Goal: Task Accomplishment & Management: Use online tool/utility

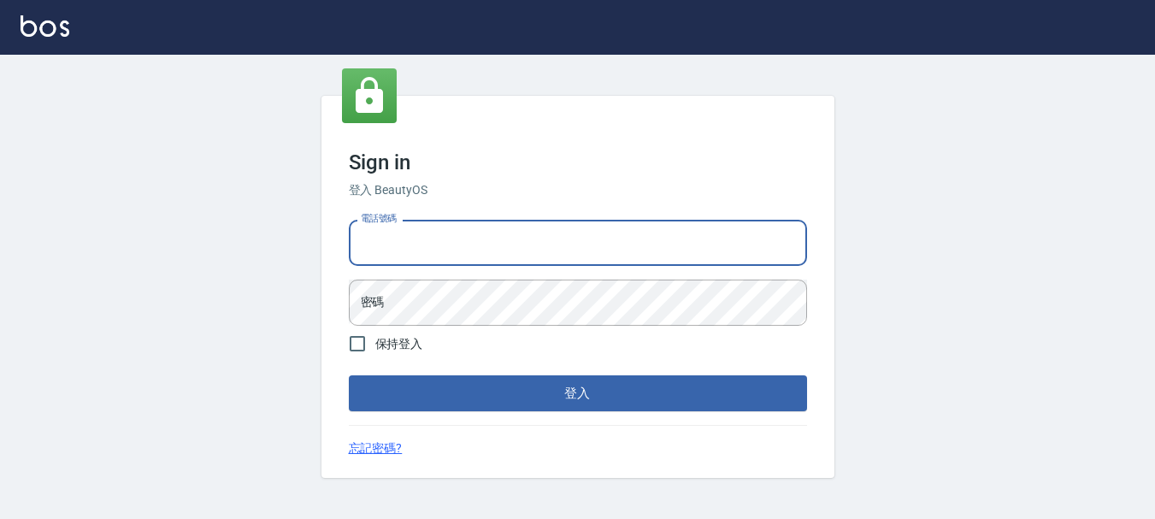
drag, startPoint x: 509, startPoint y: 244, endPoint x: 497, endPoint y: 251, distance: 14.2
click at [509, 244] on input "電話號碼" at bounding box center [578, 243] width 458 height 46
type input "0989239739"
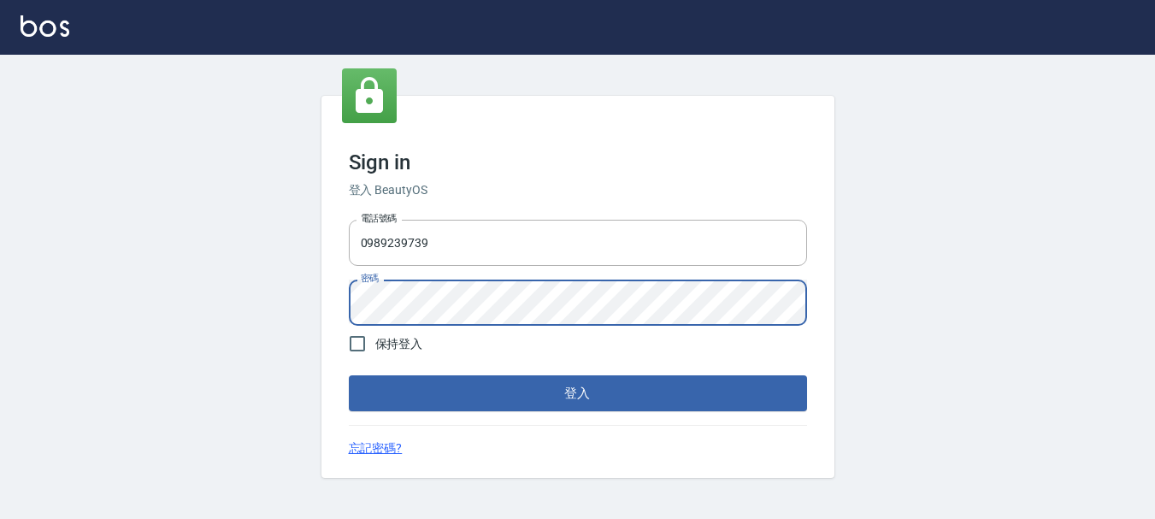
click at [349, 375] on button "登入" at bounding box center [578, 393] width 458 height 36
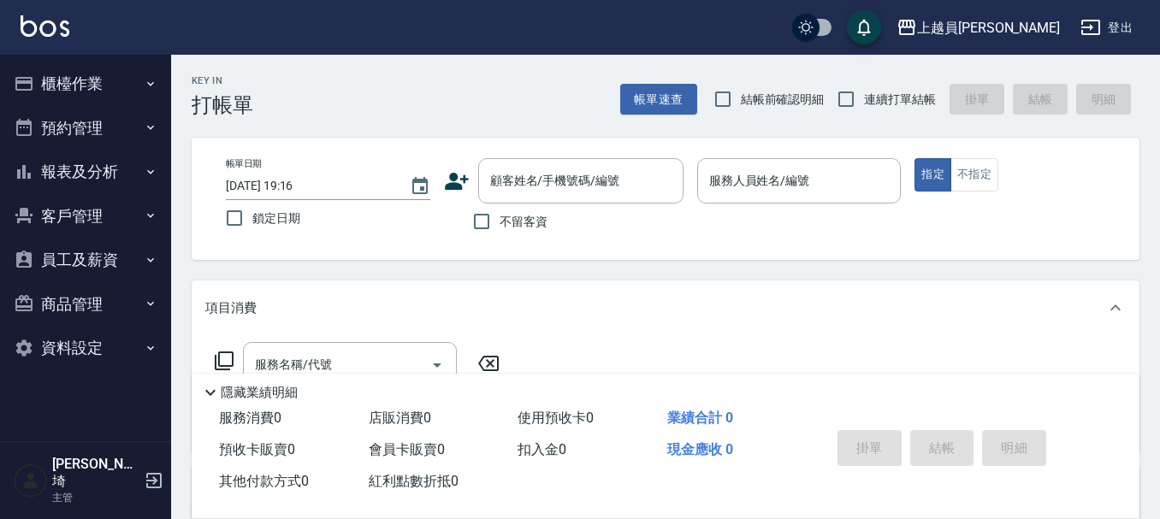
click at [871, 100] on span "連續打單結帳" at bounding box center [900, 100] width 72 height 18
click at [864, 100] on input "連續打單結帳" at bounding box center [846, 99] width 36 height 36
checkbox input "true"
click at [479, 221] on input "不留客資" at bounding box center [481, 222] width 36 height 36
checkbox input "true"
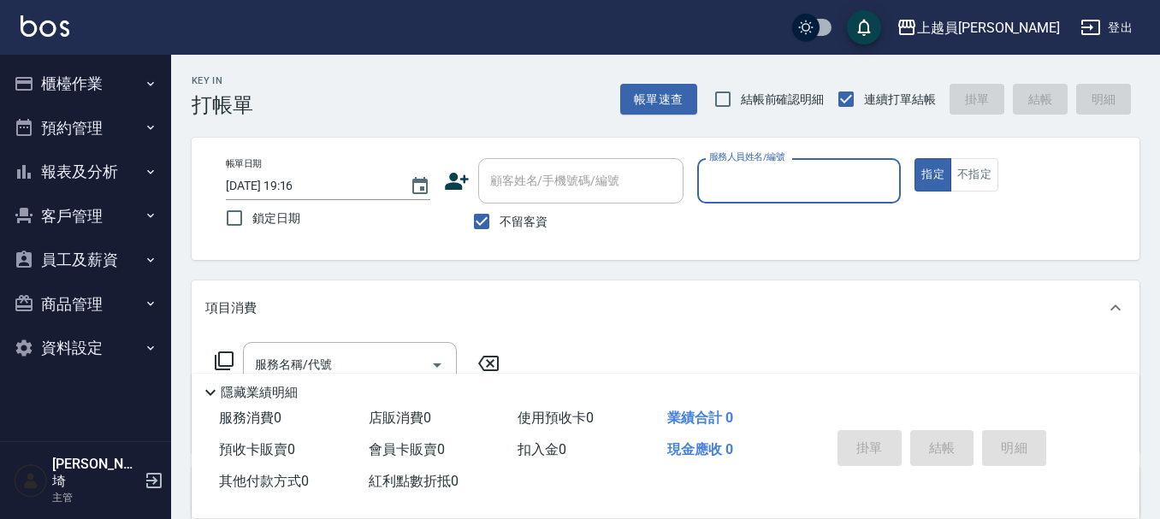
type input "ㄖ"
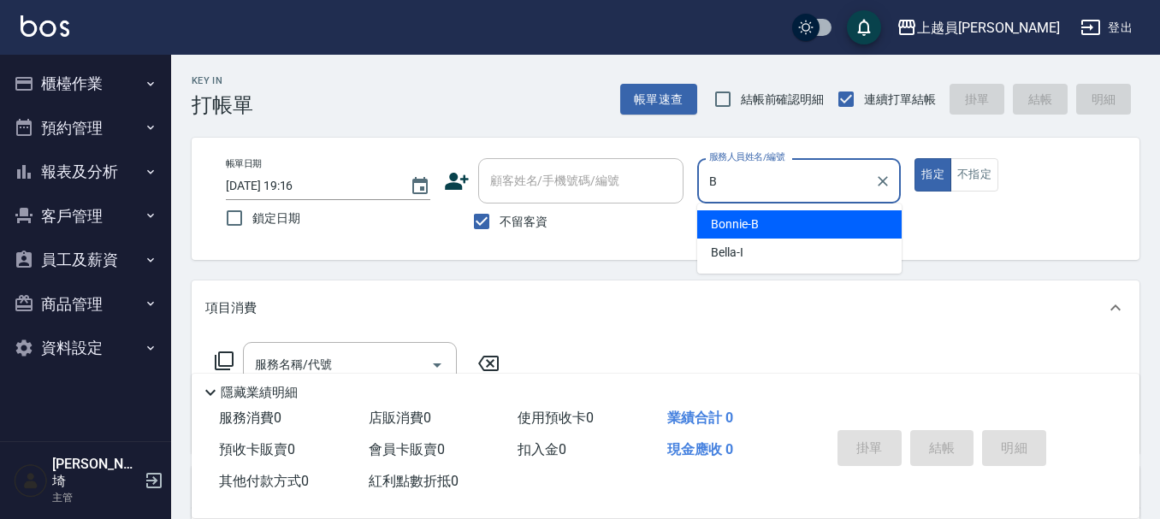
type input "Bonnie-B"
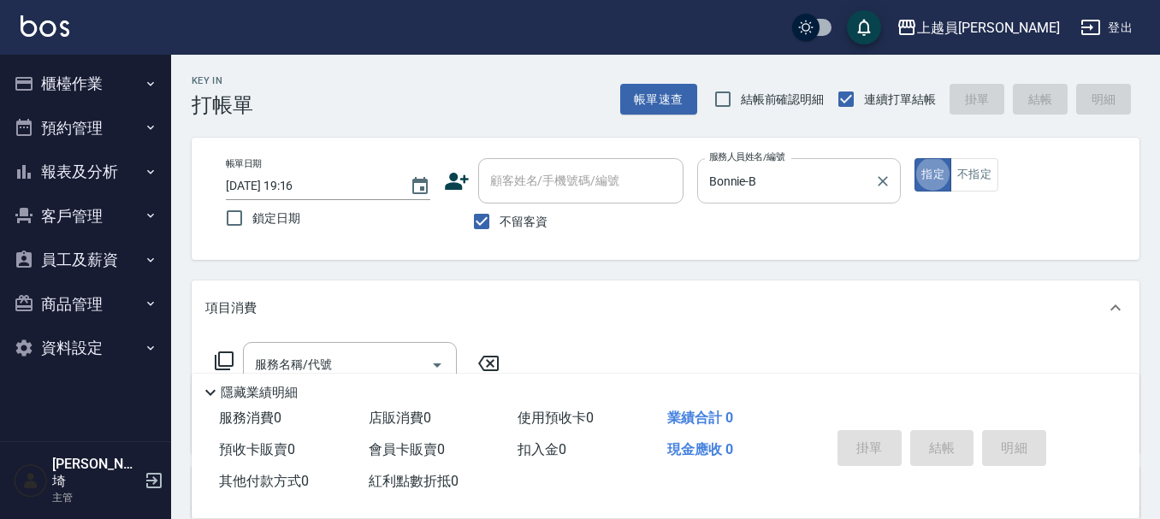
type button "true"
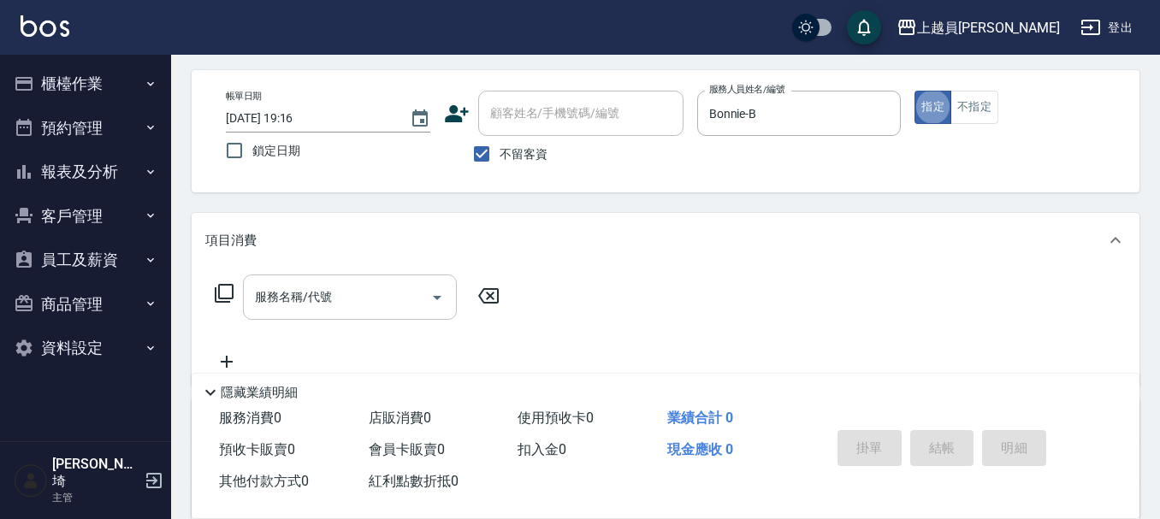
scroll to position [86, 0]
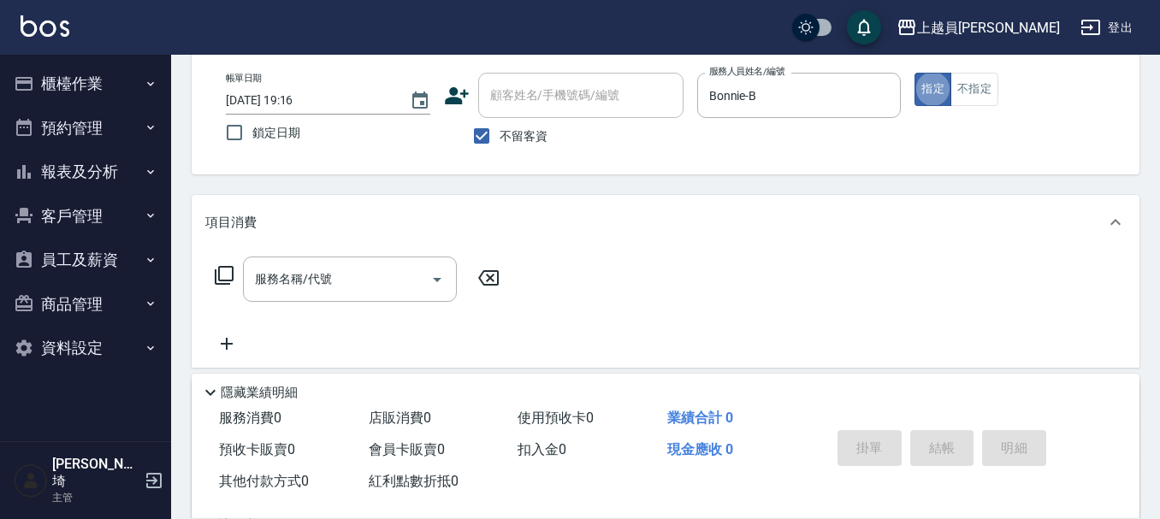
click at [322, 270] on div "服務名稱/代號 服務名稱/代號" at bounding box center [350, 279] width 214 height 45
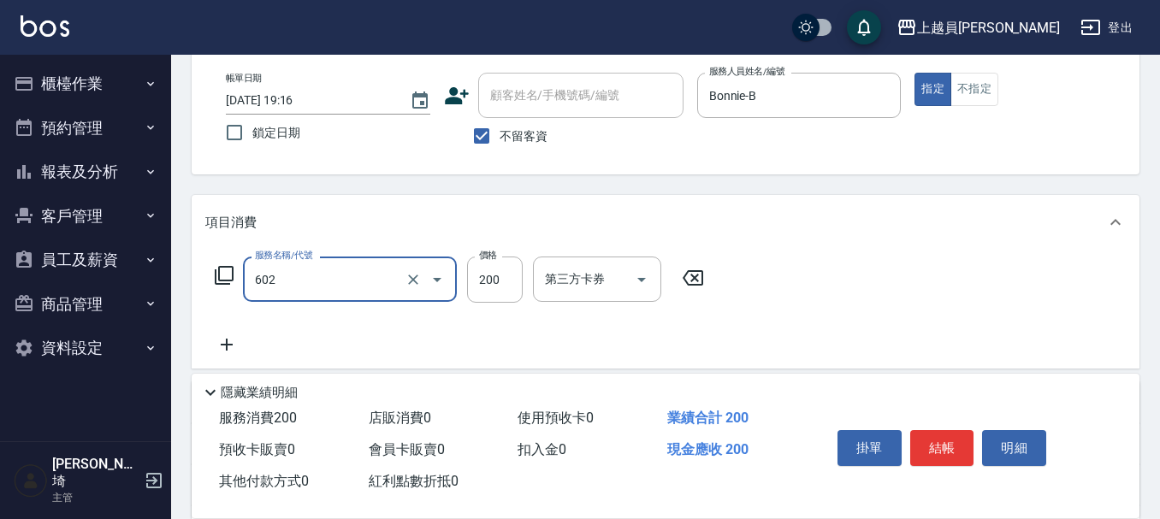
type input "一般洗髮(602)"
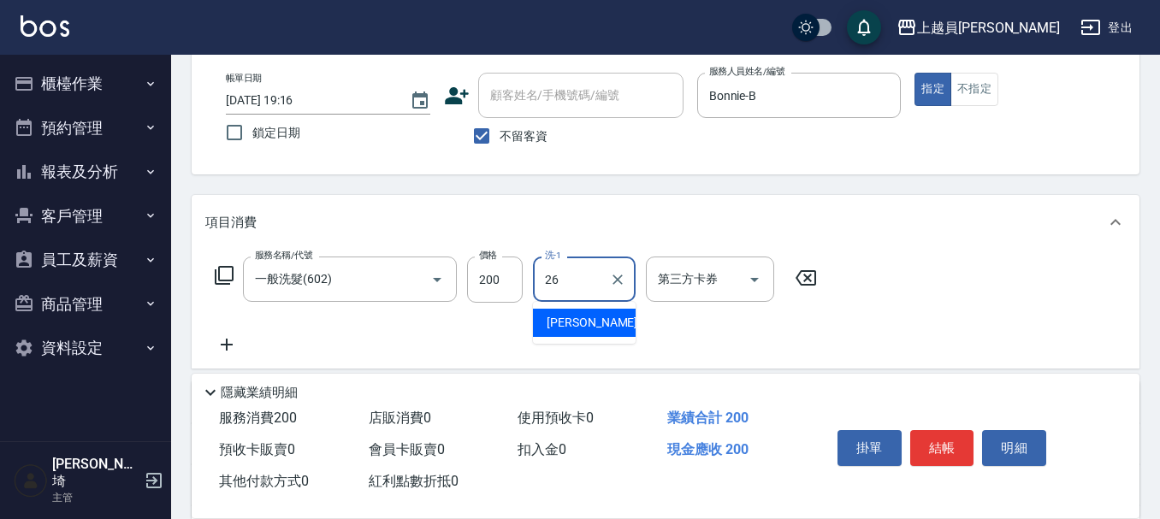
type input "[PERSON_NAME]-26"
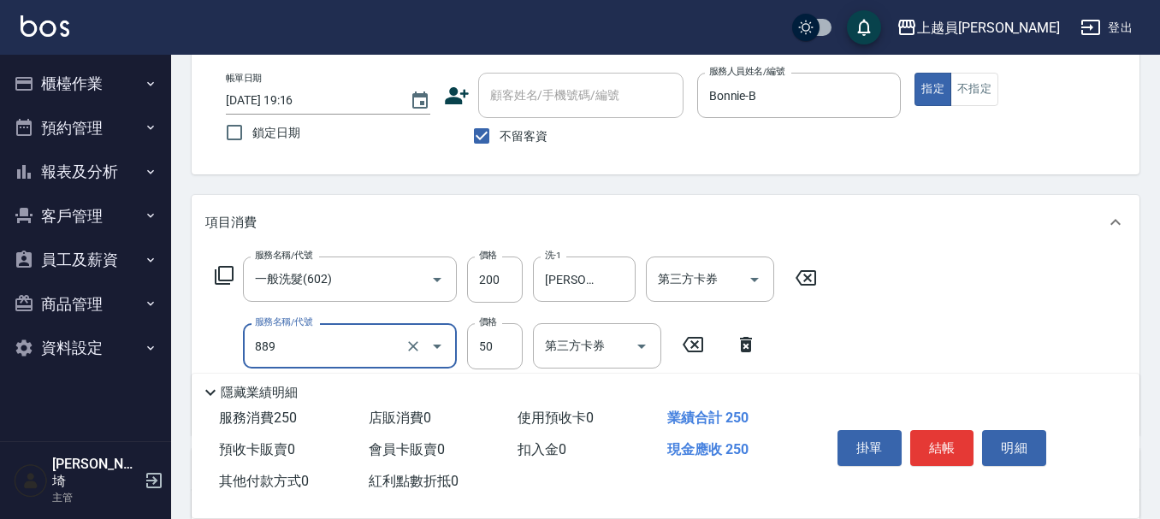
type input "精油(889)"
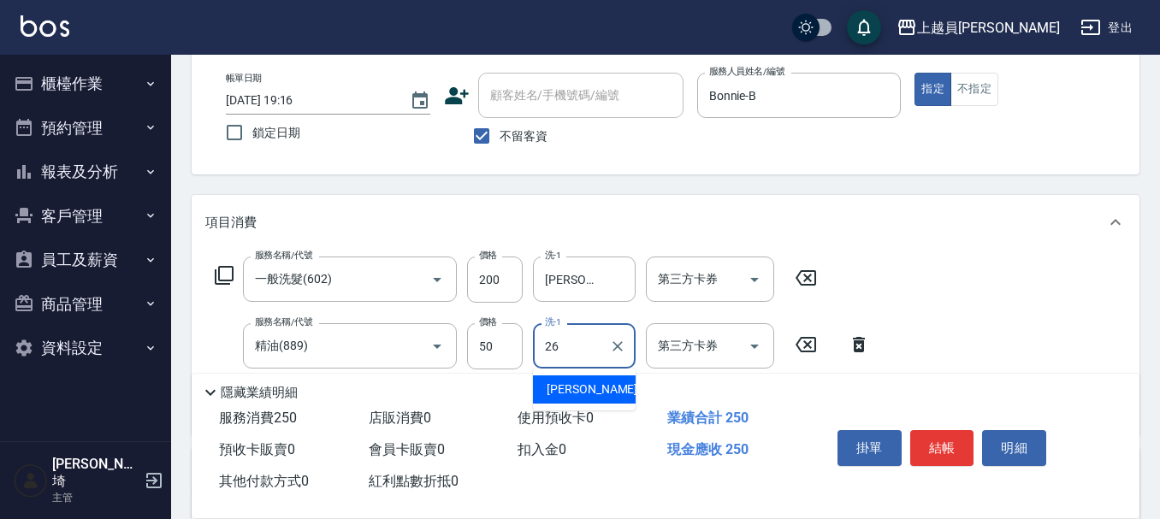
type input "[PERSON_NAME]-26"
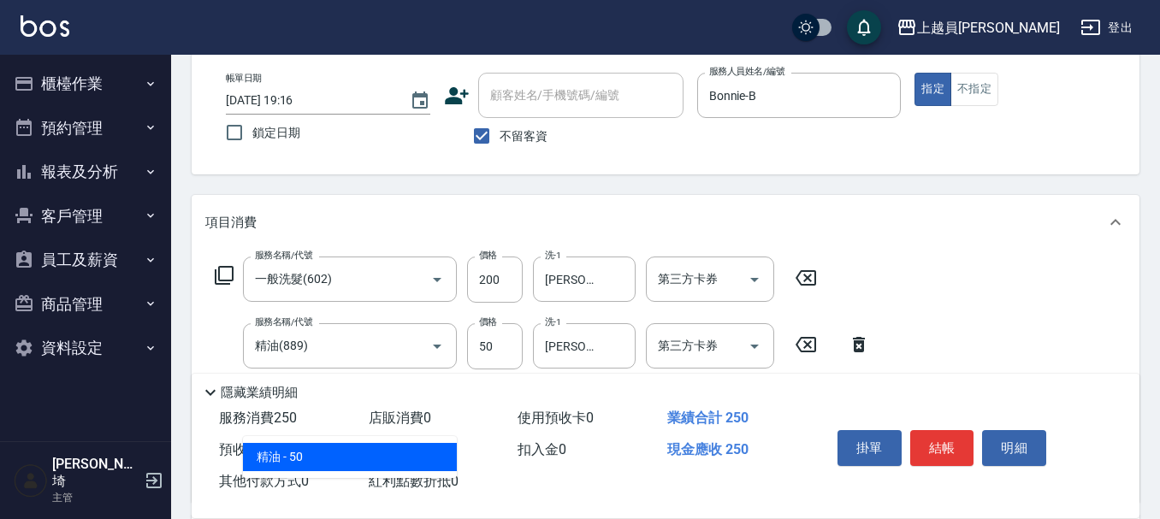
type input "精油(889)"
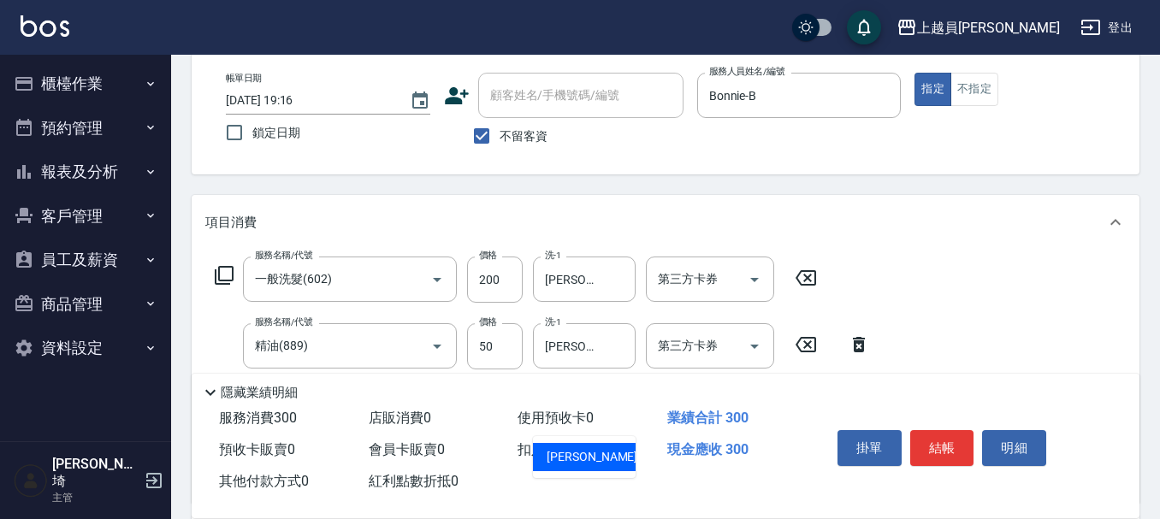
type input "[PERSON_NAME]-26"
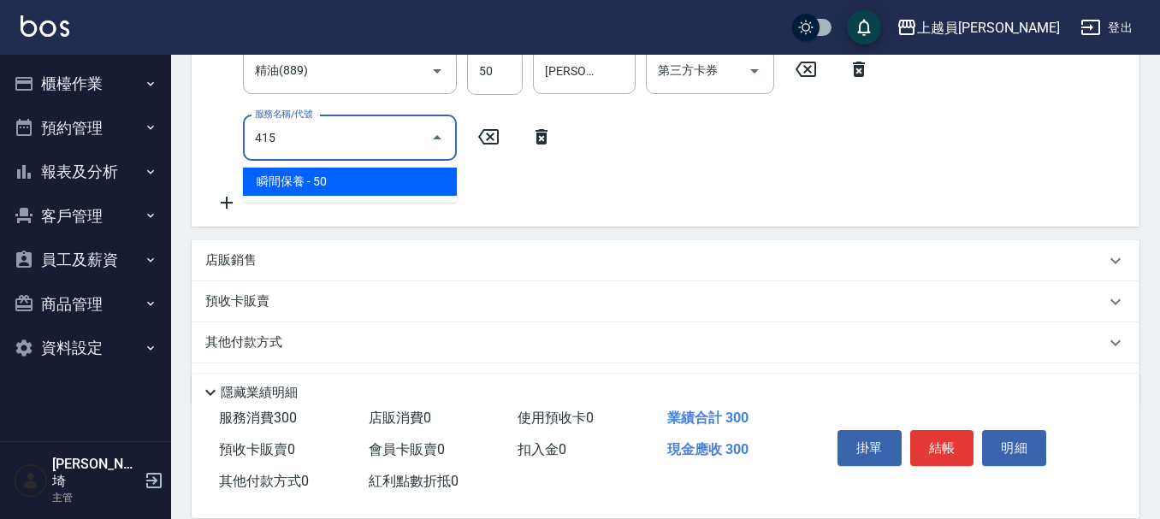
type input "瞬間保養(415)"
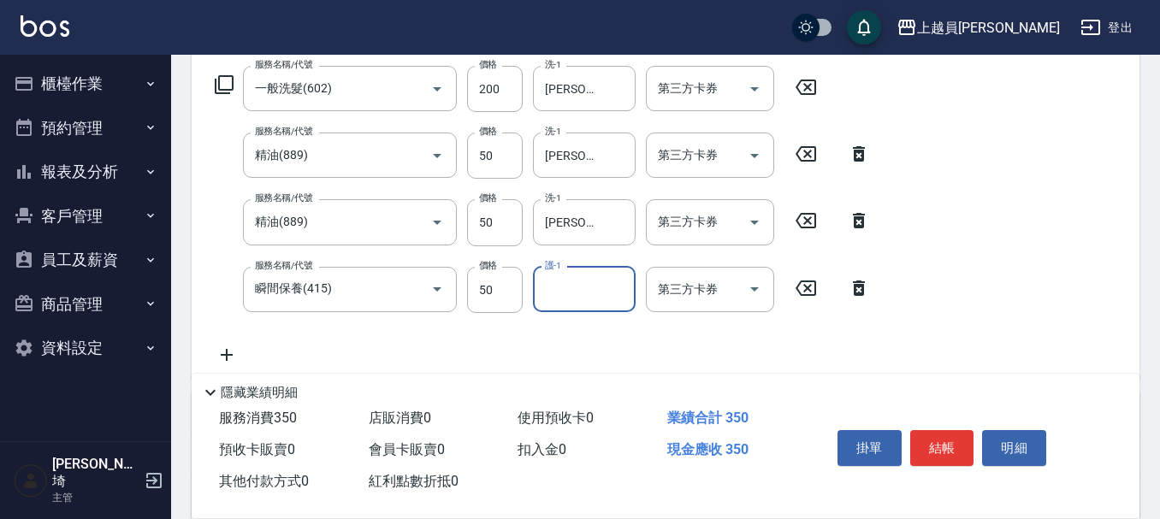
scroll to position [277, 0]
type input "[PERSON_NAME]-26"
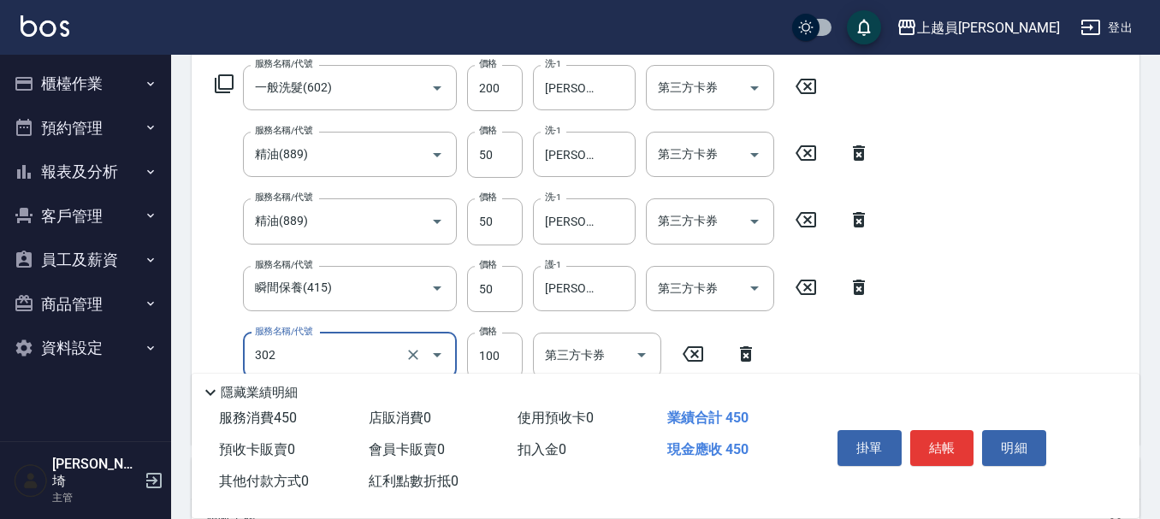
type input "剪髮(302)"
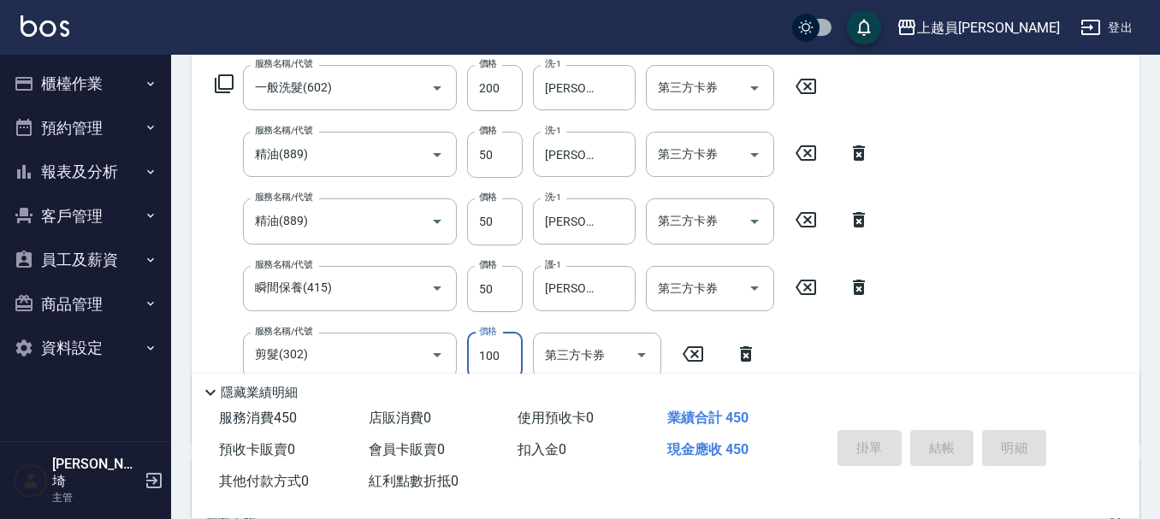
type input "[DATE] 19:17"
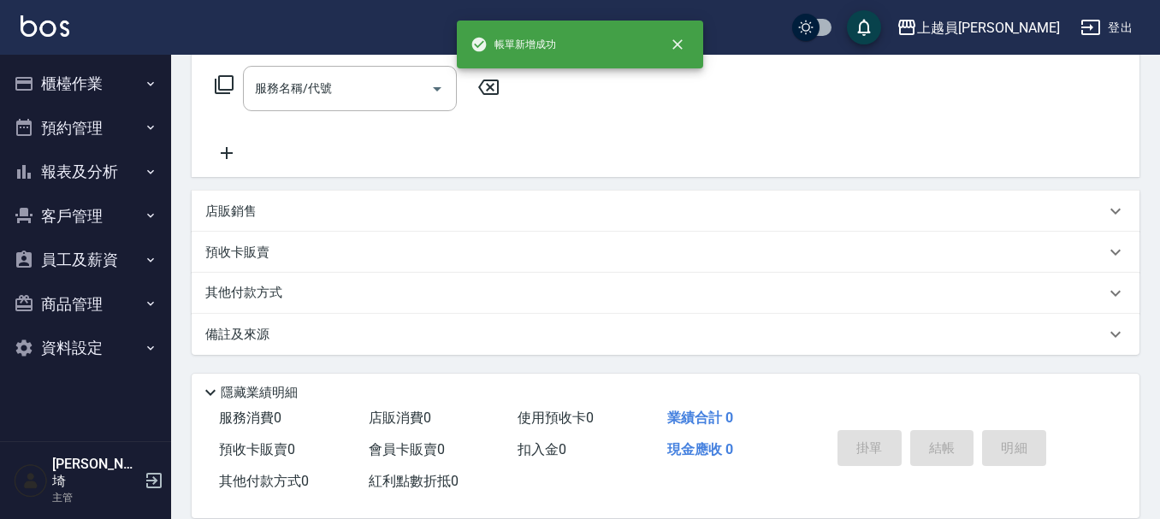
scroll to position [0, 0]
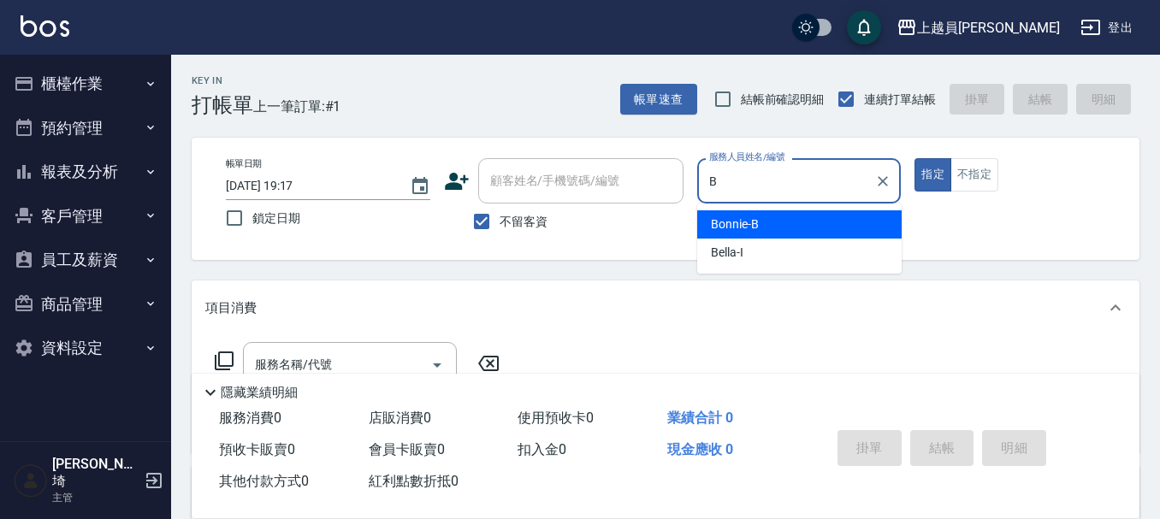
type input "Bonnie-B"
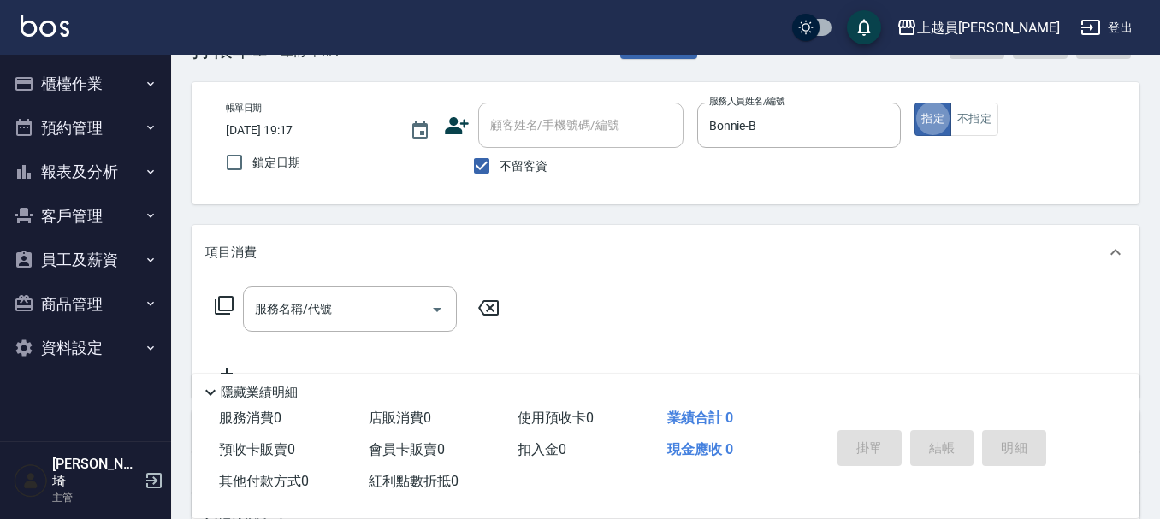
scroll to position [86, 0]
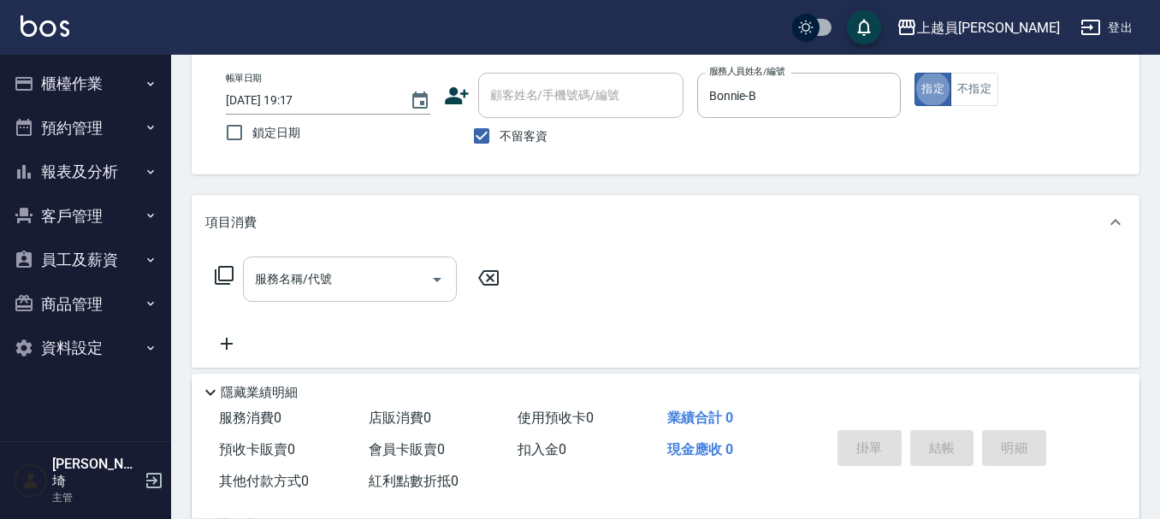
click at [318, 285] on input "服務名稱/代號" at bounding box center [337, 279] width 173 height 30
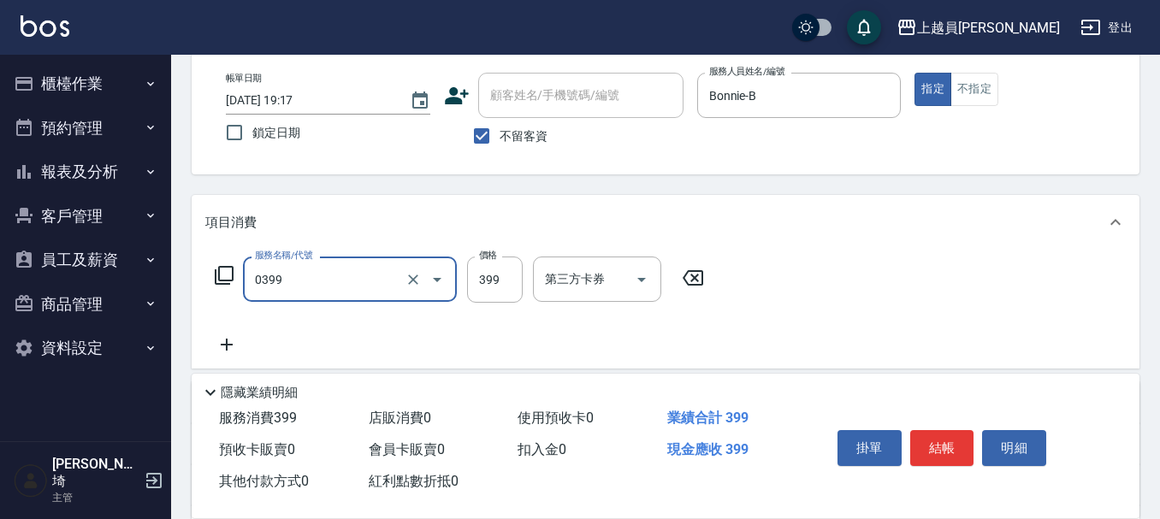
type input "海鹽SPA(0399)"
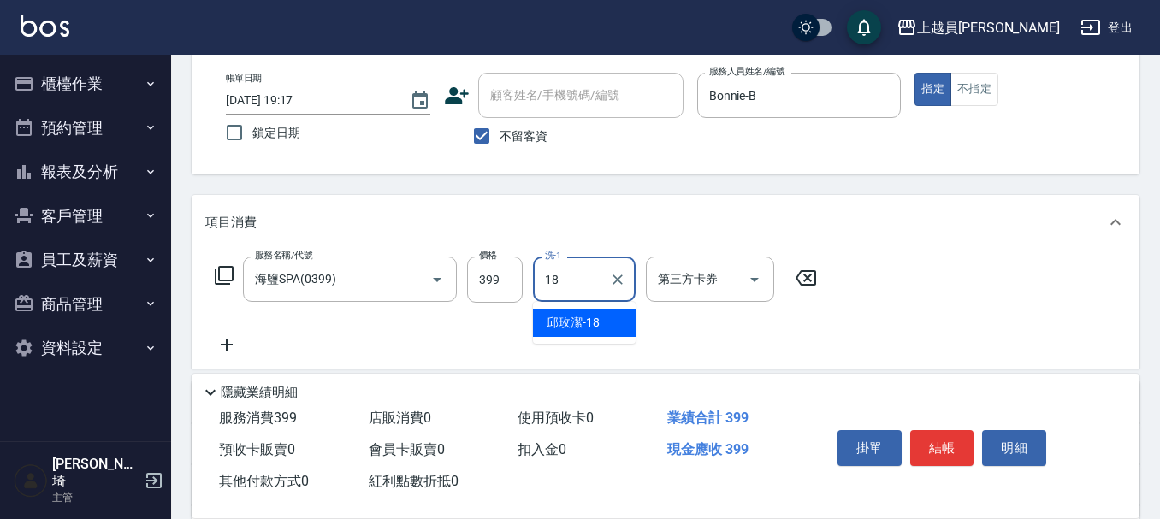
type input "[PERSON_NAME]-18"
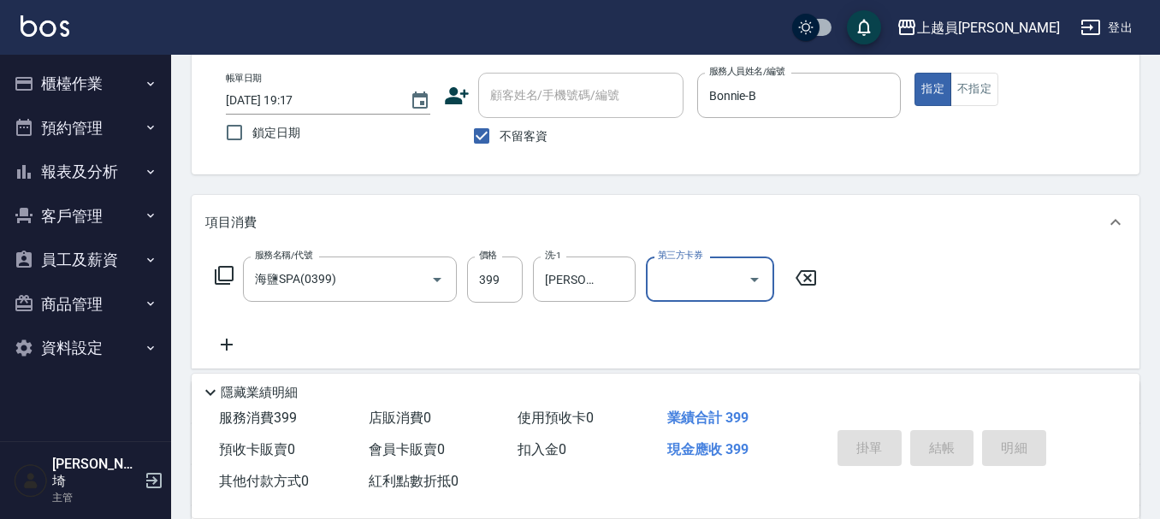
type input "[DATE] 19:19"
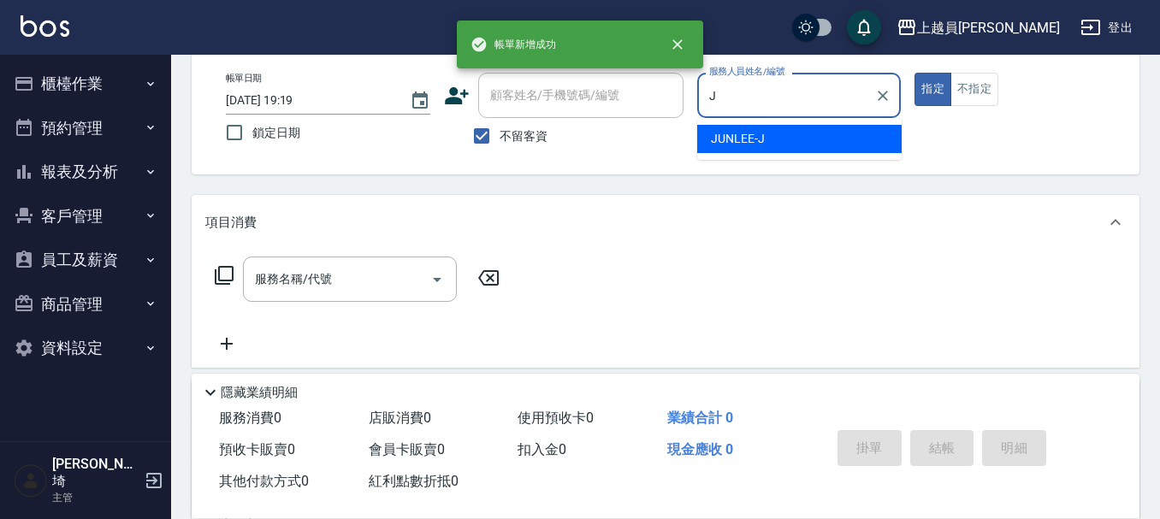
type input "[PERSON_NAME]"
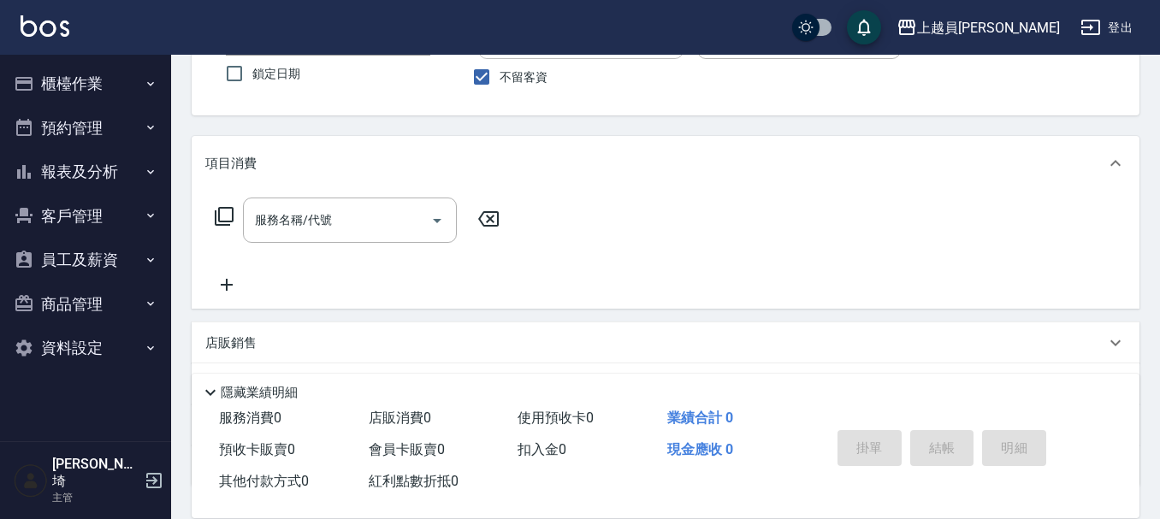
scroll to position [171, 0]
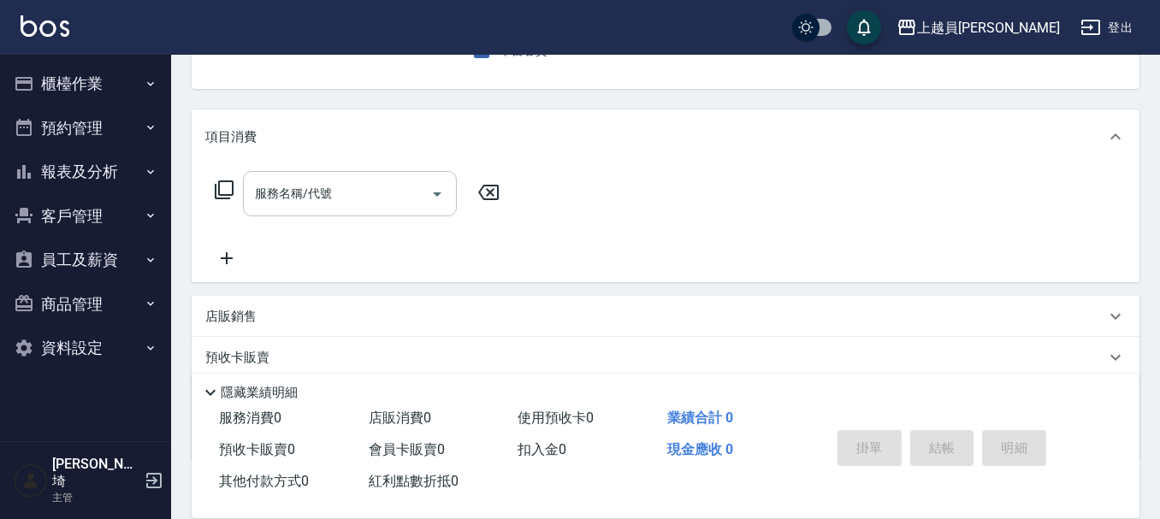
click at [379, 194] on input "服務名稱/代號" at bounding box center [337, 194] width 173 height 30
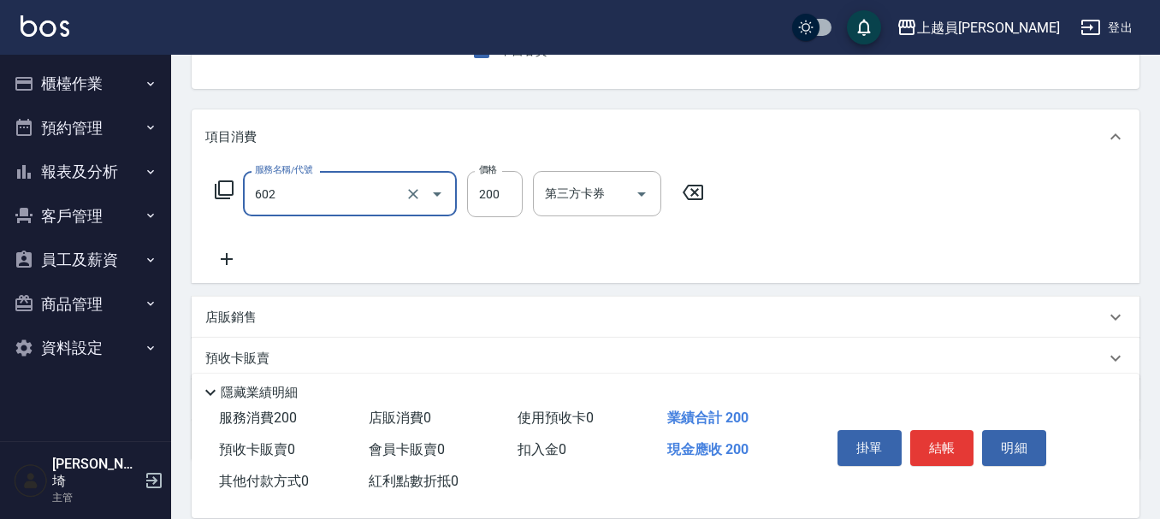
type input "一般洗髮(602)"
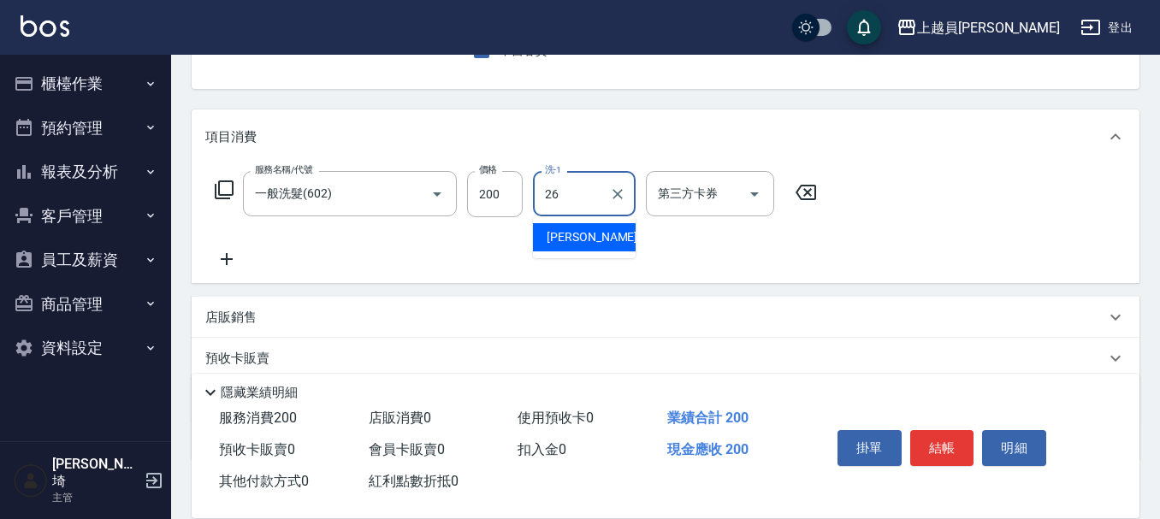
type input "[PERSON_NAME]-26"
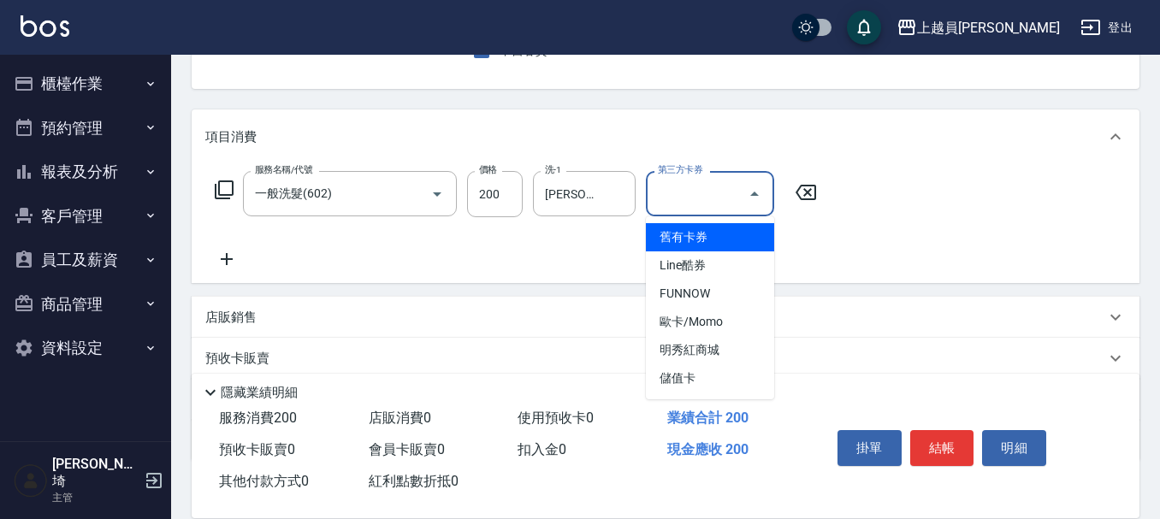
type input "儲值卡"
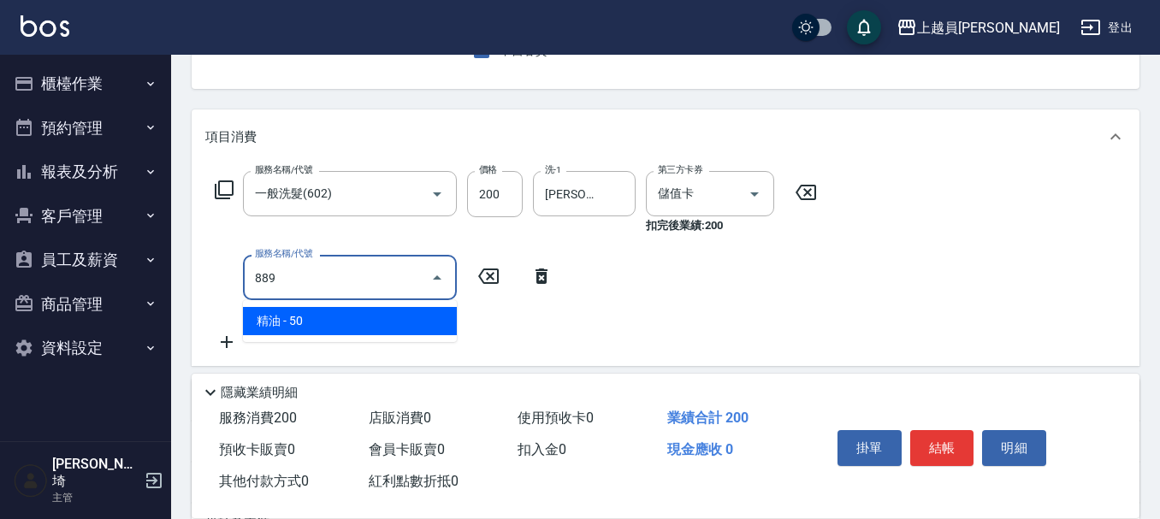
type input "精油(889)"
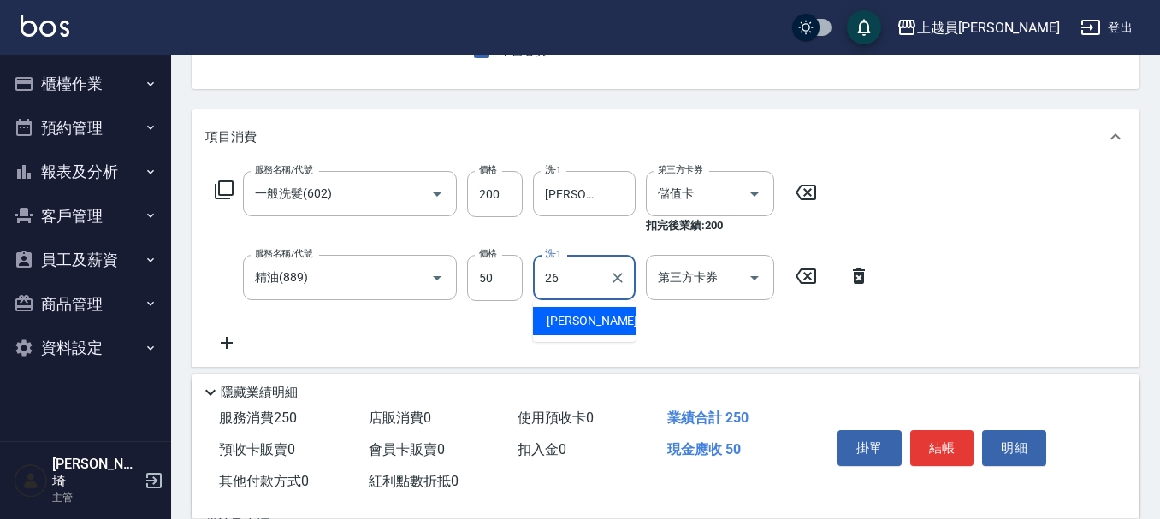
type input "[PERSON_NAME]-26"
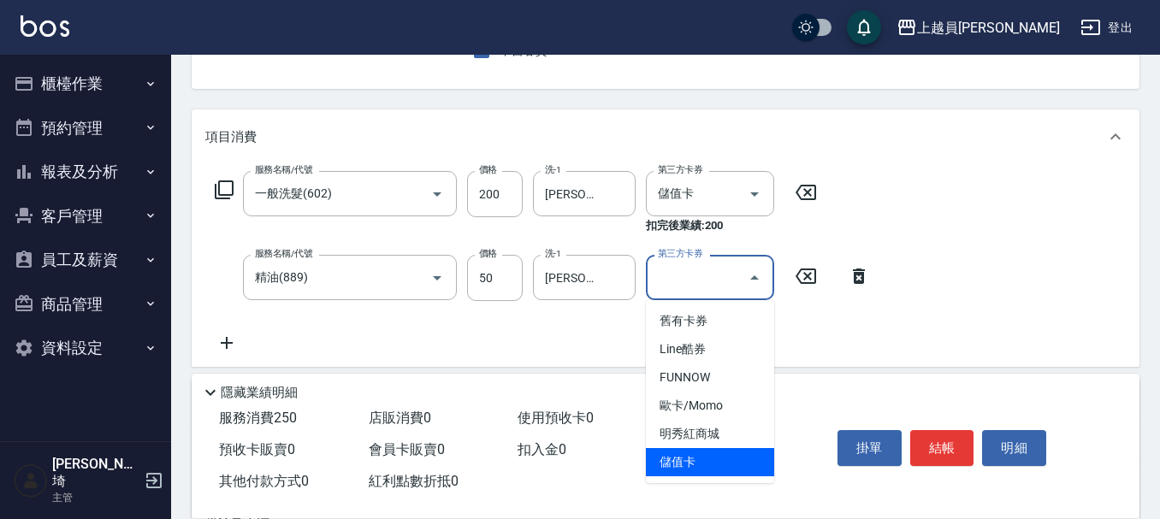
type input "儲值卡"
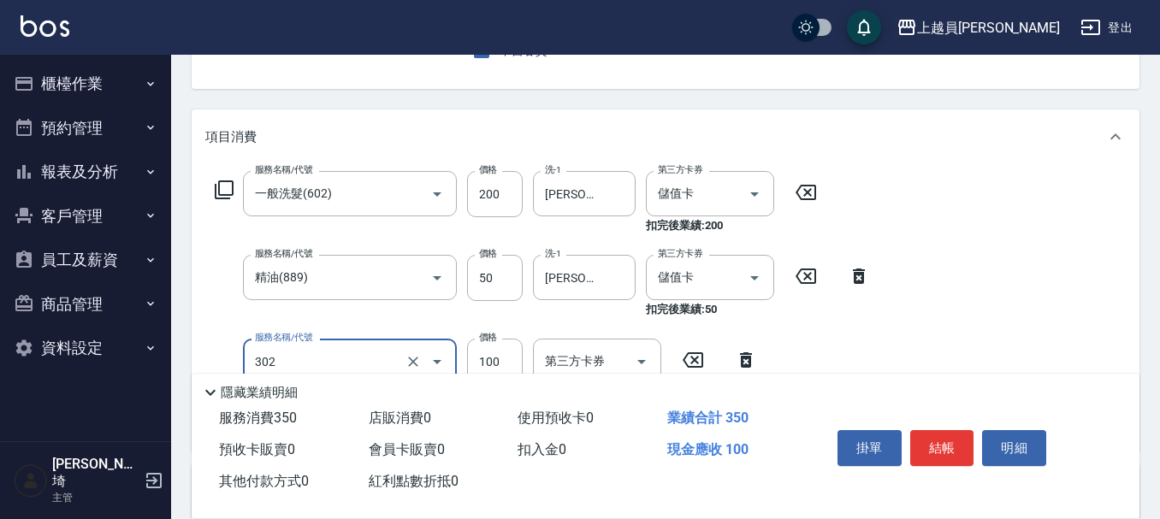
type input "剪髮(302)"
type input "250"
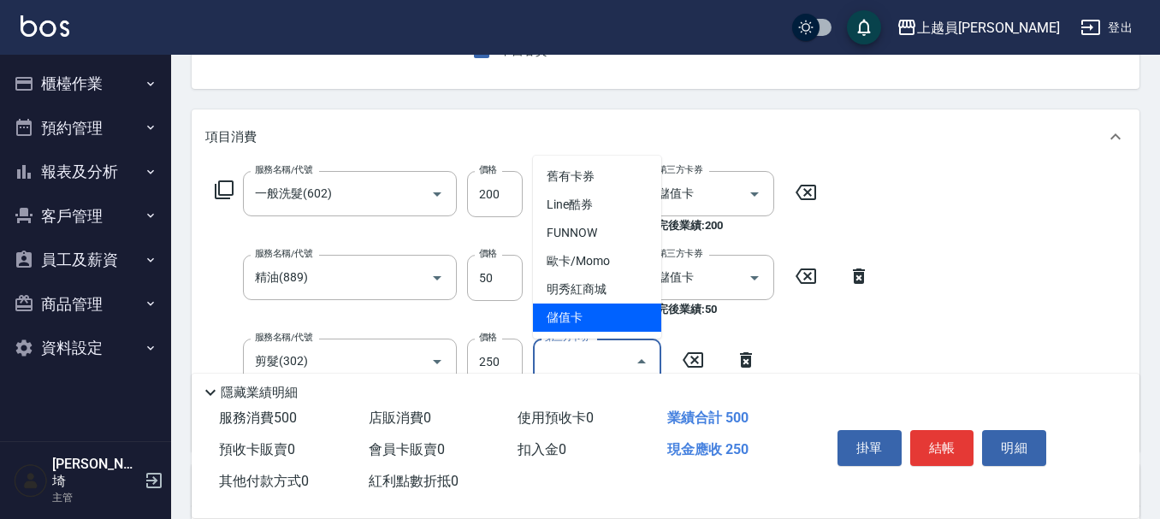
type input "儲值卡"
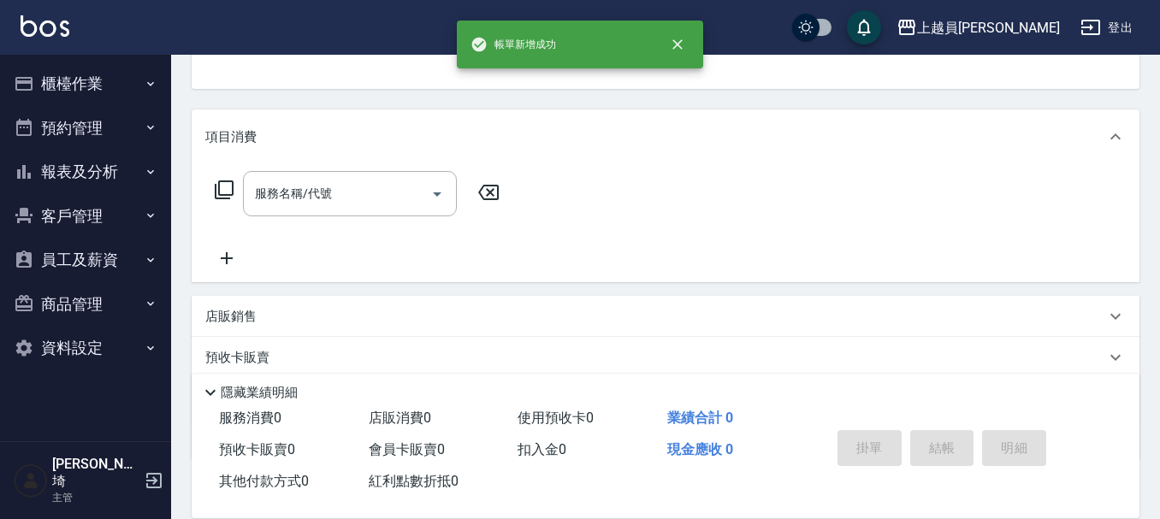
scroll to position [166, 0]
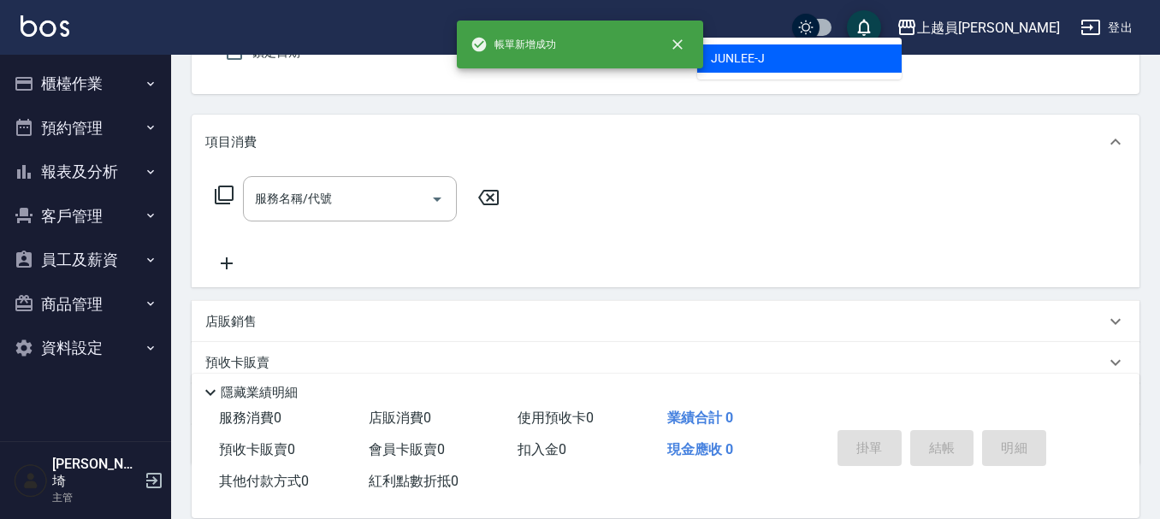
type input "[PERSON_NAME]"
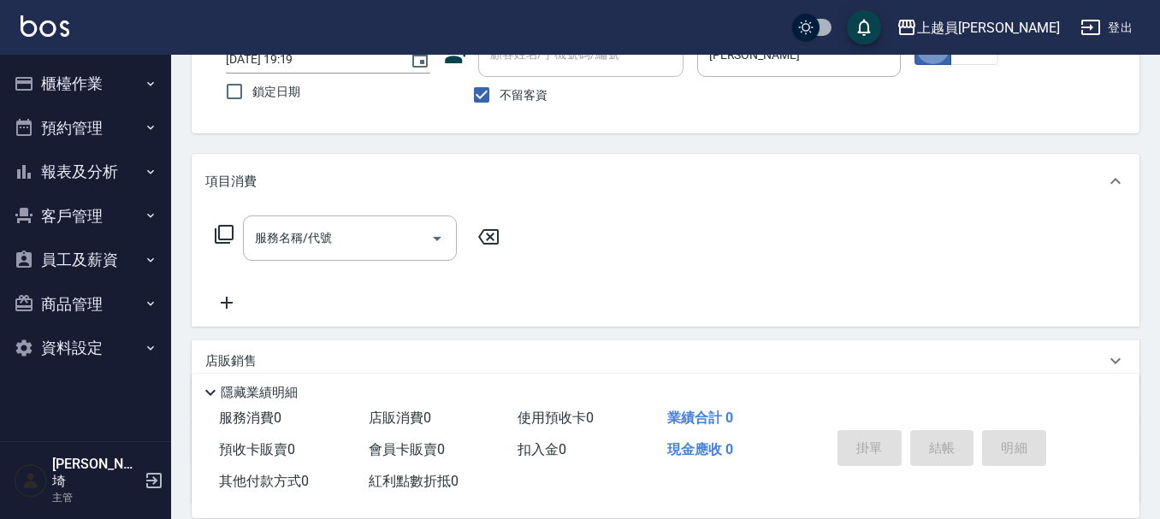
scroll to position [73, 0]
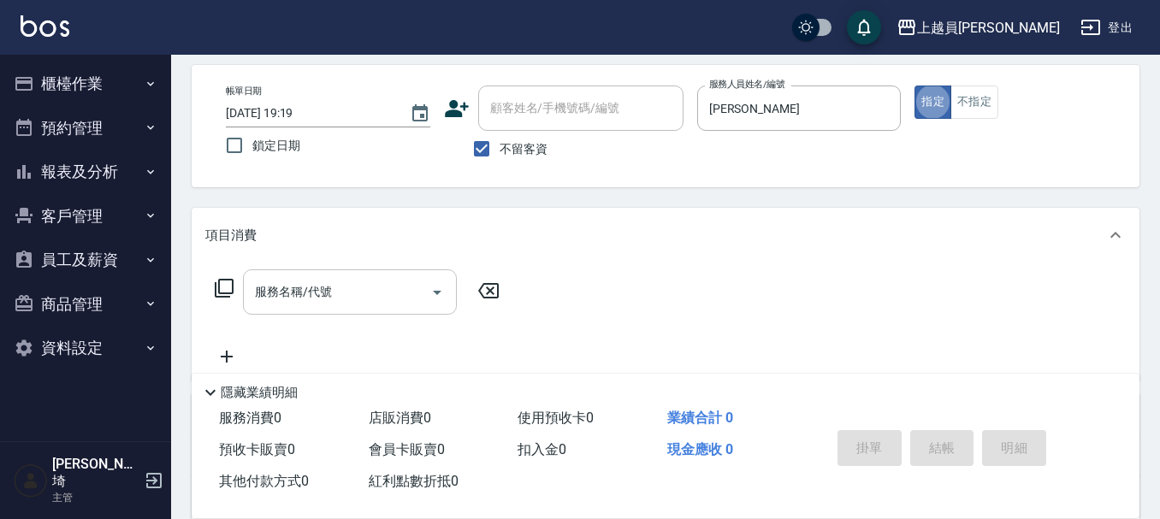
click at [396, 272] on div "服務名稱/代號" at bounding box center [350, 291] width 214 height 45
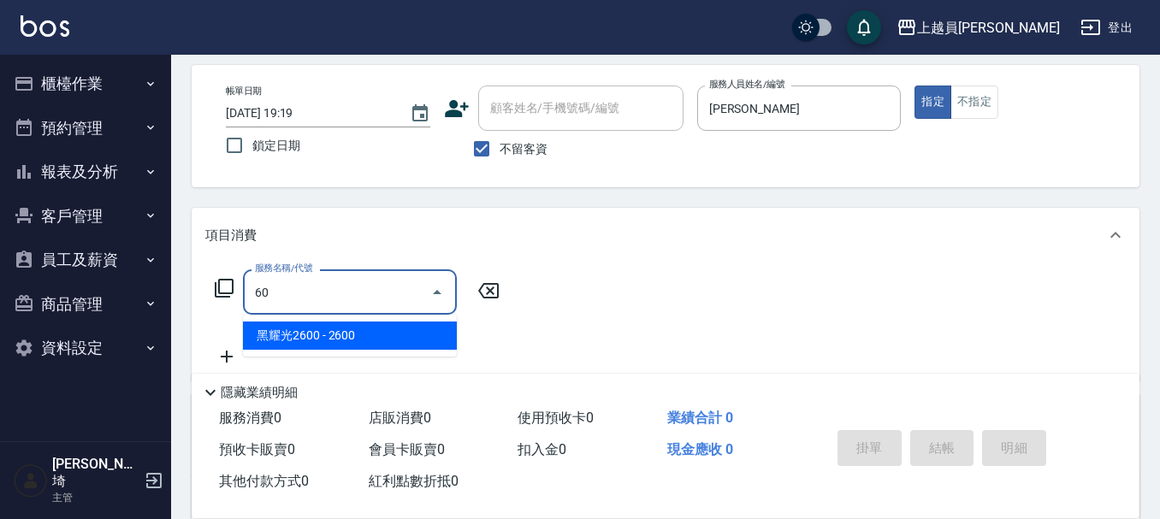
type input "602"
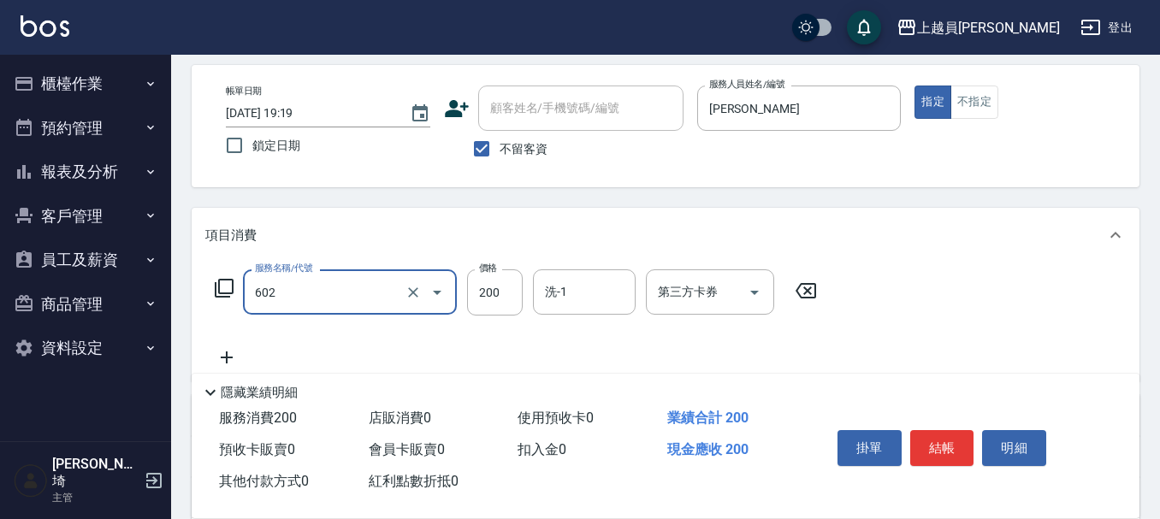
type input "一般洗髮(602)"
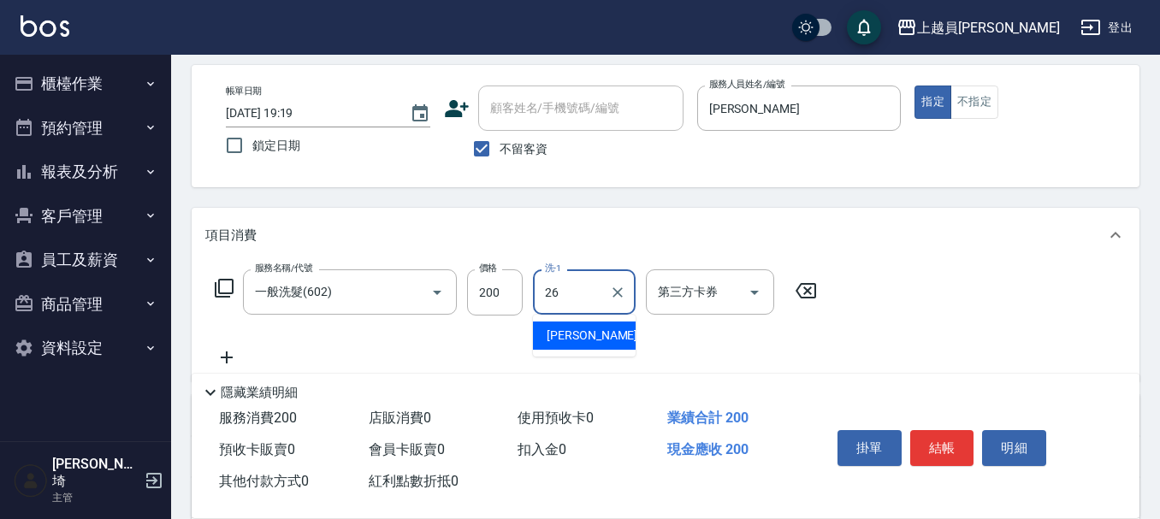
type input "[PERSON_NAME]-26"
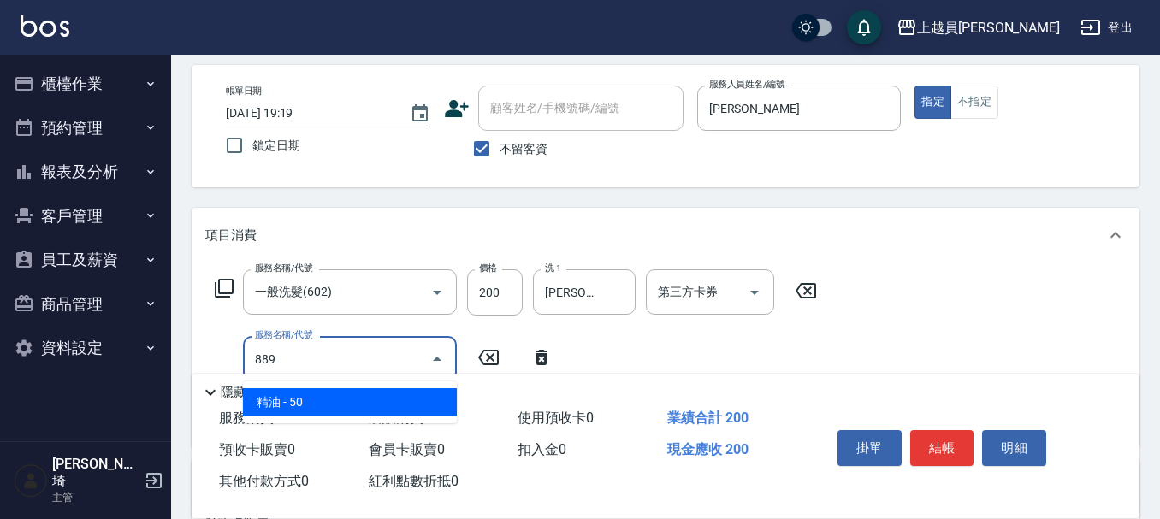
type input "精油(889)"
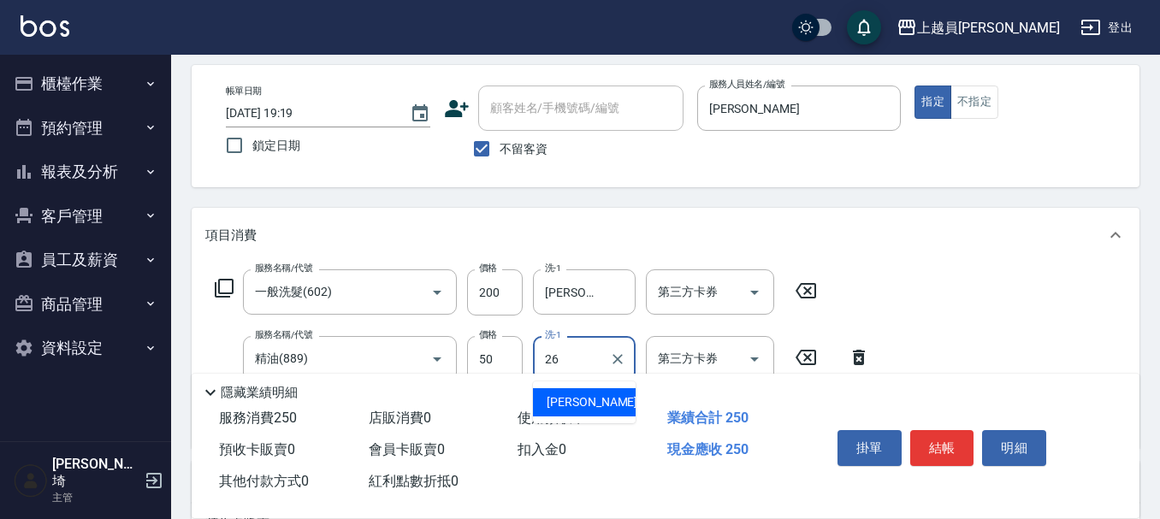
type input "[PERSON_NAME]-26"
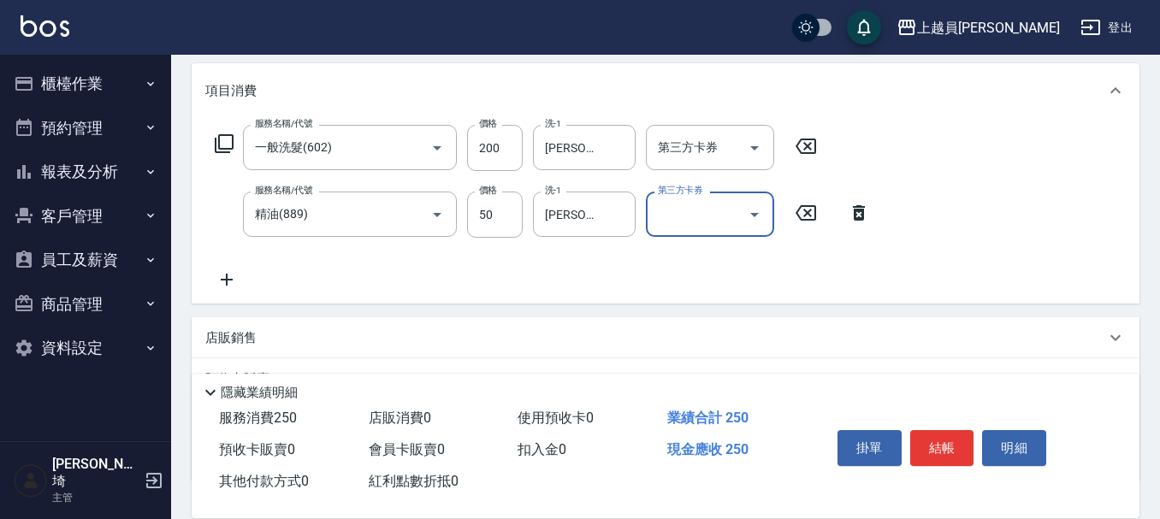
scroll to position [244, 0]
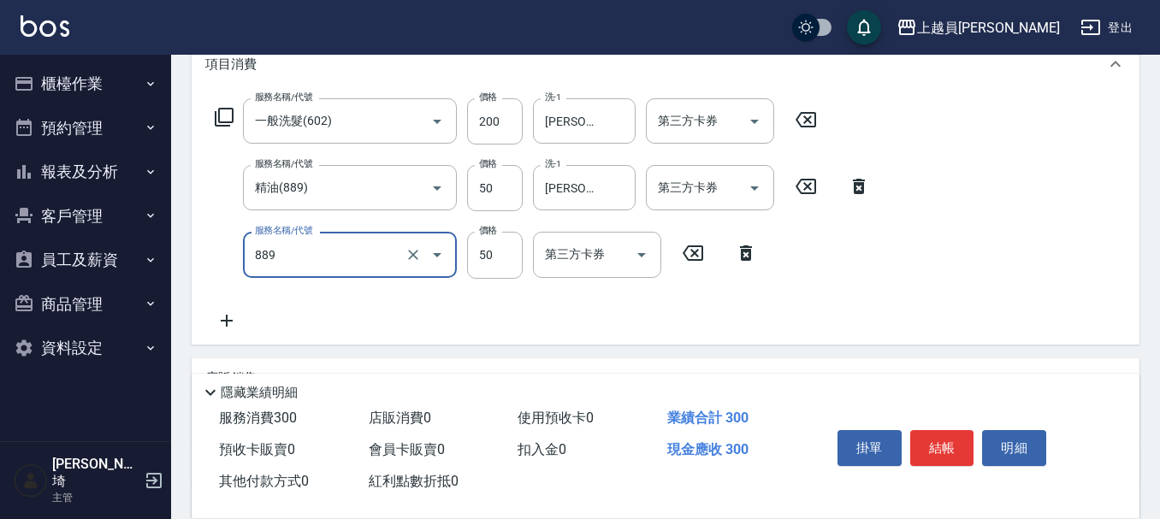
type input "精油(889)"
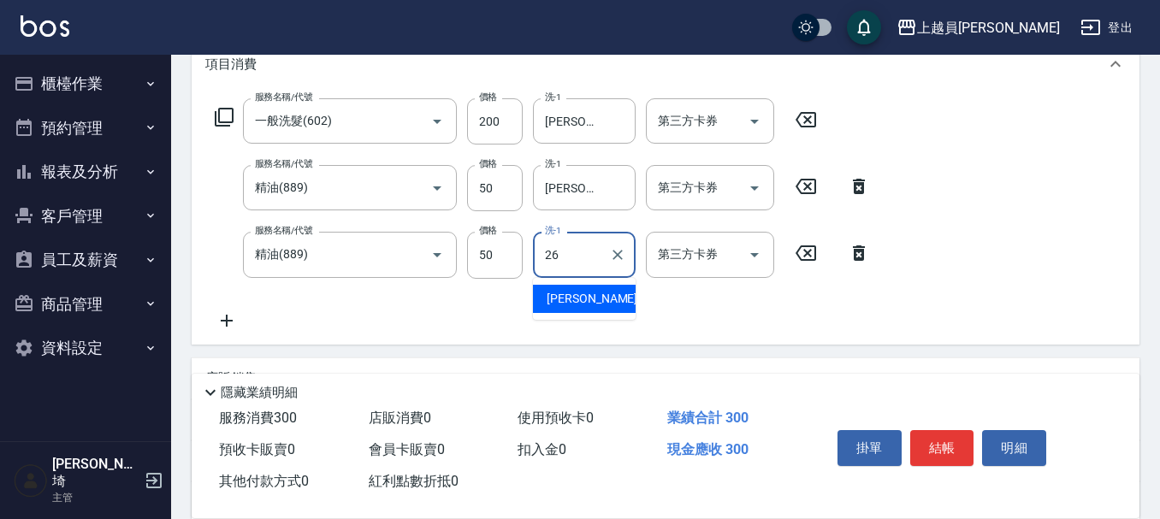
type input "[PERSON_NAME]-26"
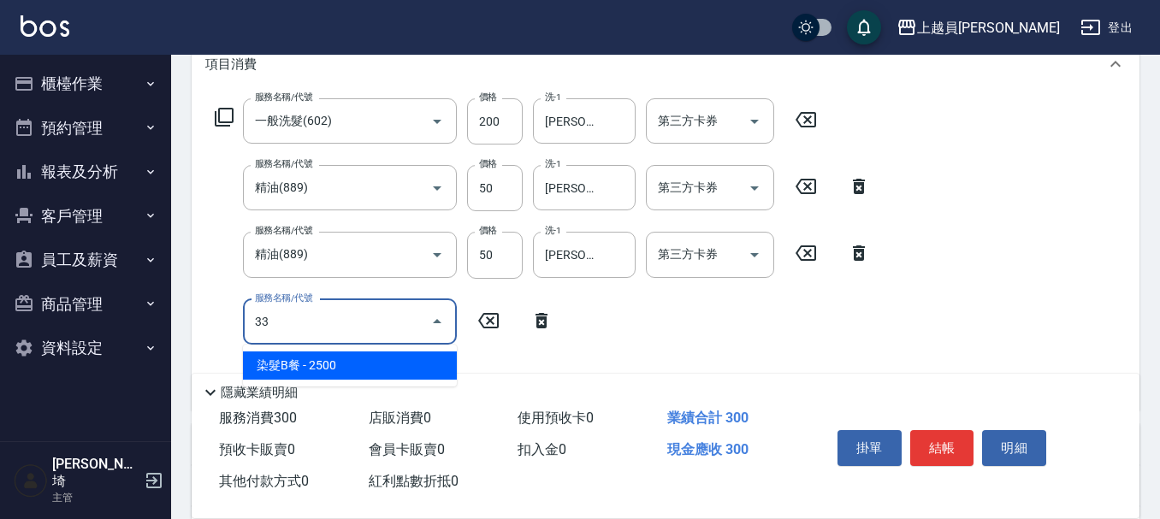
type input "染髮B餐(33)"
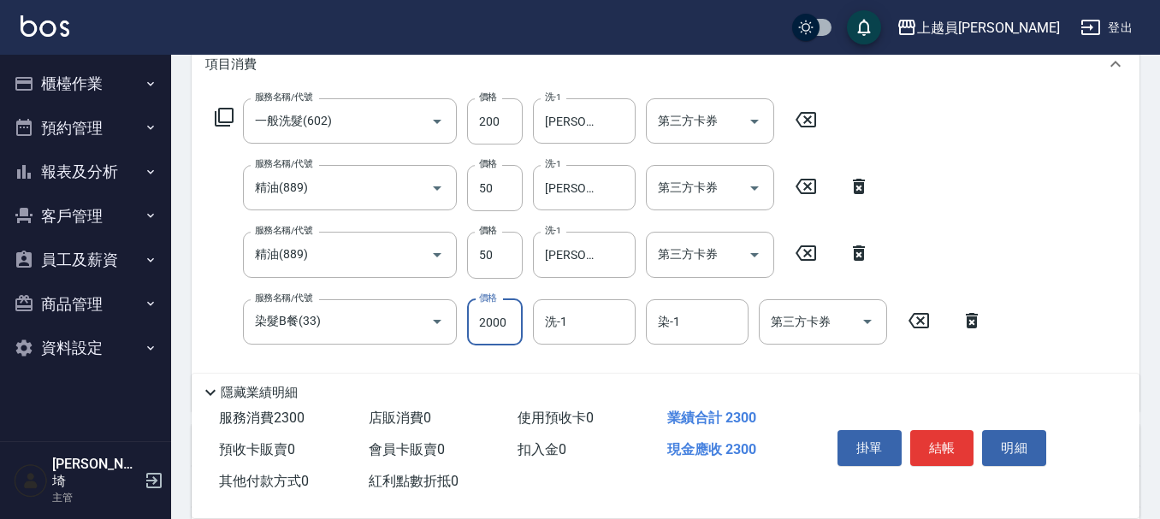
type input "2000"
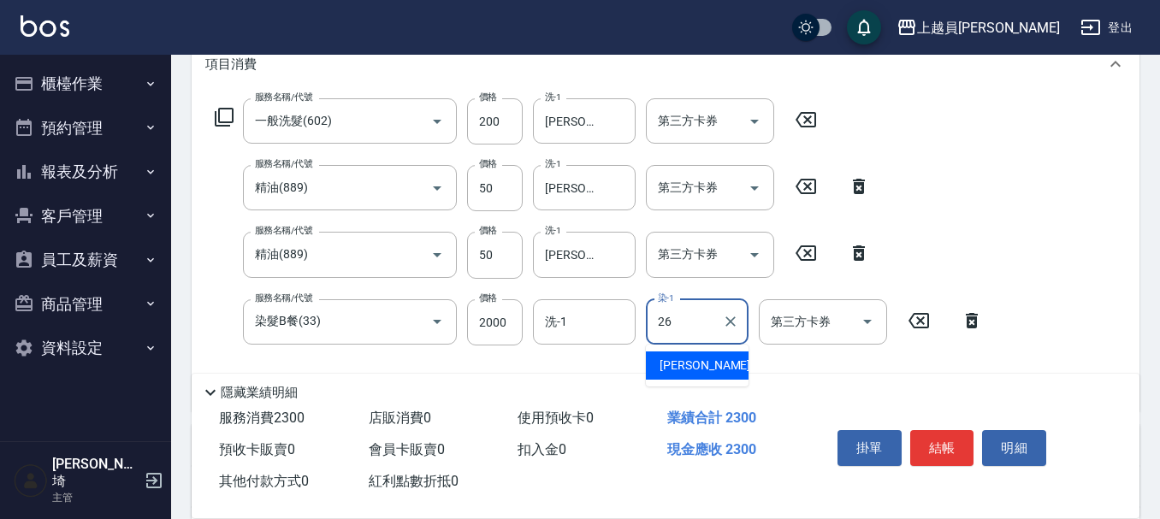
type input "[PERSON_NAME]-26"
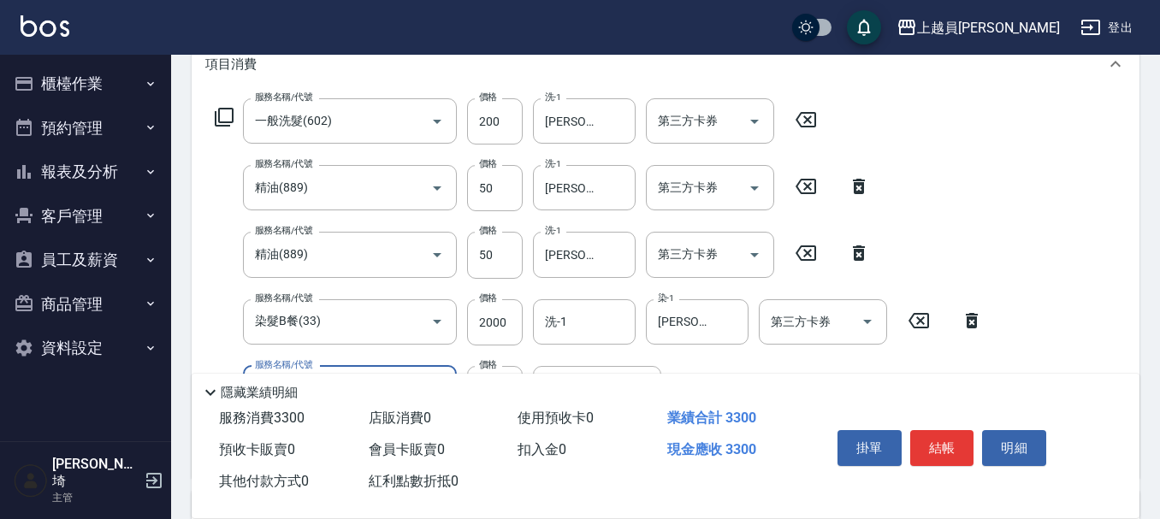
type input "酵素護髮(13)"
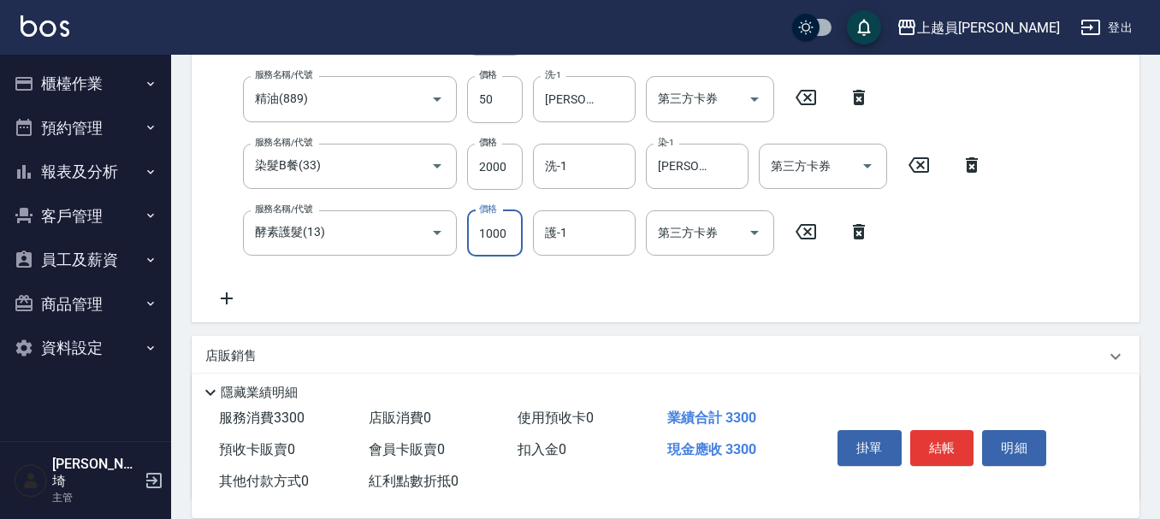
scroll to position [415, 0]
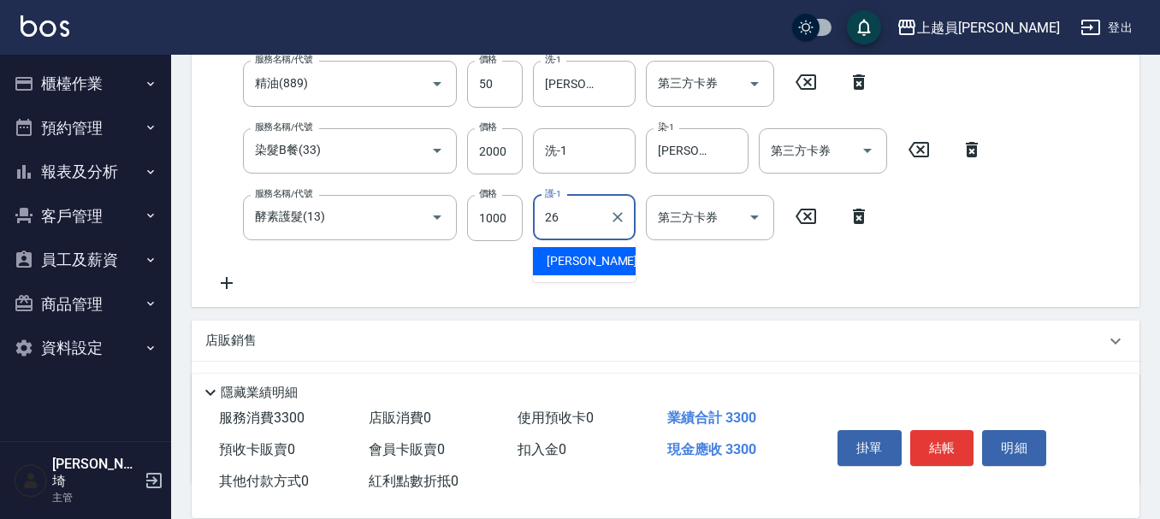
type input "[PERSON_NAME]-26"
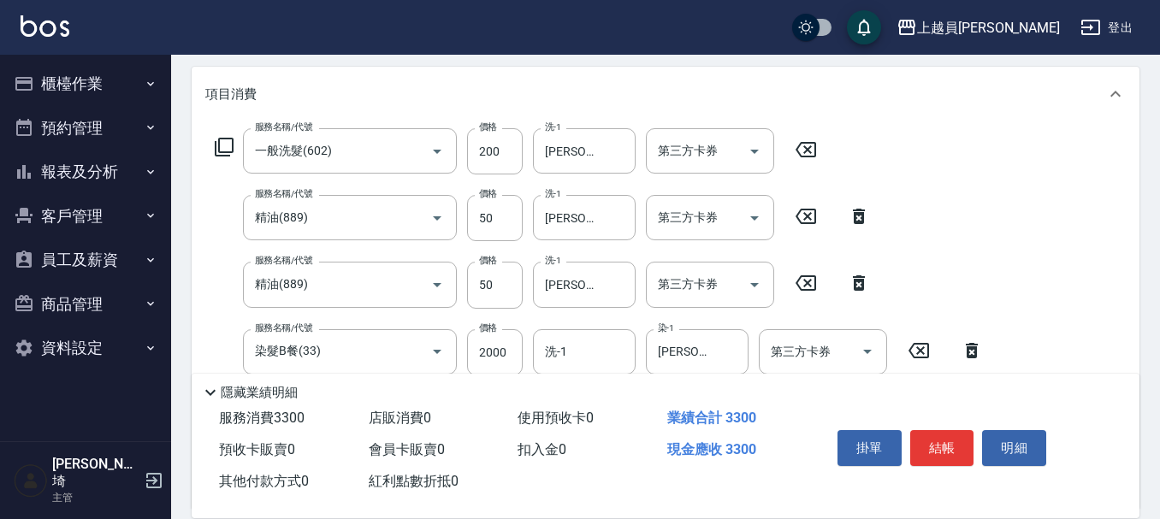
scroll to position [244, 0]
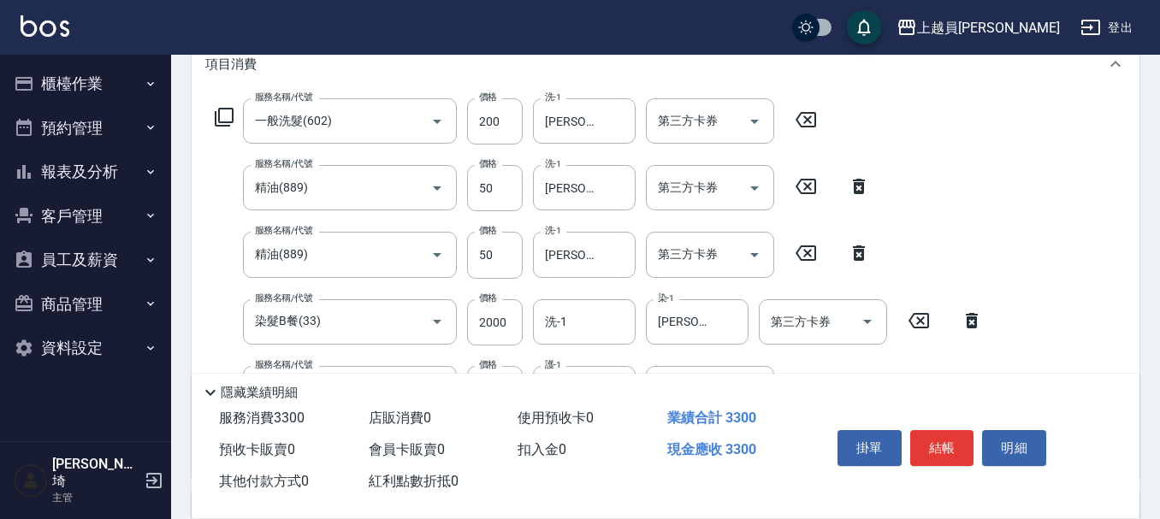
click at [805, 260] on icon at bounding box center [805, 252] width 21 height 15
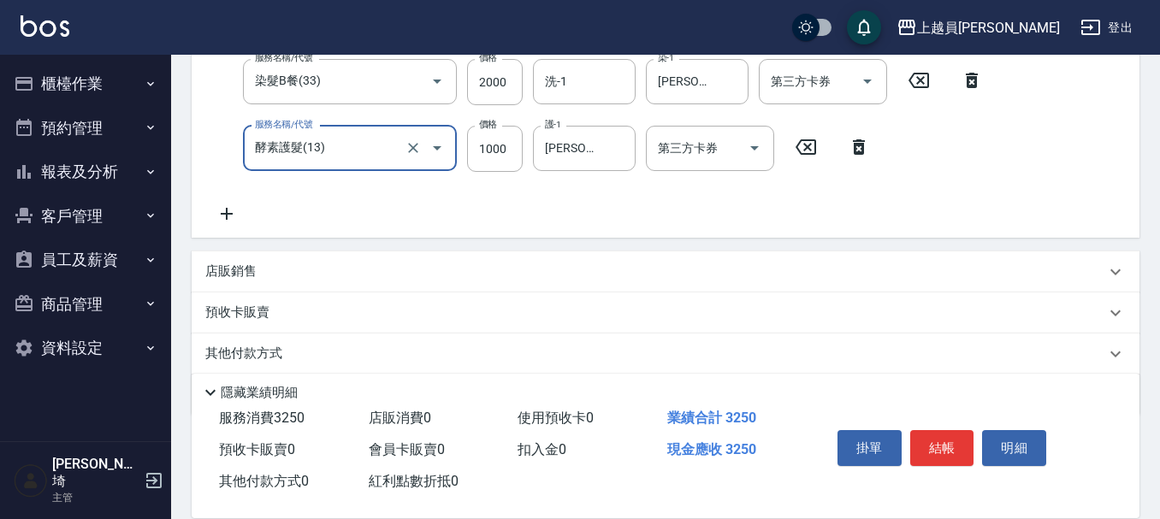
scroll to position [500, 0]
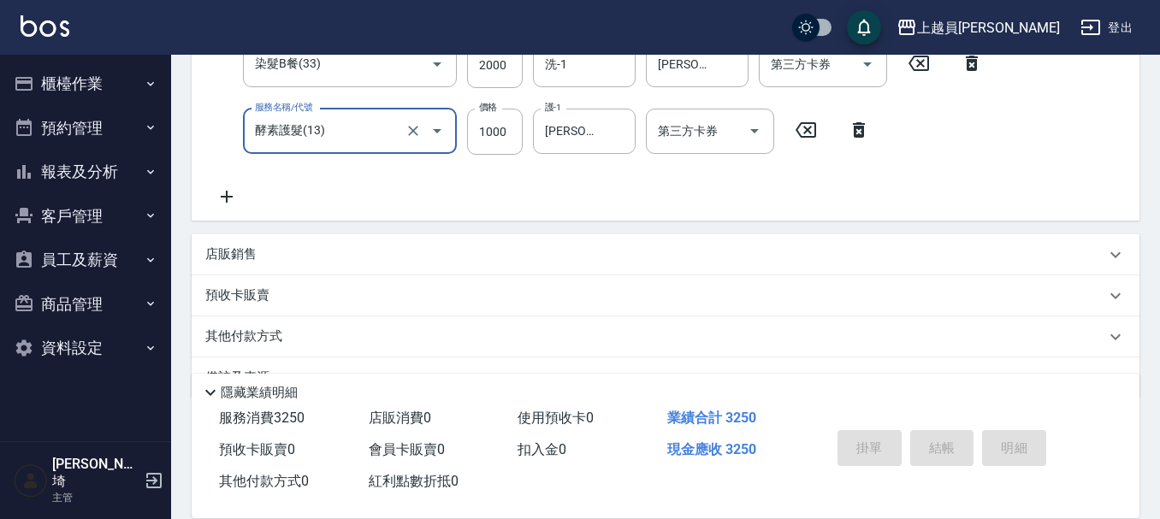
type input "[DATE] 19:20"
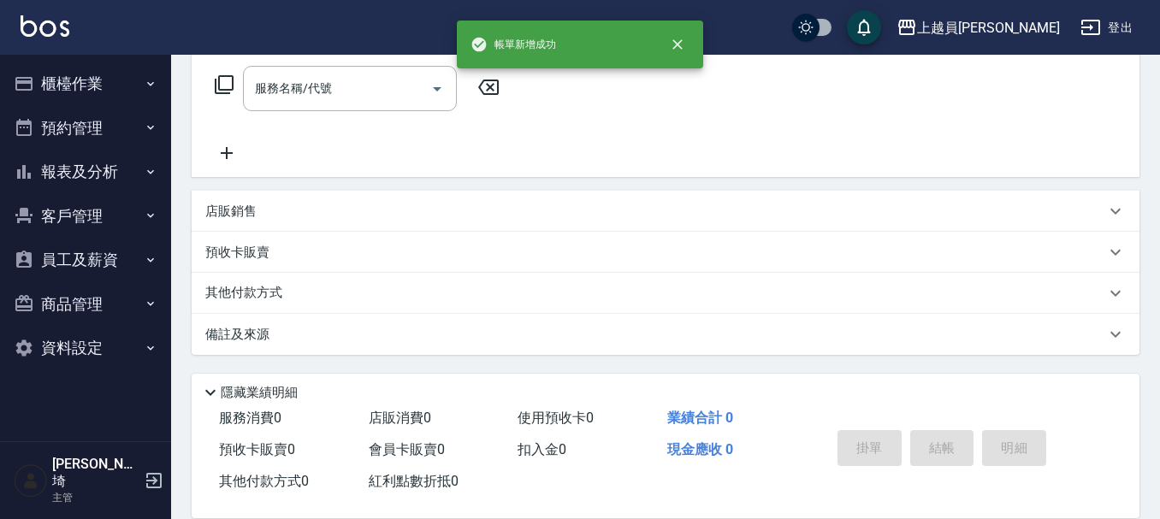
scroll to position [0, 0]
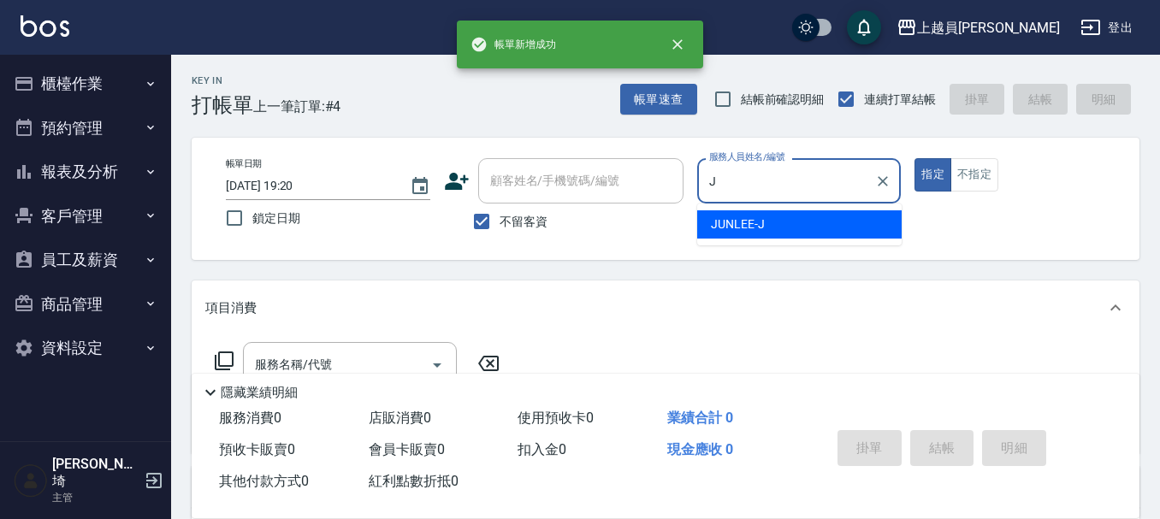
type input "[PERSON_NAME]"
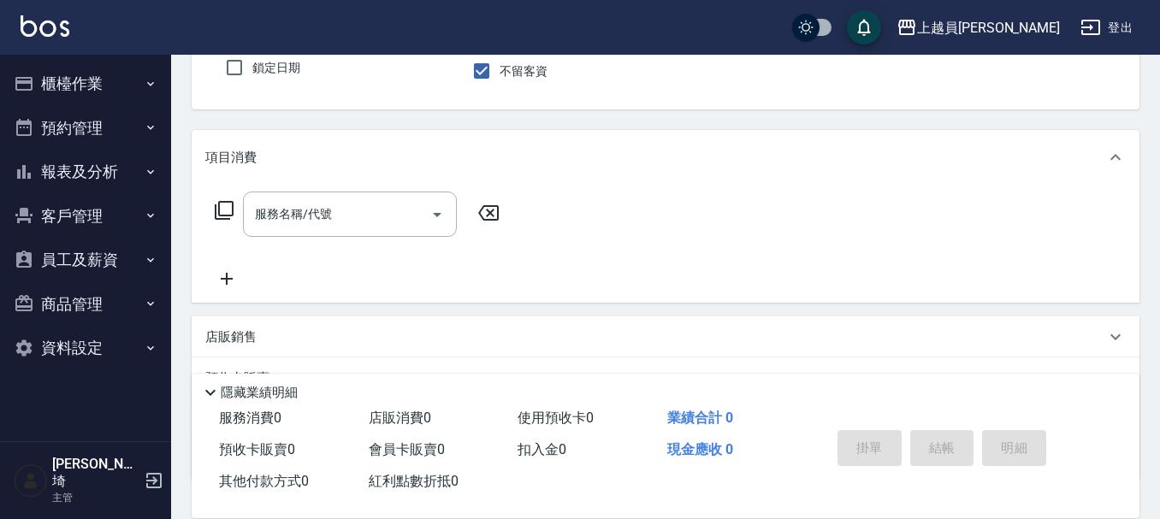
scroll to position [86, 0]
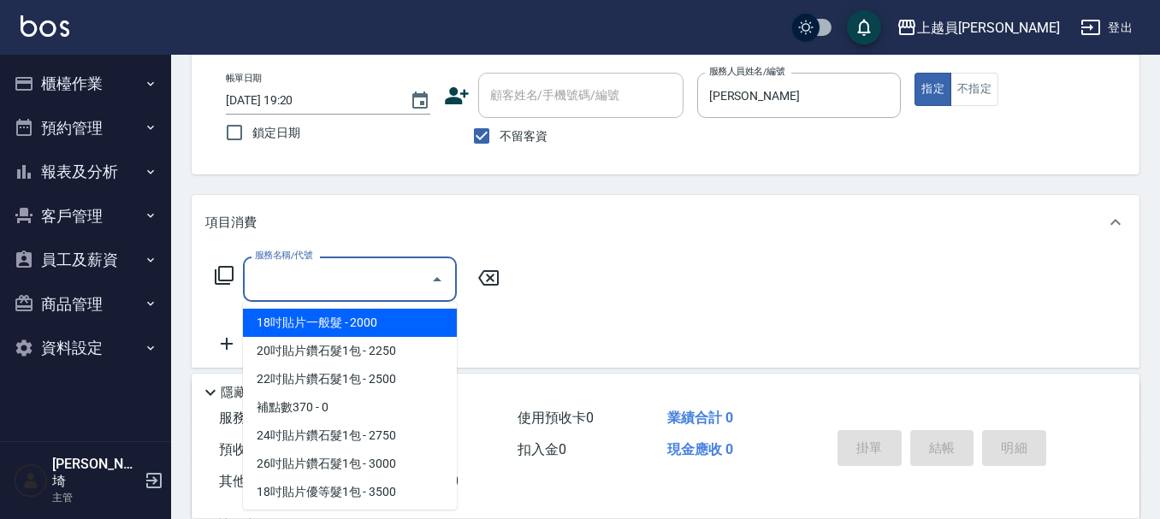
click at [338, 283] on input "服務名稱/代號" at bounding box center [337, 279] width 173 height 30
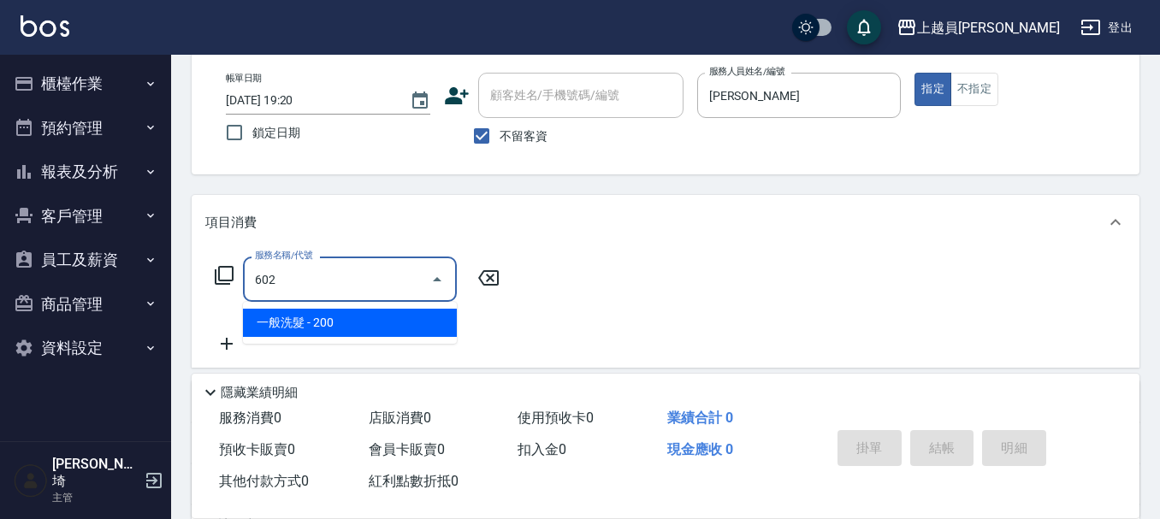
type input "一般洗髮(602)"
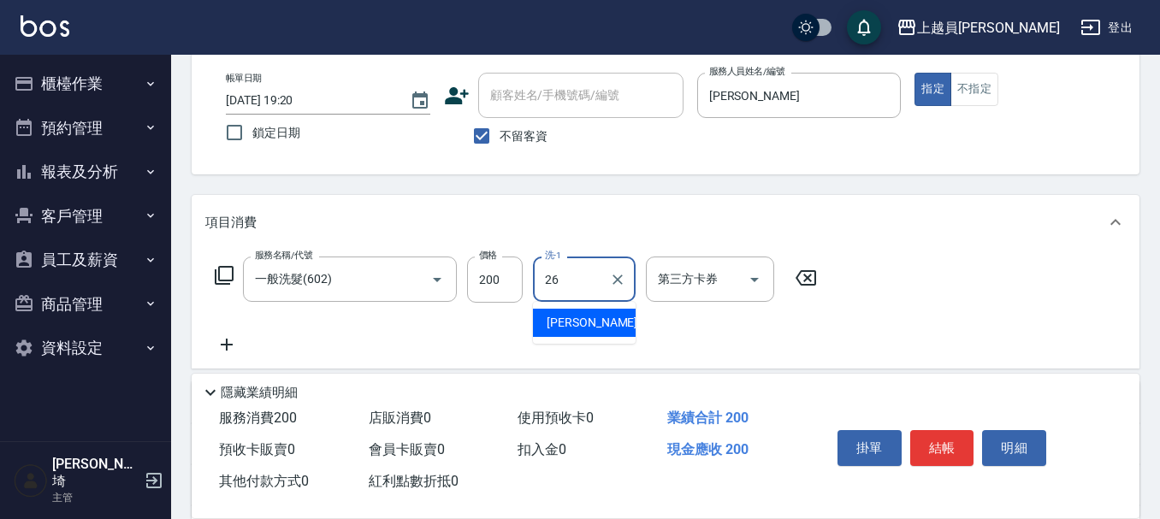
type input "[PERSON_NAME]-26"
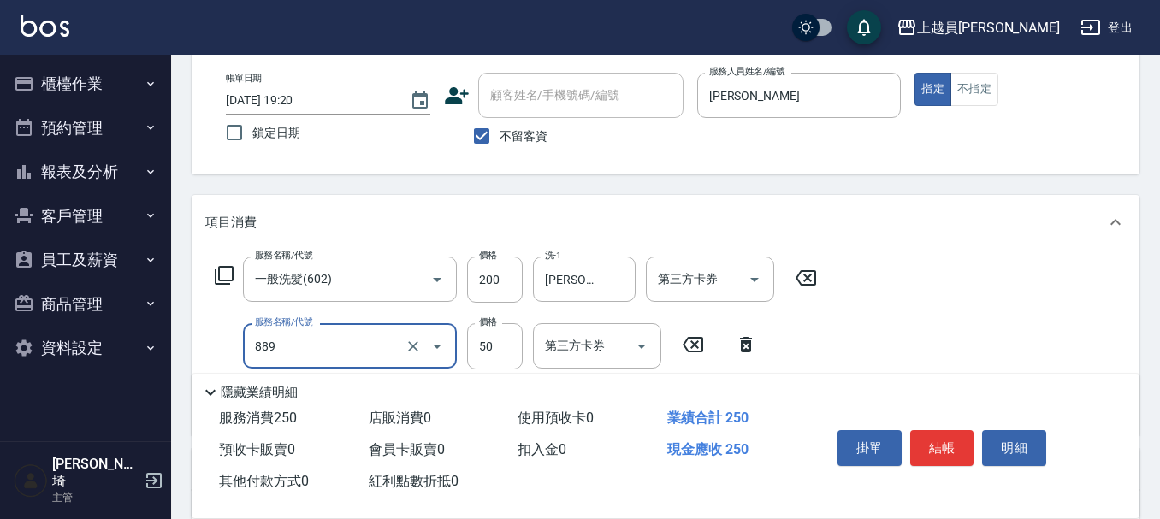
type input "精油(889)"
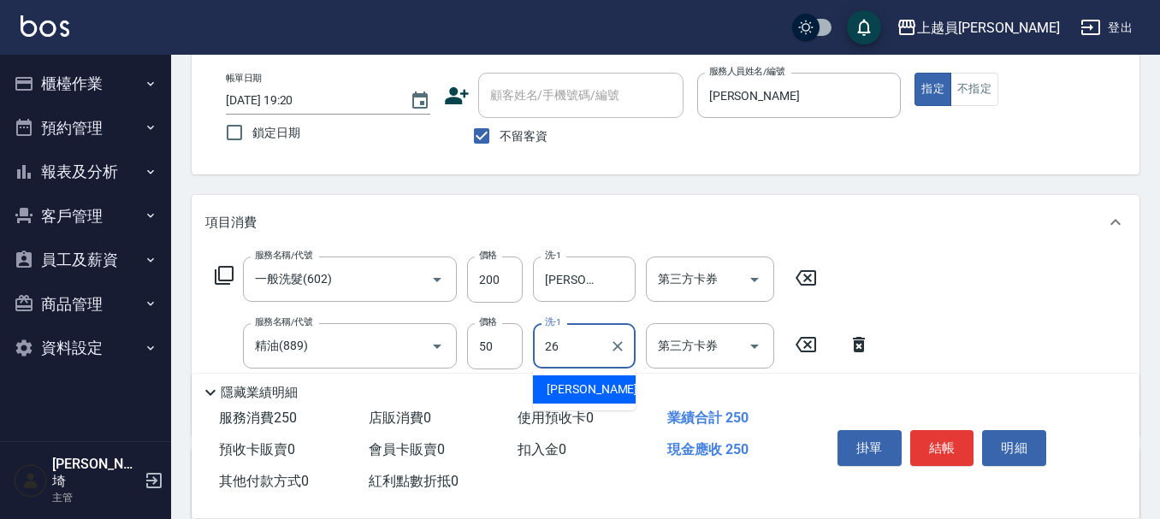
type input "[PERSON_NAME]-26"
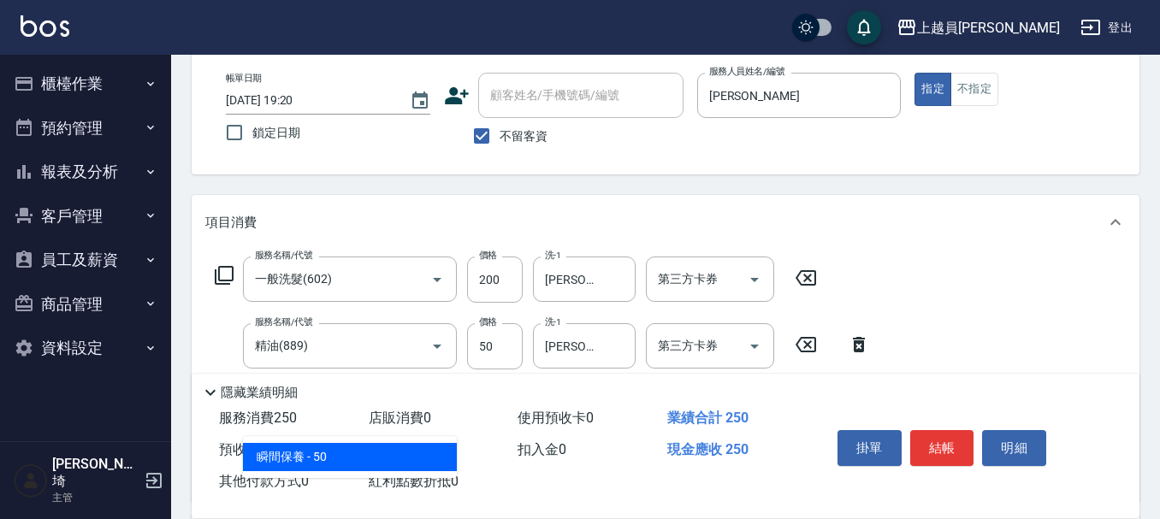
type input "瞬間保養(415)"
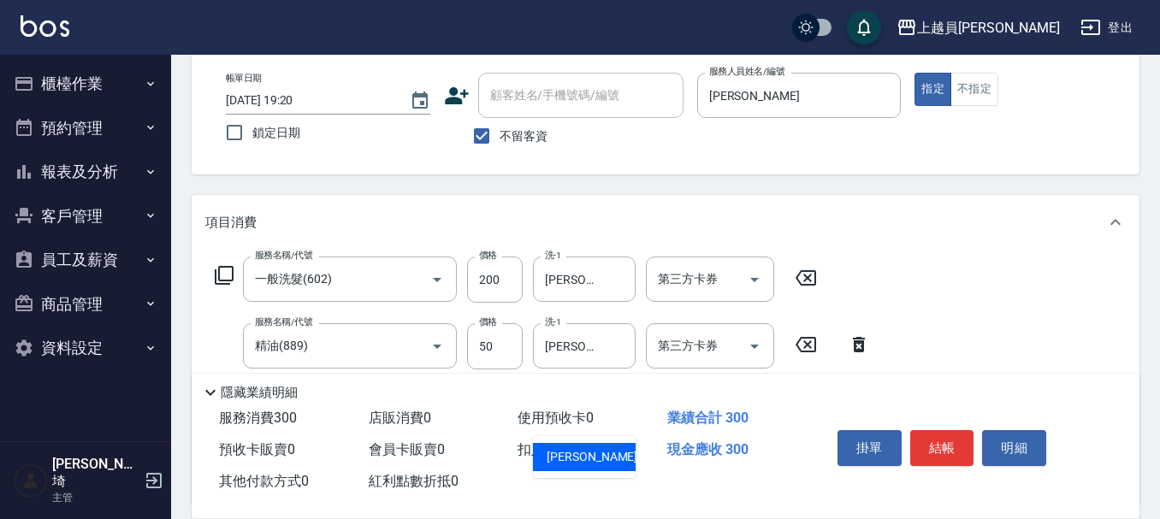
type input "[PERSON_NAME]-26"
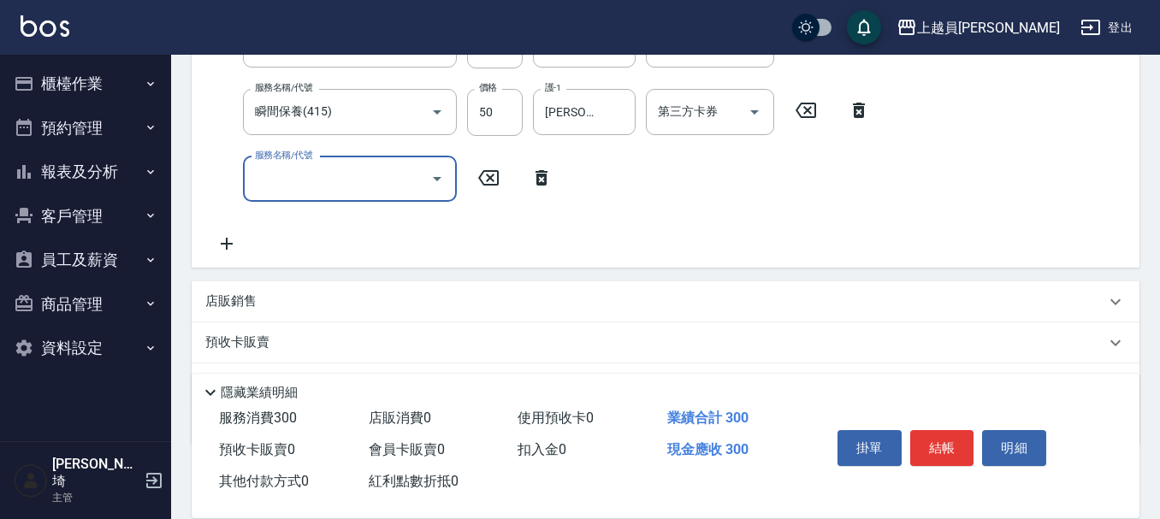
scroll to position [428, 0]
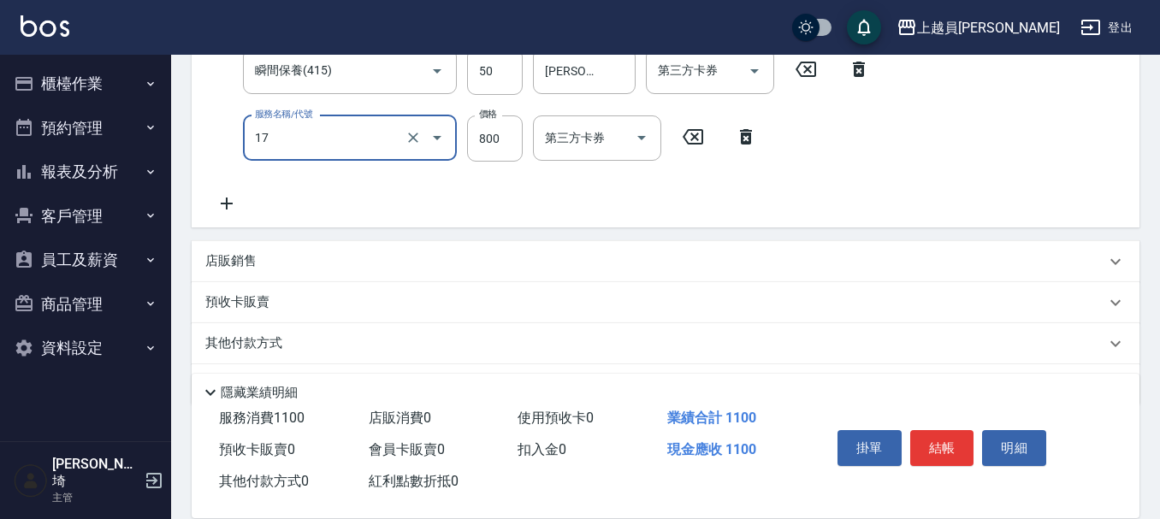
type input "染髮(17)"
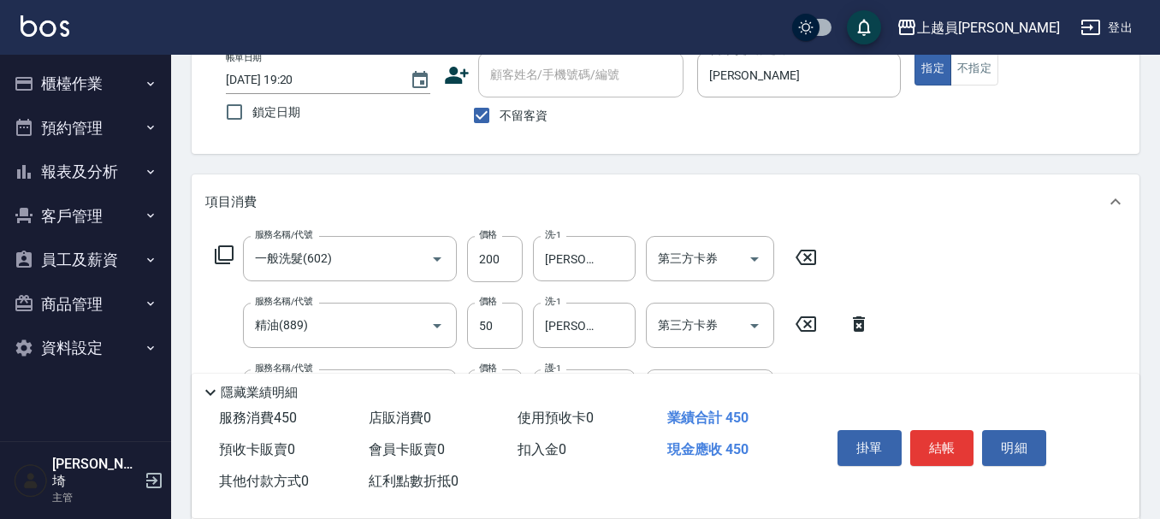
type input "1500"
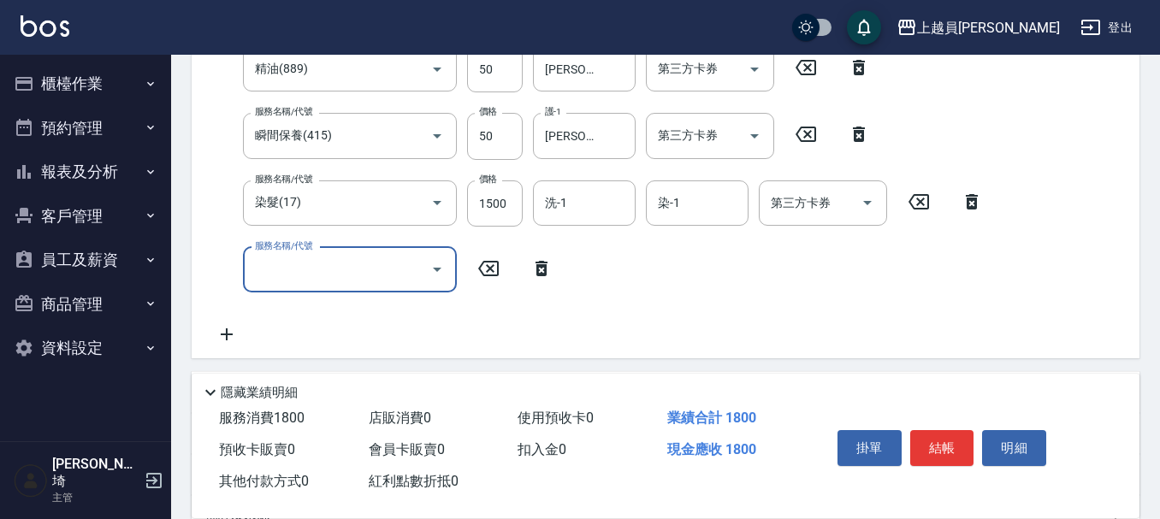
scroll to position [350, 0]
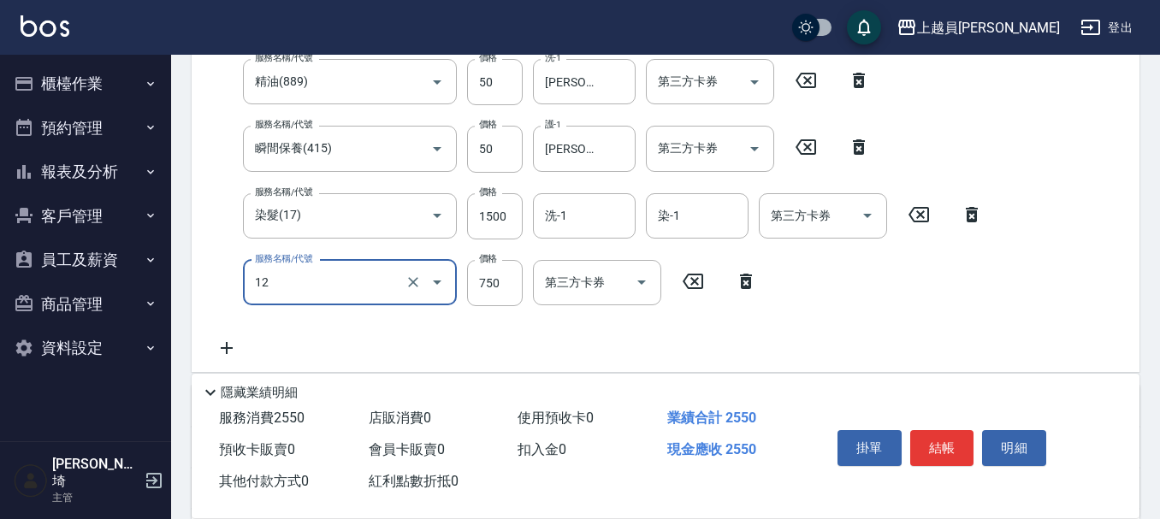
type input "日本精漾護髮(12)"
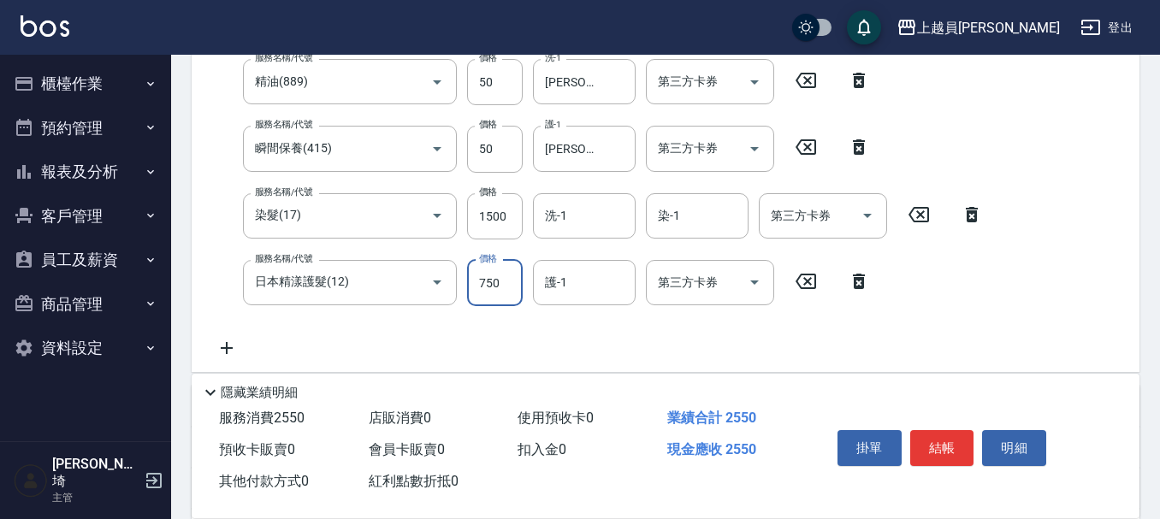
scroll to position [342, 0]
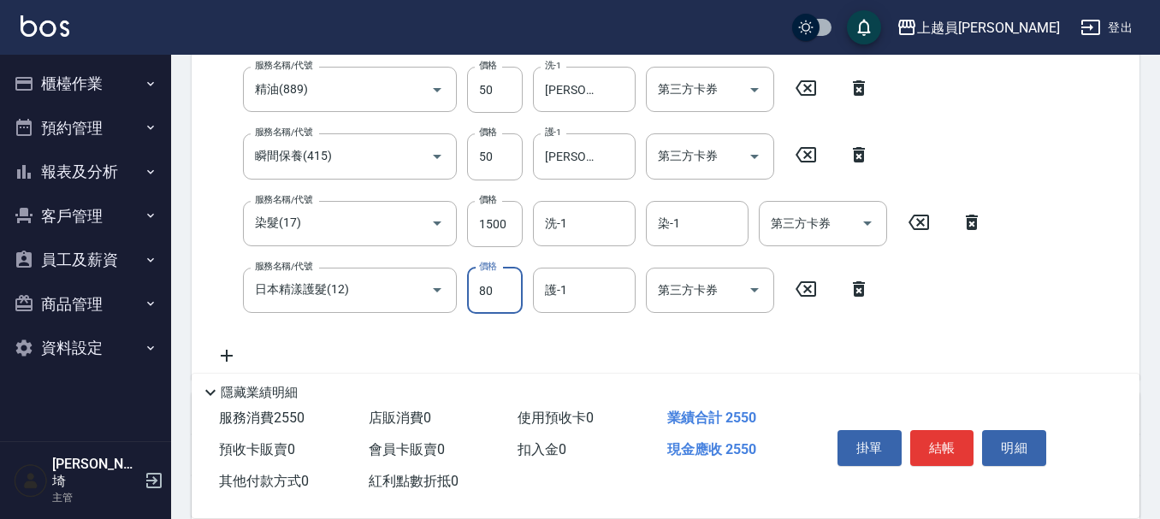
type input "800"
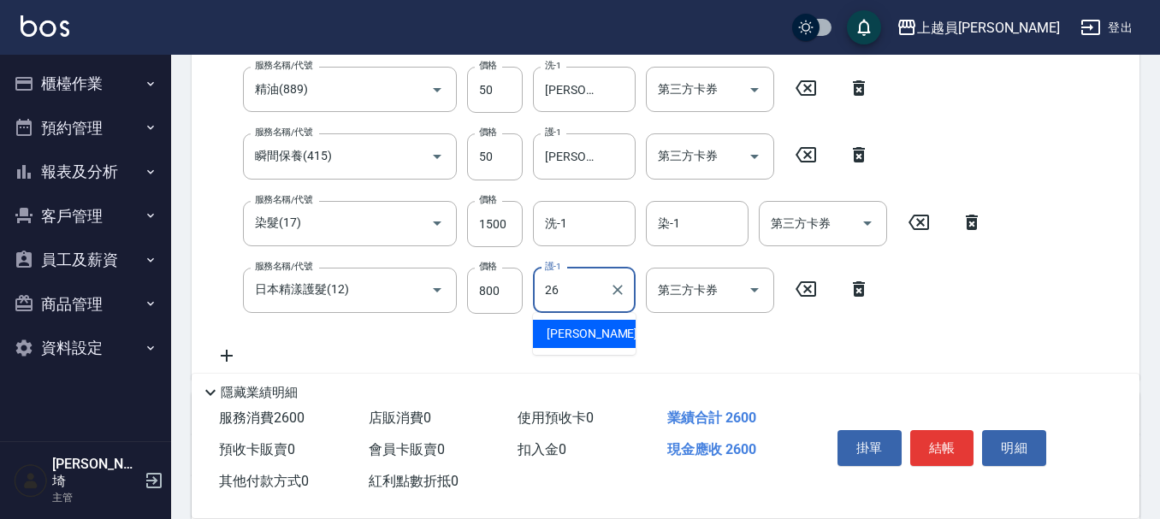
type input "[PERSON_NAME]-26"
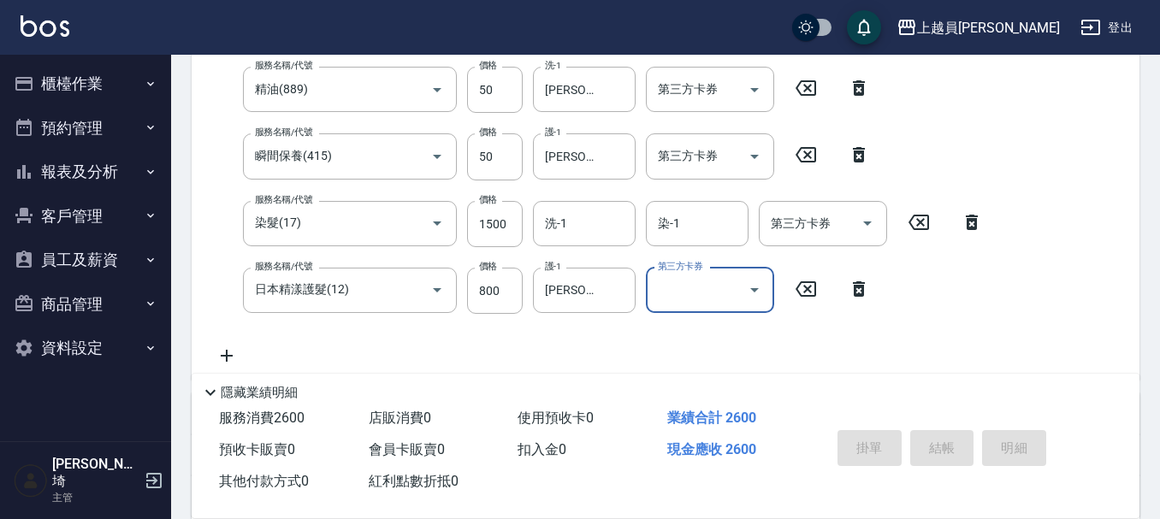
type input "[DATE] 19:21"
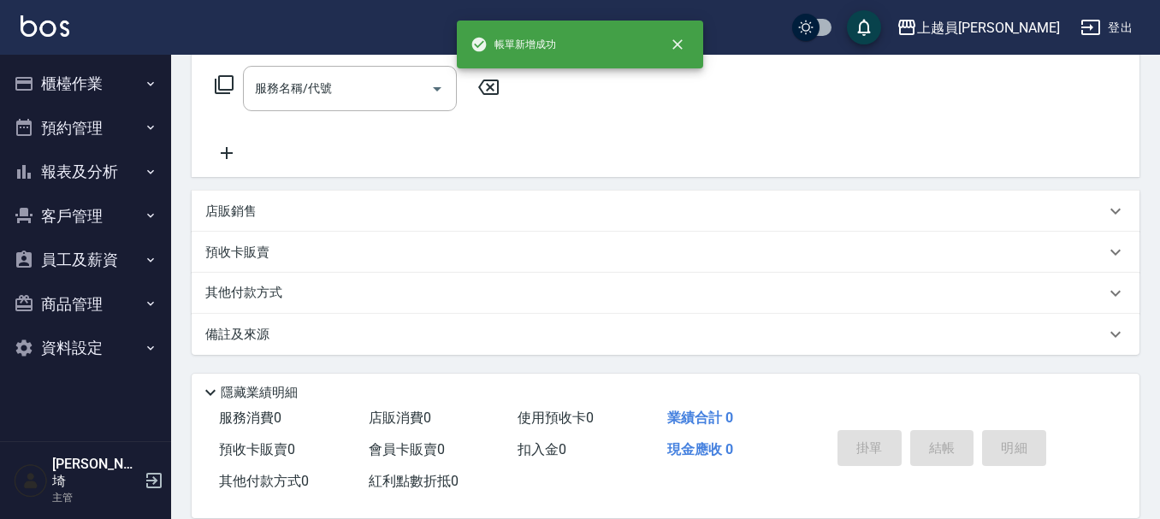
scroll to position [0, 0]
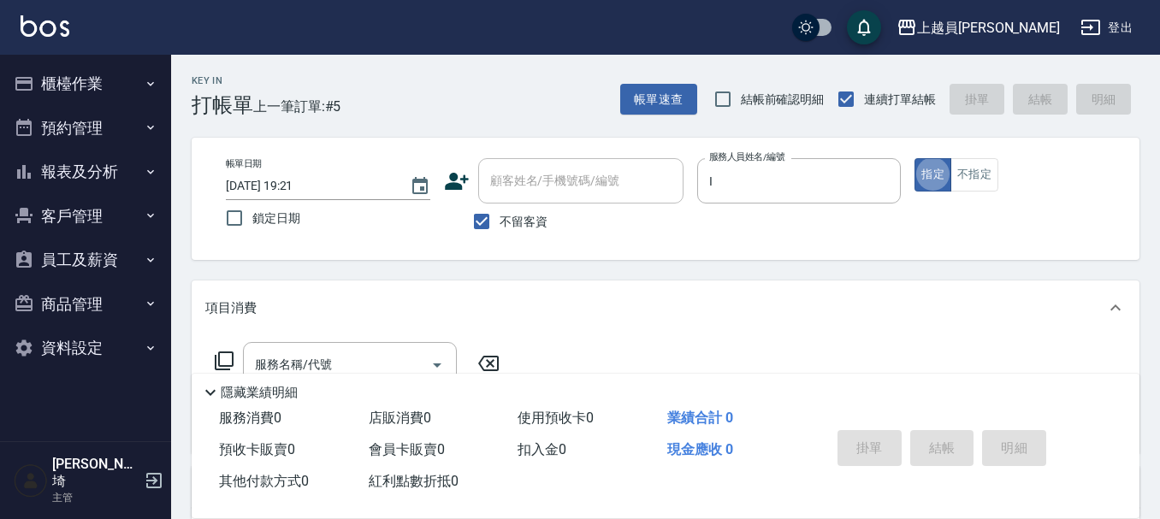
type input "Bella-I"
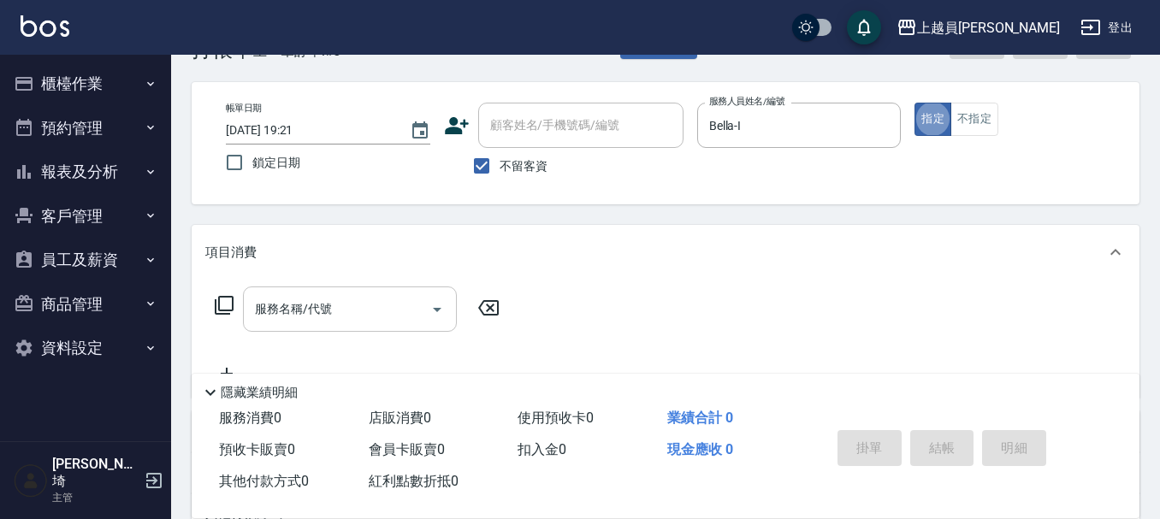
scroll to position [86, 0]
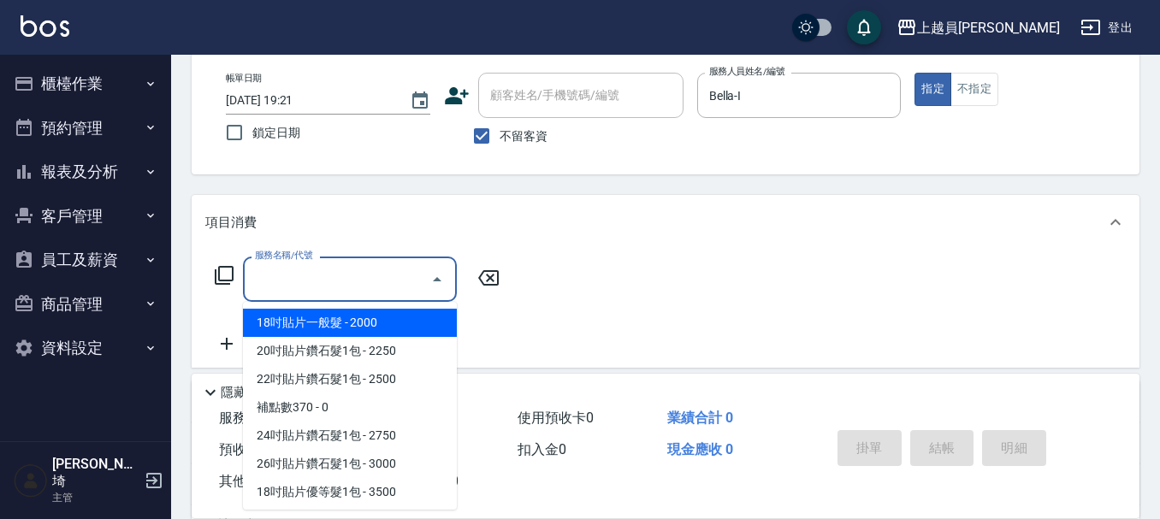
drag, startPoint x: 362, startPoint y: 281, endPoint x: 429, endPoint y: 265, distance: 69.5
click at [363, 281] on input "服務名稱/代號" at bounding box center [337, 279] width 173 height 30
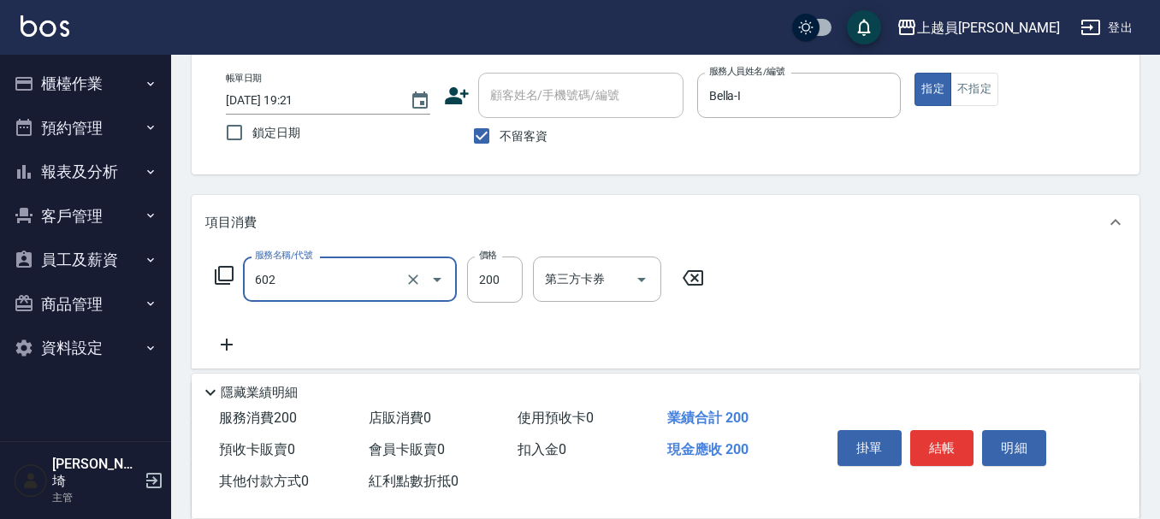
type input "一般洗髮(602)"
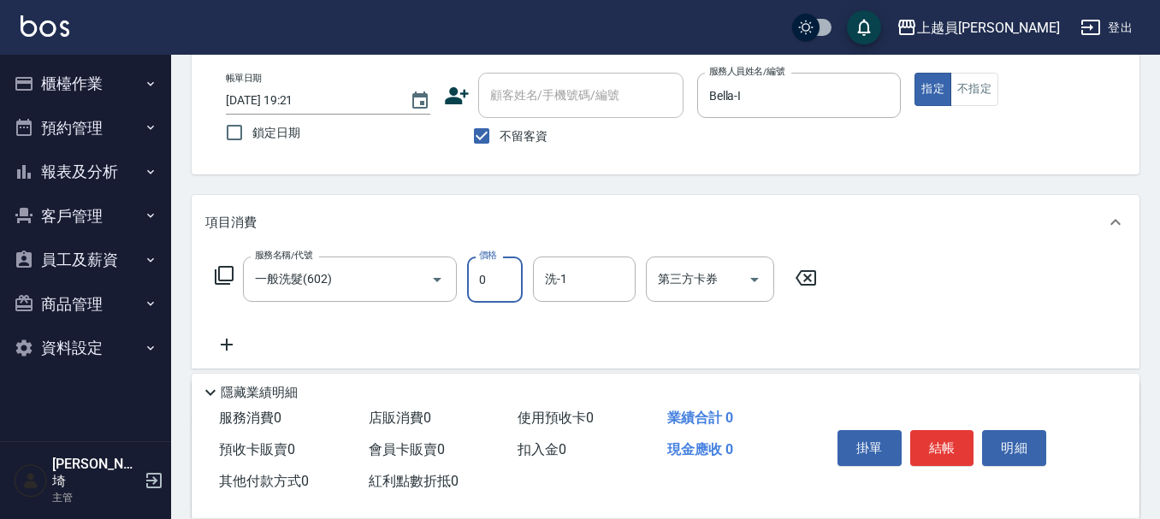
type input "0"
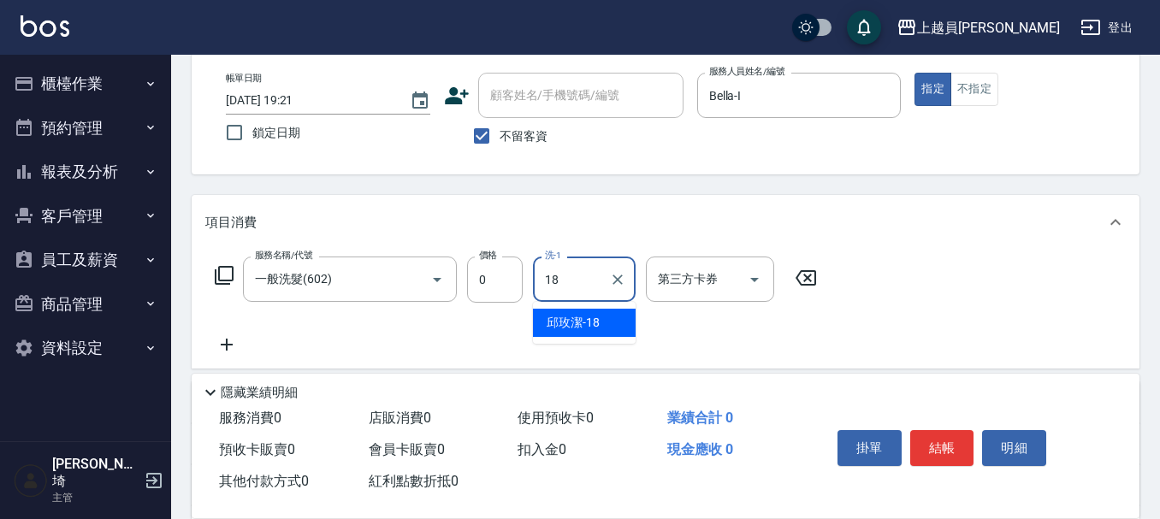
type input "[PERSON_NAME]-18"
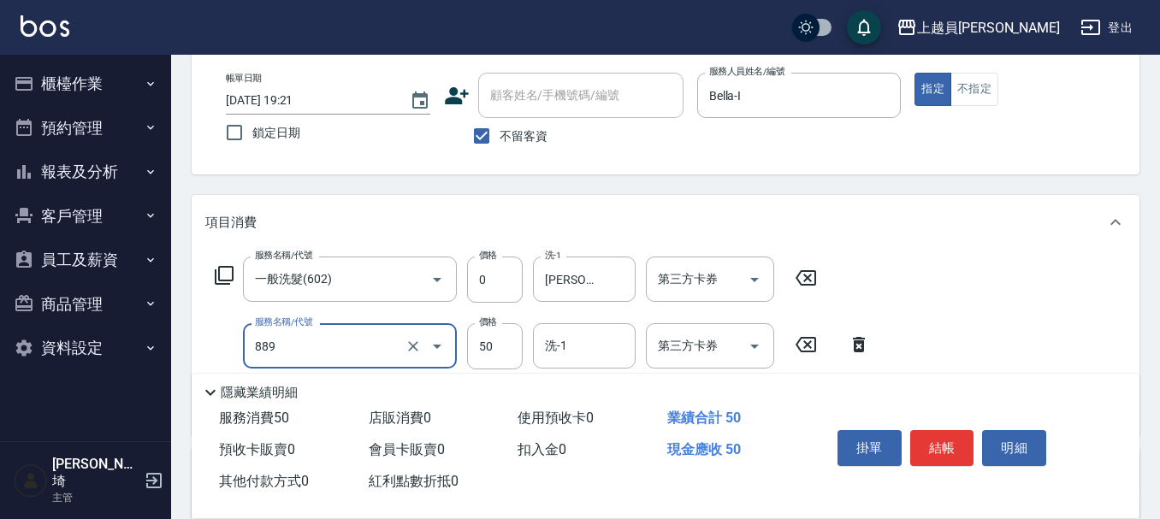
type input "精油(889)"
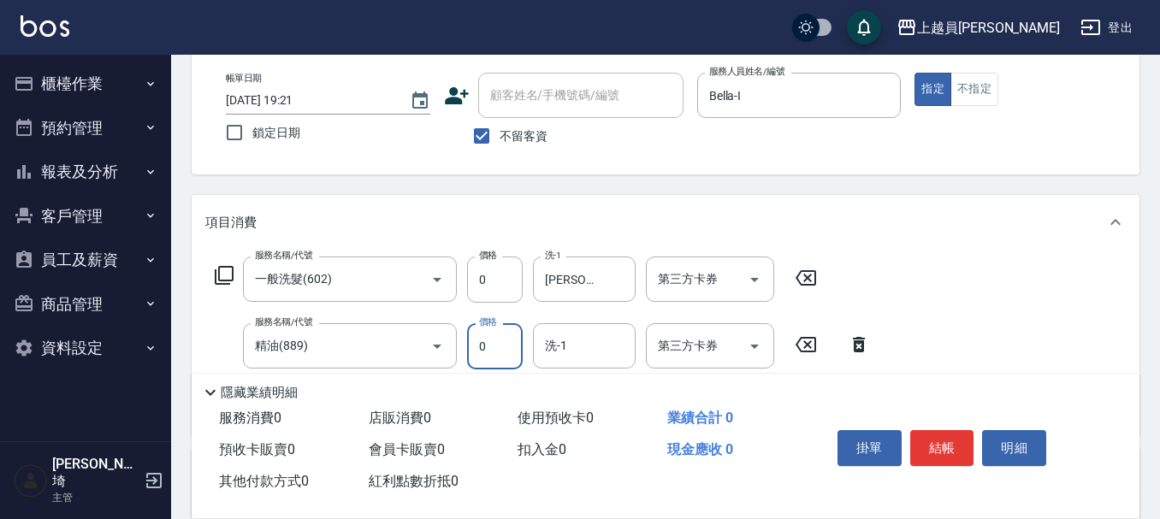
type input "0"
type input "[PERSON_NAME]-18"
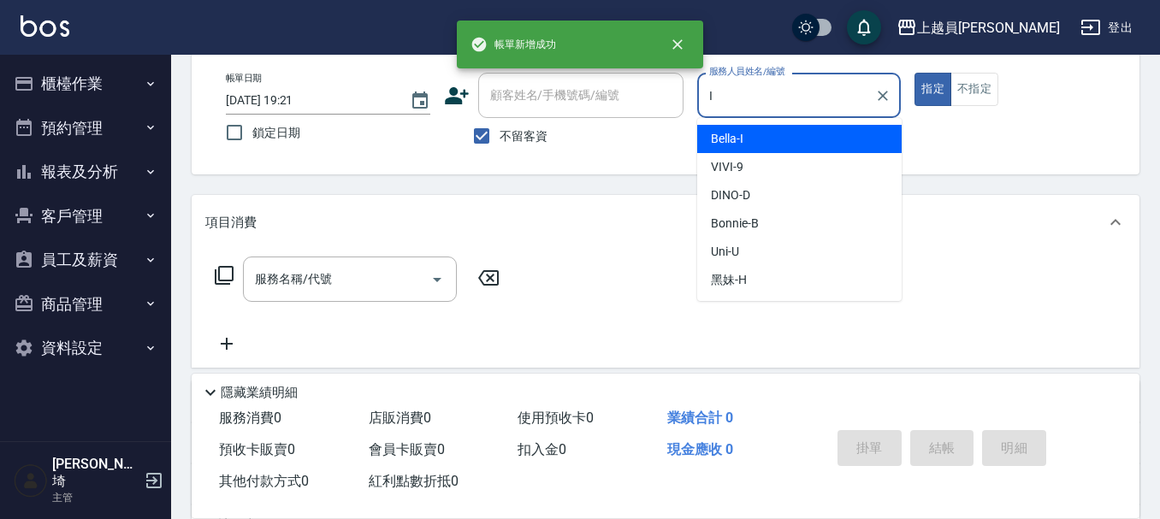
type input "Bella-I"
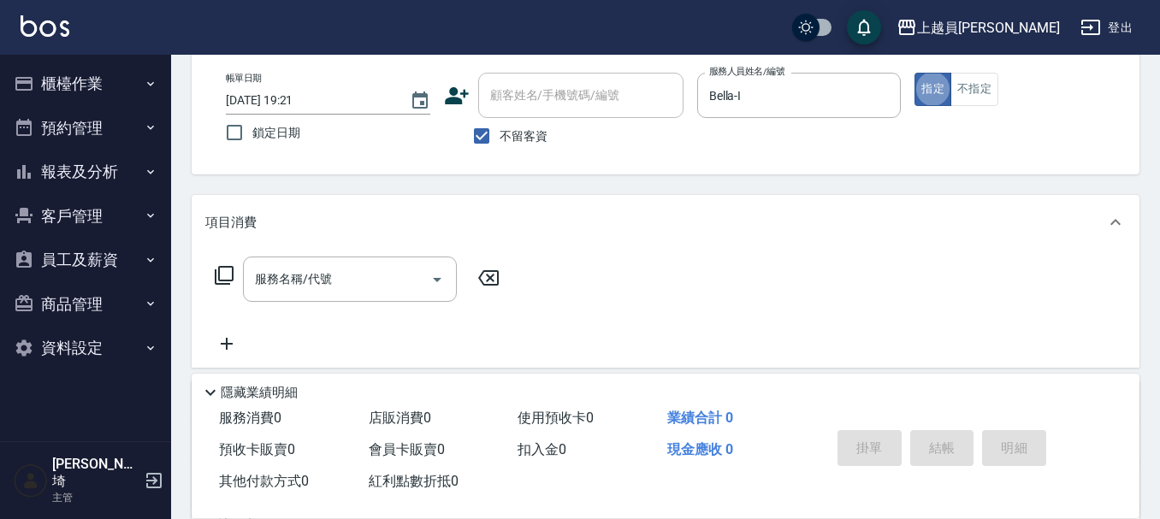
drag, startPoint x: 366, startPoint y: 284, endPoint x: 1167, endPoint y: 505, distance: 831.3
click at [368, 284] on input "服務名稱/代號" at bounding box center [337, 279] width 173 height 30
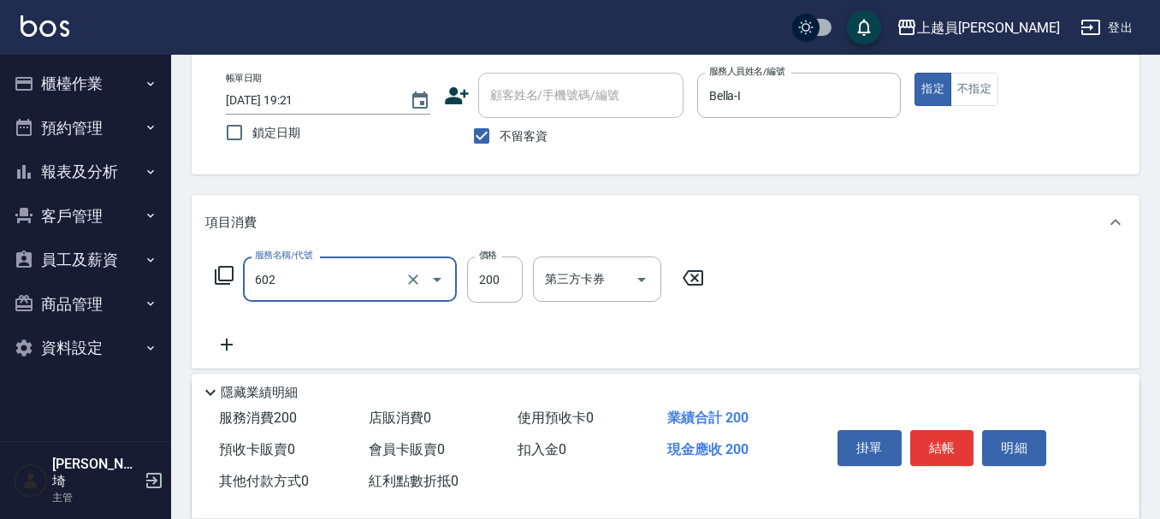
type input "一般洗髮(602)"
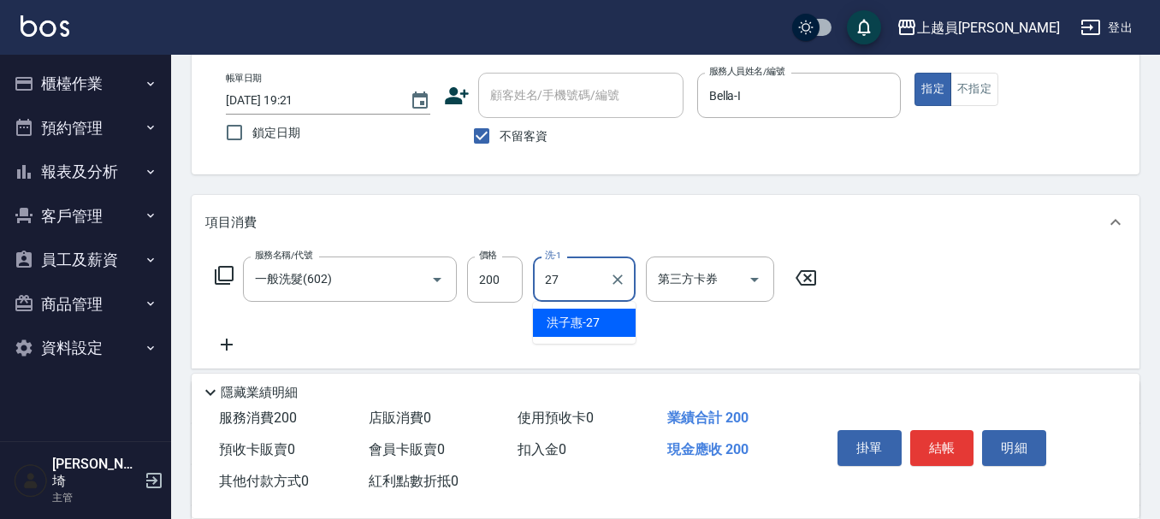
type input "[PERSON_NAME]-27"
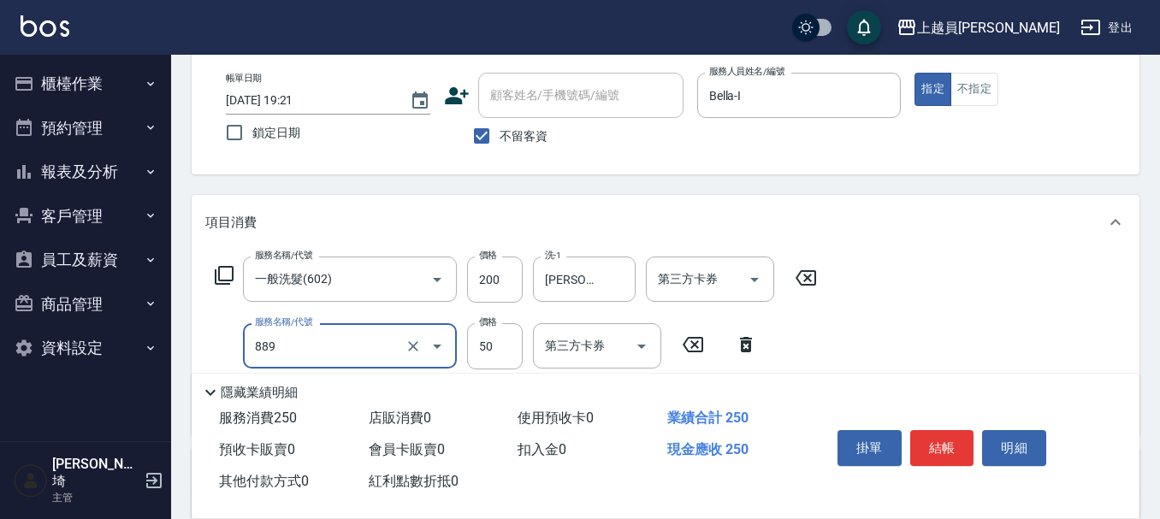
type input "精油(889)"
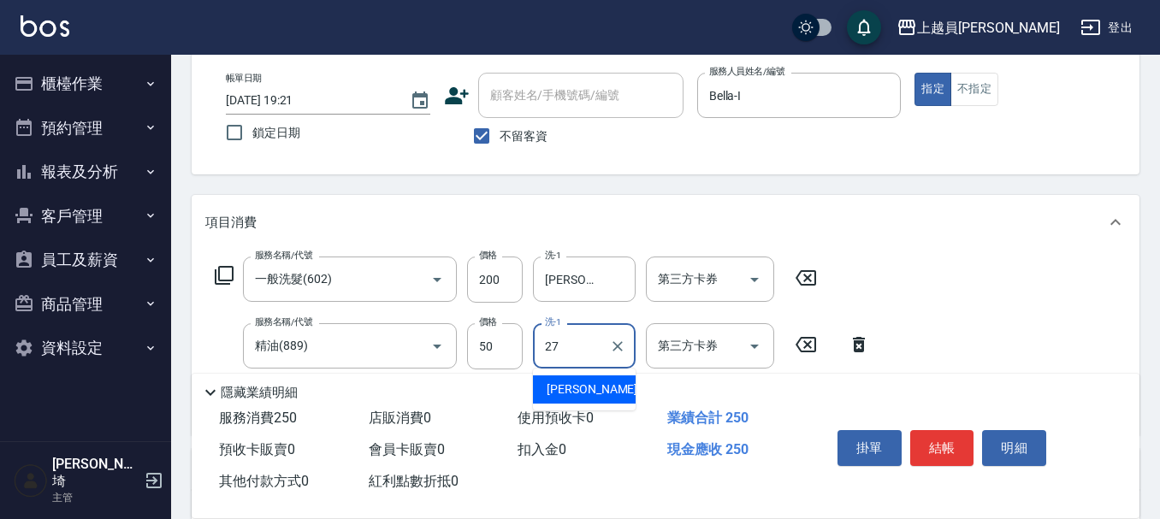
type input "[PERSON_NAME]-27"
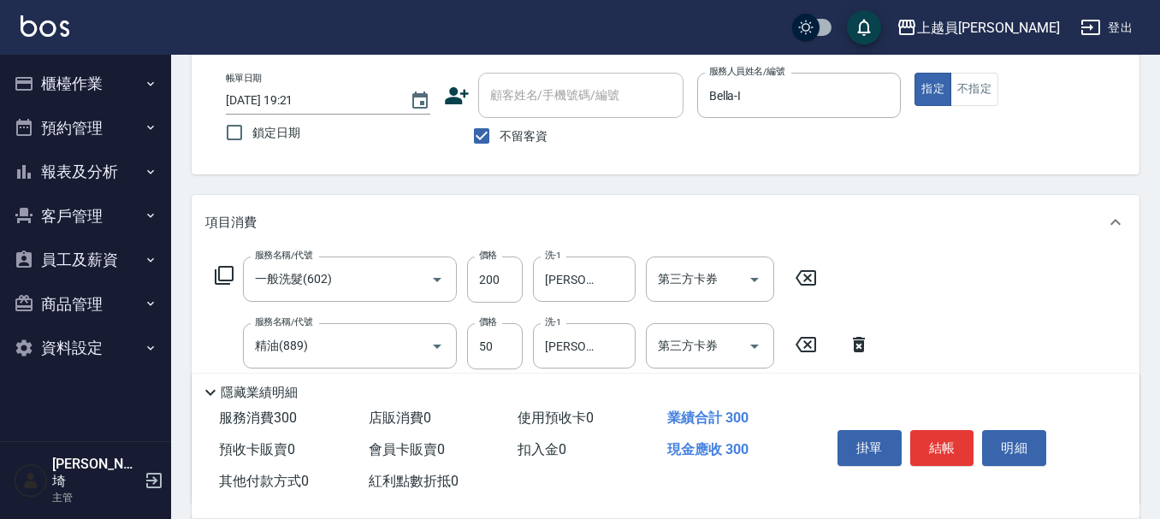
type input "瞬間保養(415)"
type input "[PERSON_NAME]-27"
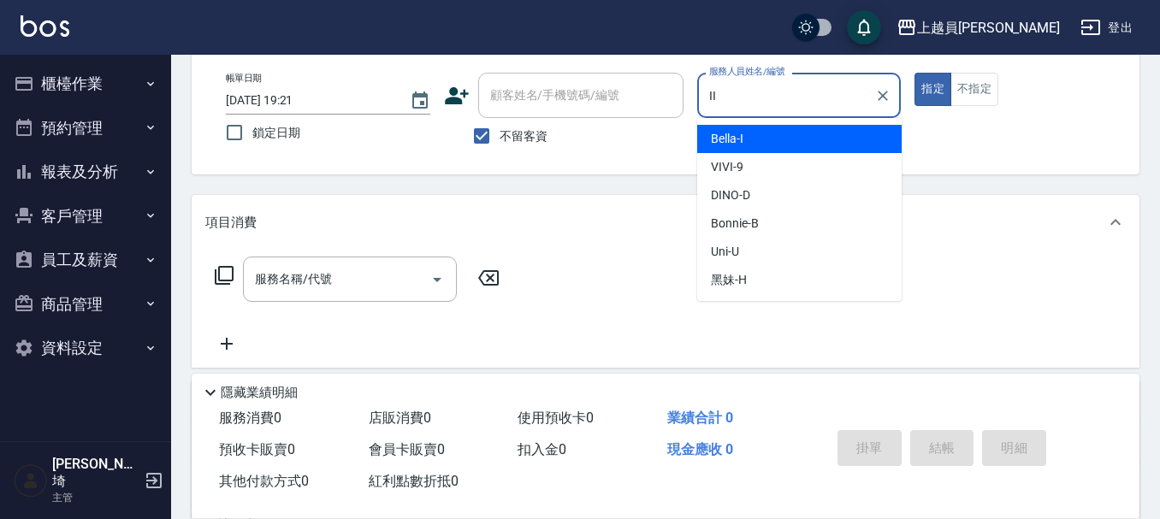
type input "II"
click at [914, 73] on button "指定" at bounding box center [932, 89] width 37 height 33
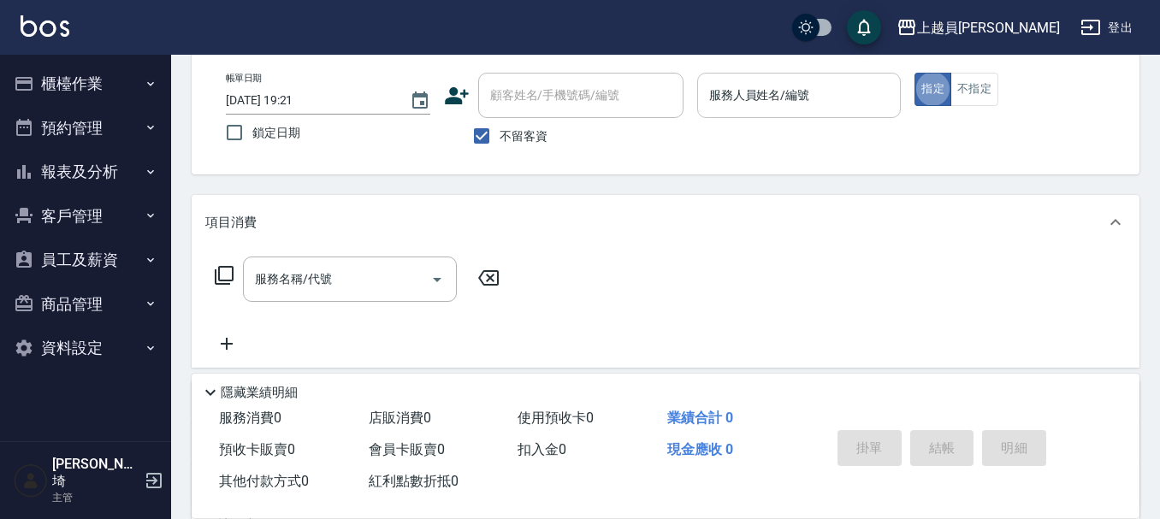
click at [776, 103] on div "服務人員姓名/編號 服務人員姓名/編號" at bounding box center [799, 95] width 204 height 45
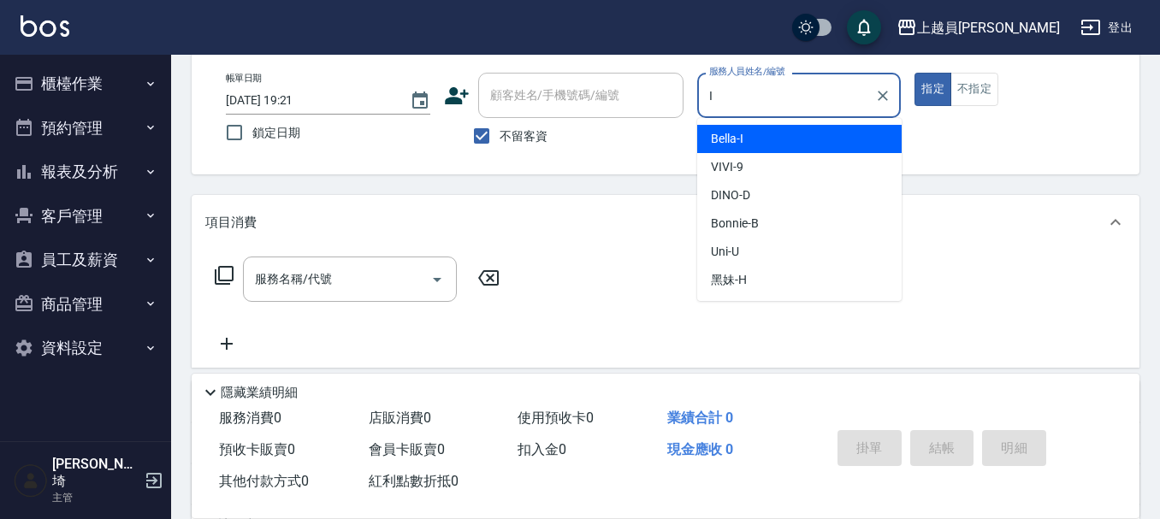
type input "Bella-I"
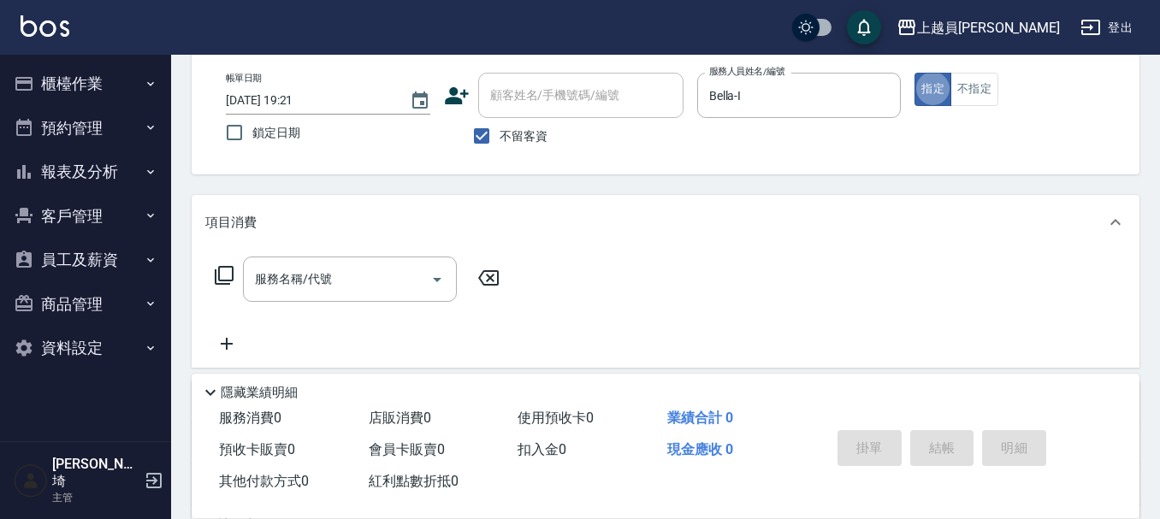
scroll to position [171, 0]
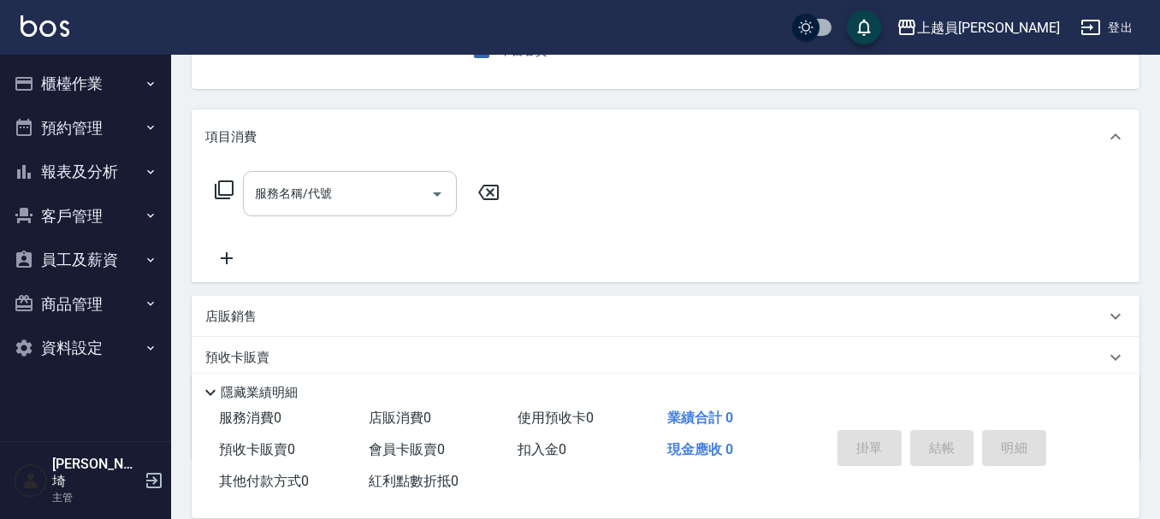
click at [389, 201] on input "服務名稱/代號" at bounding box center [337, 194] width 173 height 30
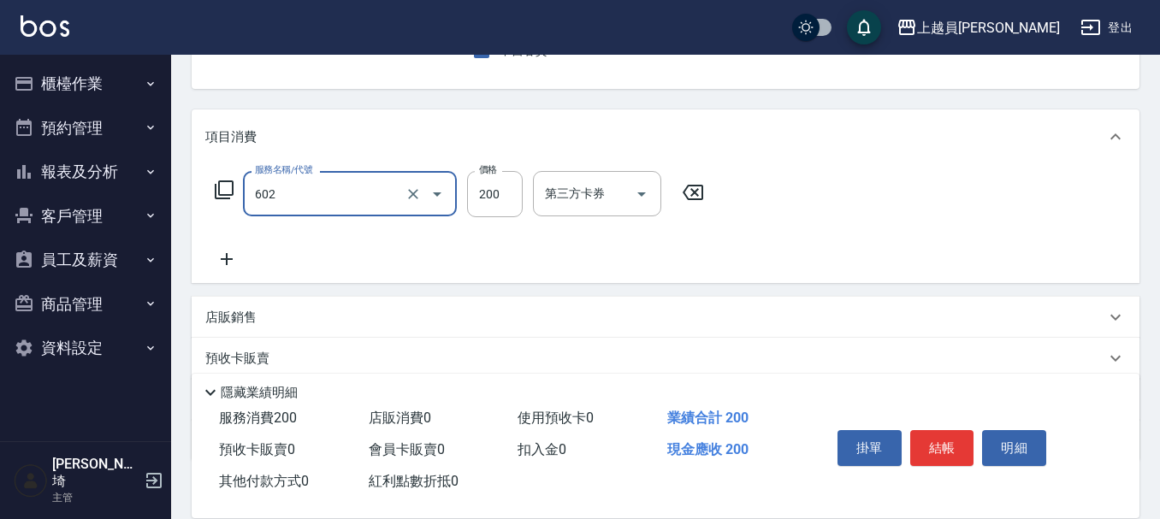
type input "一般洗髮(602)"
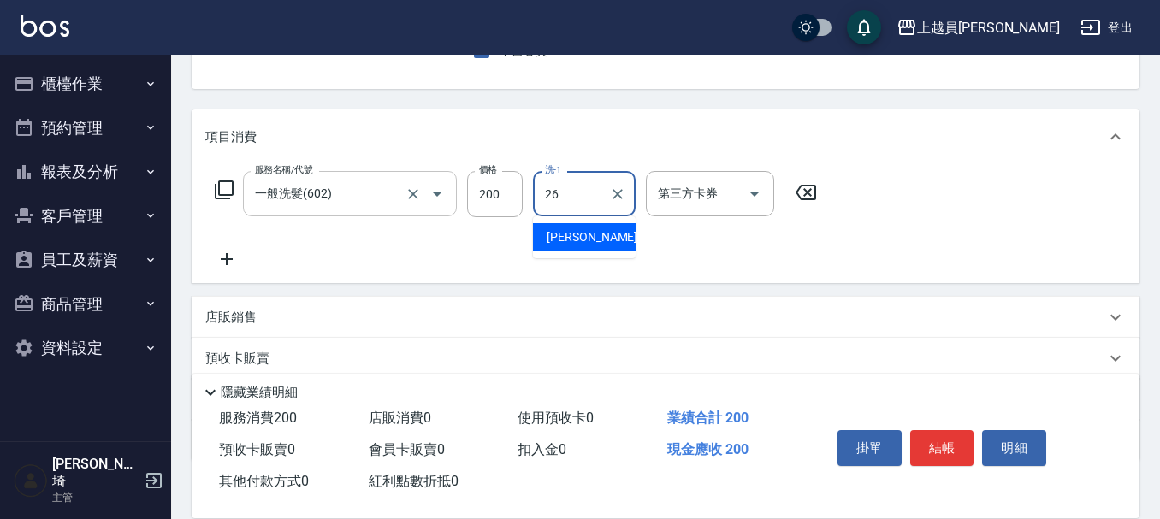
type input "[PERSON_NAME]-26"
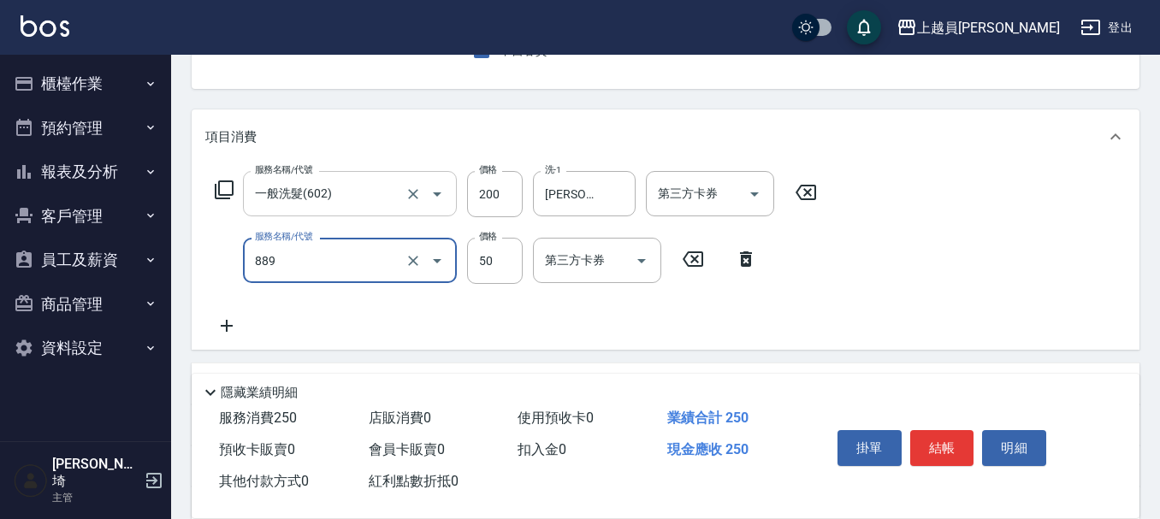
type input "精油(889)"
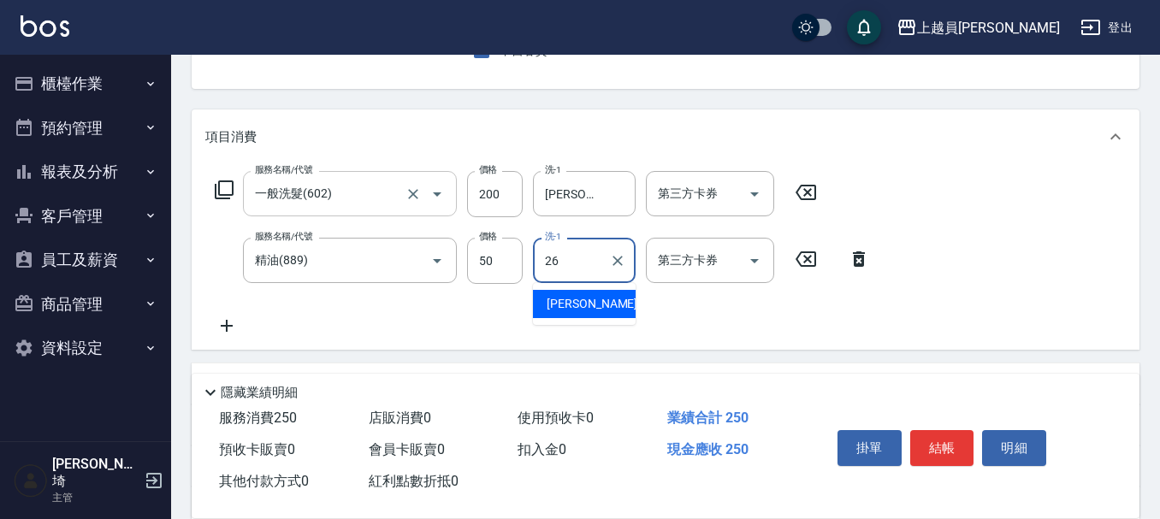
type input "[PERSON_NAME]-26"
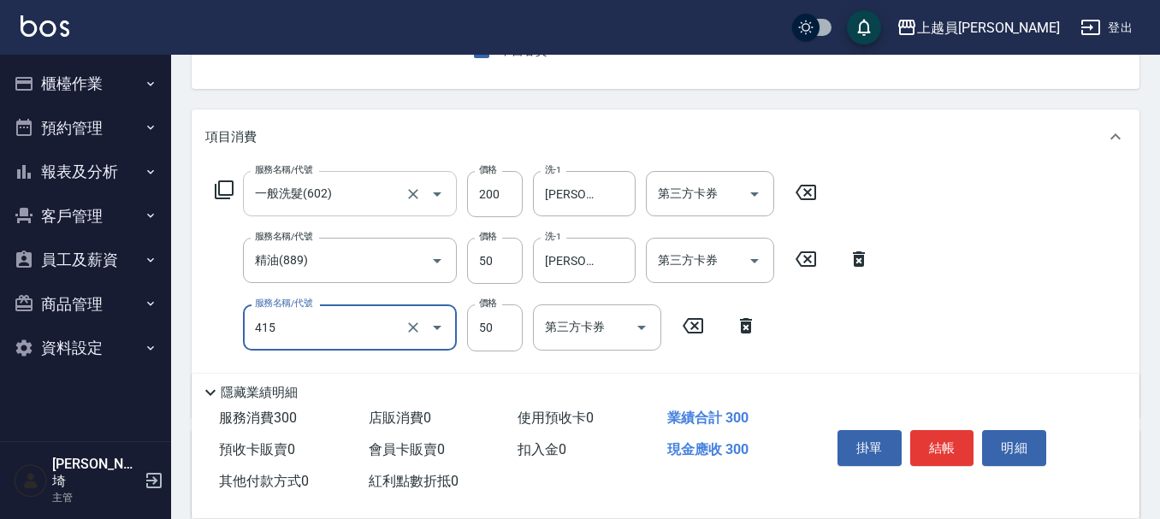
type input "瞬間保養(415)"
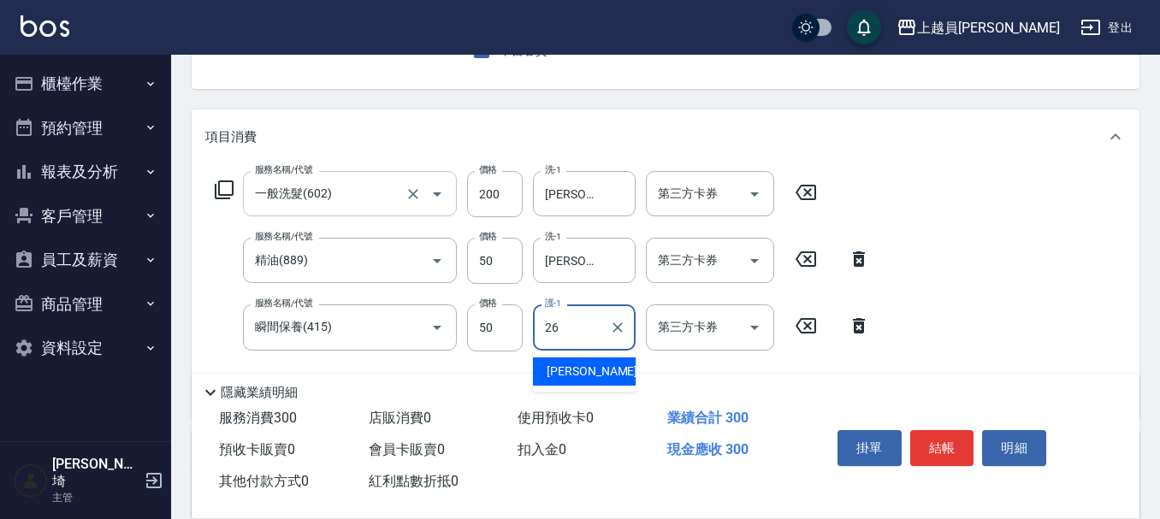
type input "[PERSON_NAME]-26"
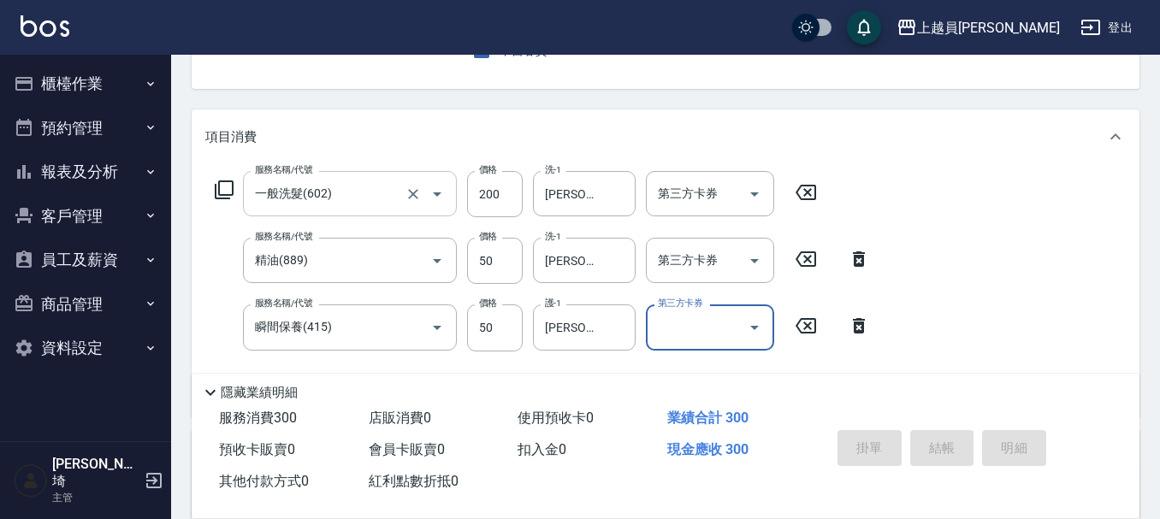
scroll to position [166, 0]
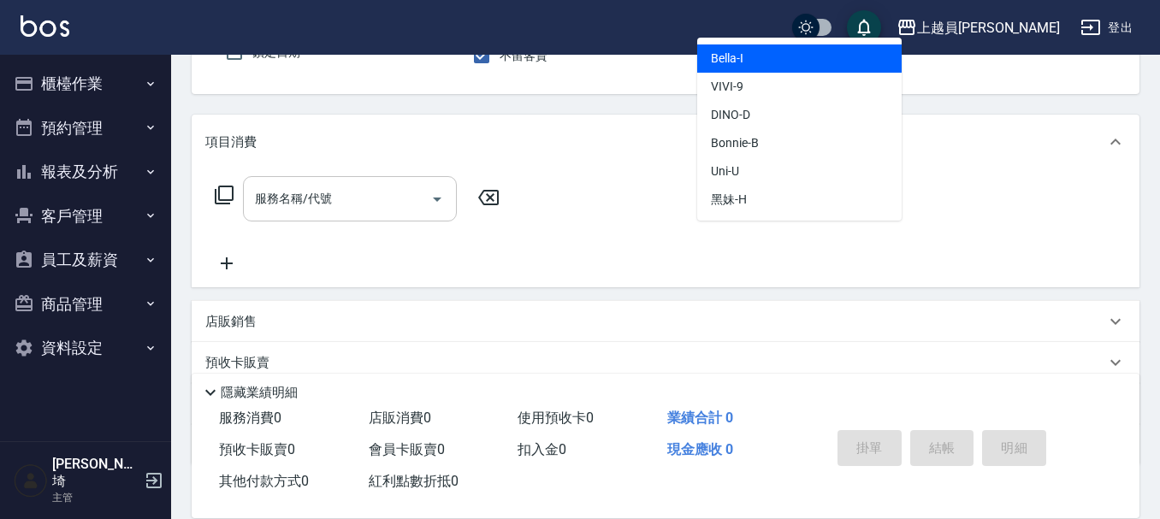
type input "Bella-I"
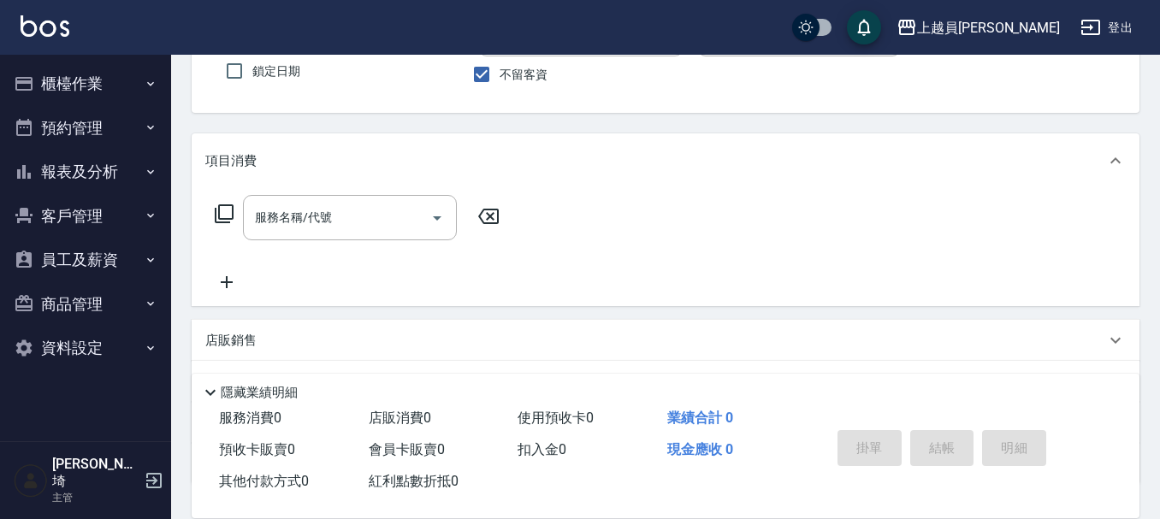
scroll to position [73, 0]
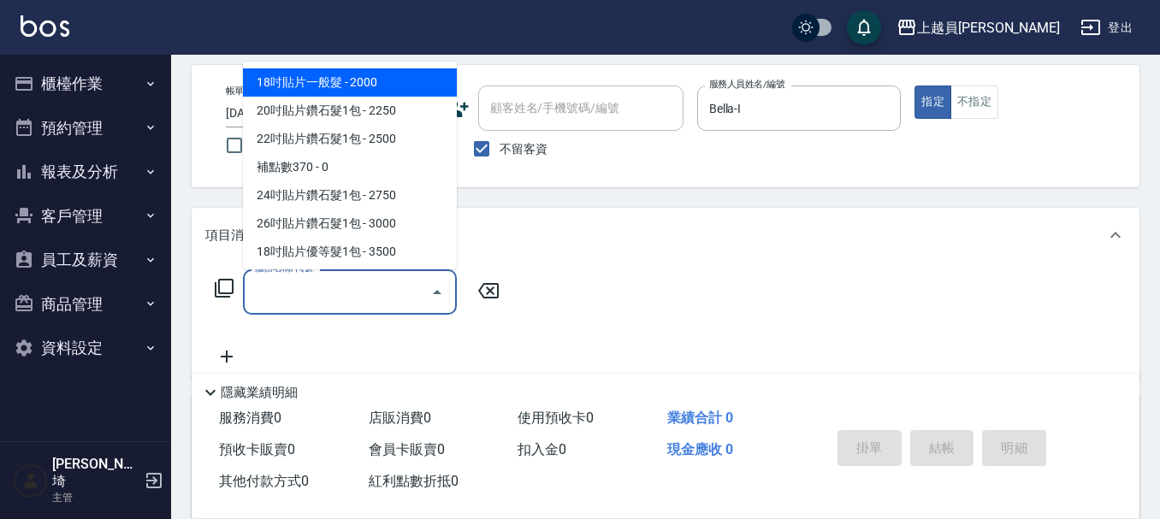
drag, startPoint x: 352, startPoint y: 302, endPoint x: 515, endPoint y: 247, distance: 171.4
click at [354, 302] on input "服務名稱/代號" at bounding box center [337, 292] width 173 height 30
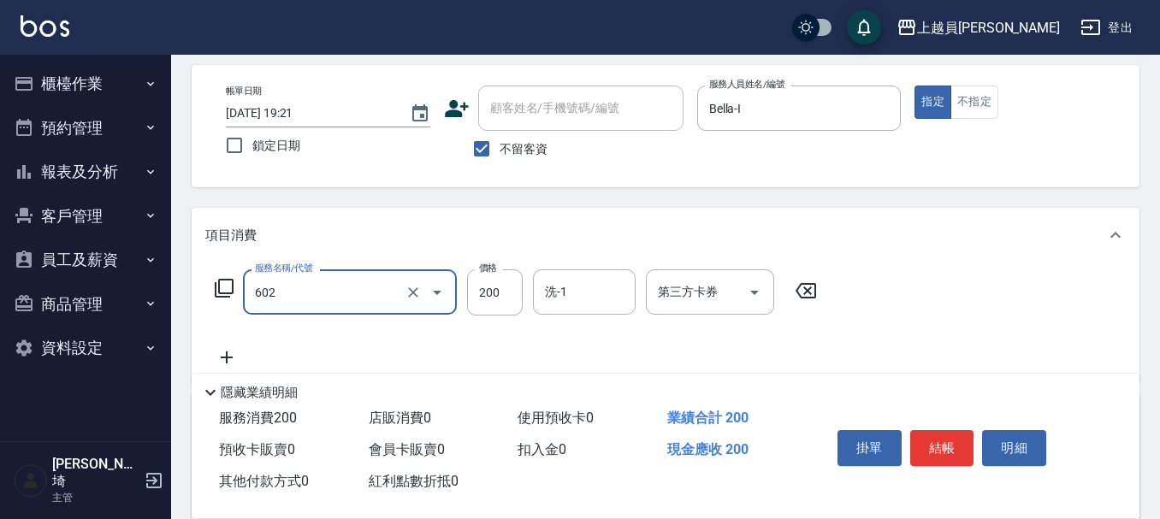
type input "一般洗髮(602)"
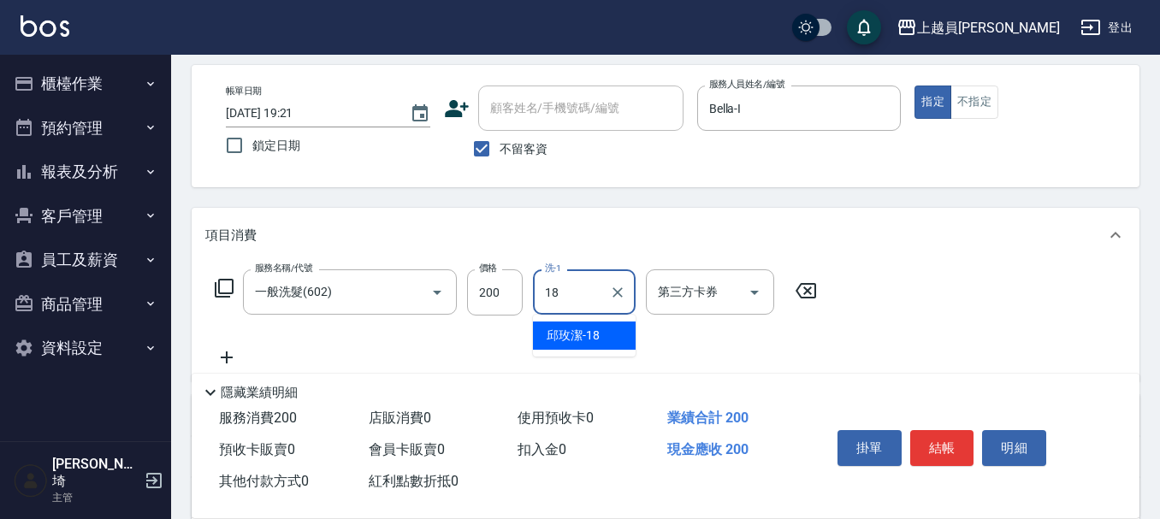
type input "[PERSON_NAME]-18"
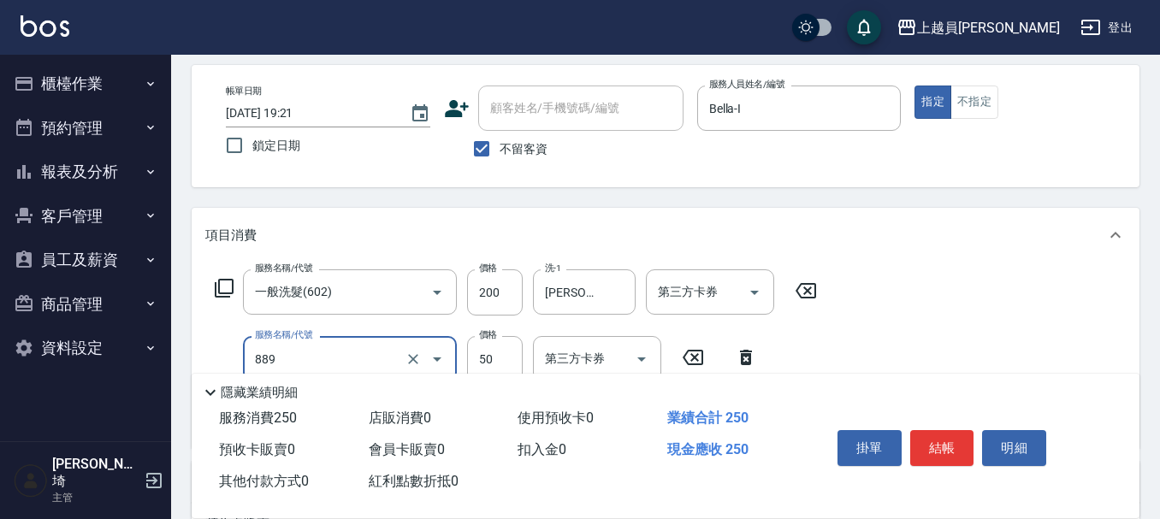
type input "精油(889)"
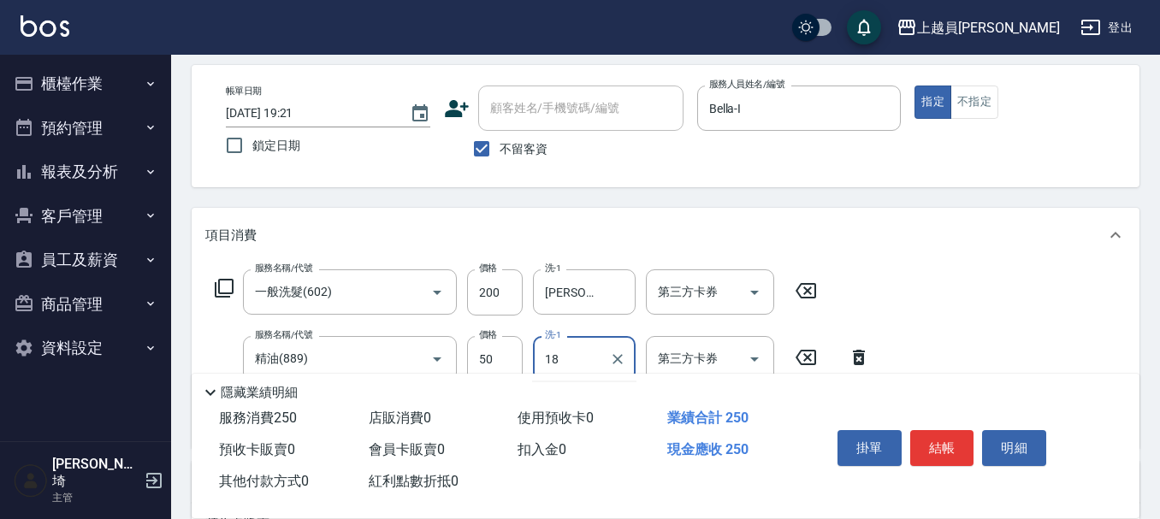
type input "[PERSON_NAME]-18"
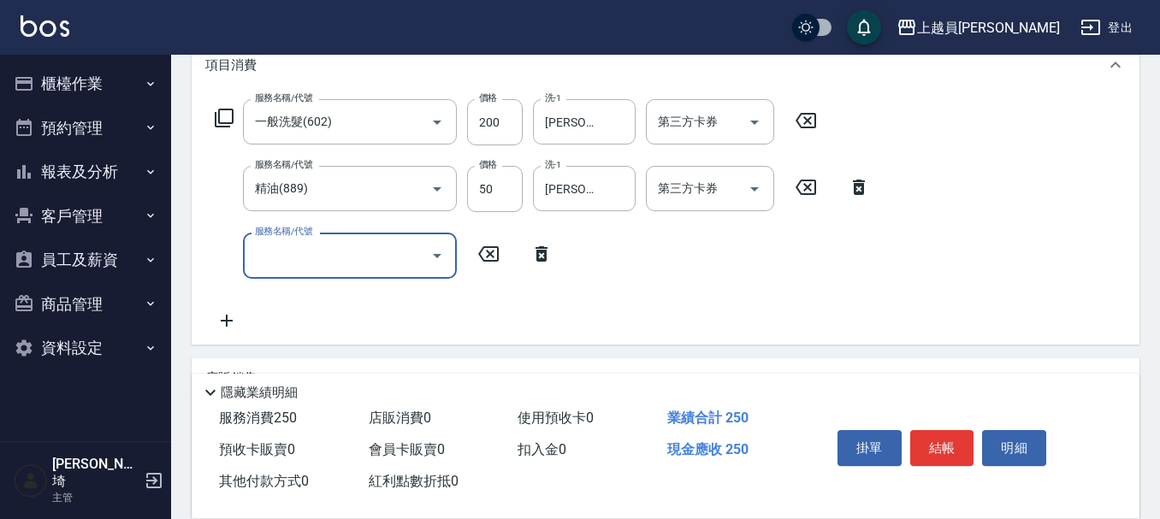
scroll to position [244, 0]
type input "瞬間保養(415)"
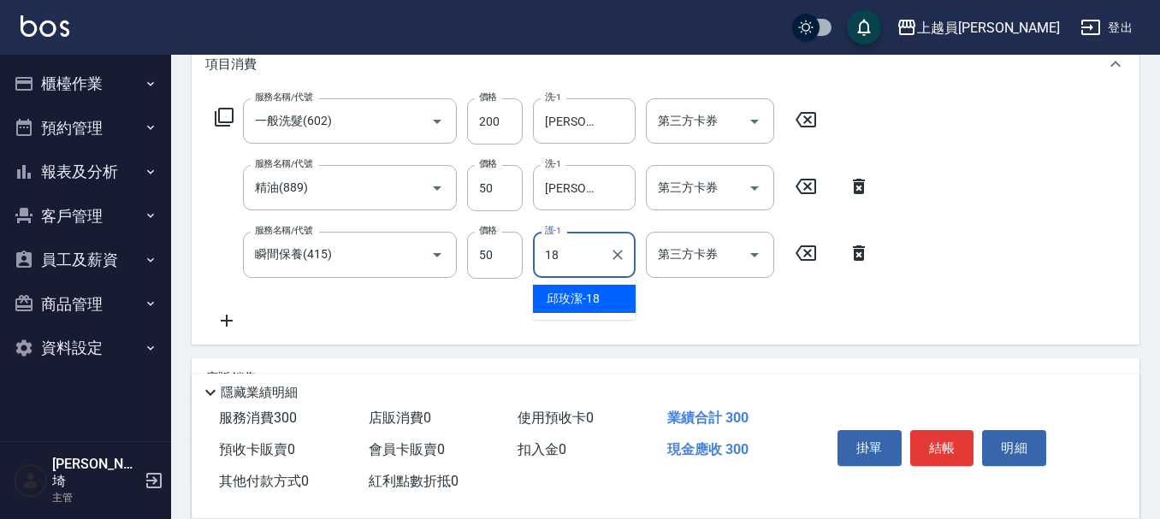
type input "[PERSON_NAME]-18"
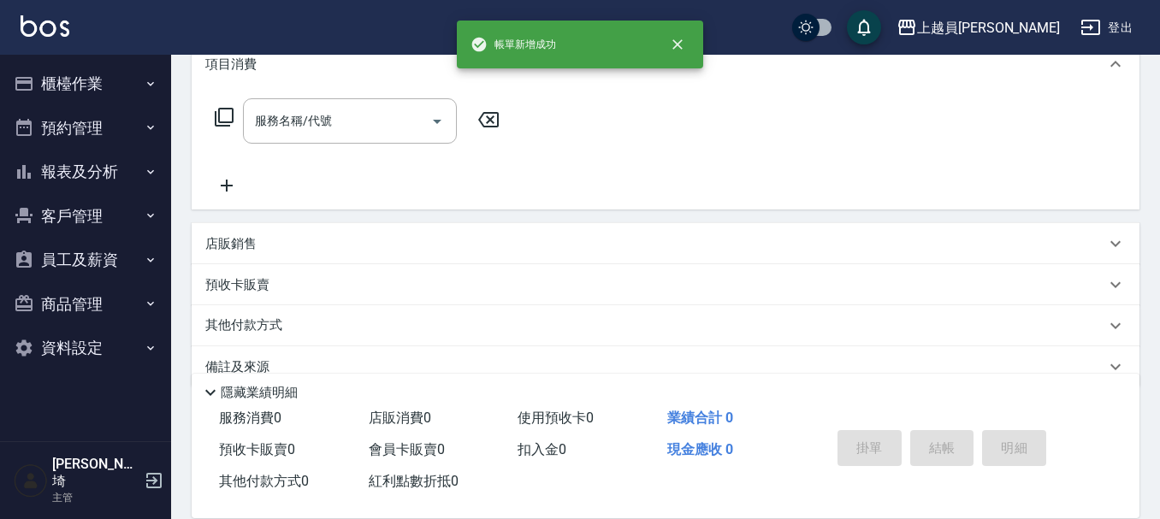
scroll to position [0, 0]
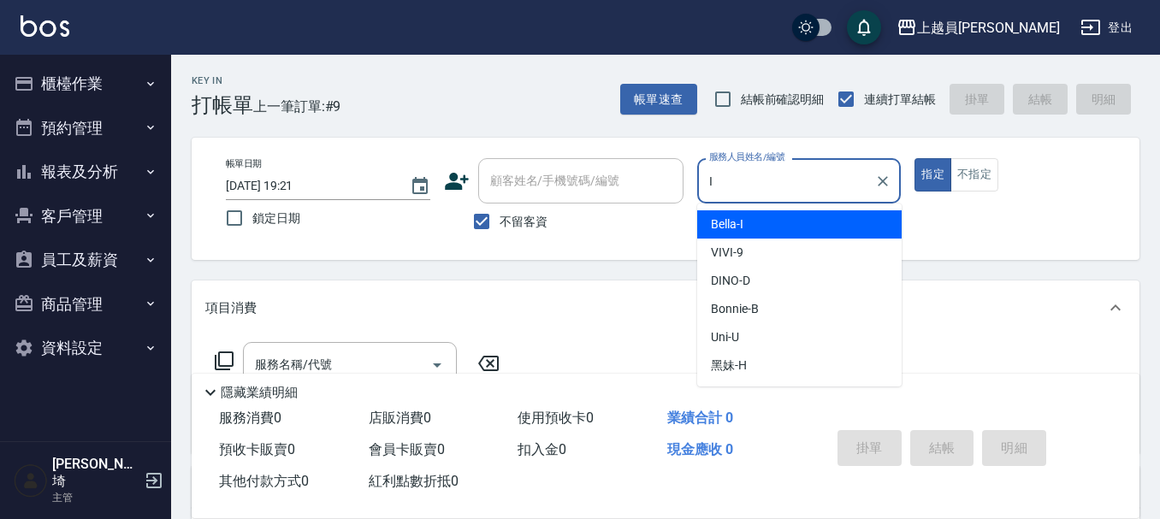
type input "Bella-I"
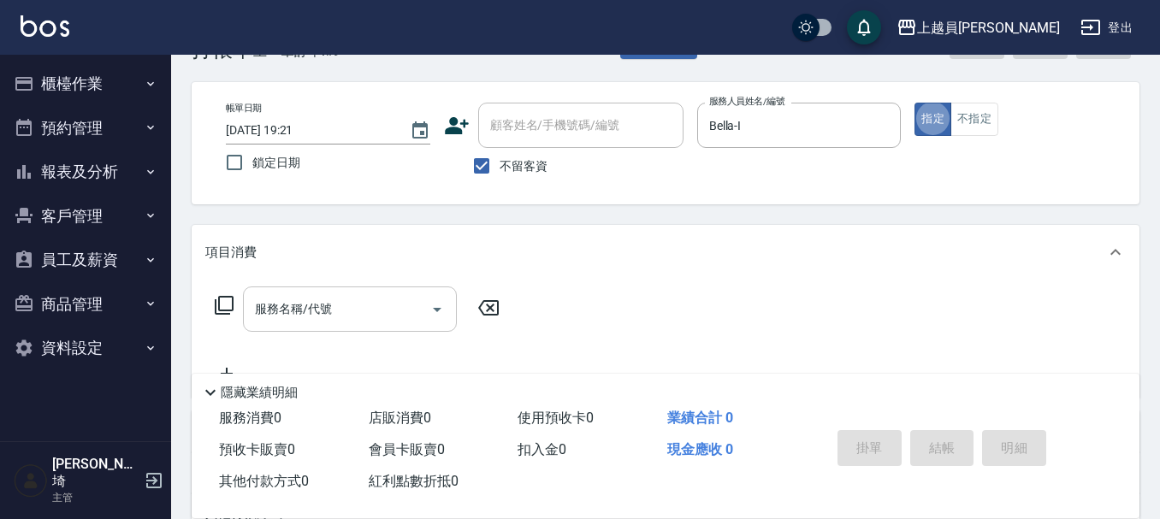
scroll to position [86, 0]
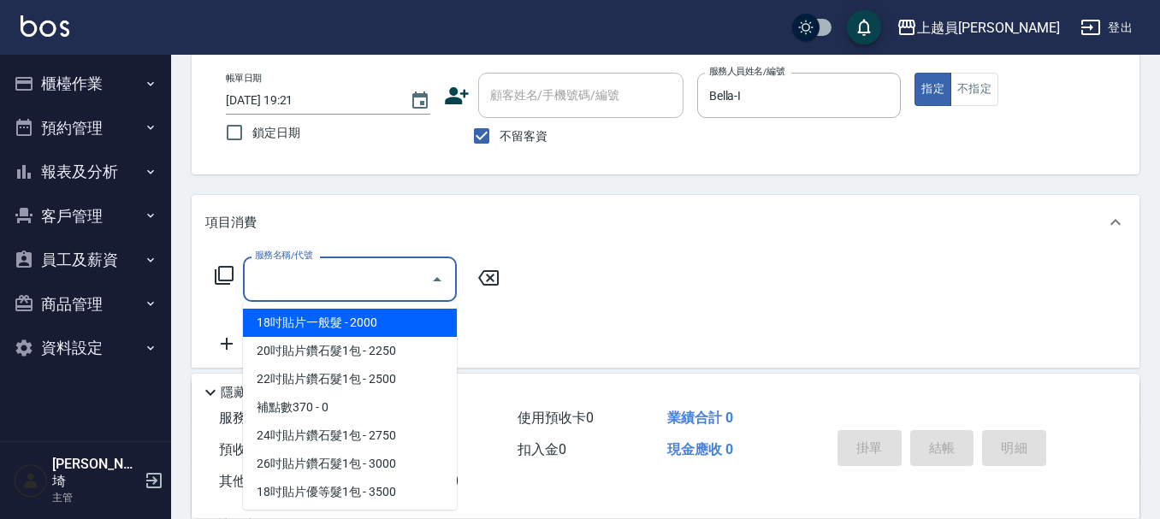
drag, startPoint x: 352, startPoint y: 280, endPoint x: 920, endPoint y: 284, distance: 567.8
click at [354, 279] on input "服務名稱/代號" at bounding box center [337, 279] width 173 height 30
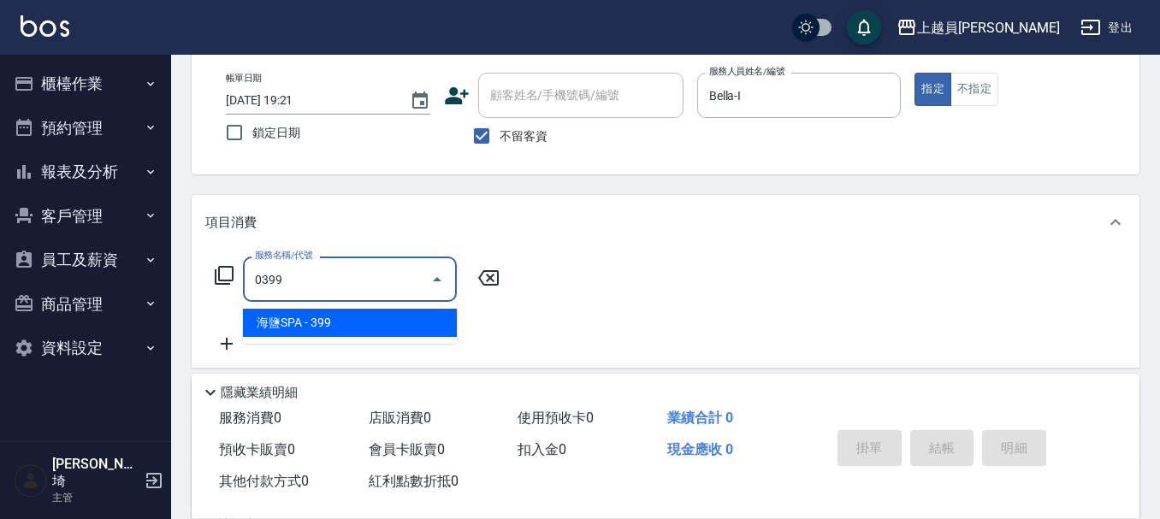
type input "海鹽SPA(0399)"
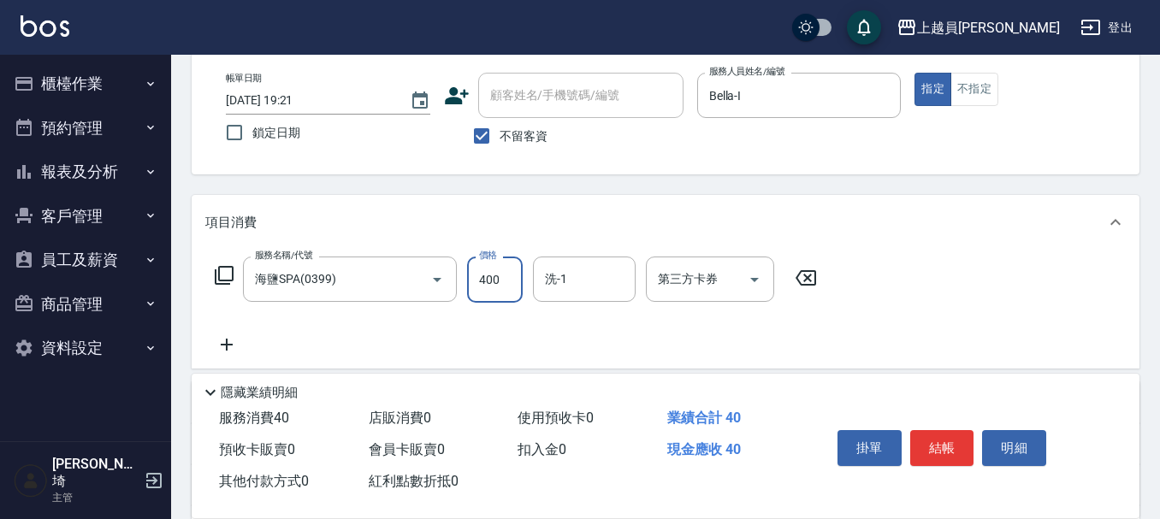
type input "400"
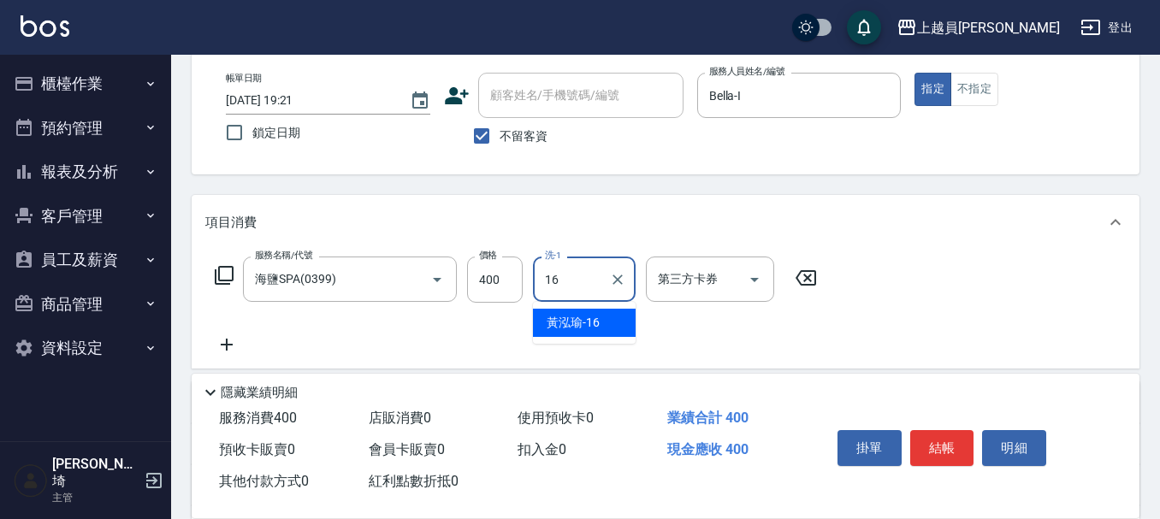
type input "[PERSON_NAME]-16"
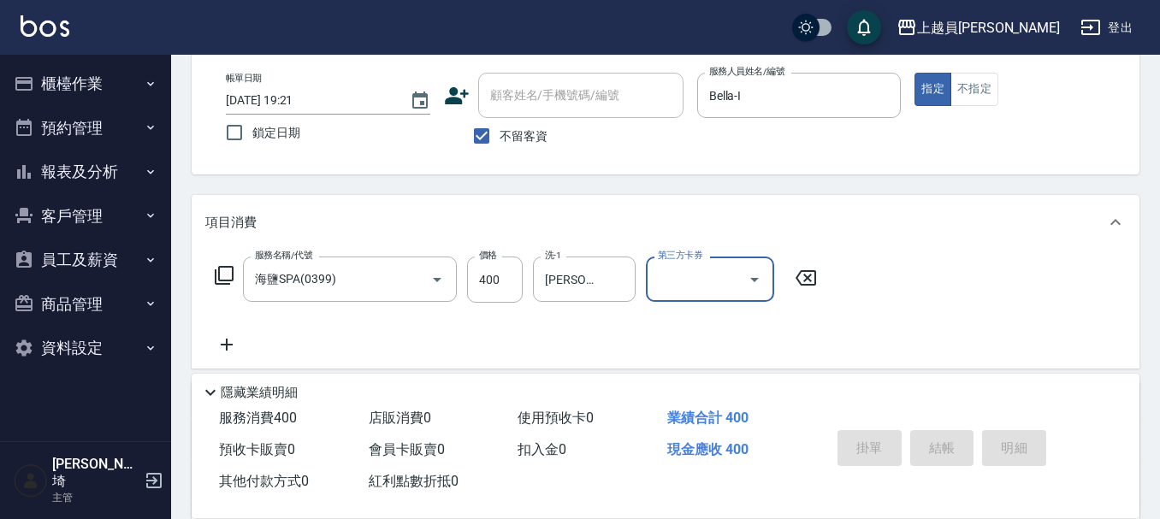
type input "[DATE] 19:22"
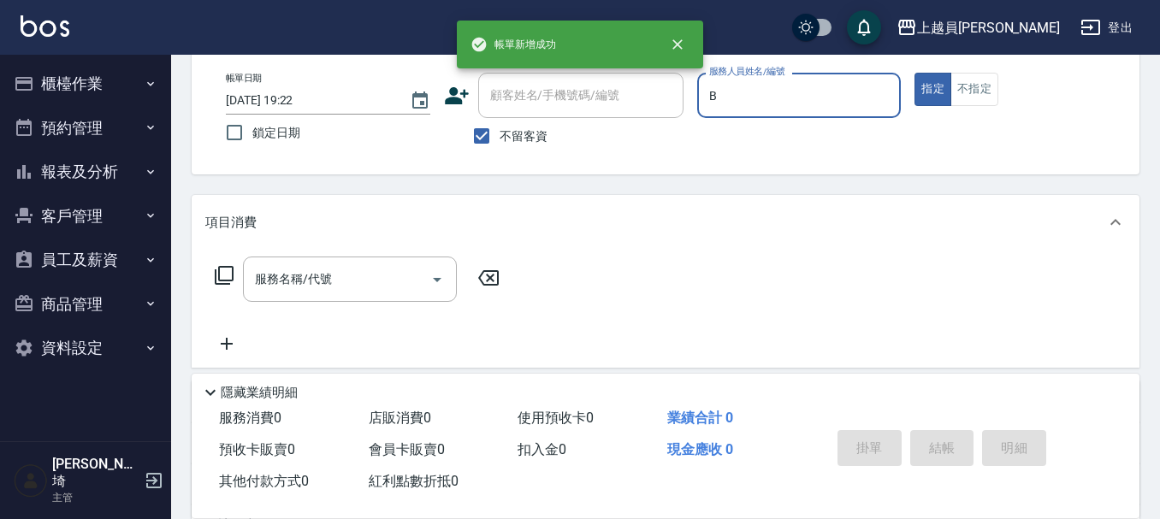
type input "Bonnie-B"
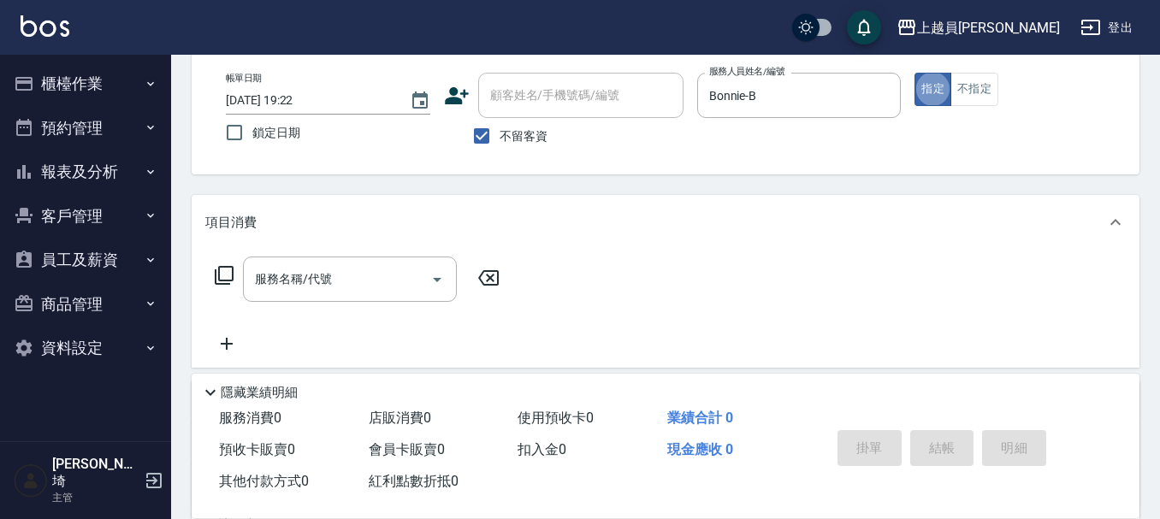
click at [307, 247] on div "項目消費" at bounding box center [665, 222] width 947 height 55
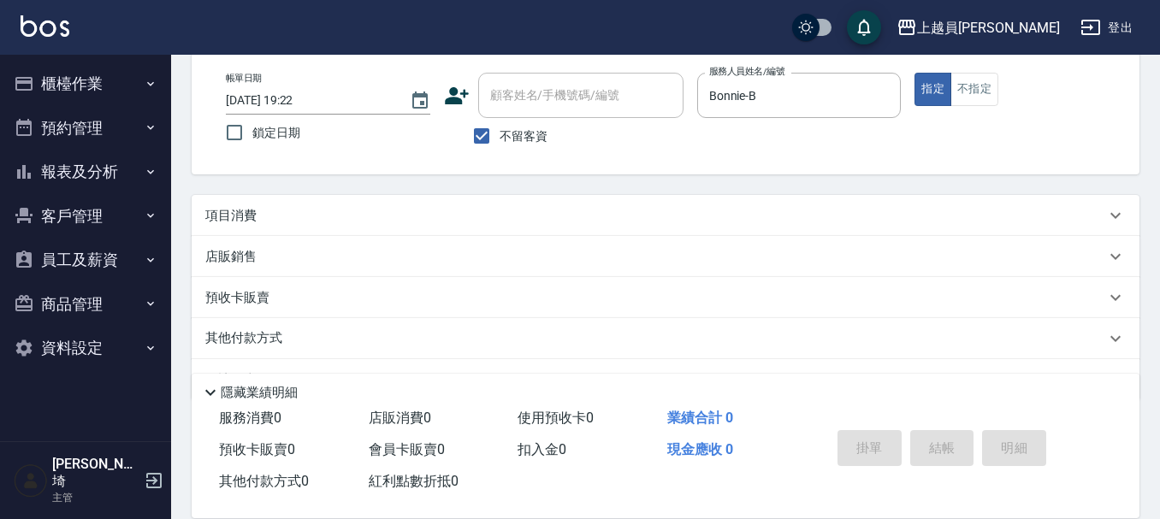
click at [315, 263] on div "店販銷售" at bounding box center [655, 257] width 900 height 18
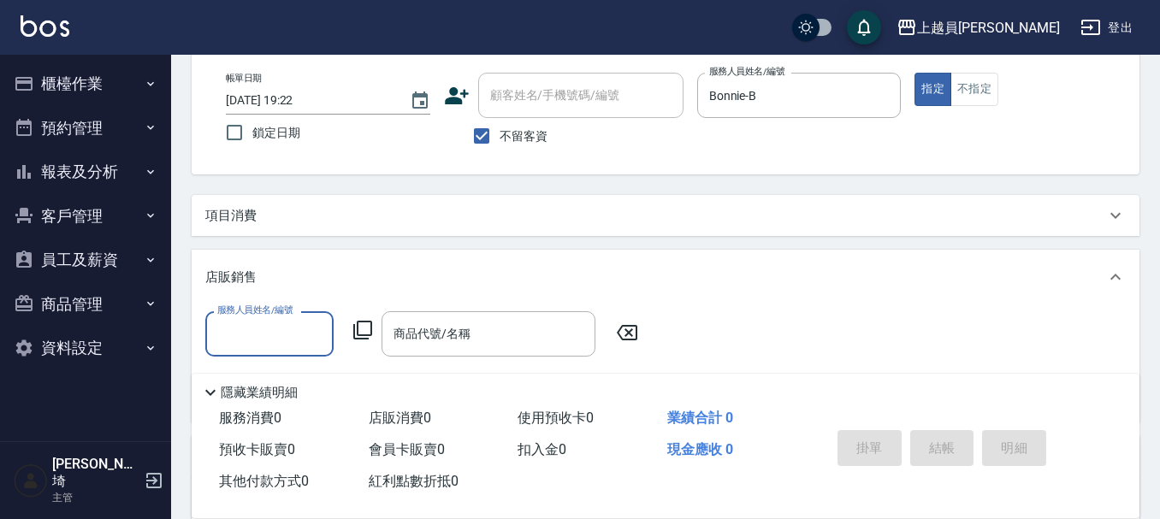
scroll to position [0, 0]
click at [339, 229] on div "項目消費" at bounding box center [665, 215] width 947 height 41
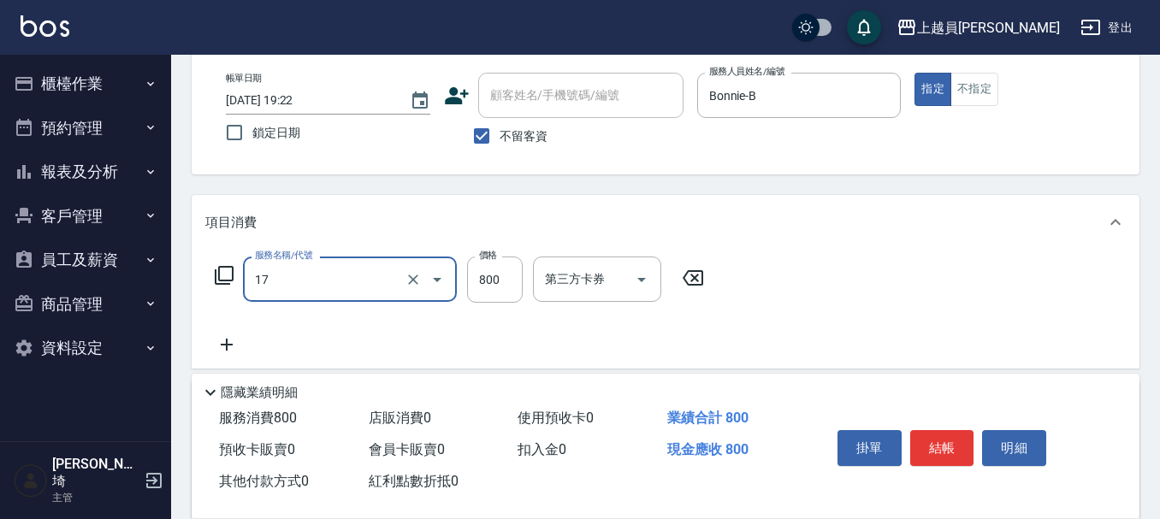
type input "染髮(17)"
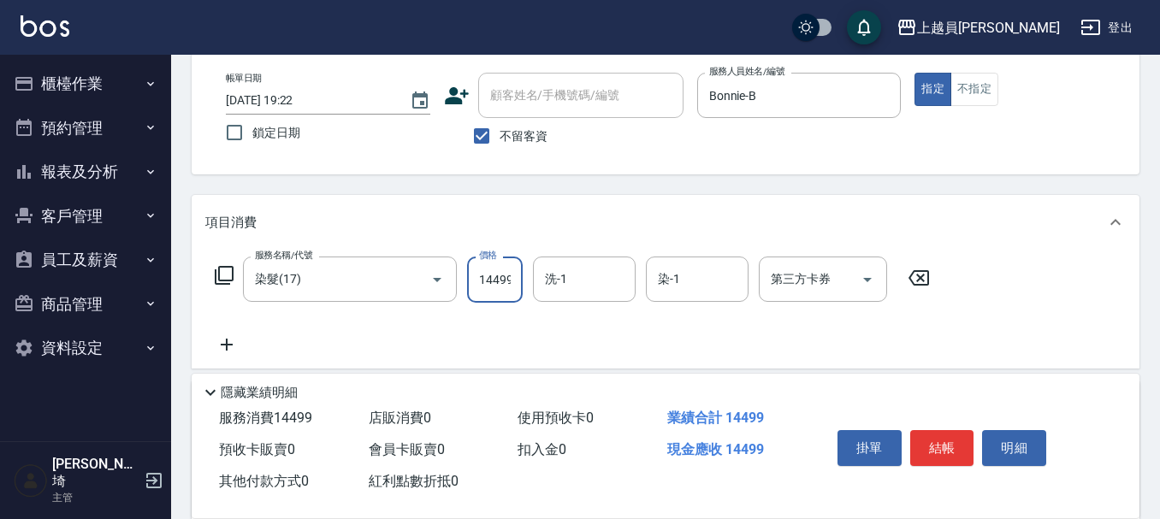
click at [499, 278] on input "14499" at bounding box center [495, 280] width 56 height 46
type input "1499"
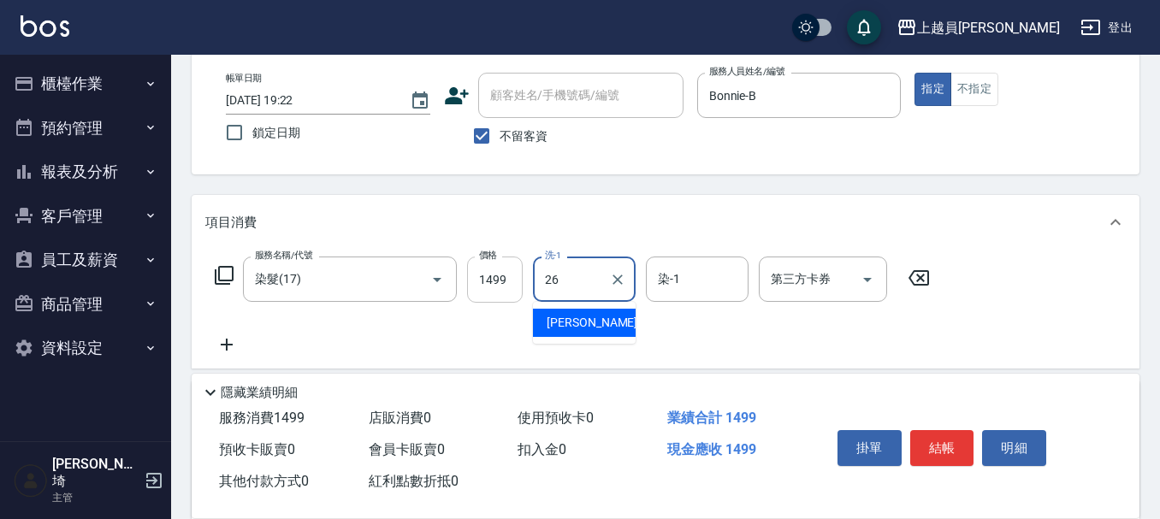
type input "[PERSON_NAME]-26"
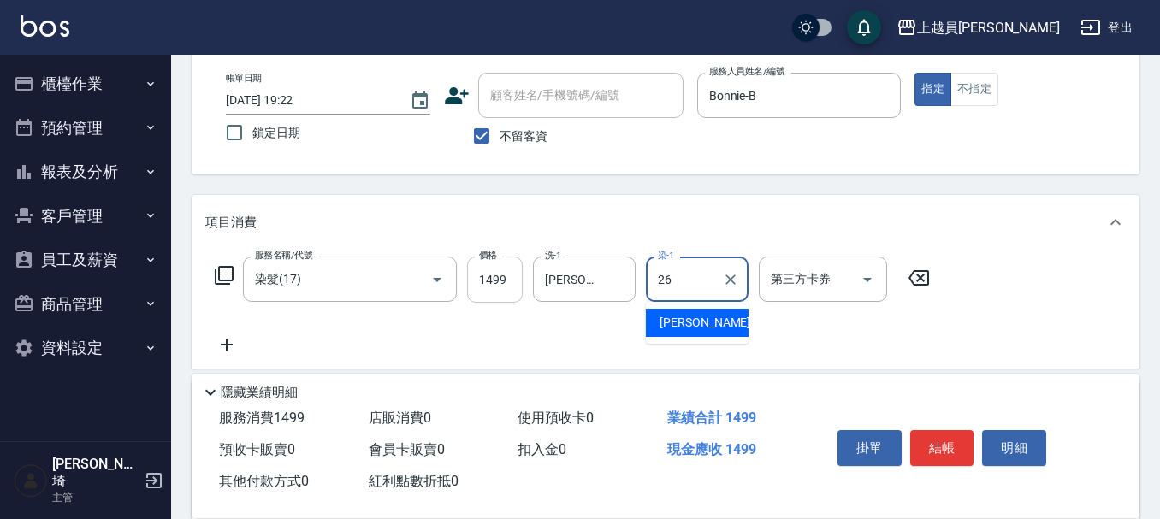
type input "[PERSON_NAME]-26"
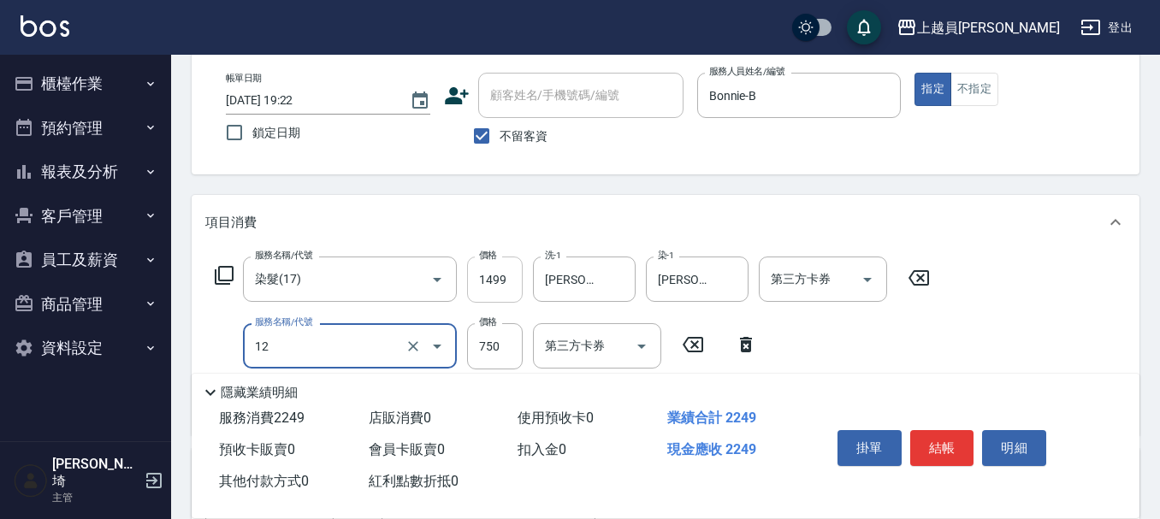
type input "日本精漾護髮(12)"
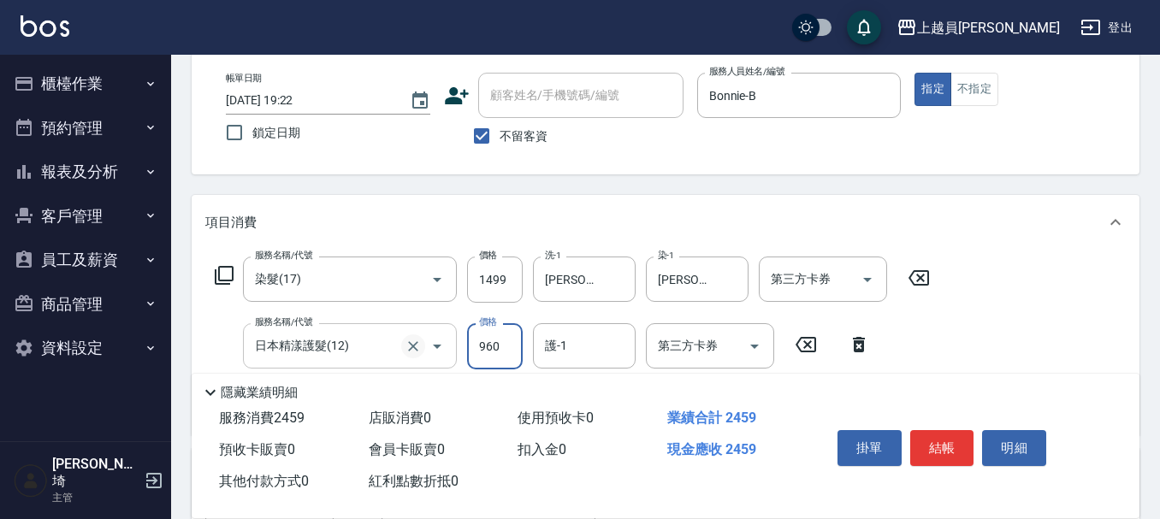
click at [413, 344] on icon "Clear" at bounding box center [412, 346] width 17 height 17
type input "960"
type input "日本精漾護髮(12)"
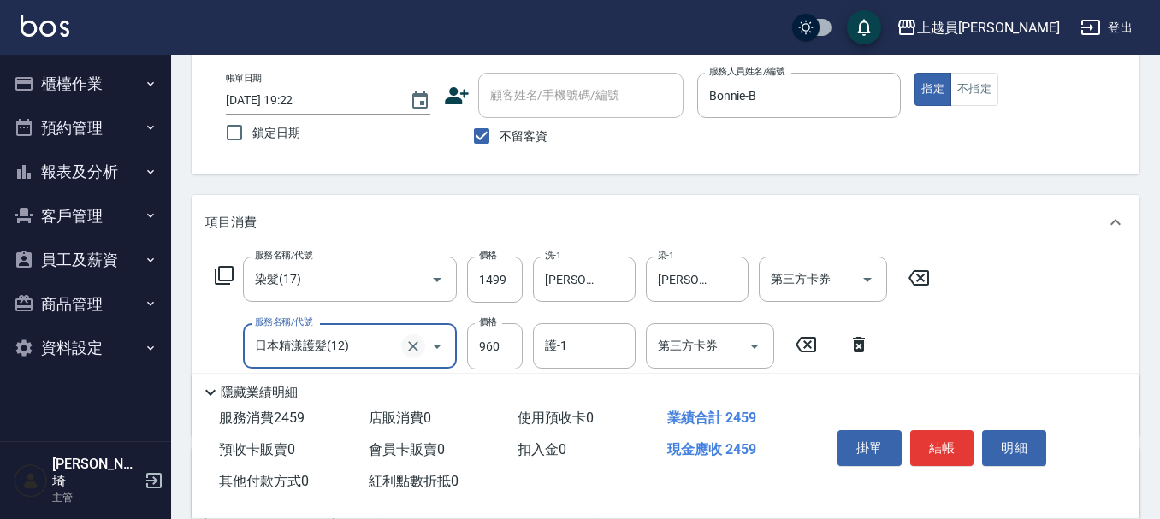
click at [421, 354] on icon "Clear" at bounding box center [412, 346] width 17 height 17
type input "酵素護髮(13)"
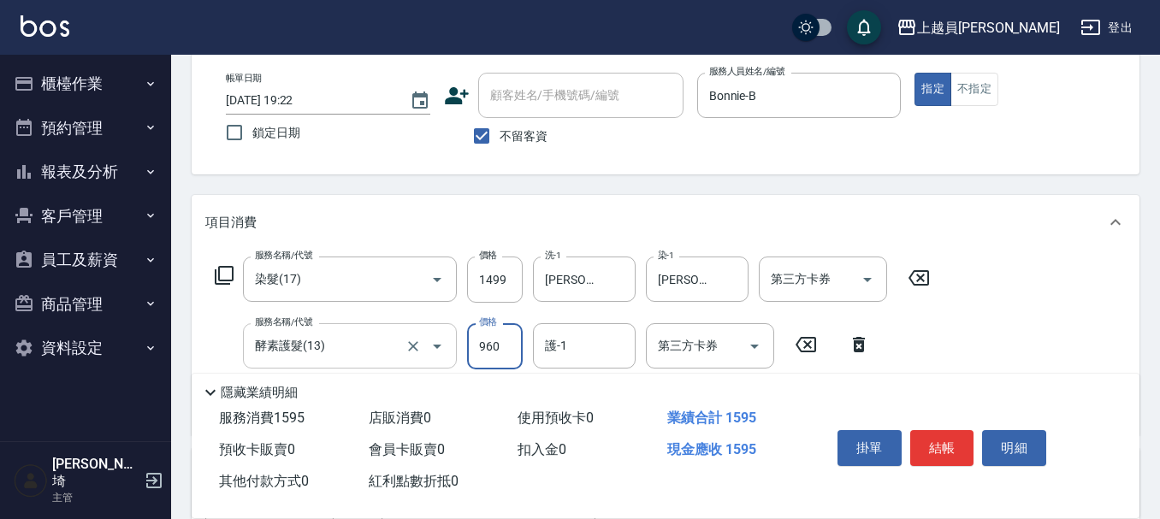
type input "960"
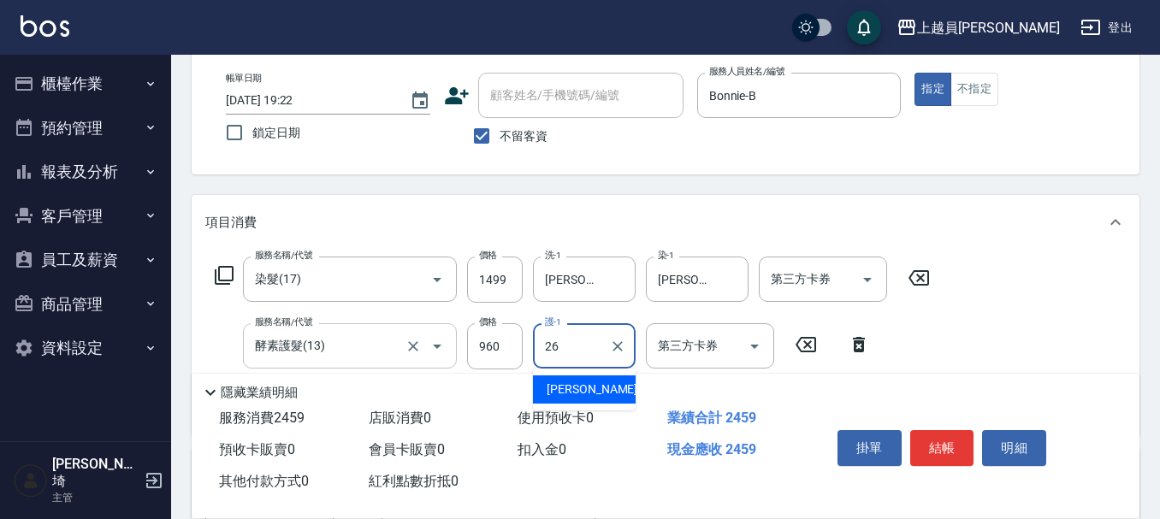
type input "[PERSON_NAME]-26"
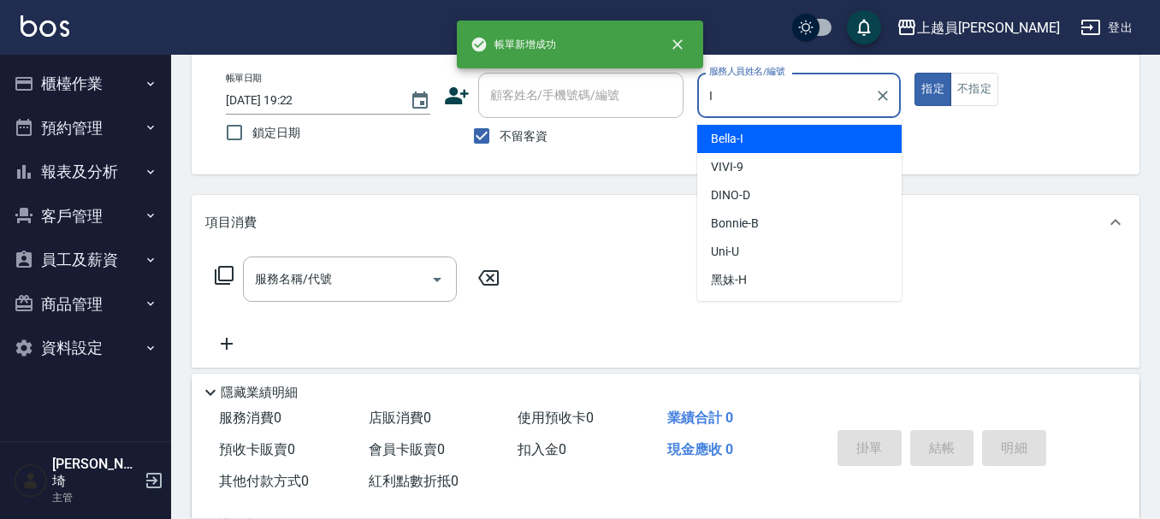
type input "Bella-I"
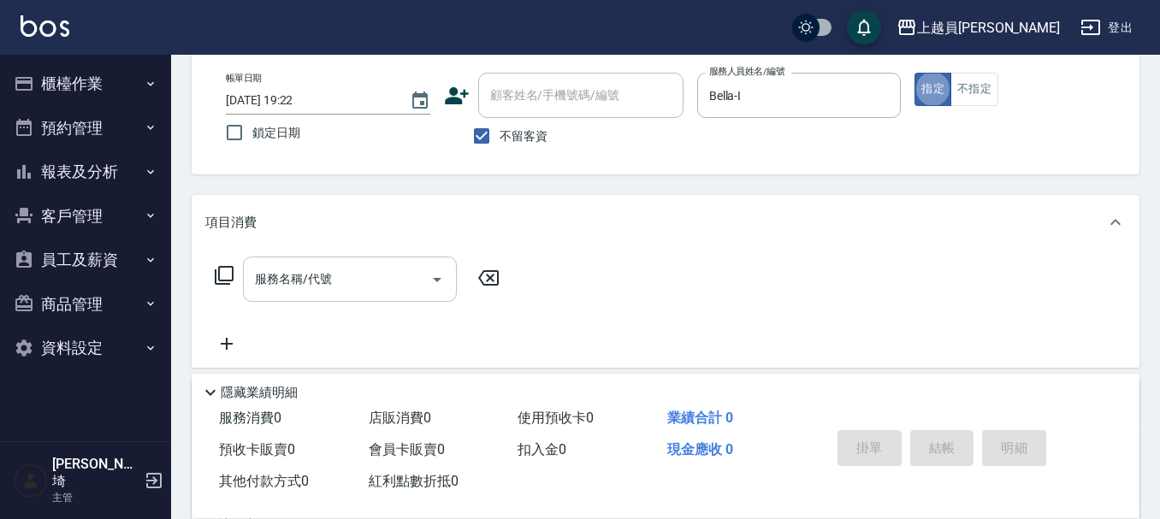
click at [328, 261] on div "服務名稱/代號" at bounding box center [350, 279] width 214 height 45
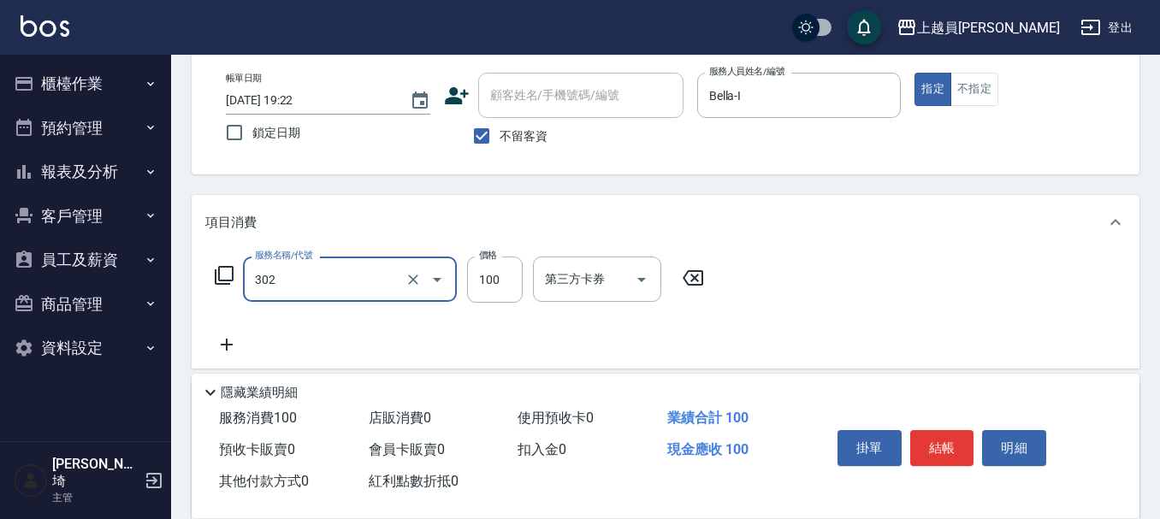
type input "剪髮(302)"
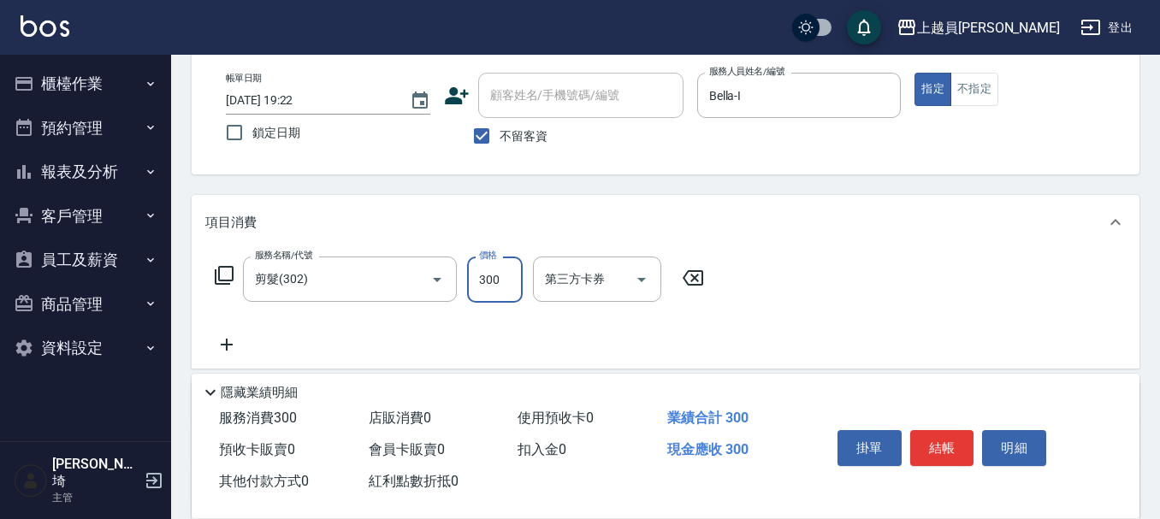
type input "300"
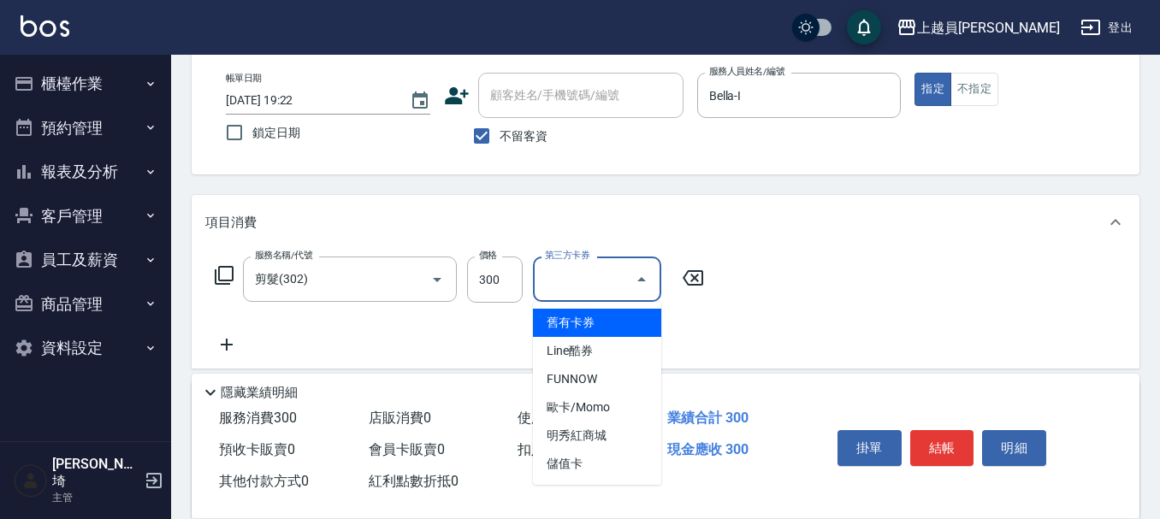
type input "儲值卡"
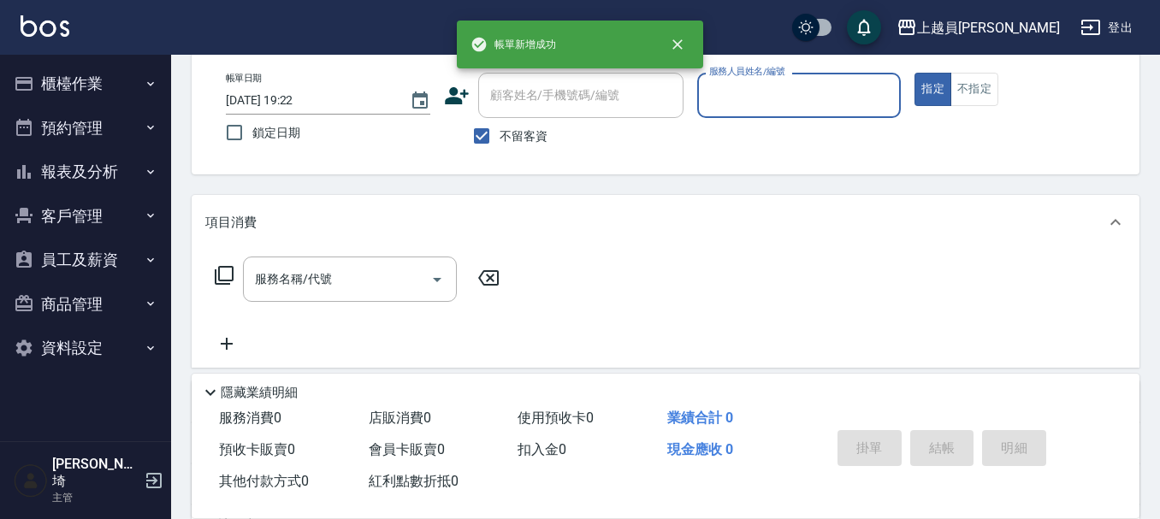
type input "N"
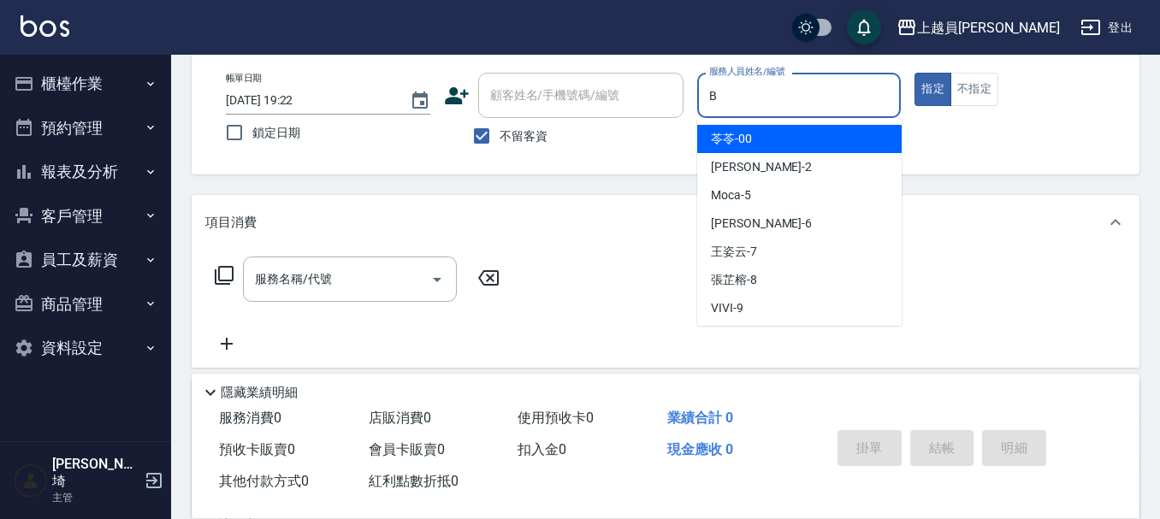
type input "Bonnie-B"
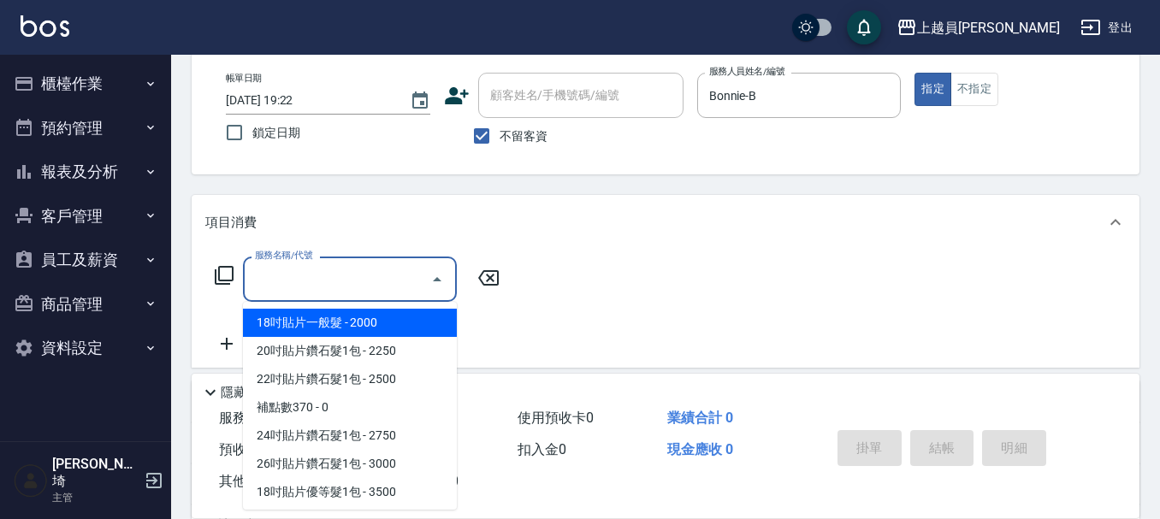
drag, startPoint x: 345, startPoint y: 270, endPoint x: 1167, endPoint y: 275, distance: 821.8
click at [349, 271] on input "服務名稱/代號" at bounding box center [337, 279] width 173 height 30
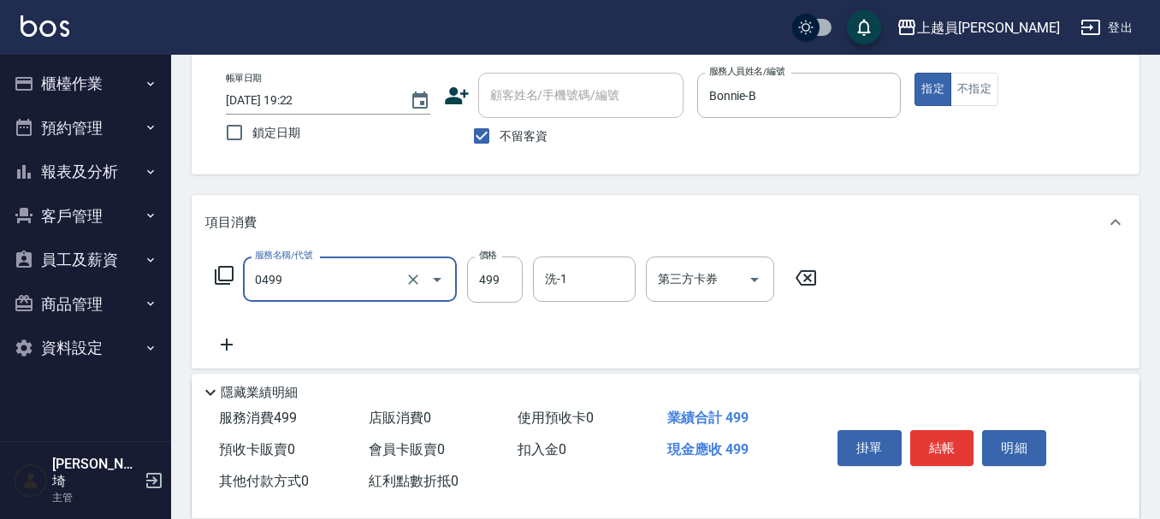
type input "去角質洗髮(0499)"
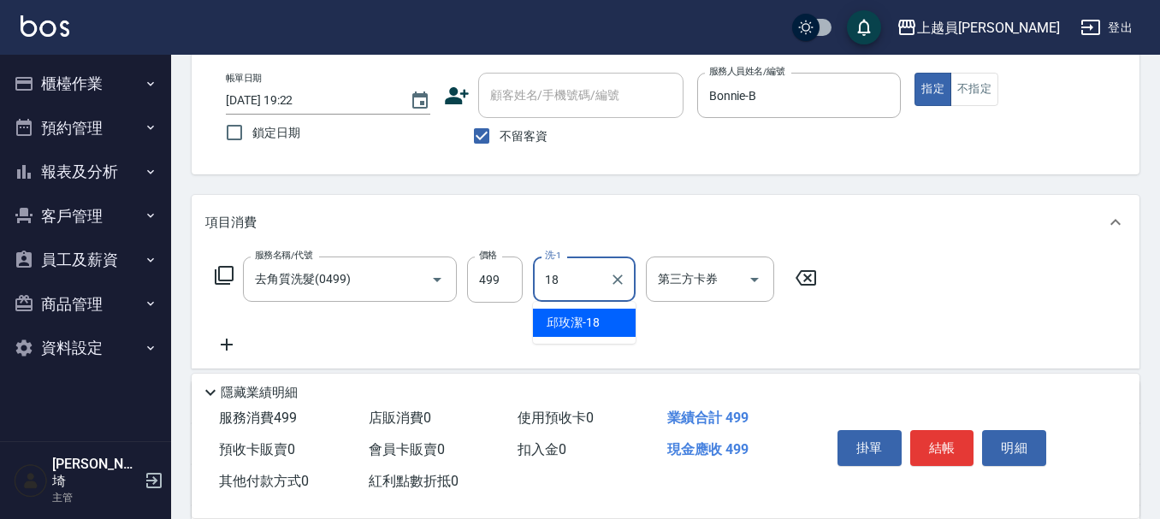
type input "[PERSON_NAME]-18"
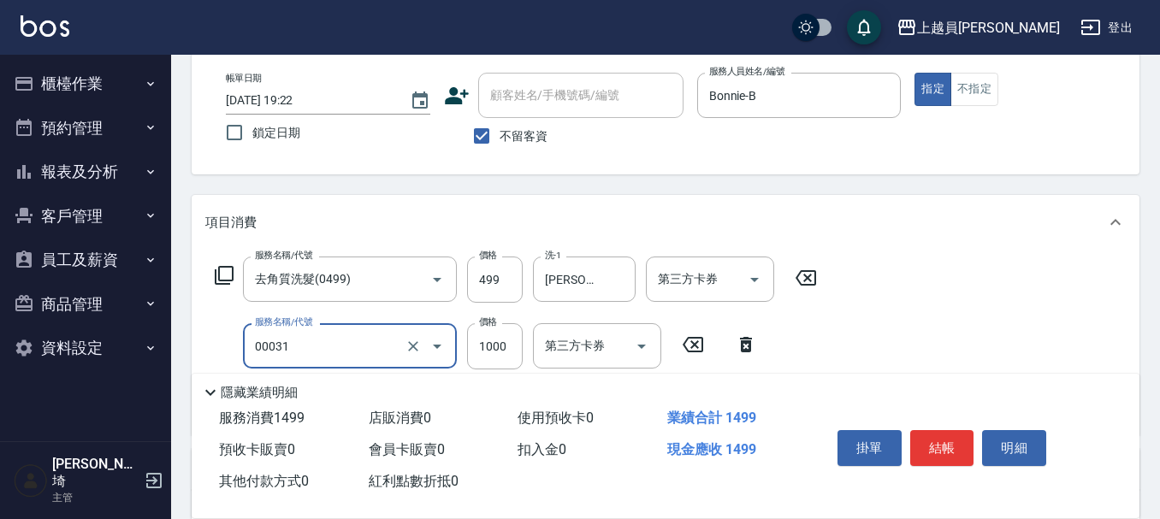
type input "單卸髮片(00031)"
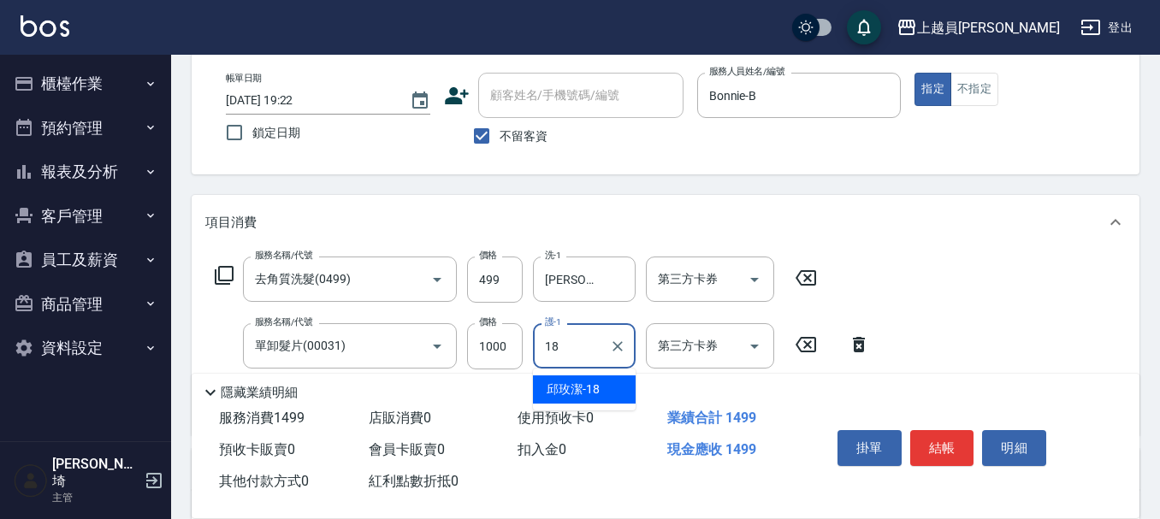
type input "[PERSON_NAME]-18"
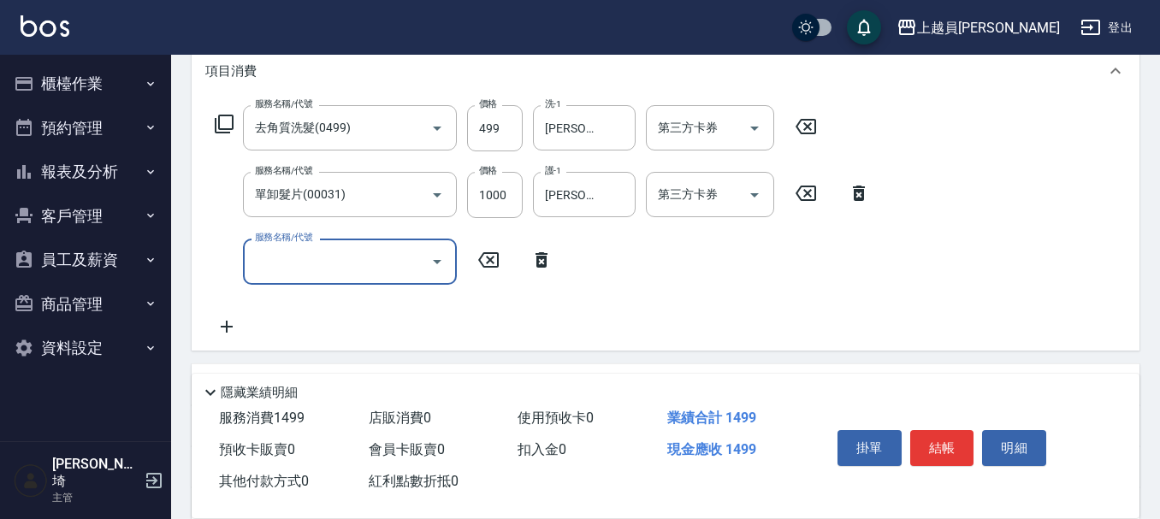
scroll to position [257, 0]
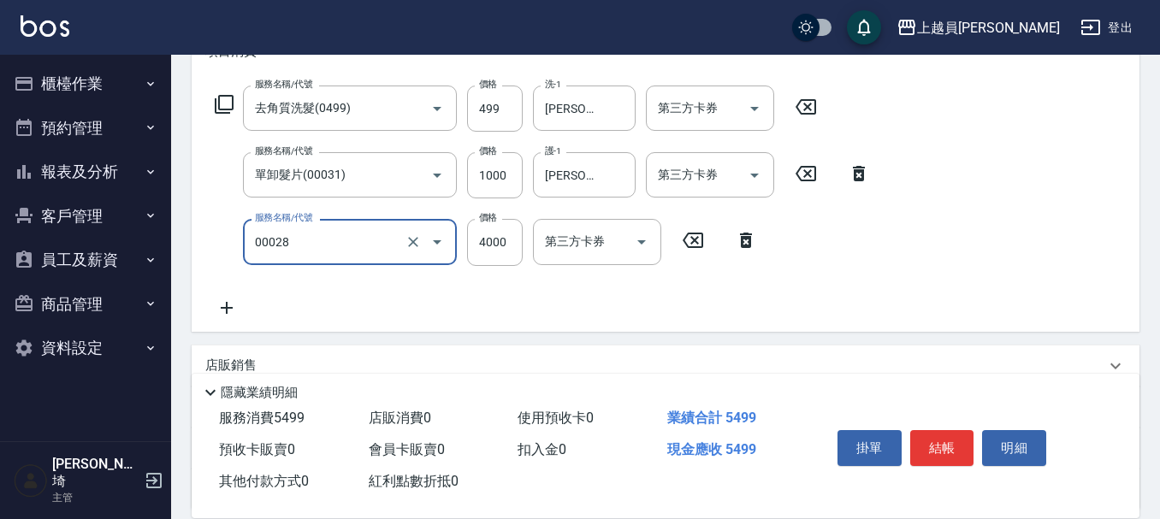
type input "槍式重整(00028)"
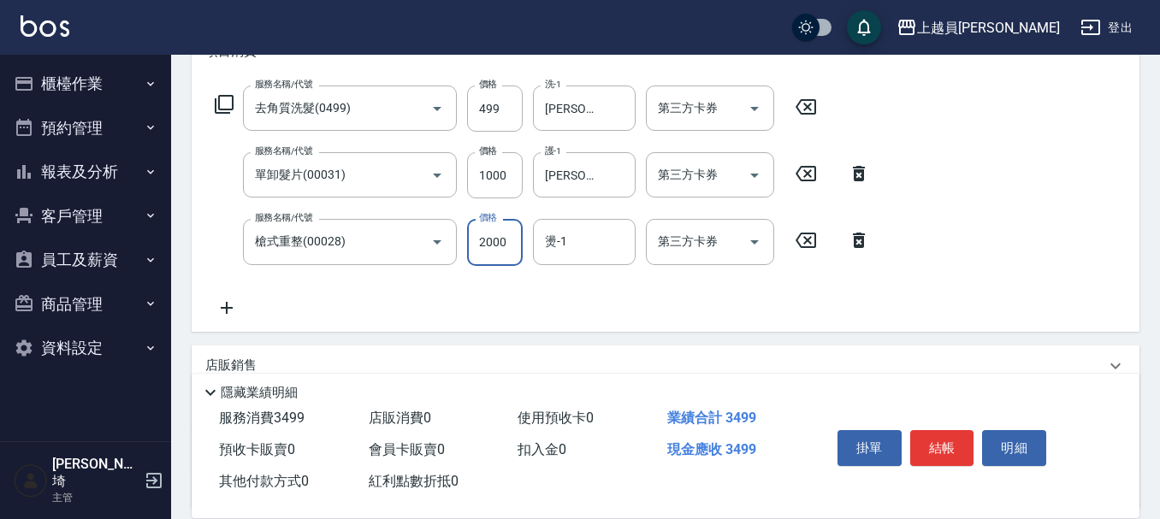
type input "2000"
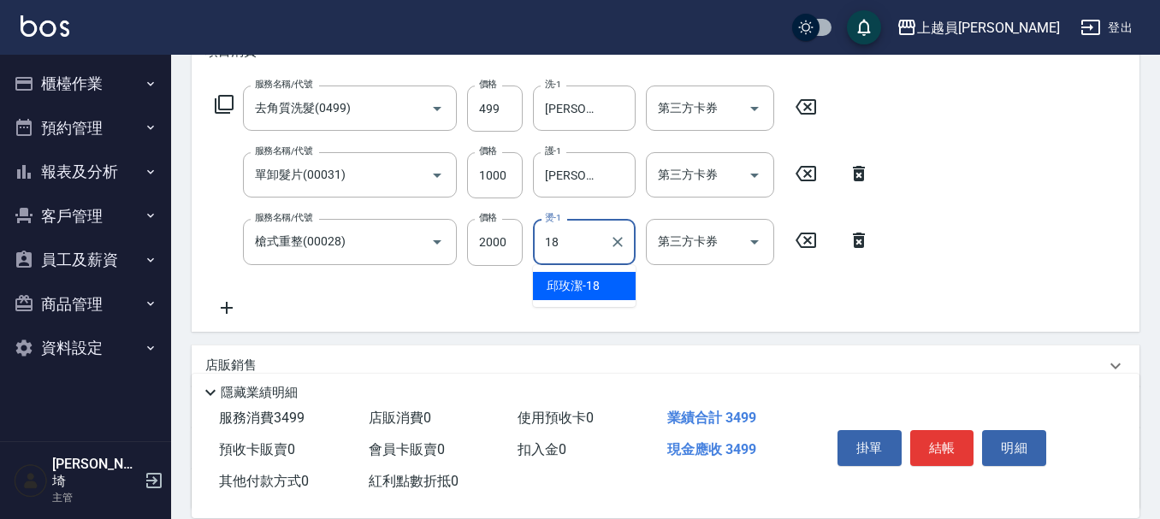
type input "[PERSON_NAME]-18"
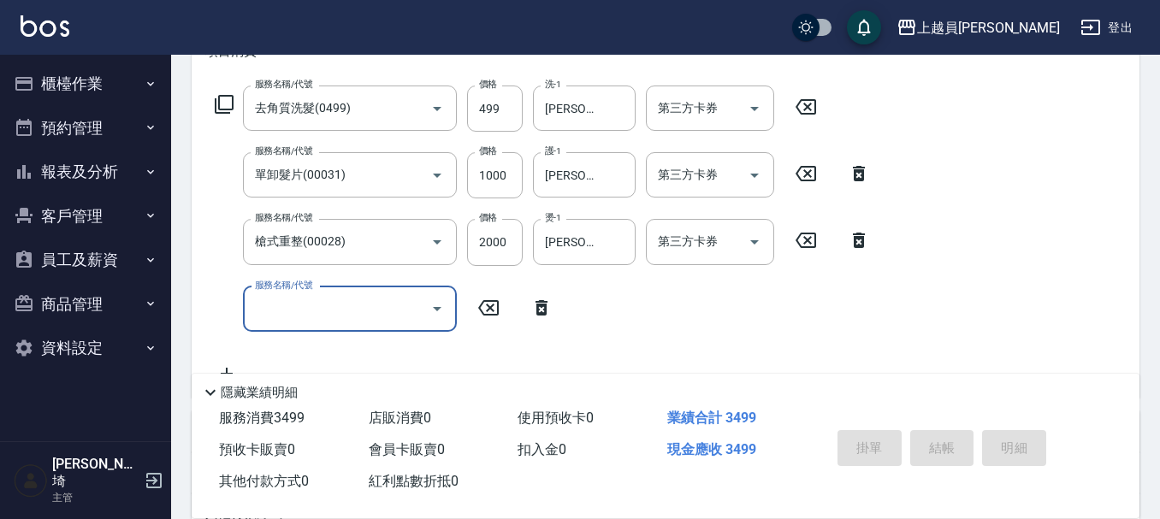
type input "[DATE] 19:23"
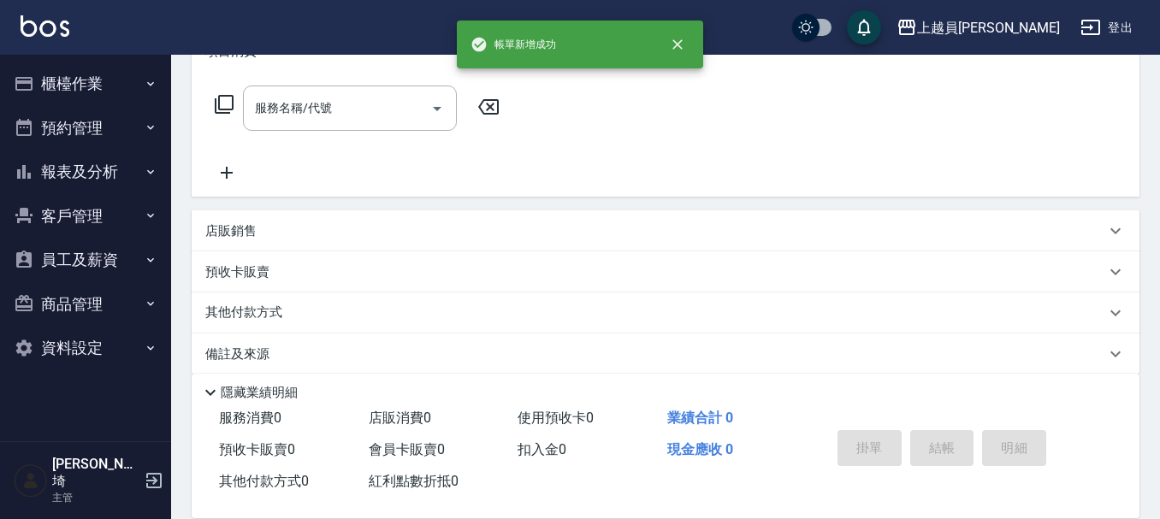
scroll to position [0, 0]
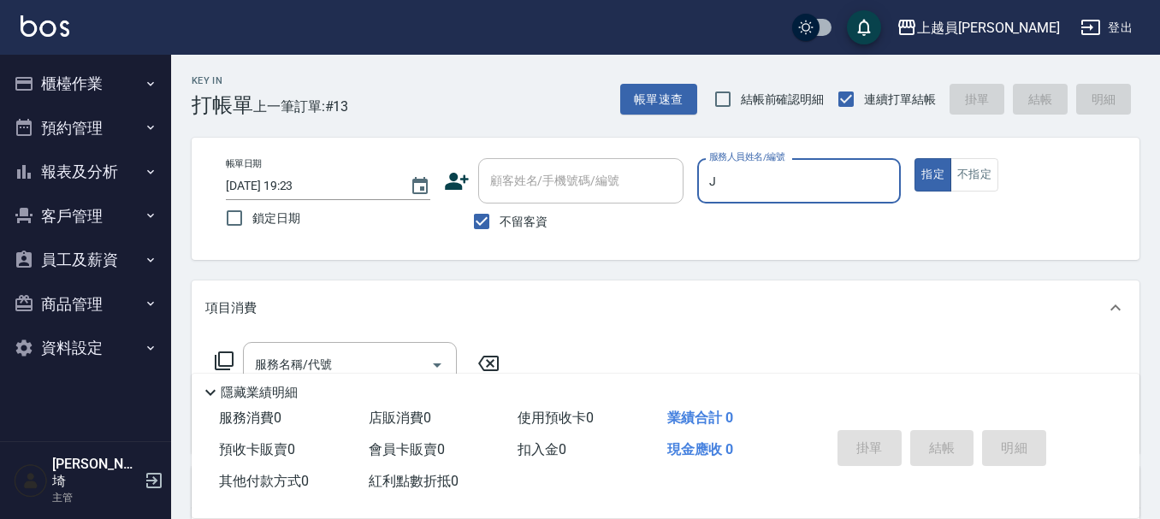
type input "[PERSON_NAME]"
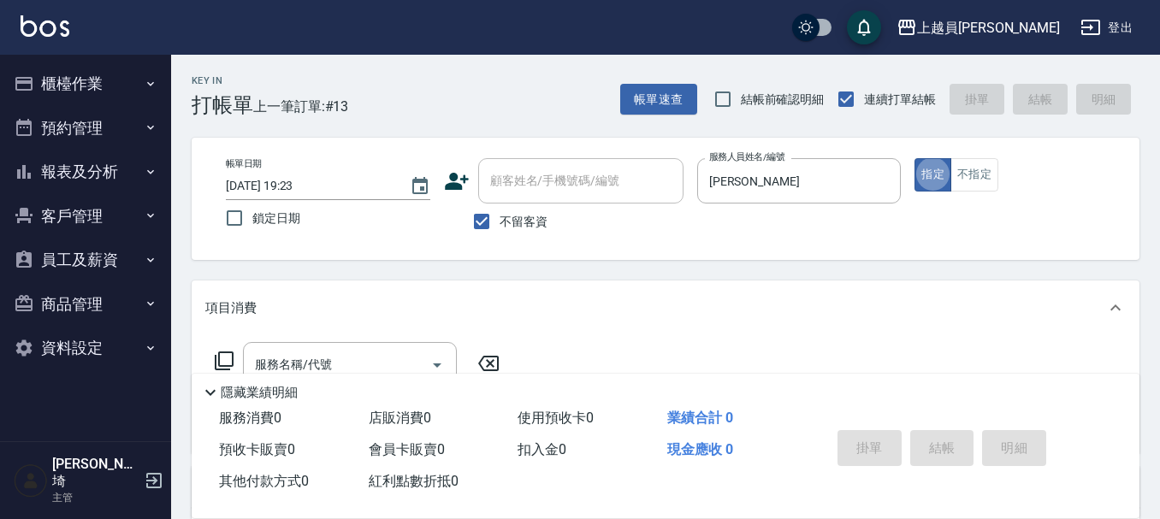
scroll to position [171, 0]
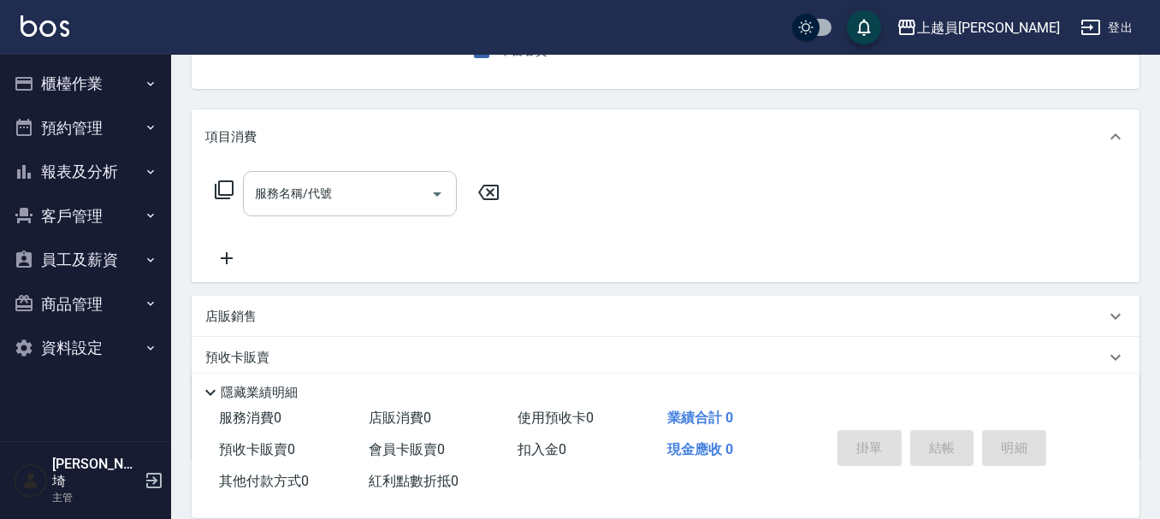
click at [383, 187] on input "服務名稱/代號" at bounding box center [337, 194] width 173 height 30
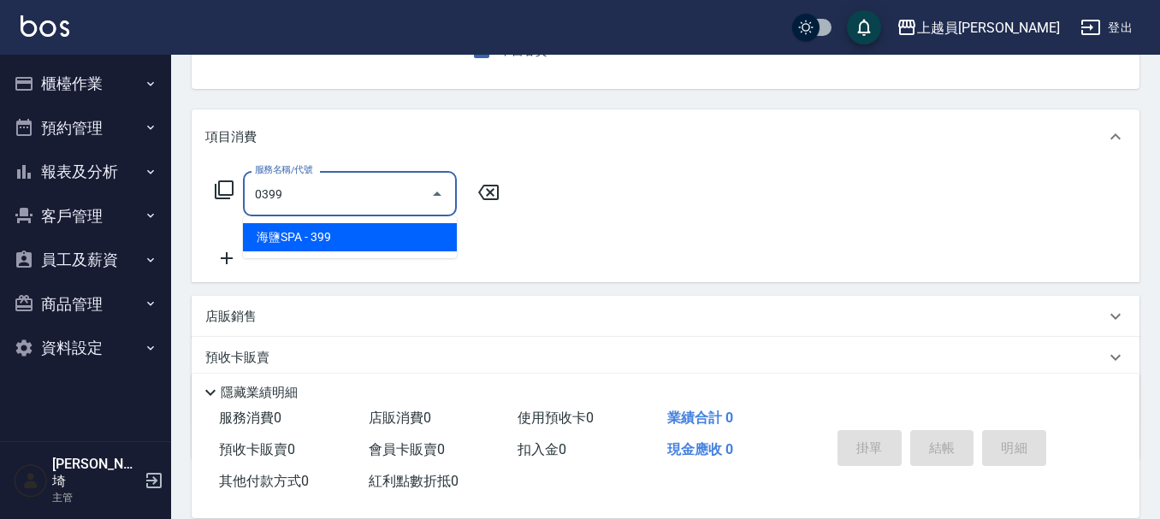
type input "海鹽SPA(0399)"
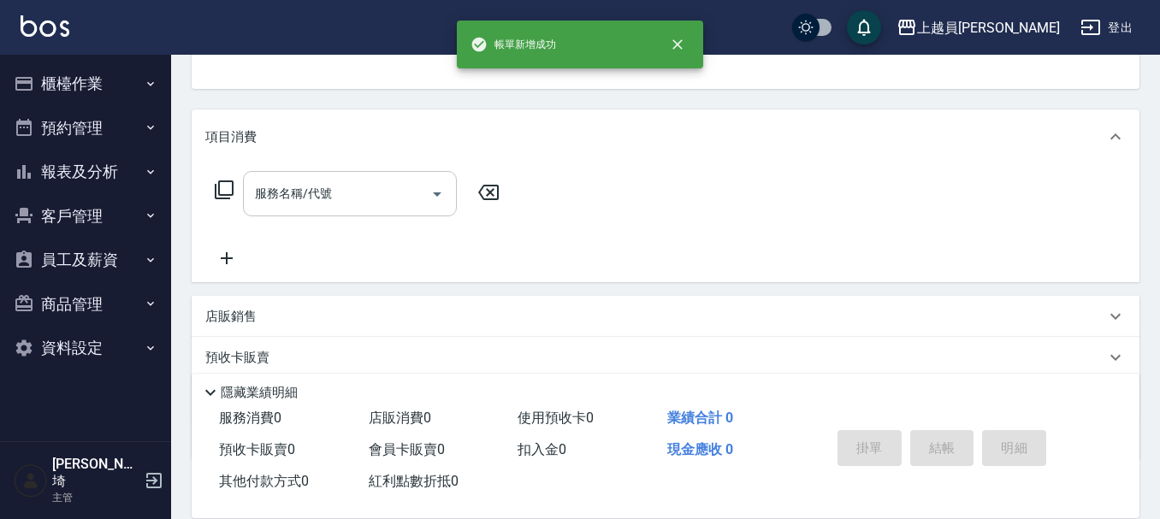
scroll to position [166, 0]
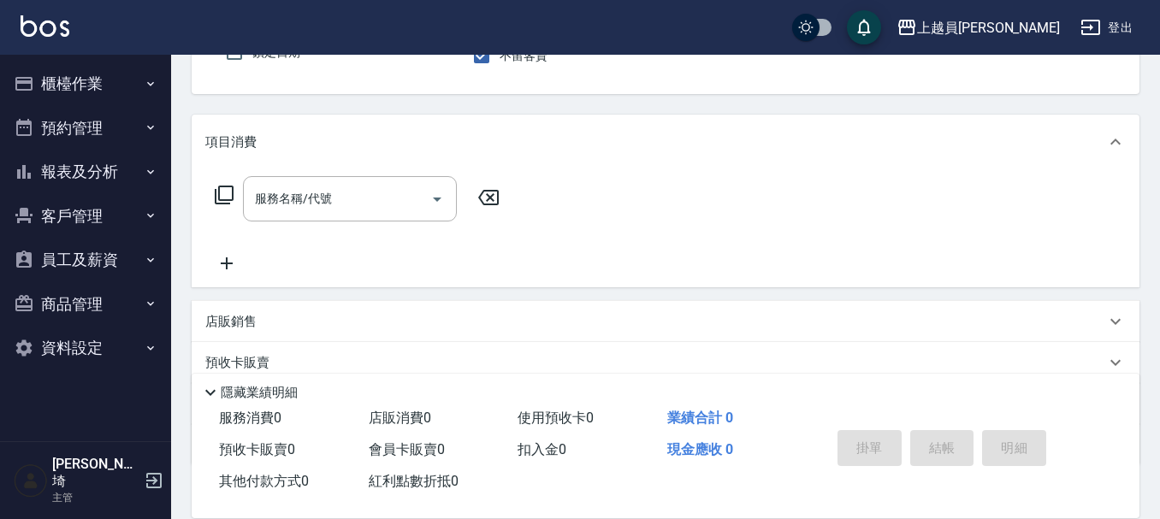
click at [66, 122] on button "預約管理" at bounding box center [85, 128] width 157 height 44
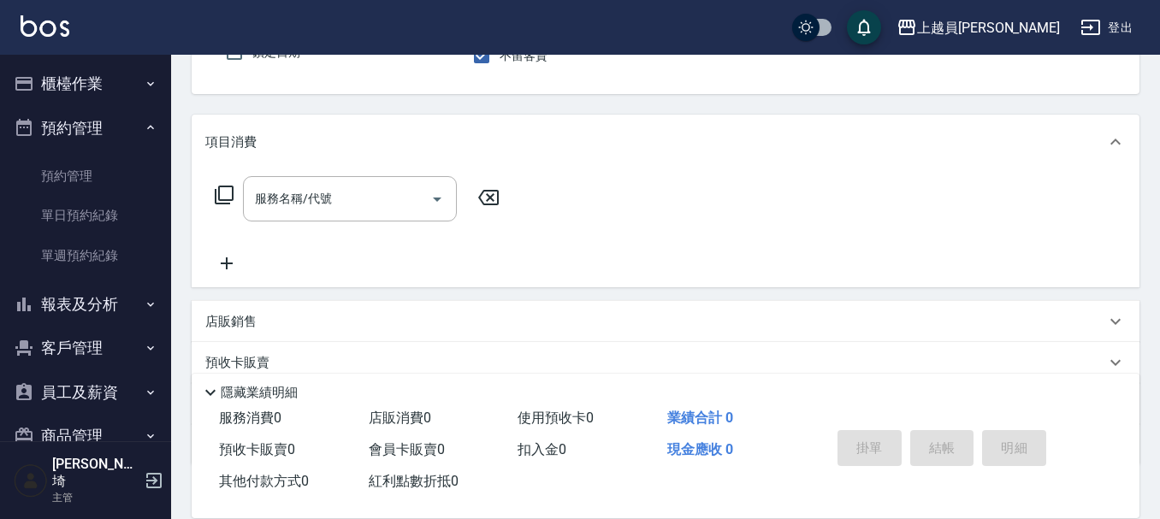
click at [113, 129] on button "預約管理" at bounding box center [85, 128] width 157 height 44
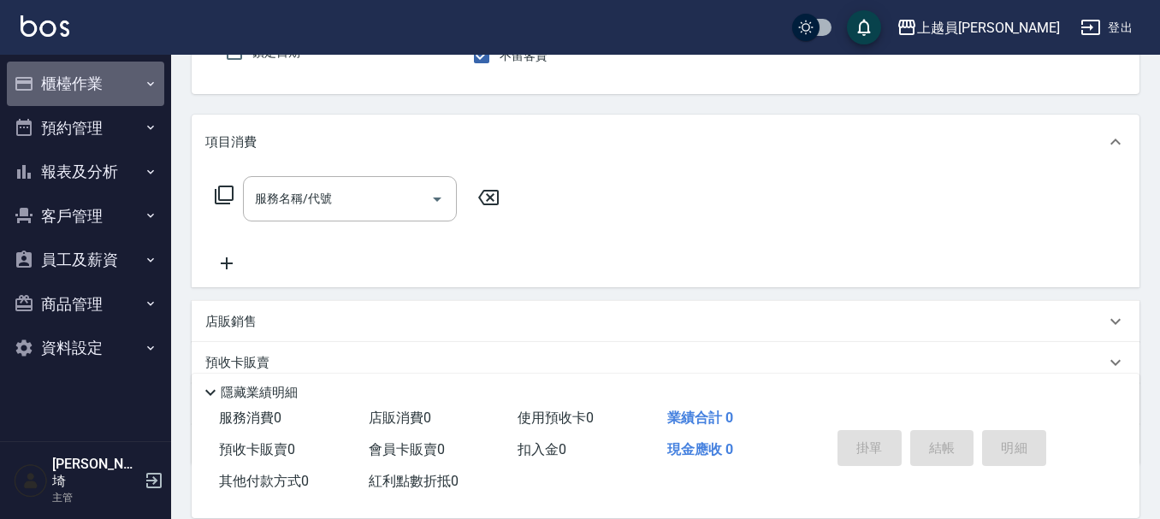
click at [127, 67] on button "櫃檯作業" at bounding box center [85, 84] width 157 height 44
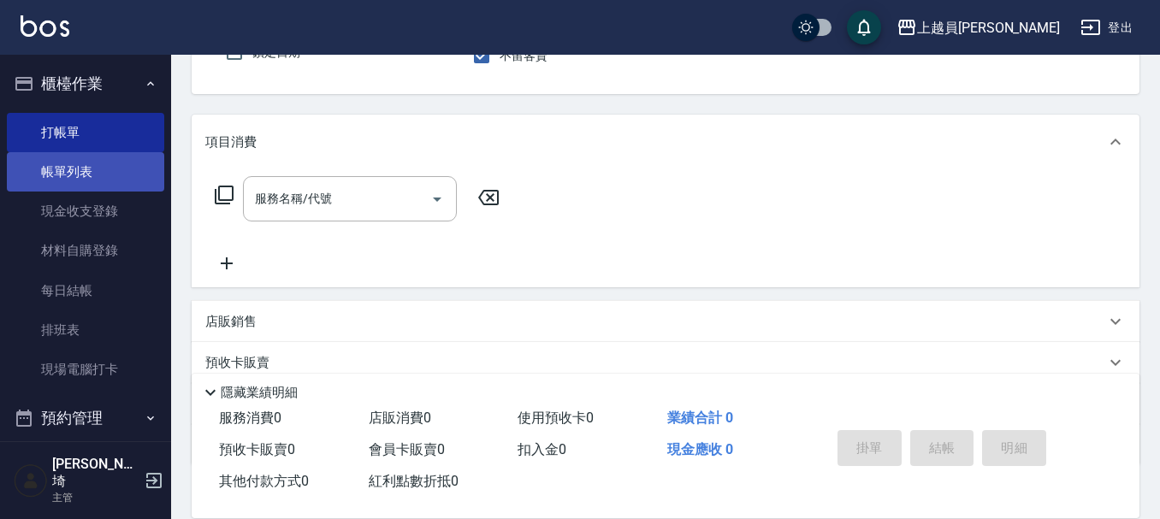
click at [109, 173] on link "帳單列表" at bounding box center [85, 171] width 157 height 39
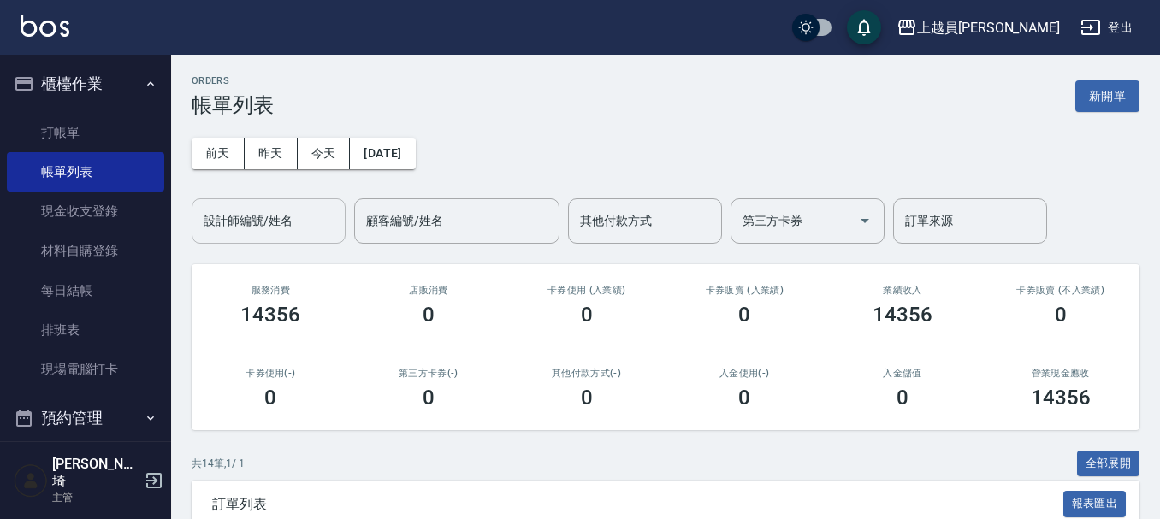
click at [271, 217] on input "設計師編號/姓名" at bounding box center [268, 221] width 139 height 30
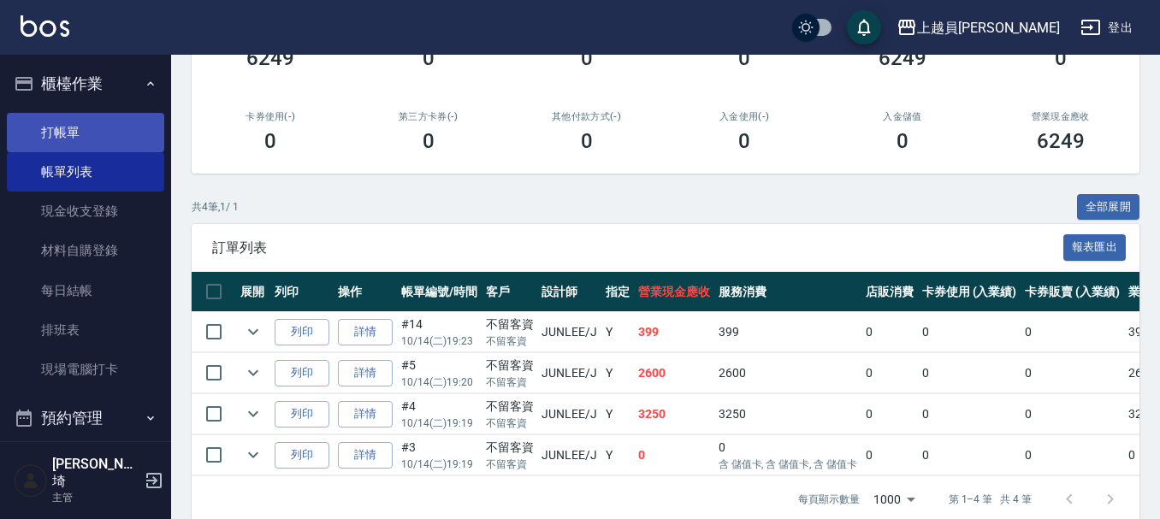
type input "[PERSON_NAME]"
click at [121, 116] on link "打帳單" at bounding box center [85, 132] width 157 height 39
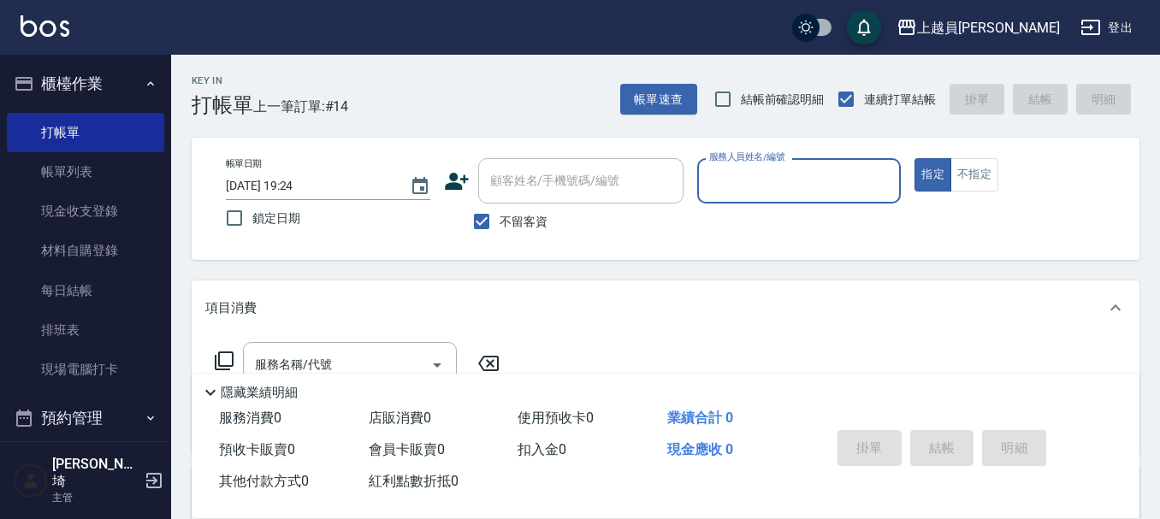
click at [631, 154] on div "帳單日期 [DATE] 19:24 鎖定日期 顧客姓名/手機號碼/編號 顧客姓名/手機號碼/編號 不留客資 服務人員姓名/編號 服務人員姓名/編號 指定 不指定" at bounding box center [665, 199] width 947 height 122
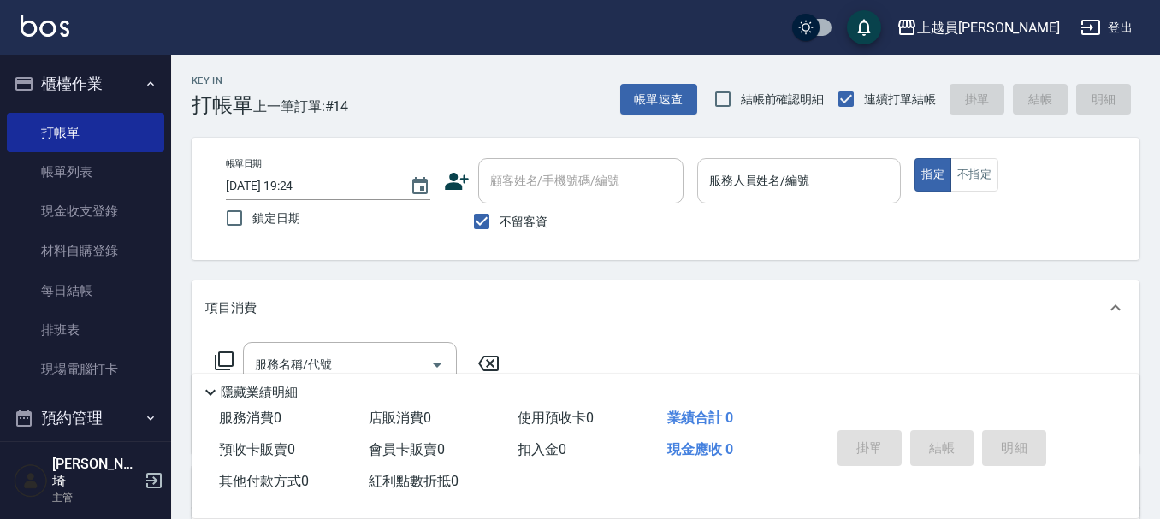
click at [783, 188] on input "服務人員姓名/編號" at bounding box center [799, 181] width 189 height 30
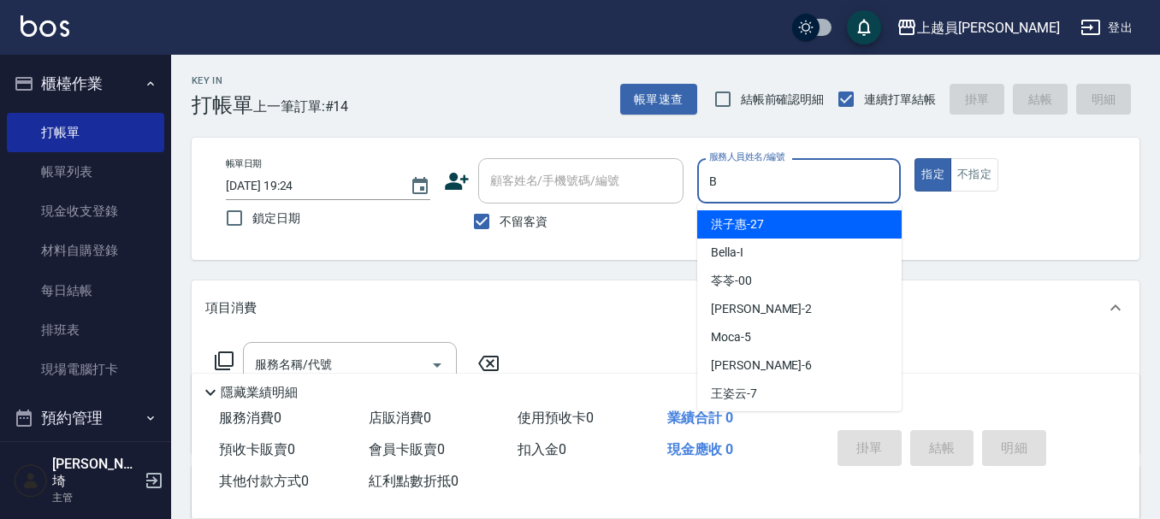
type input "Bonnie-B"
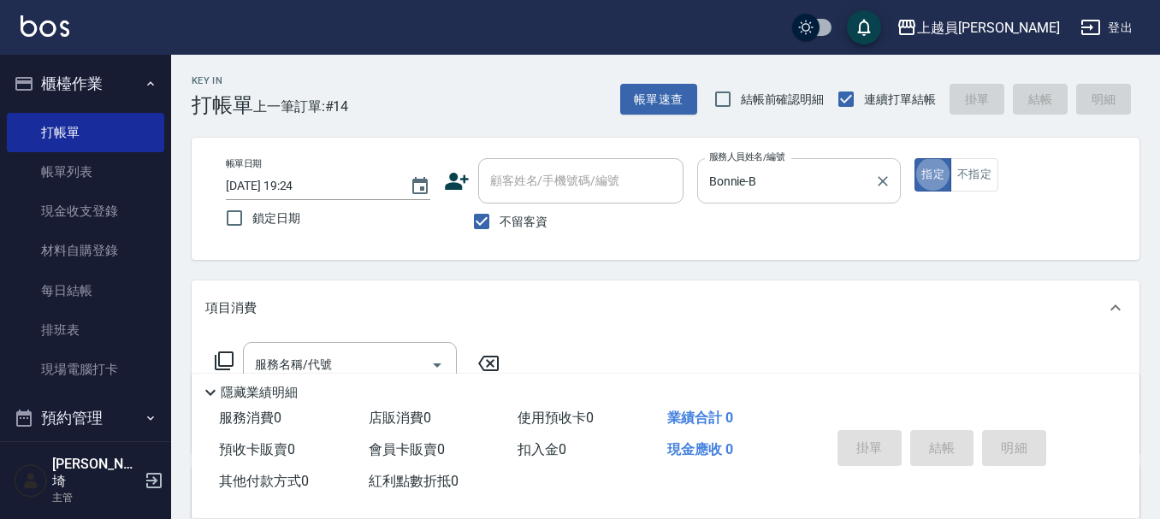
type button "true"
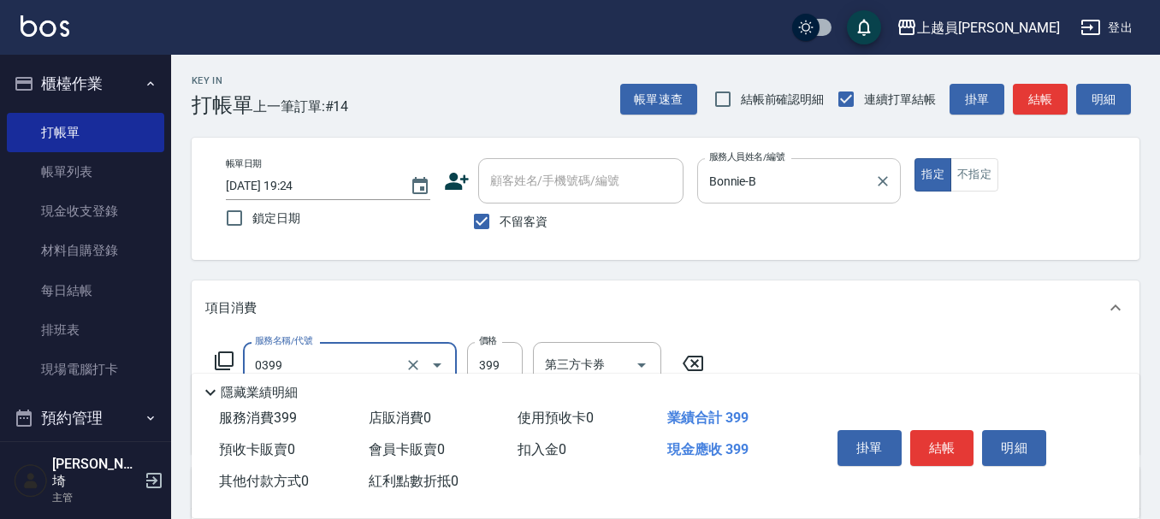
type input "海鹽SPA(0399)"
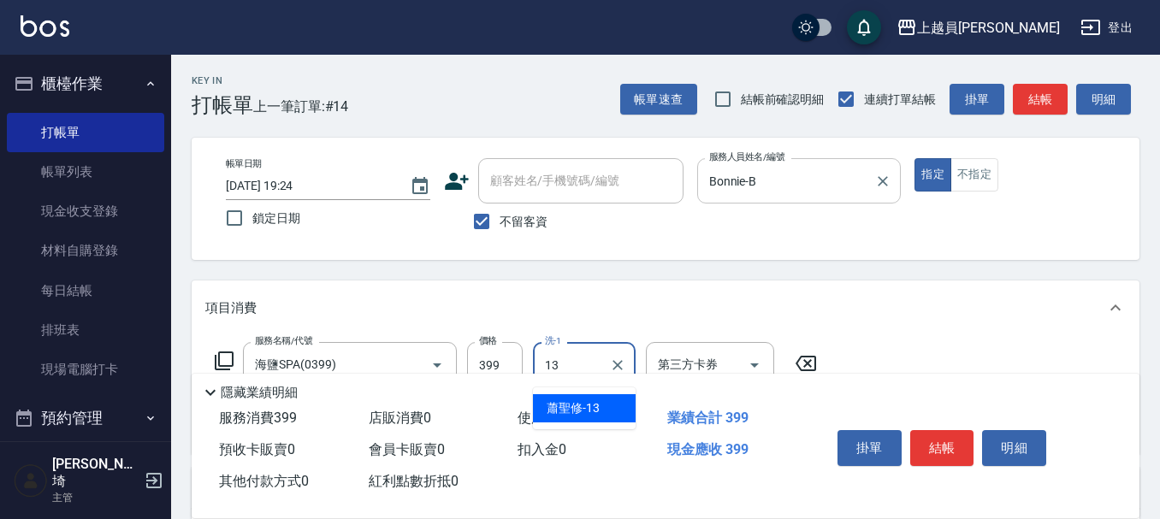
type input "[PERSON_NAME]-13"
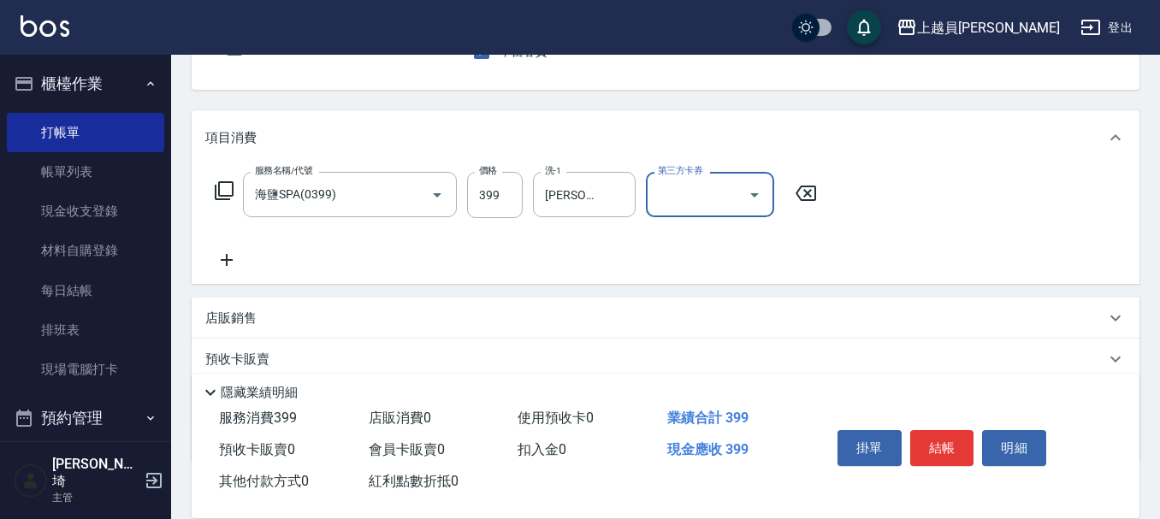
scroll to position [171, 0]
click at [499, 201] on input "399" at bounding box center [495, 194] width 56 height 46
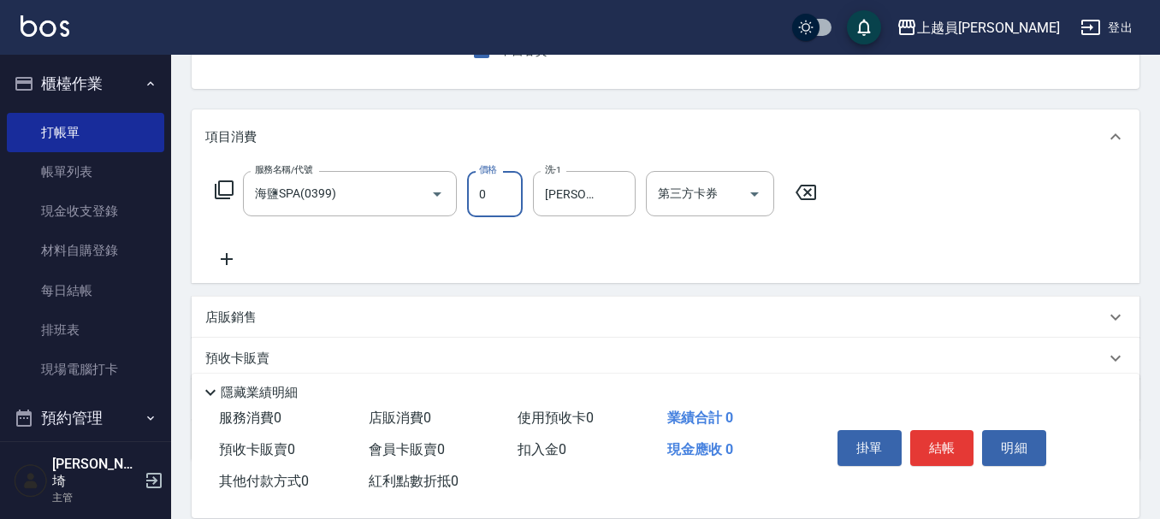
type input "0"
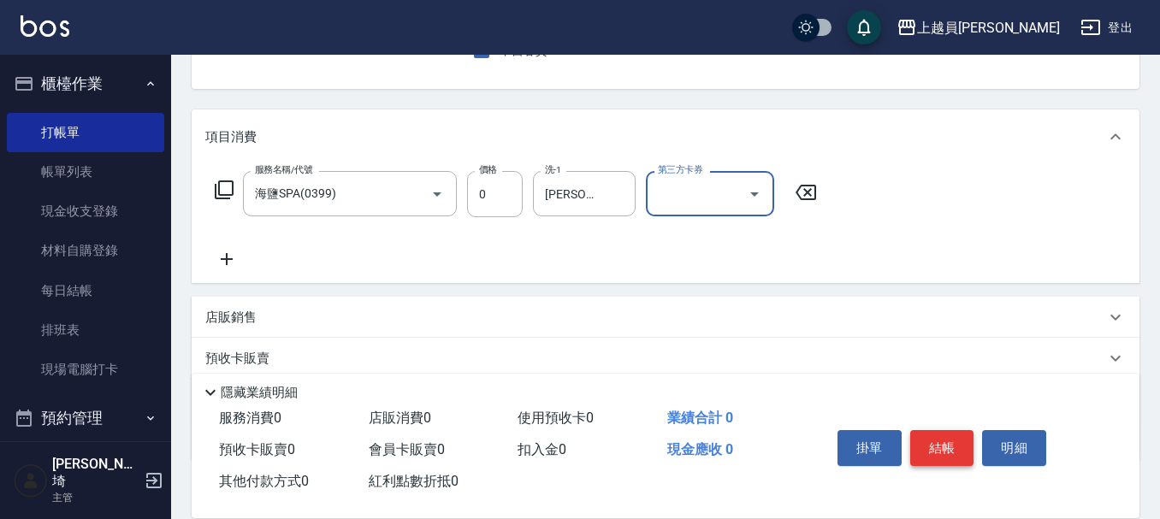
click at [959, 448] on button "結帳" at bounding box center [942, 448] width 64 height 36
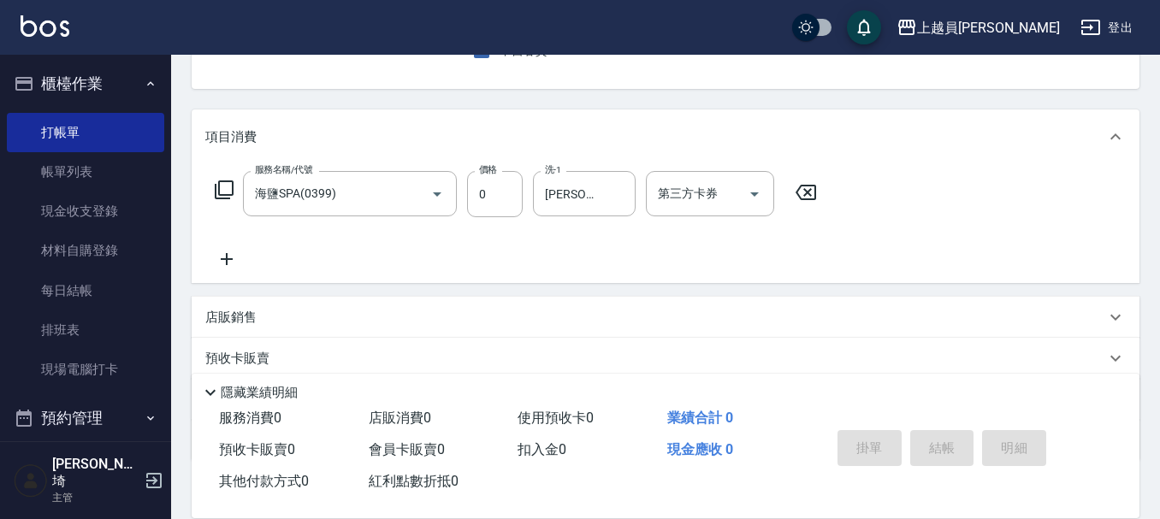
type input "[DATE] 19:26"
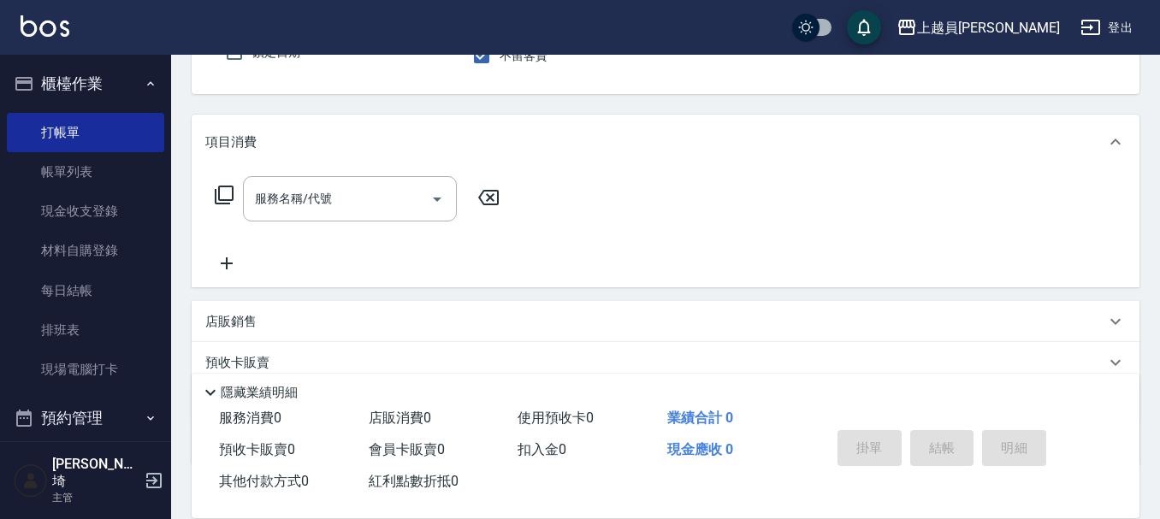
scroll to position [0, 0]
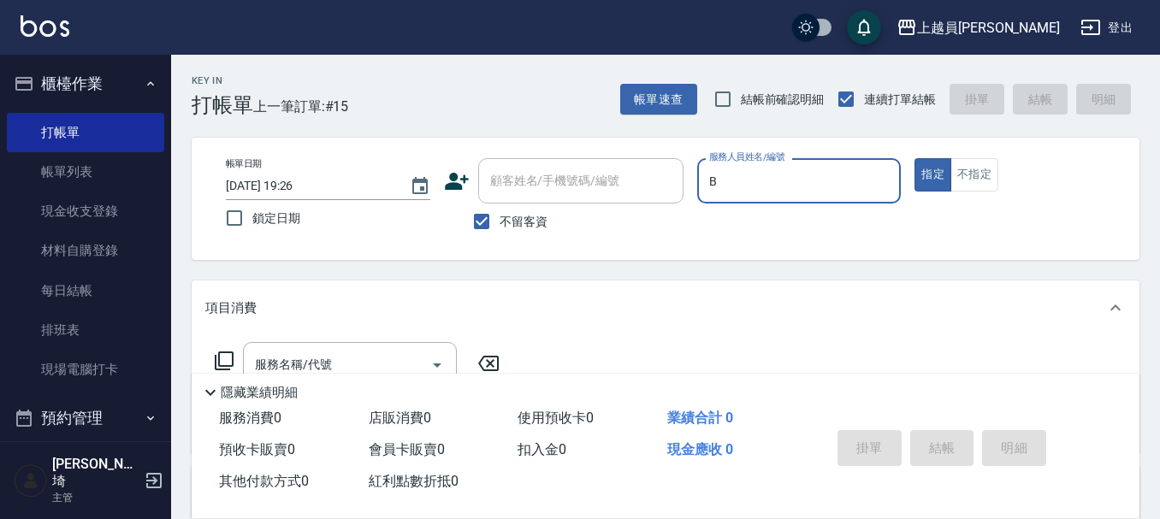
type input "Bonnie-B"
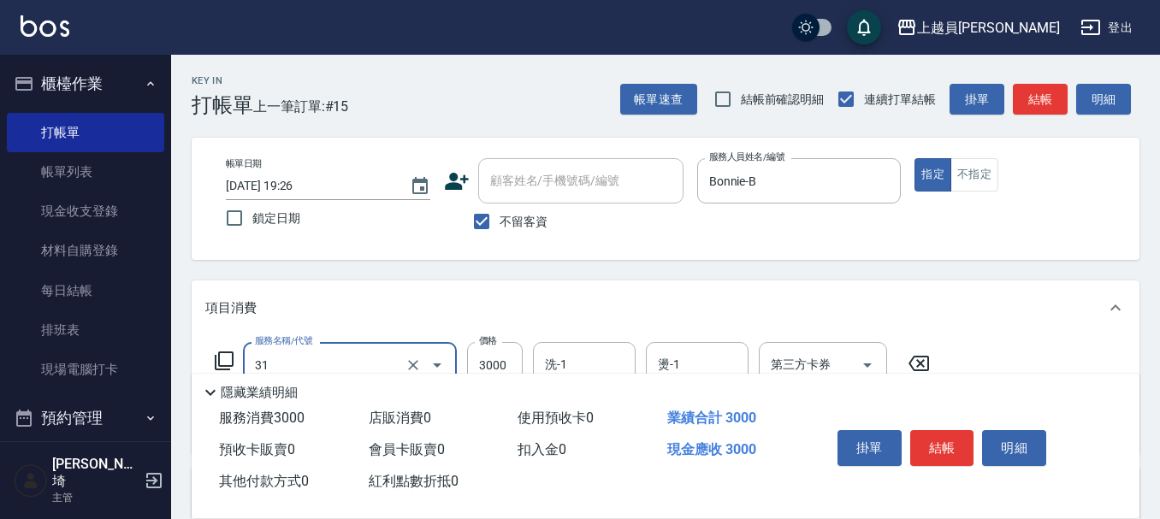
type input "燙髮B餐(31)"
type input "2499"
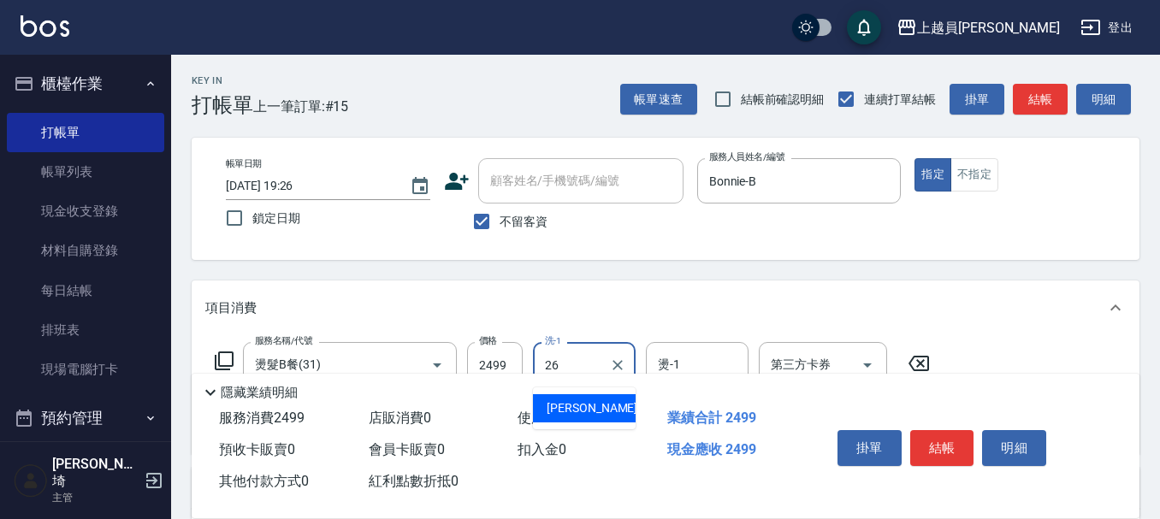
type input "[PERSON_NAME]-26"
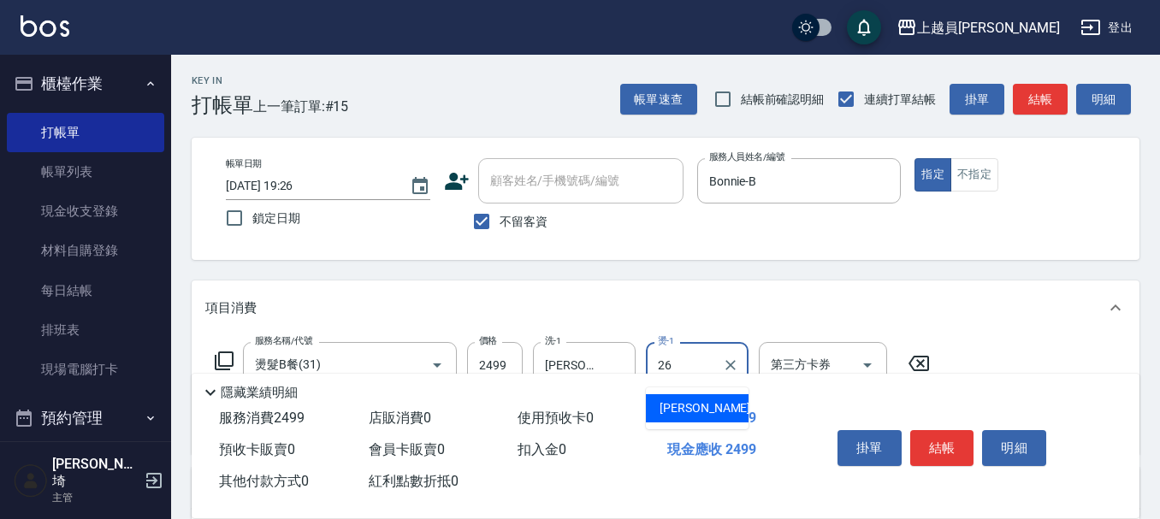
type input "[PERSON_NAME]-26"
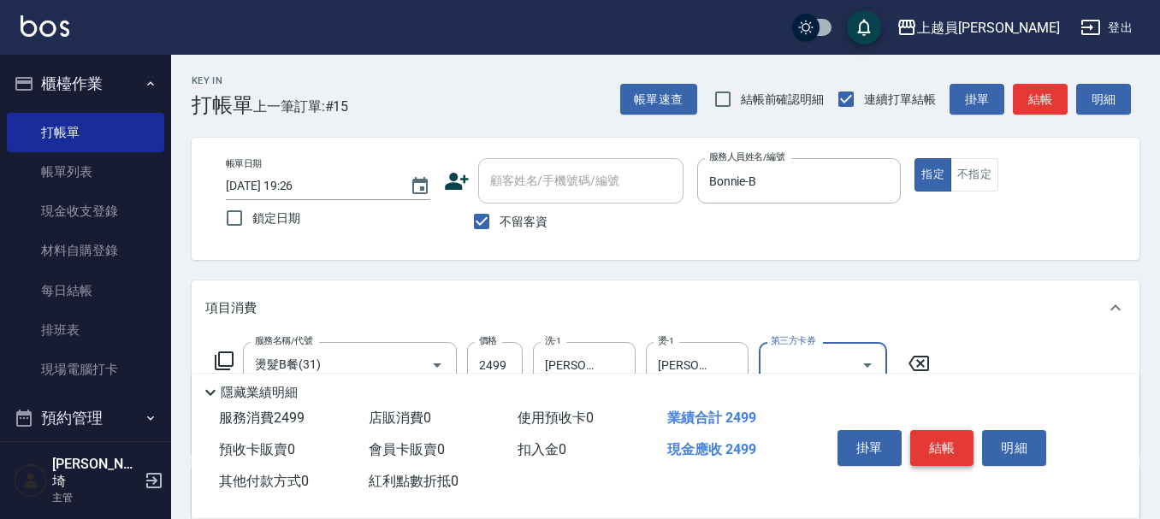
click at [943, 431] on button "結帳" at bounding box center [942, 448] width 64 height 36
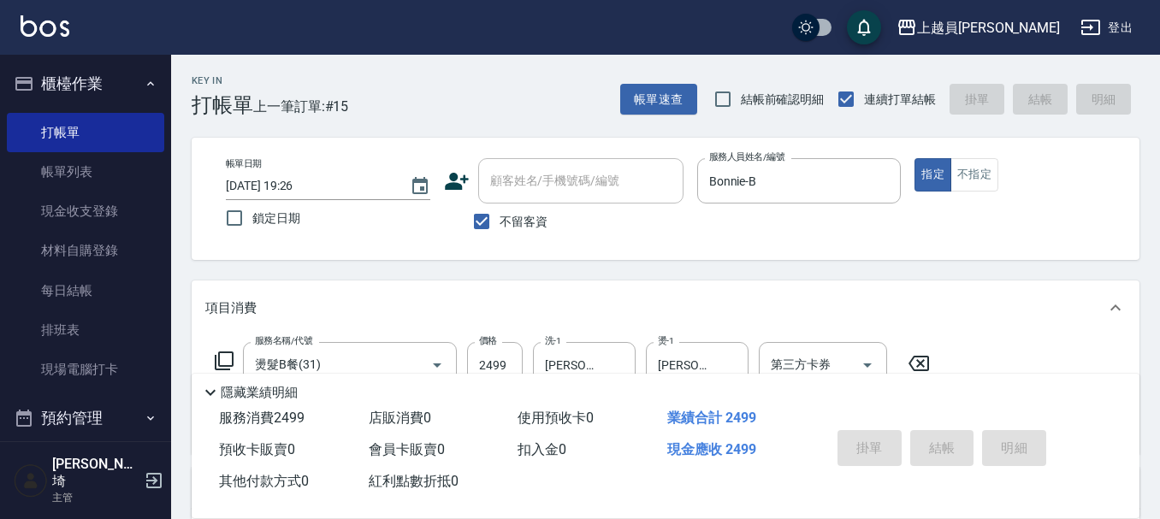
type input "[DATE] 19:27"
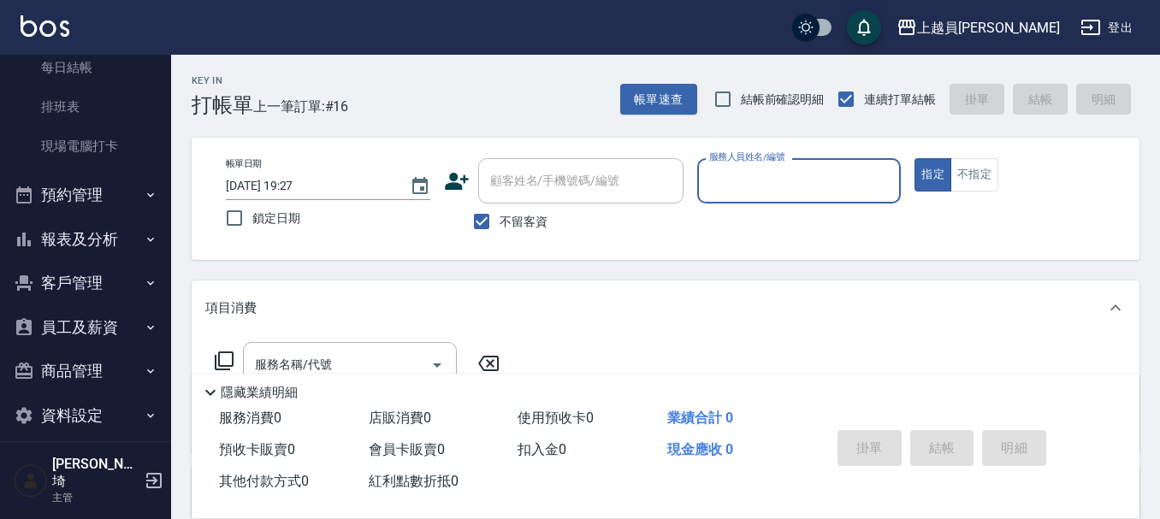
scroll to position [224, 0]
click at [68, 232] on button "報表及分析" at bounding box center [85, 238] width 157 height 44
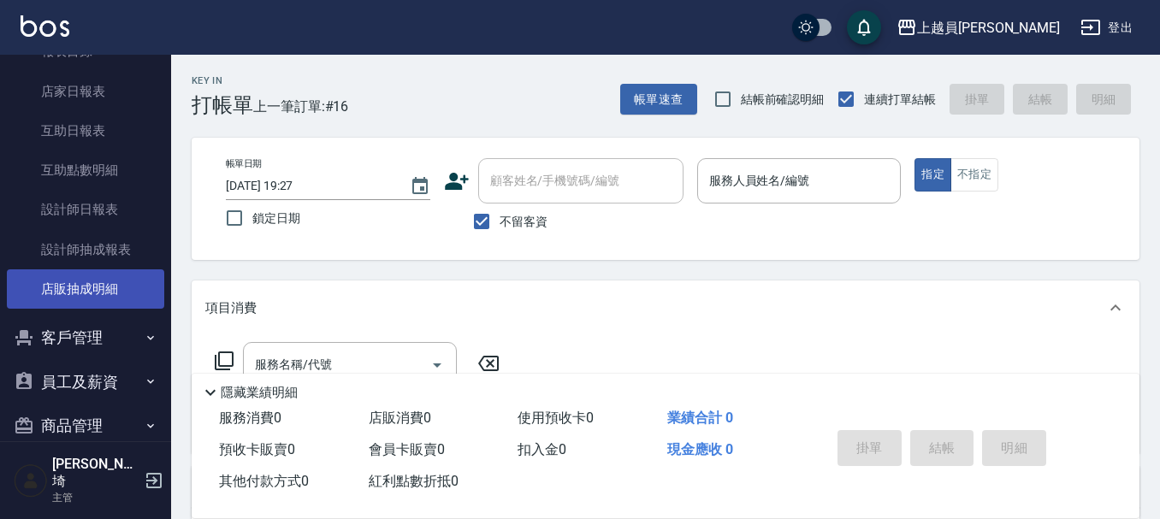
scroll to position [481, 0]
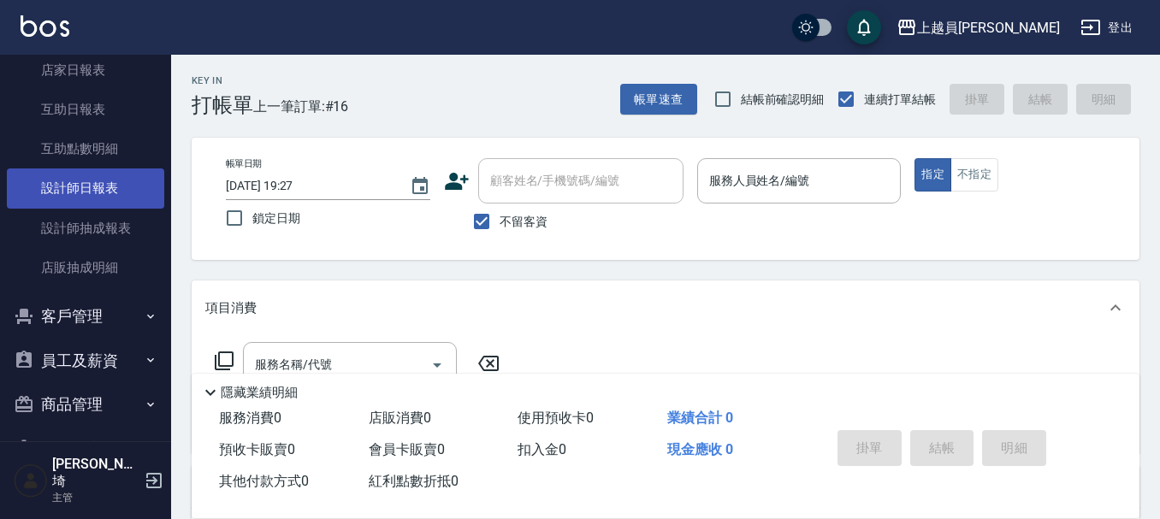
click at [97, 195] on link "設計師日報表" at bounding box center [85, 187] width 157 height 39
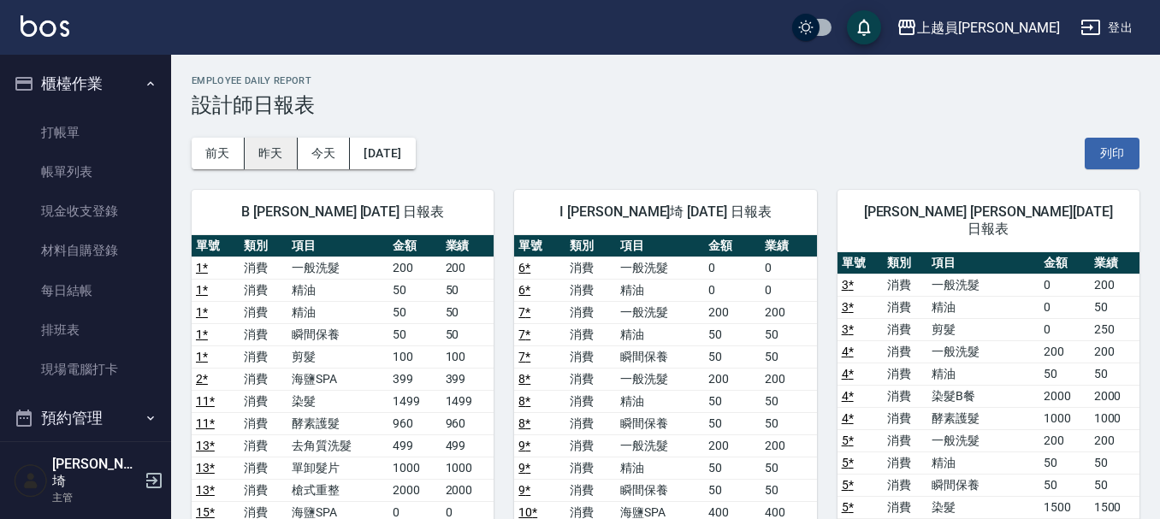
click at [296, 146] on button "昨天" at bounding box center [271, 154] width 53 height 32
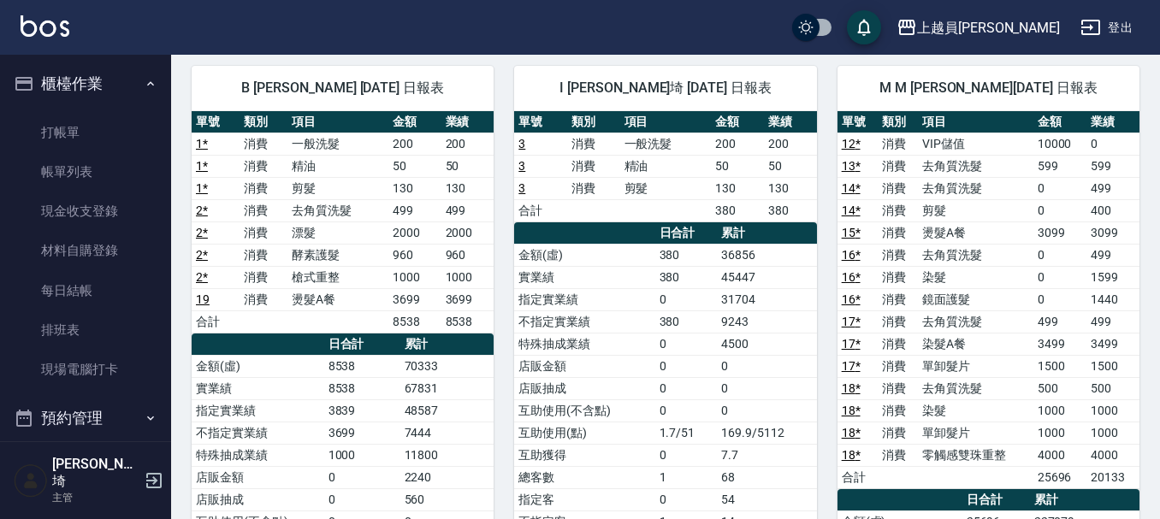
scroll to position [86, 0]
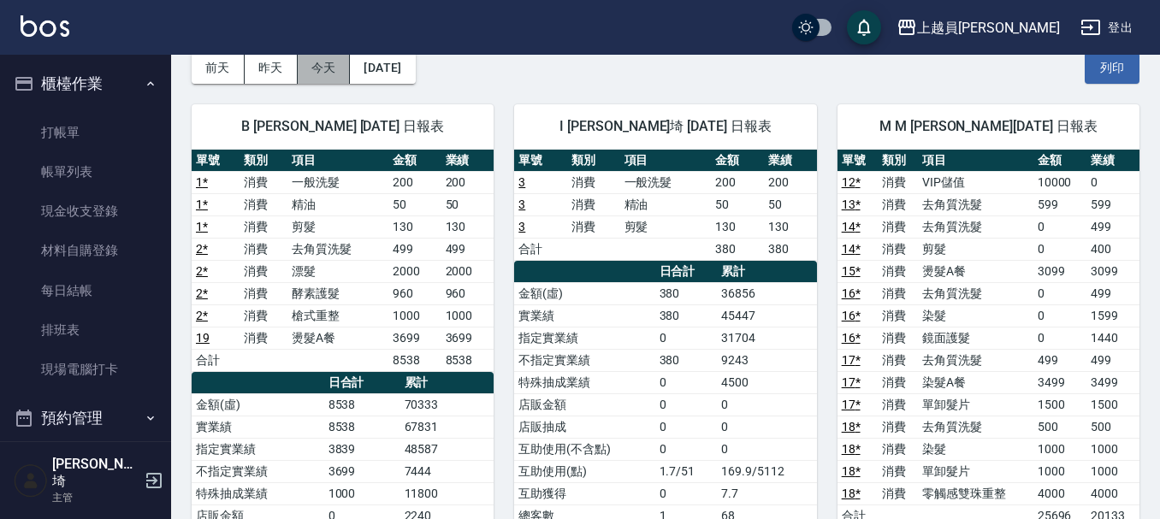
click at [323, 63] on button "今天" at bounding box center [324, 68] width 53 height 32
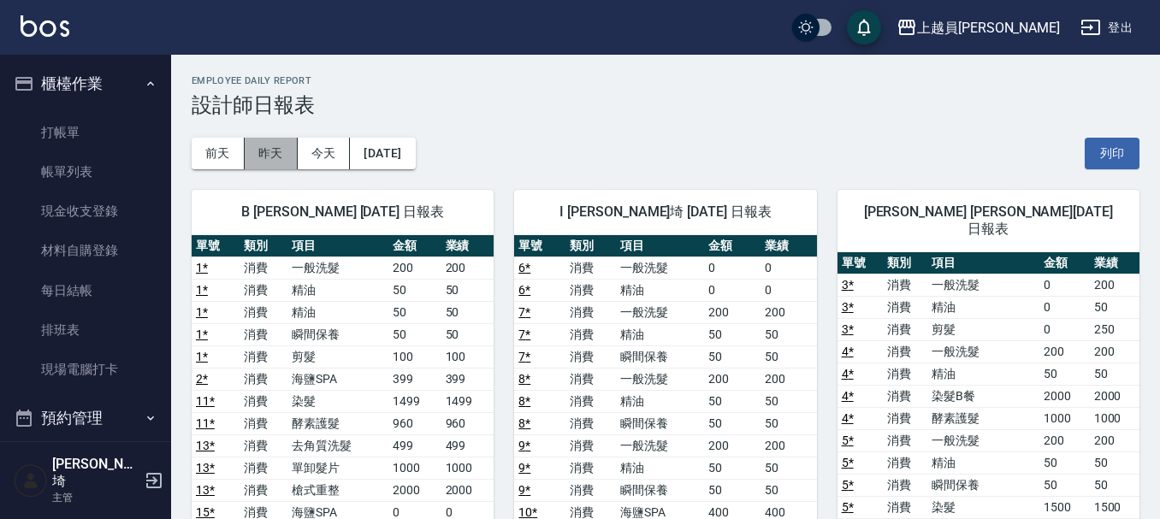
click at [286, 155] on button "昨天" at bounding box center [271, 154] width 53 height 32
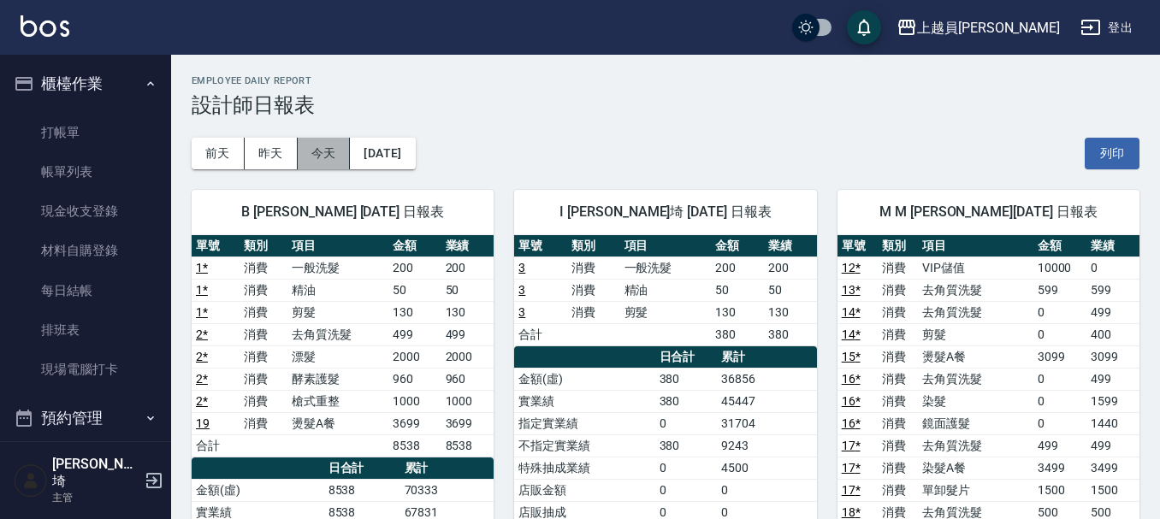
click at [331, 149] on button "今天" at bounding box center [324, 154] width 53 height 32
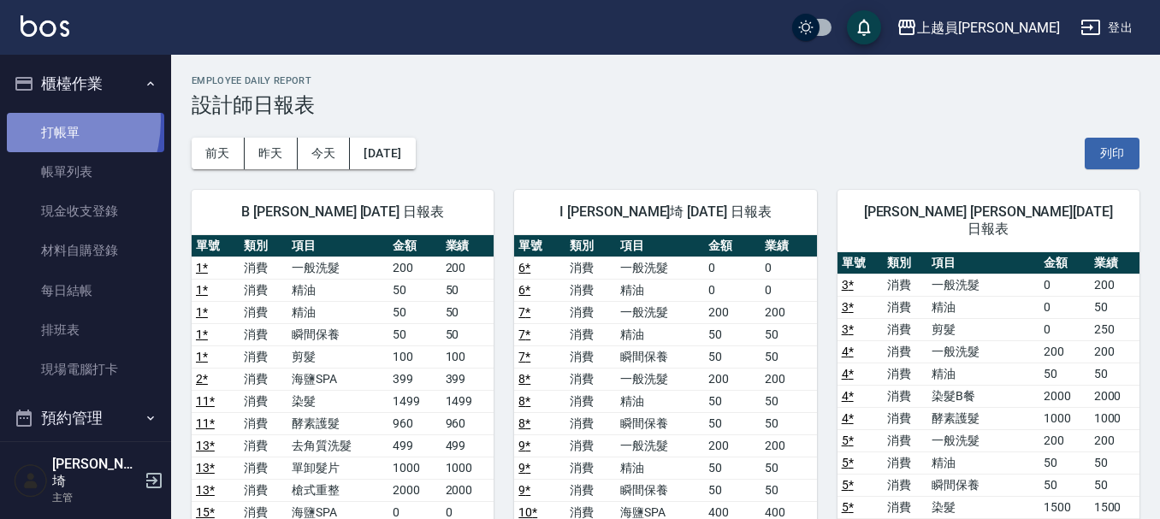
click at [32, 121] on link "打帳單" at bounding box center [85, 132] width 157 height 39
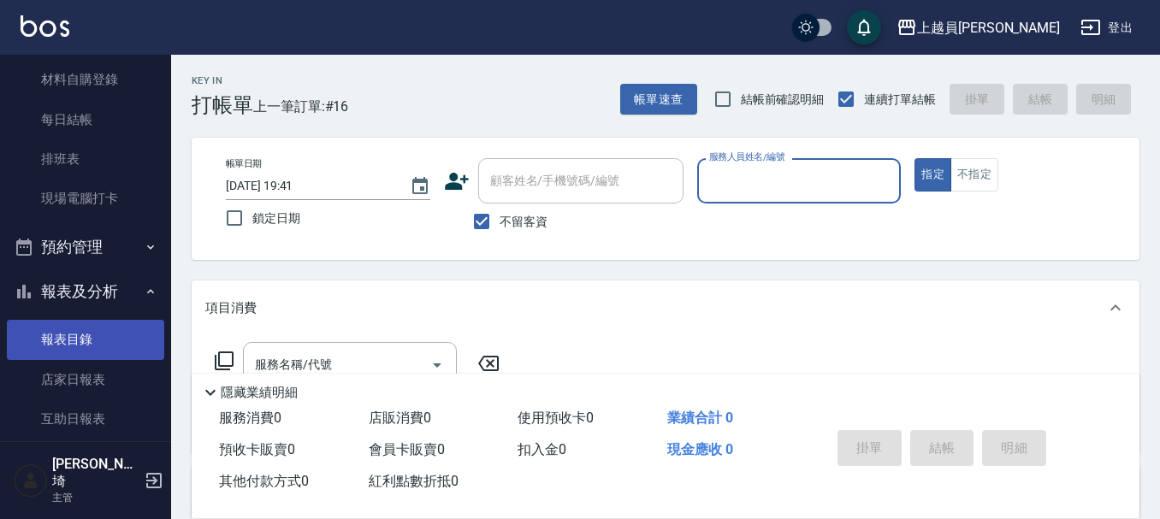
scroll to position [257, 0]
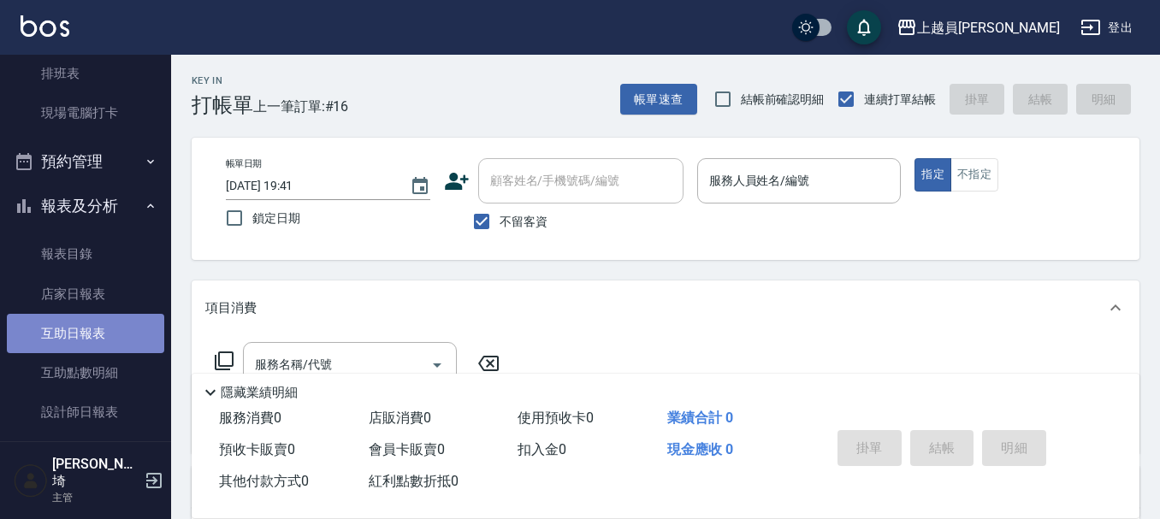
click at [92, 323] on link "互助日報表" at bounding box center [85, 333] width 157 height 39
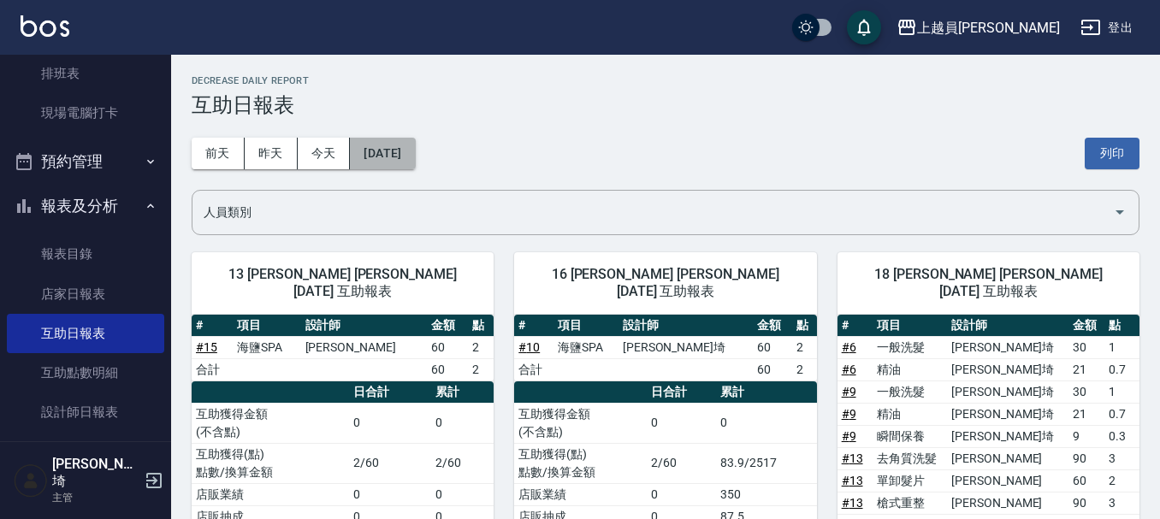
click at [415, 145] on button "[DATE]" at bounding box center [382, 154] width 65 height 32
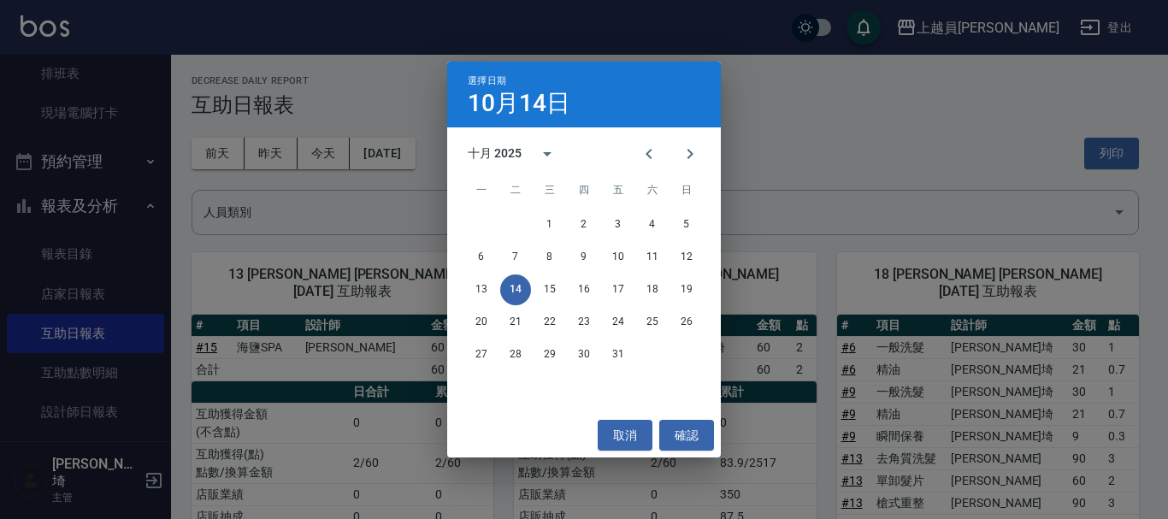
click at [806, 79] on div "選擇日期 [DATE] 十月 2025 一 二 三 四 五 六 日 1 2 3 4 5 6 7 8 9 10 11 12 13 14 15 16 17 18 …" at bounding box center [584, 259] width 1168 height 519
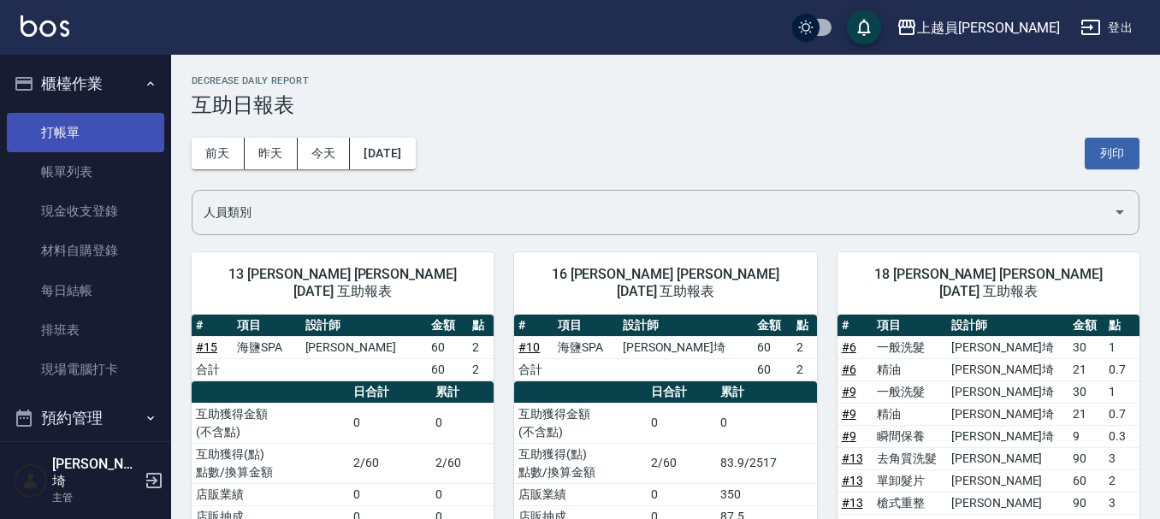
click at [45, 147] on link "打帳單" at bounding box center [85, 132] width 157 height 39
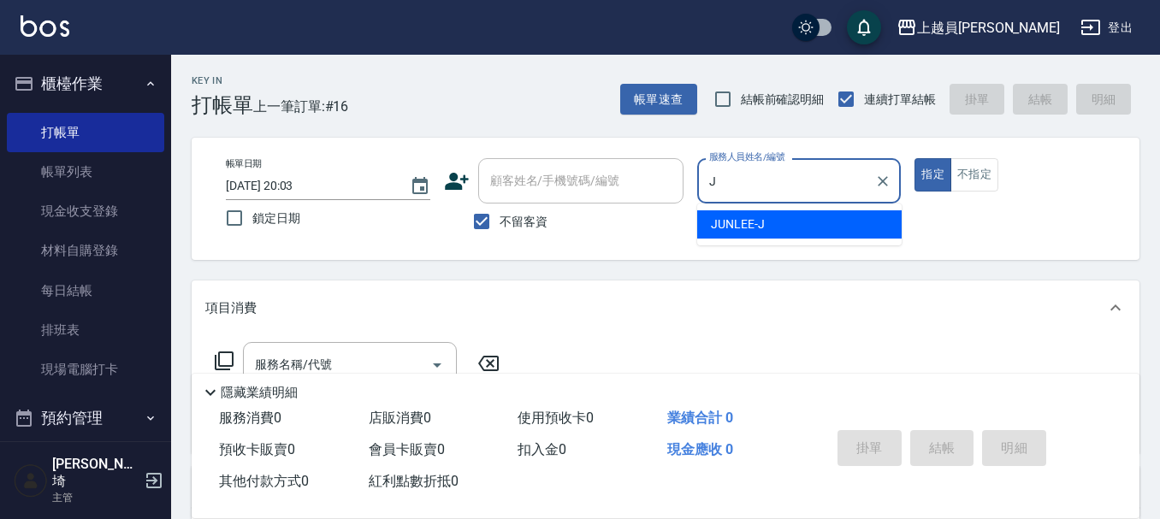
type input "[PERSON_NAME]"
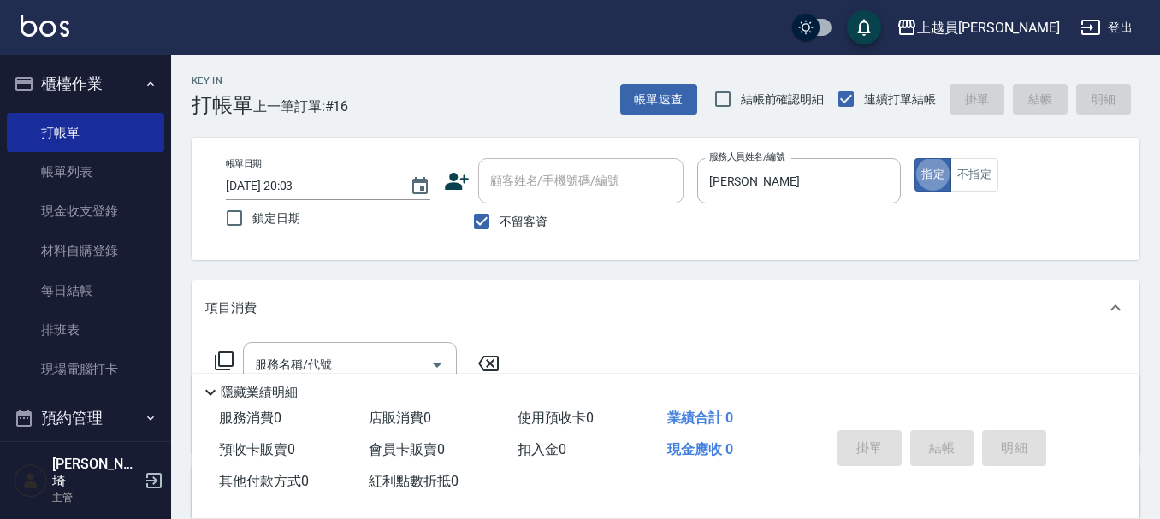
type button "true"
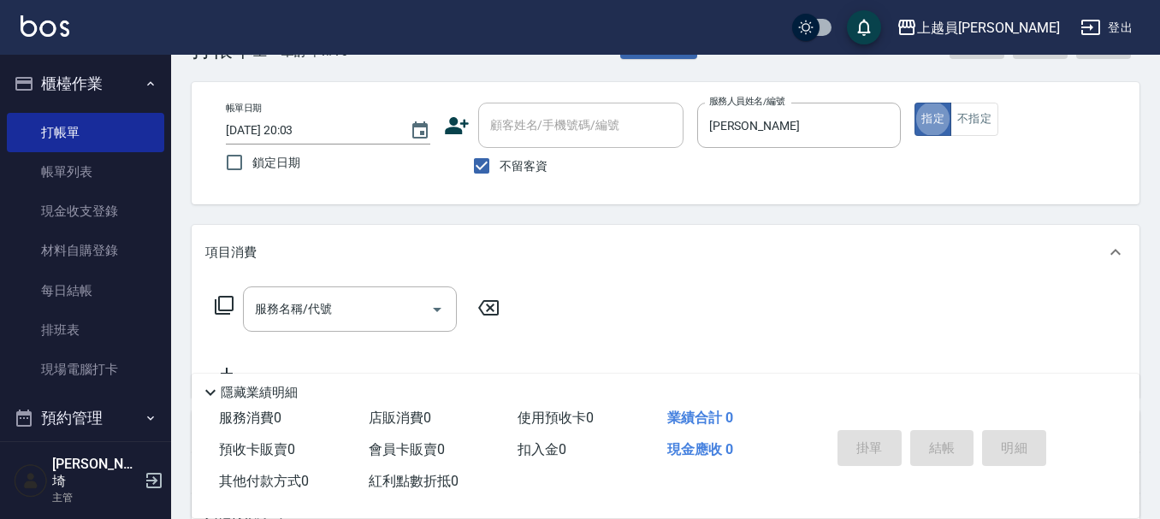
scroll to position [86, 0]
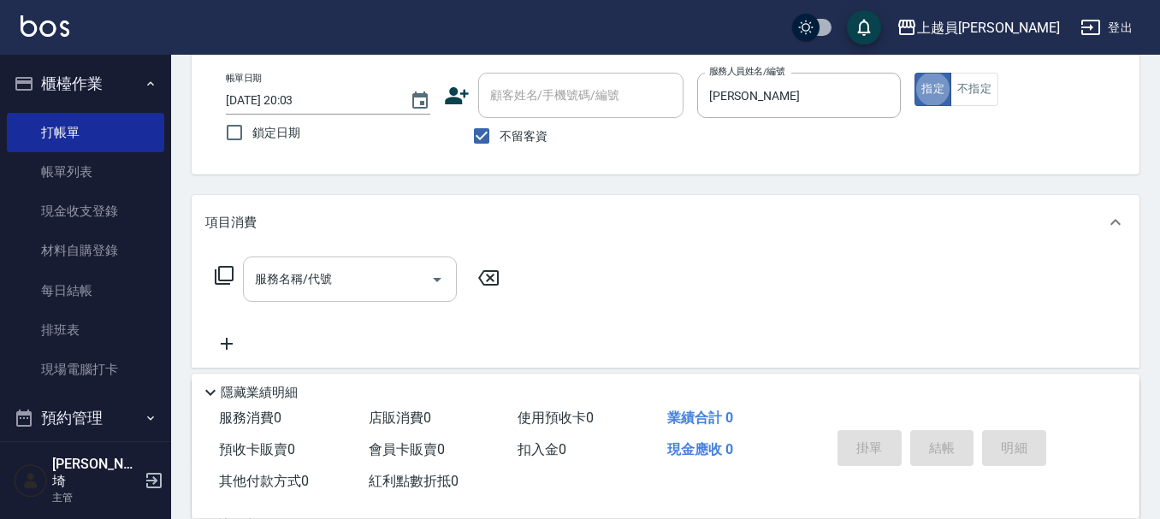
click at [307, 268] on div "服務名稱/代號 服務名稱/代號" at bounding box center [350, 279] width 214 height 45
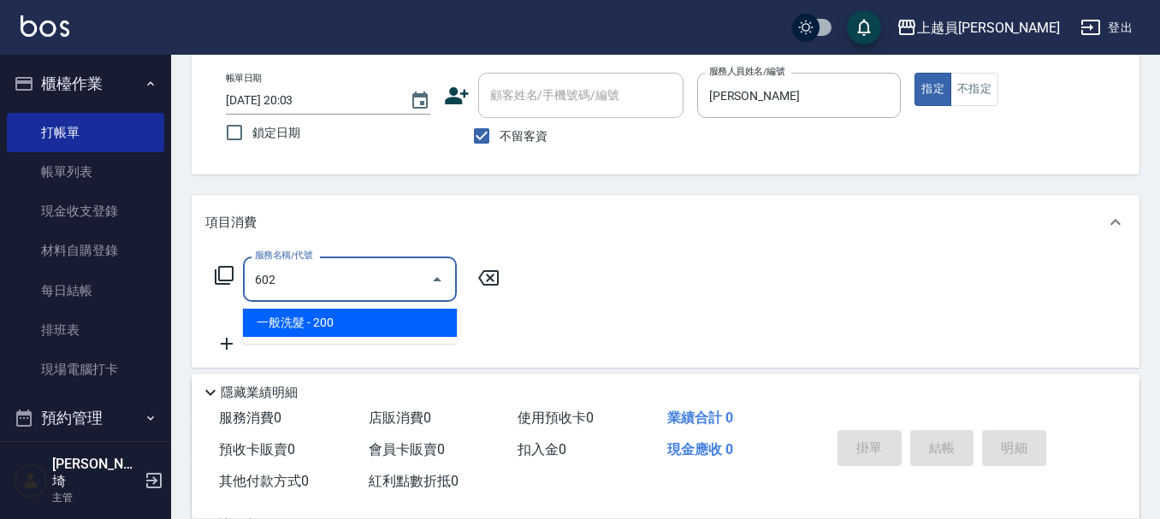
type input "一般洗髮(602)"
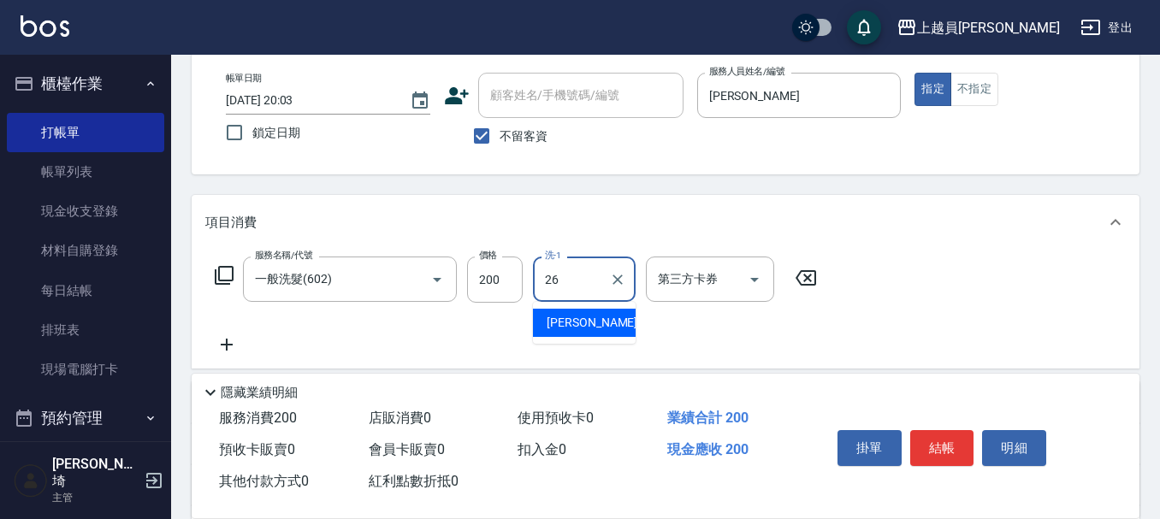
type input "[PERSON_NAME]-26"
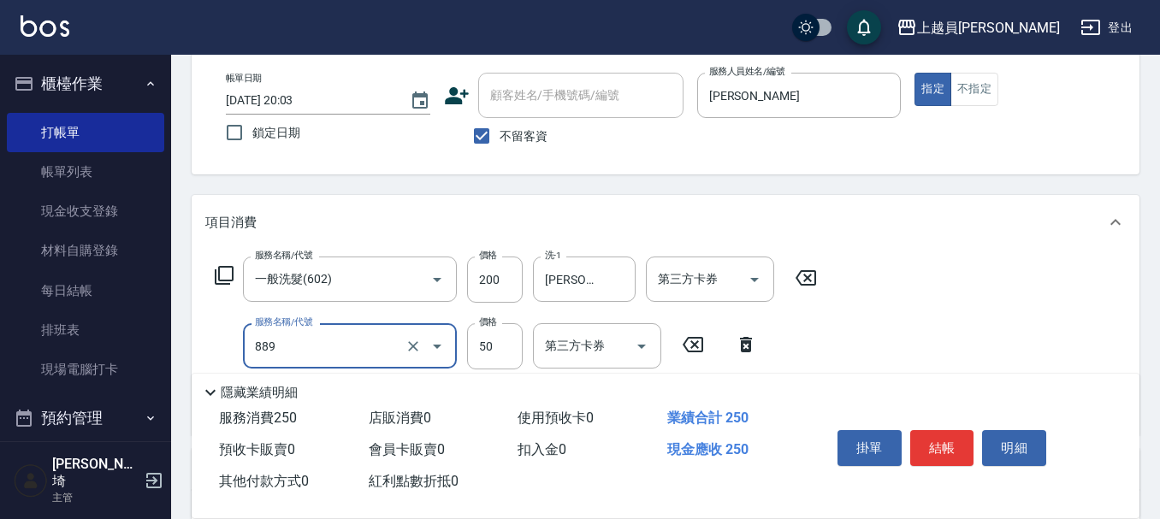
type input "精油(889)"
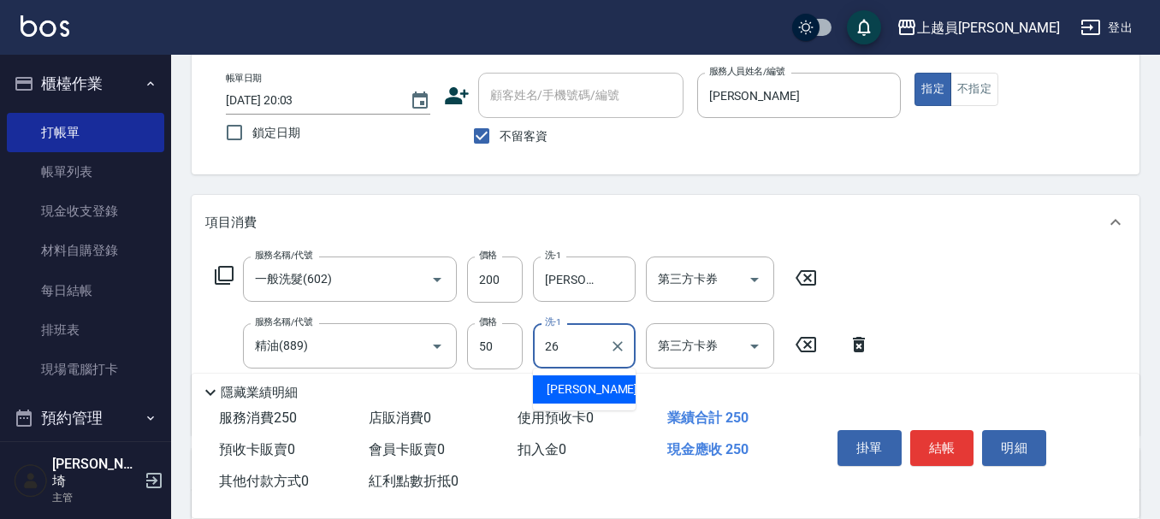
type input "[PERSON_NAME]-26"
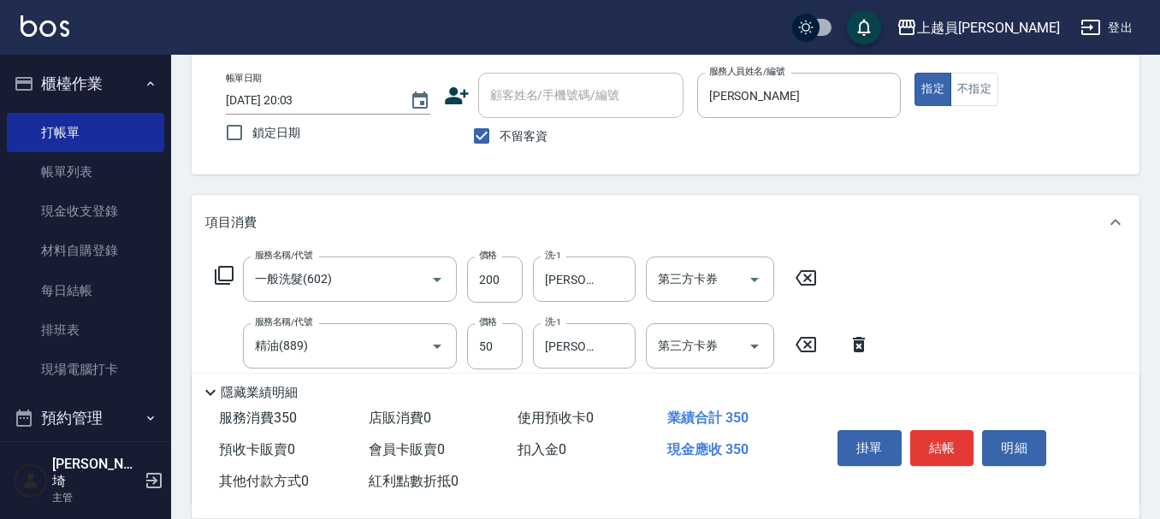
type input "剪髮(302)"
type input "250"
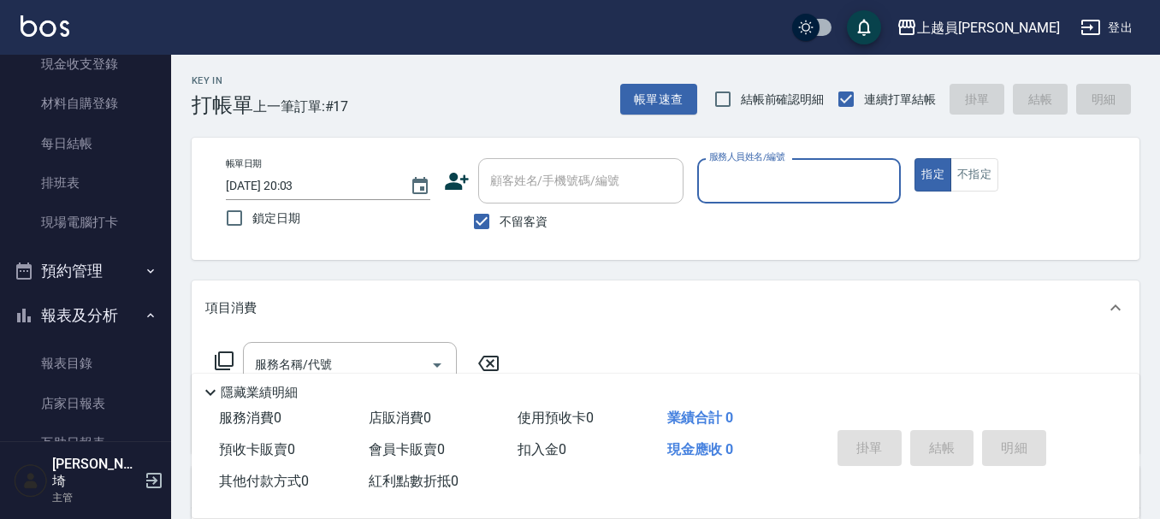
scroll to position [171, 0]
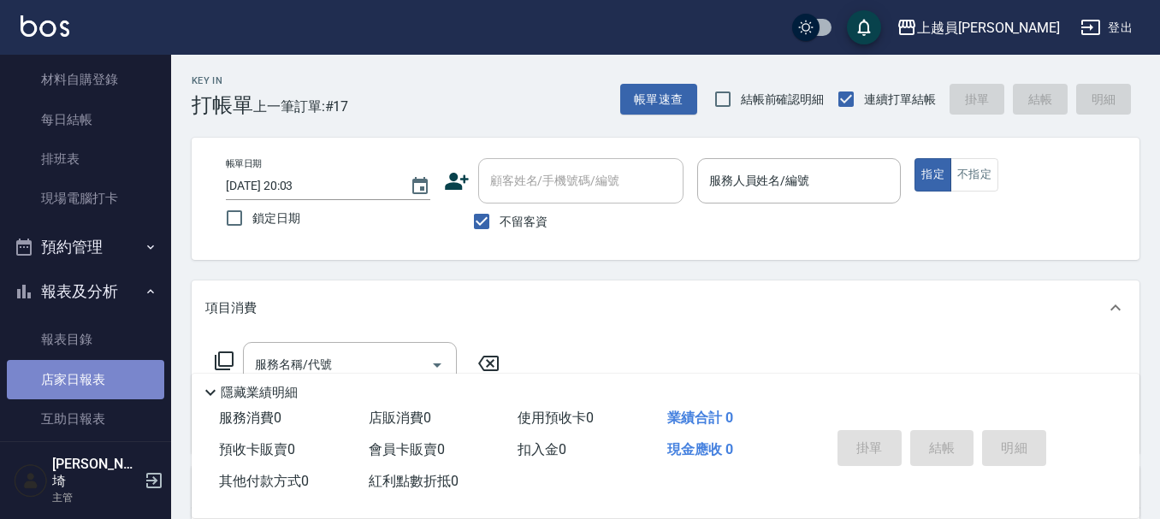
click at [144, 377] on link "店家日報表" at bounding box center [85, 379] width 157 height 39
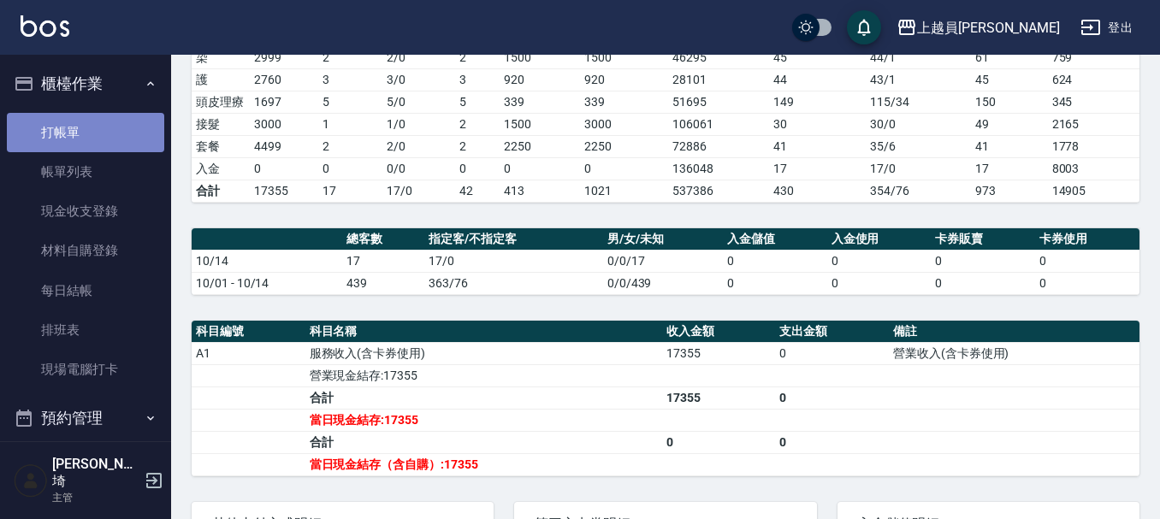
click at [116, 131] on link "打帳單" at bounding box center [85, 132] width 157 height 39
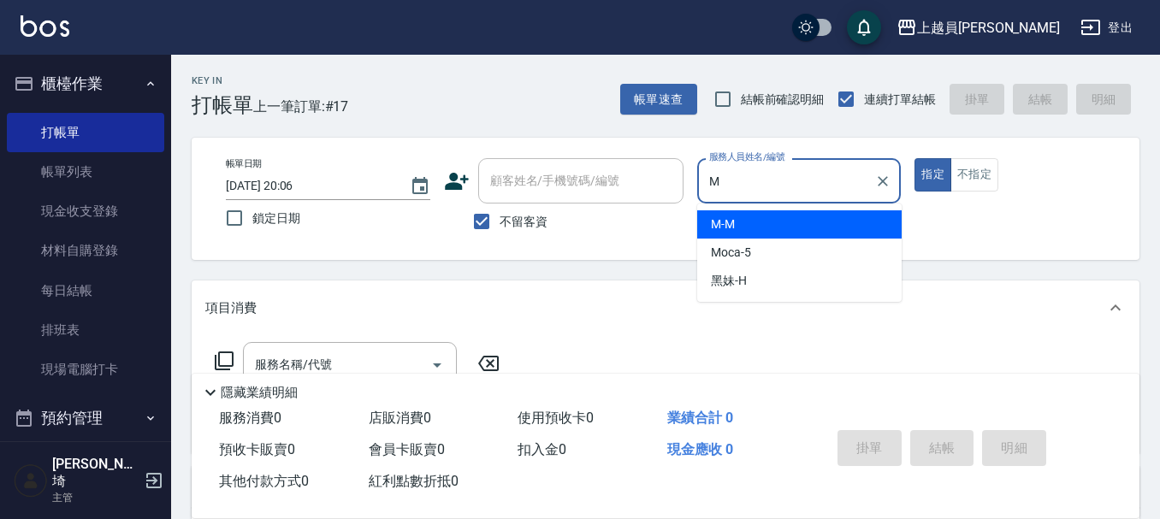
type input "M-M"
type button "true"
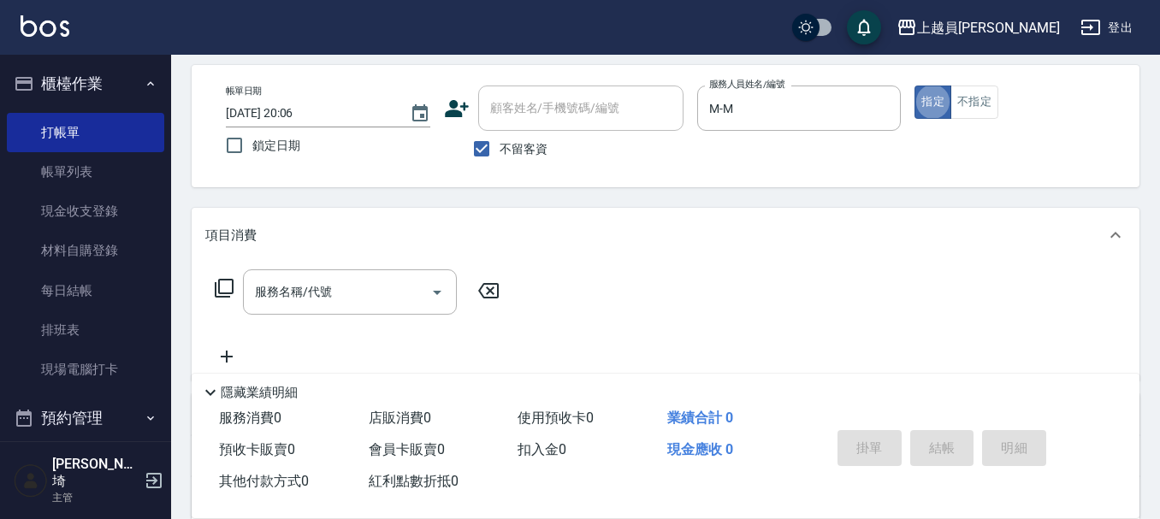
scroll to position [171, 0]
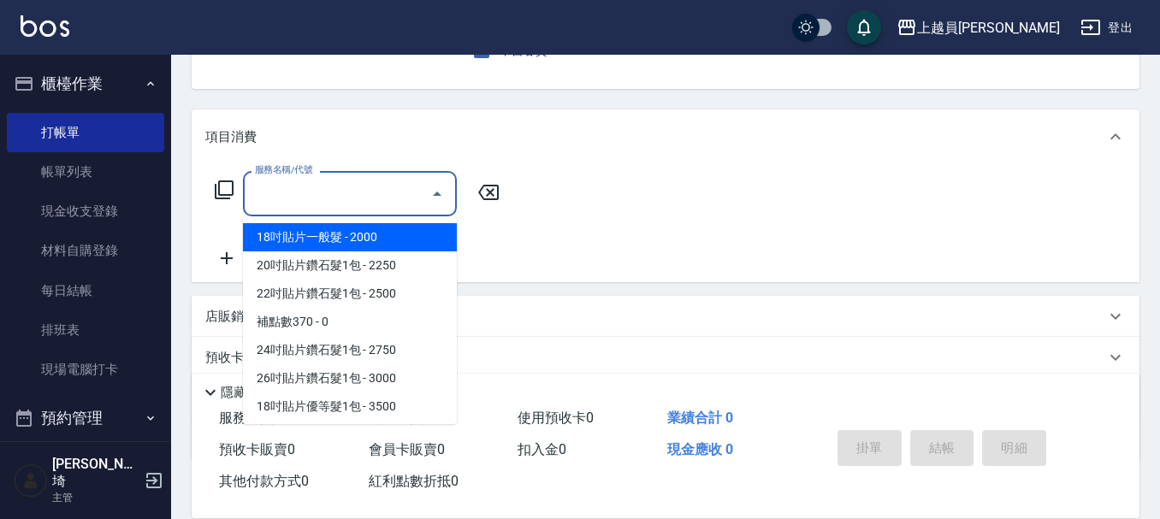
drag, startPoint x: 374, startPoint y: 204, endPoint x: 617, endPoint y: 175, distance: 245.4
click at [378, 205] on input "服務名稱/代號" at bounding box center [337, 194] width 173 height 30
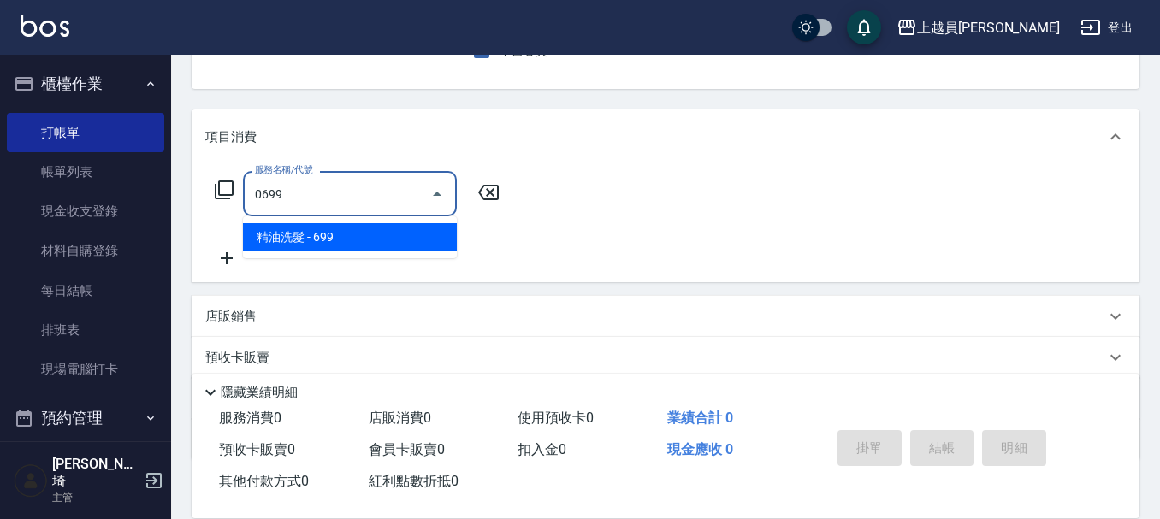
type input "精油洗髮(0699)"
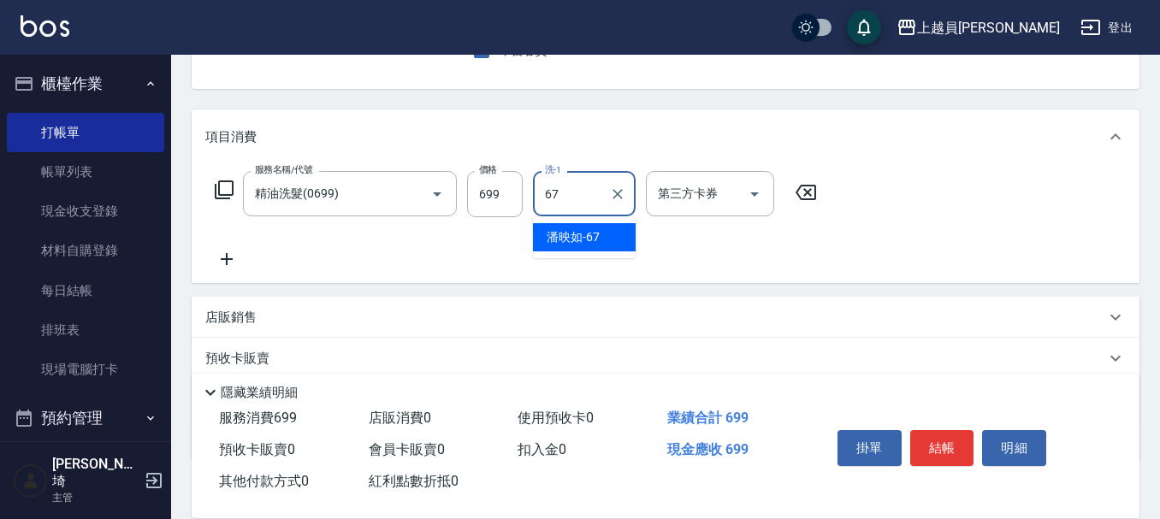
type input "[PERSON_NAME]-67"
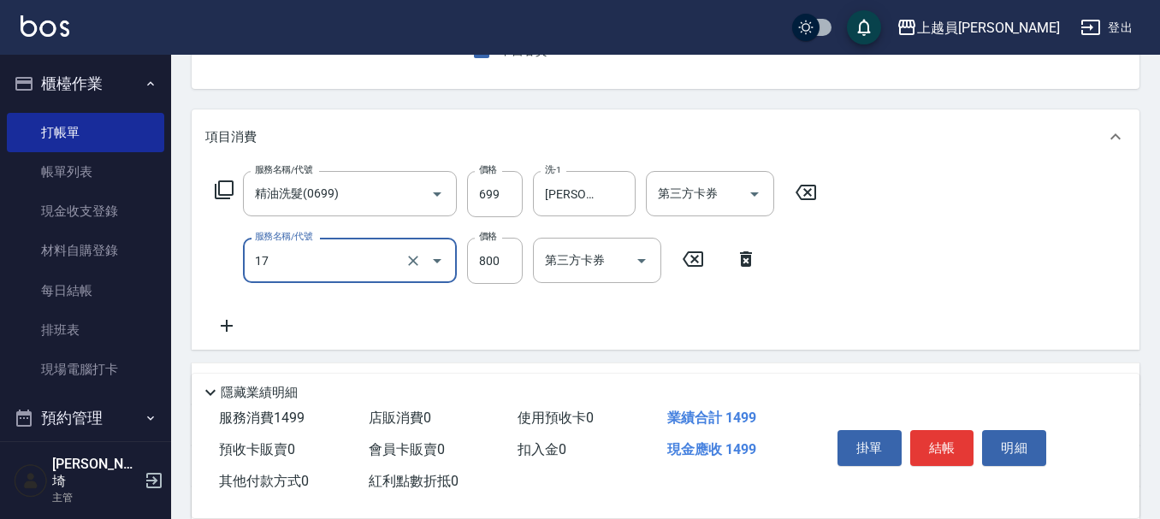
type input "染髮(17)"
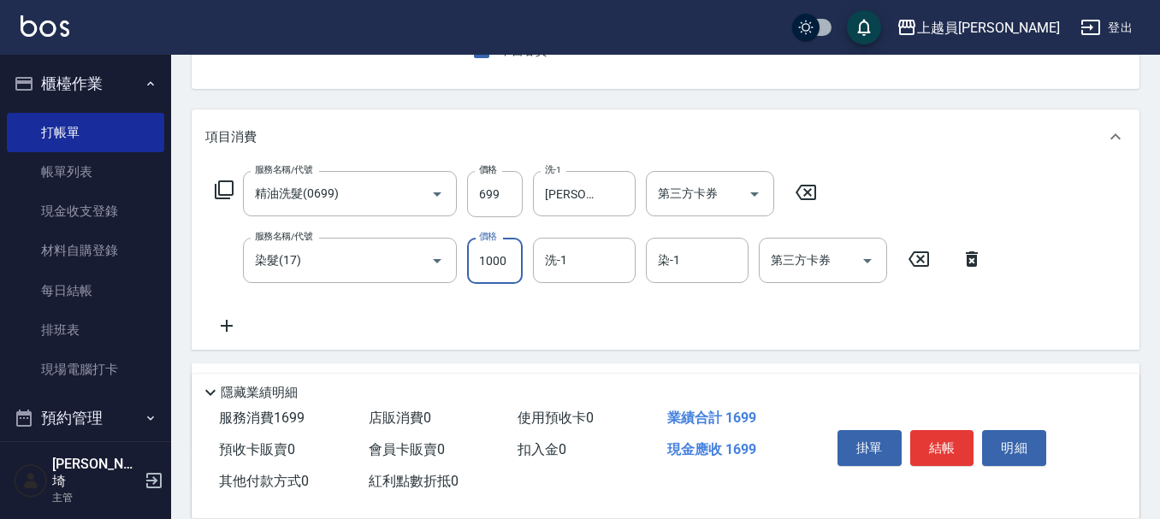
type input "1000"
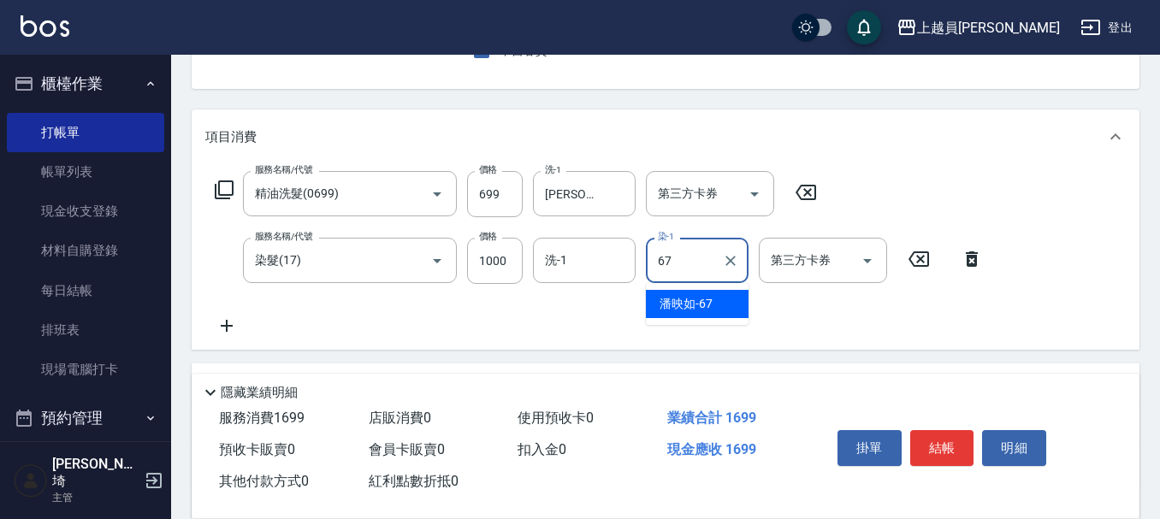
type input "[PERSON_NAME]-67"
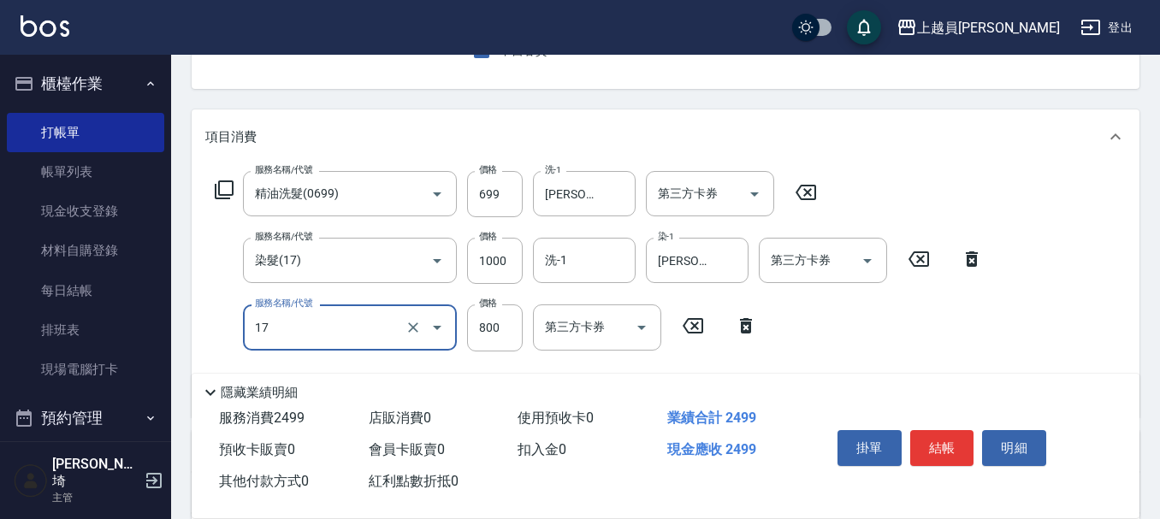
type input "染髮(17)"
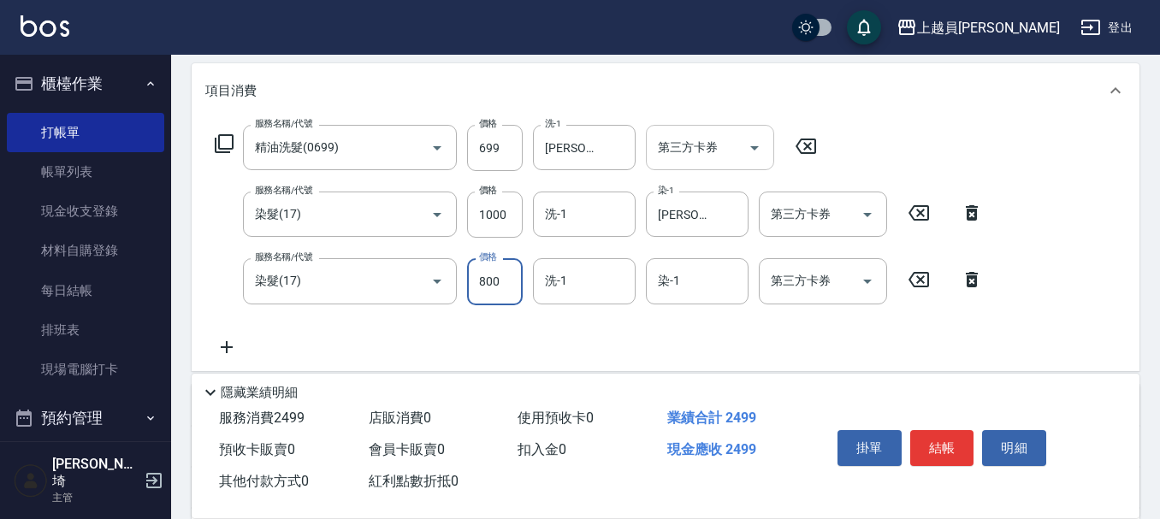
scroll to position [257, 0]
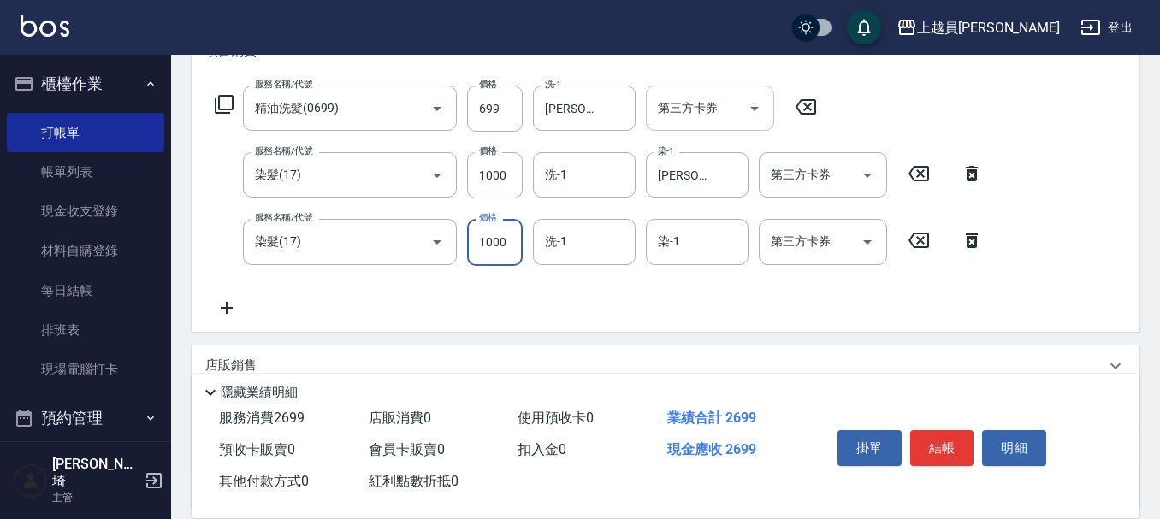
type input "1000"
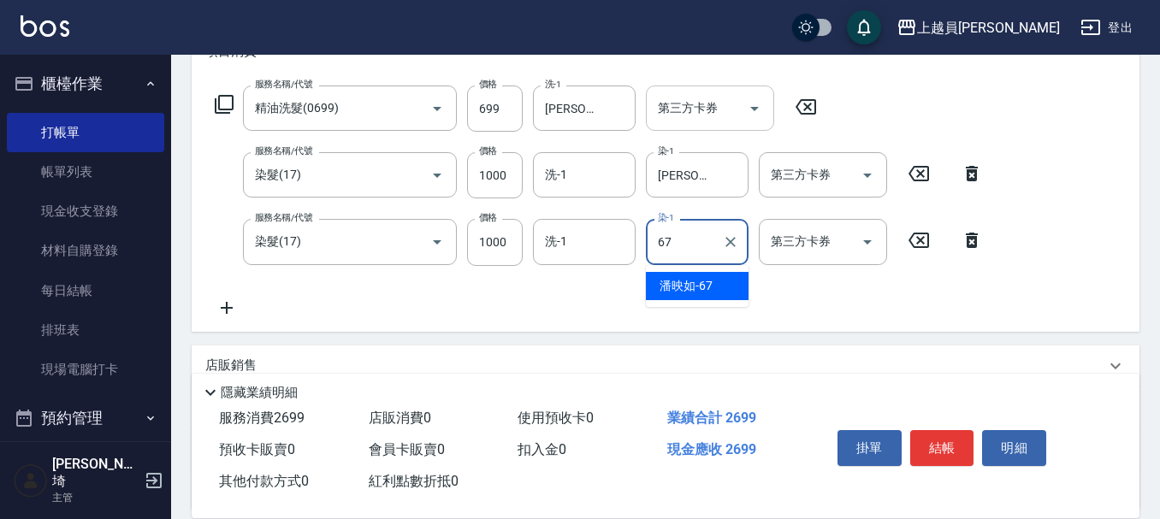
type input "[PERSON_NAME]-67"
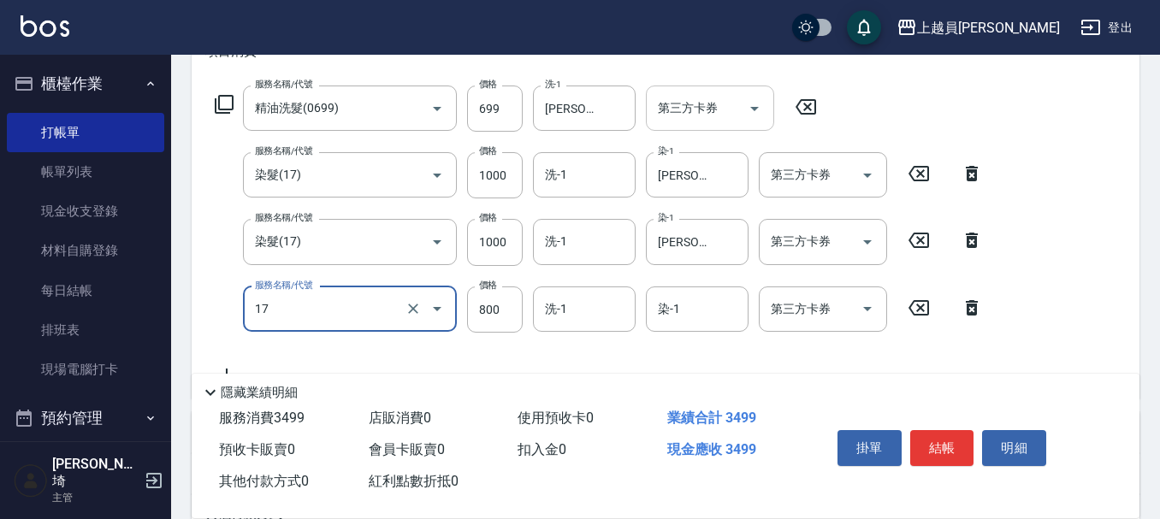
type input "染髮(17)"
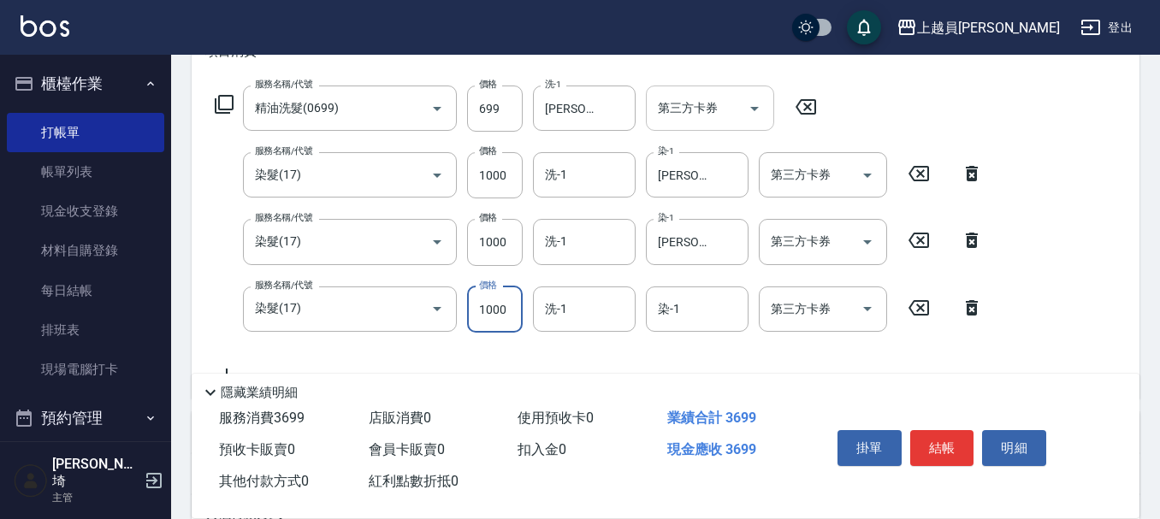
type input "1000"
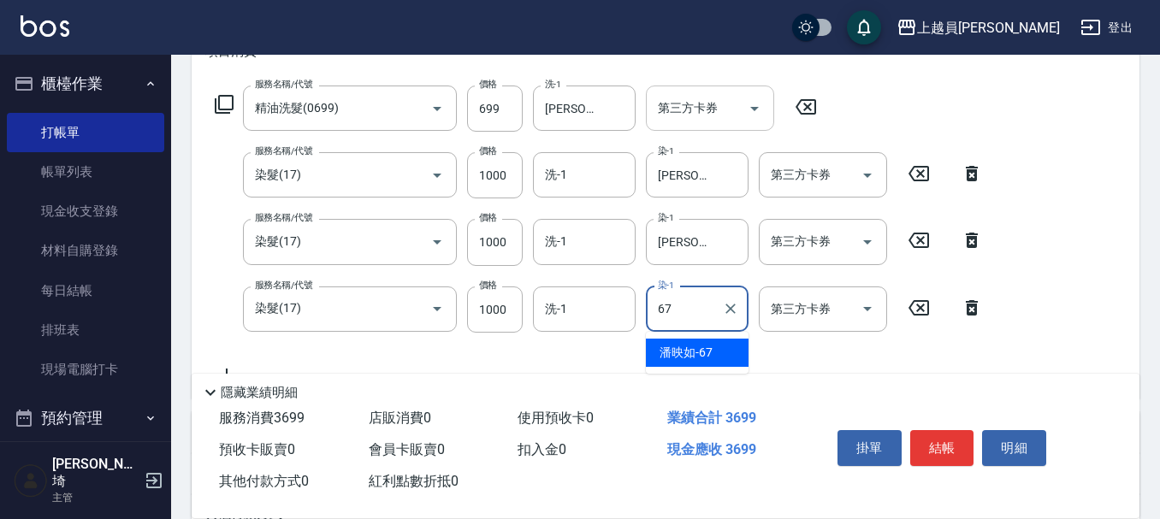
type input "[PERSON_NAME]-67"
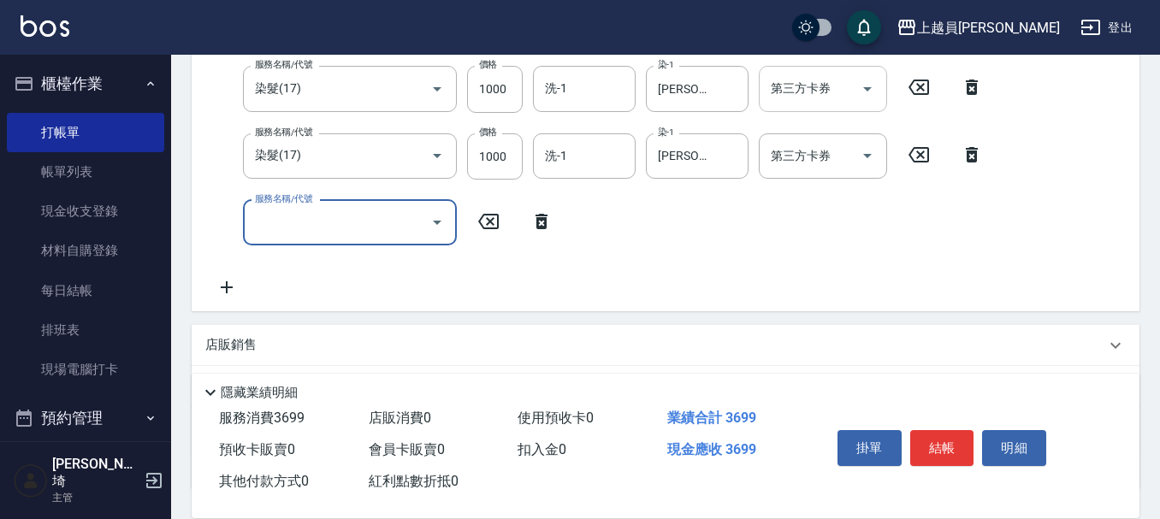
scroll to position [428, 0]
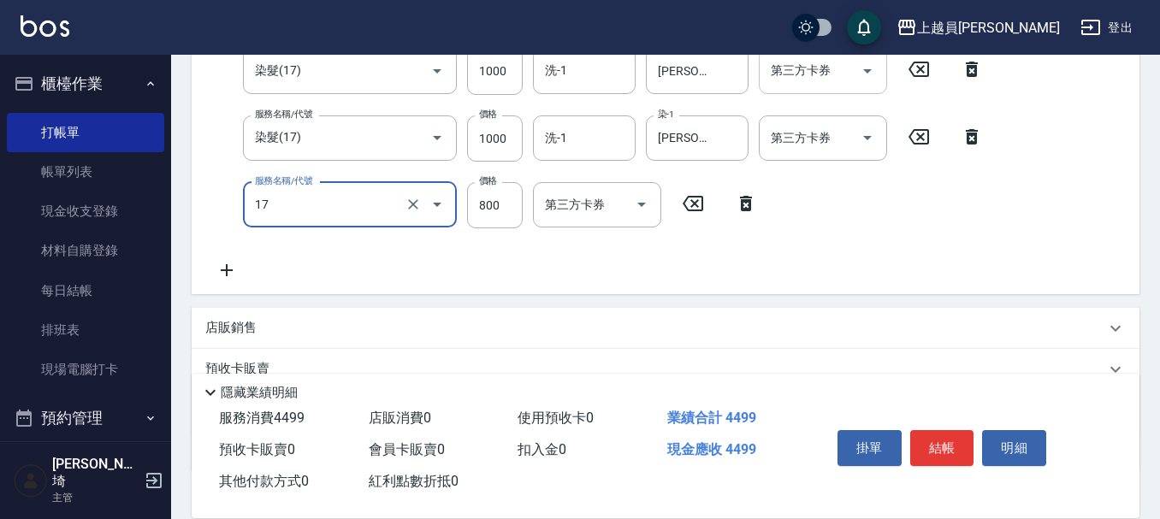
type input "染髮(17)"
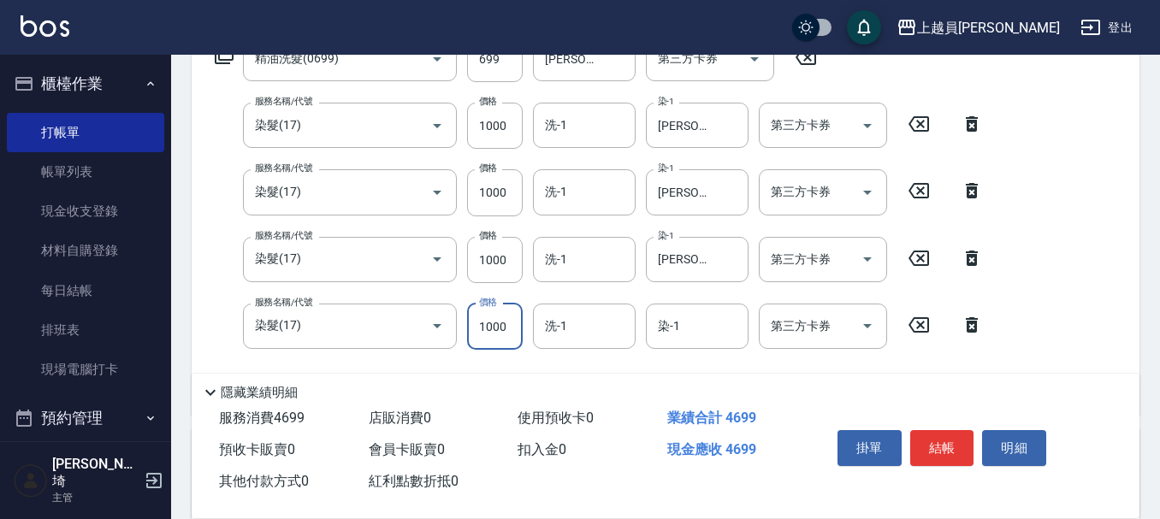
scroll to position [308, 0]
type input "1000"
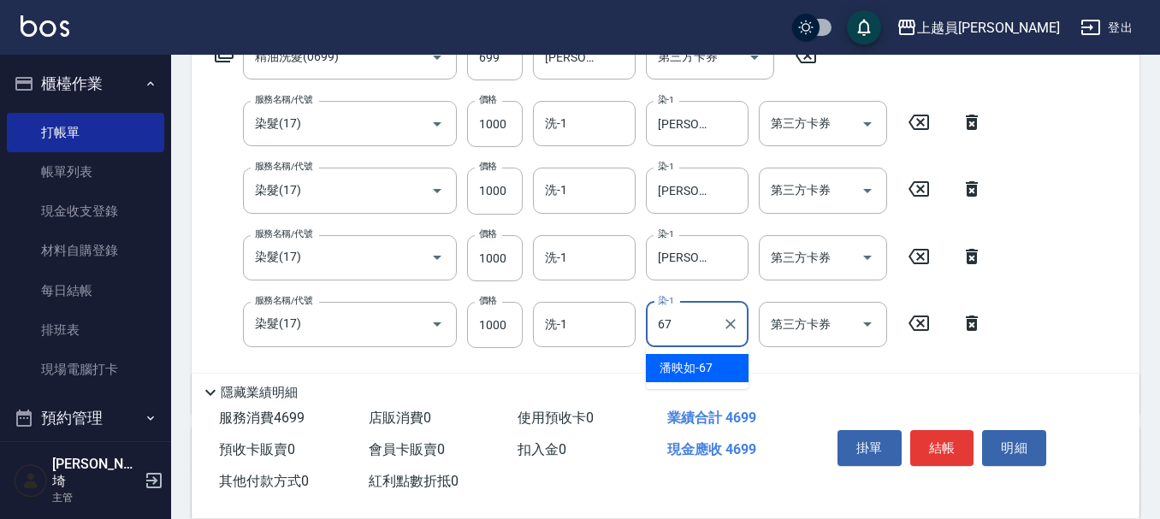
type input "[PERSON_NAME]-67"
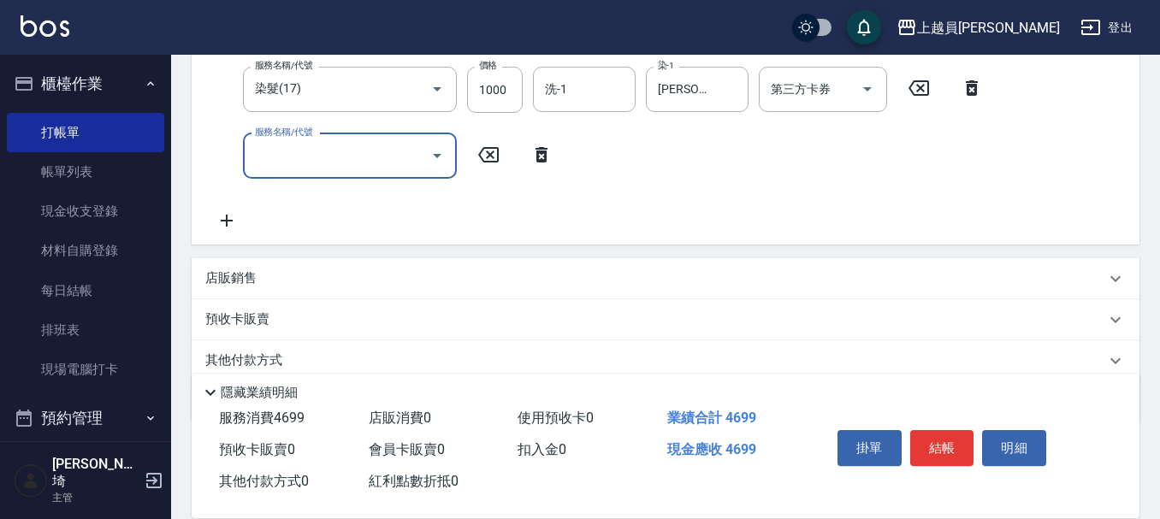
scroll to position [564, 0]
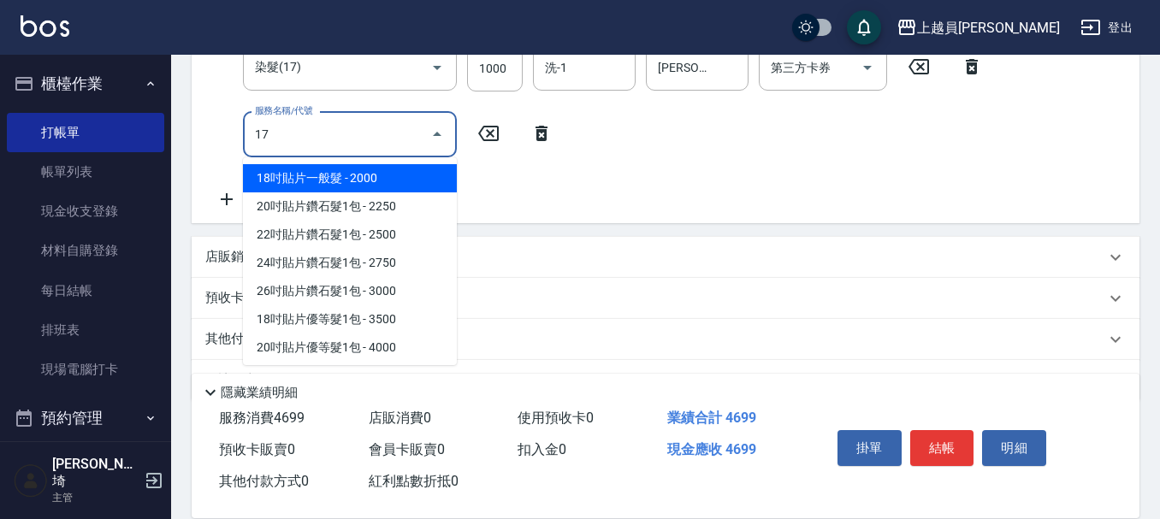
type input "染髮(17)"
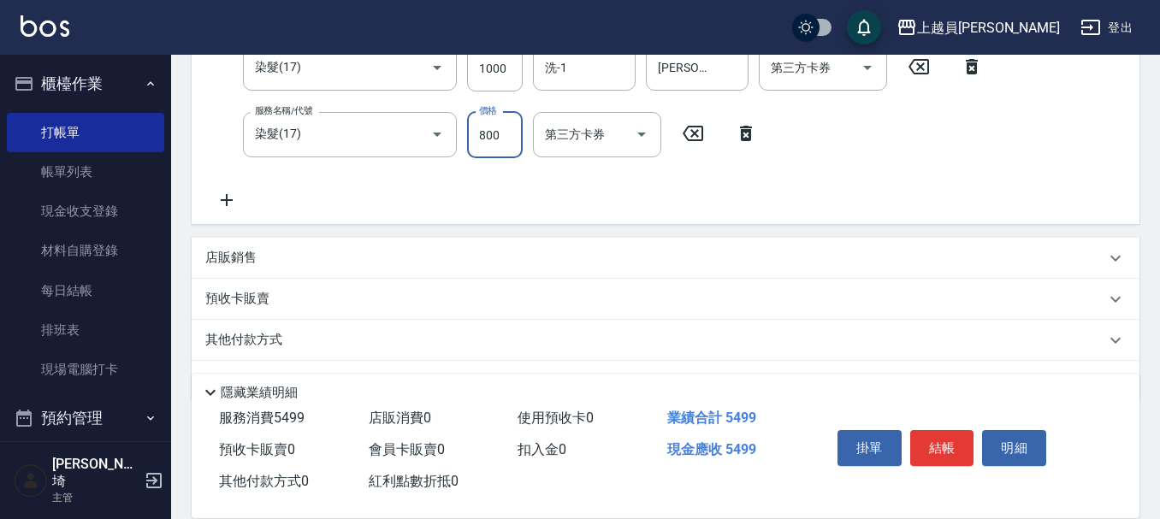
scroll to position [440, 0]
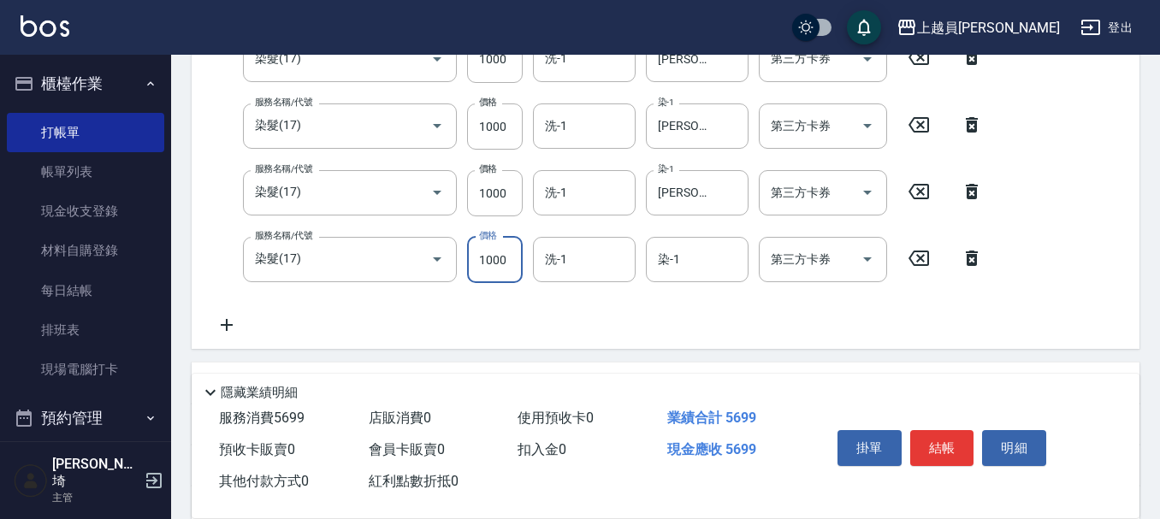
type input "1000"
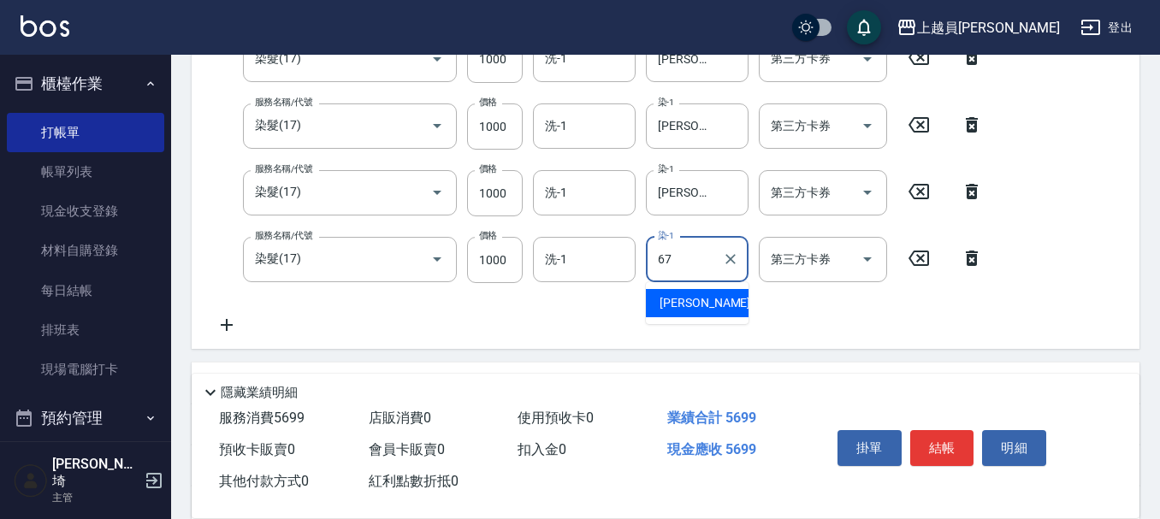
type input "[PERSON_NAME]-67"
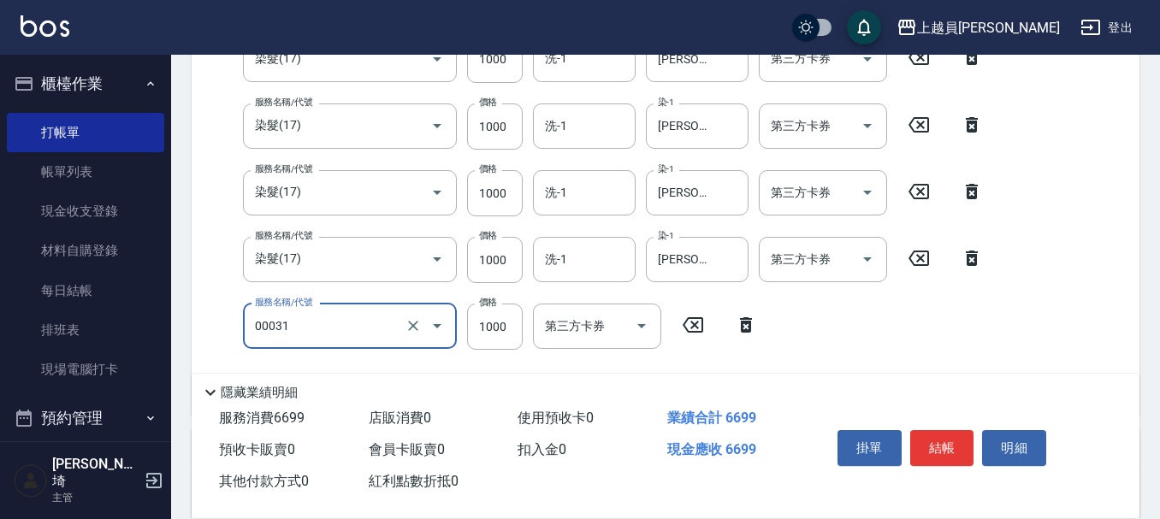
type input "單卸髮片(00031)"
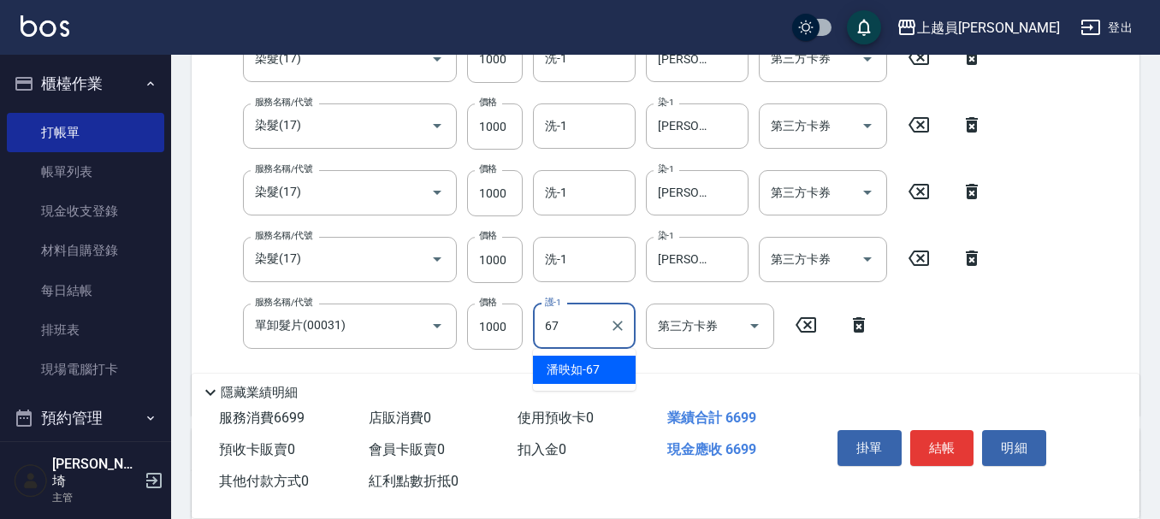
type input "[PERSON_NAME]-67"
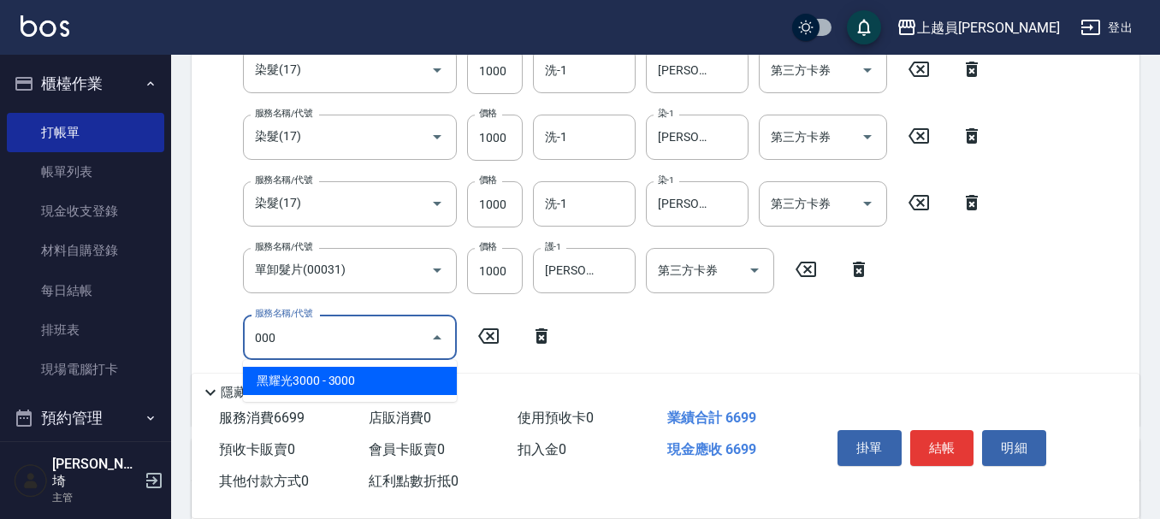
scroll to position [525, 0]
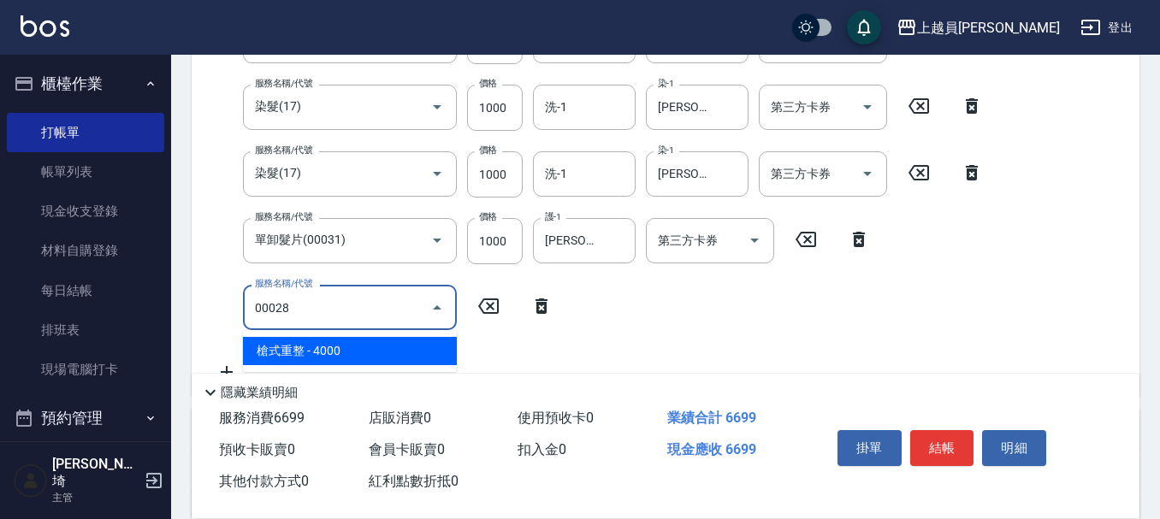
type input "槍式重整(00028)"
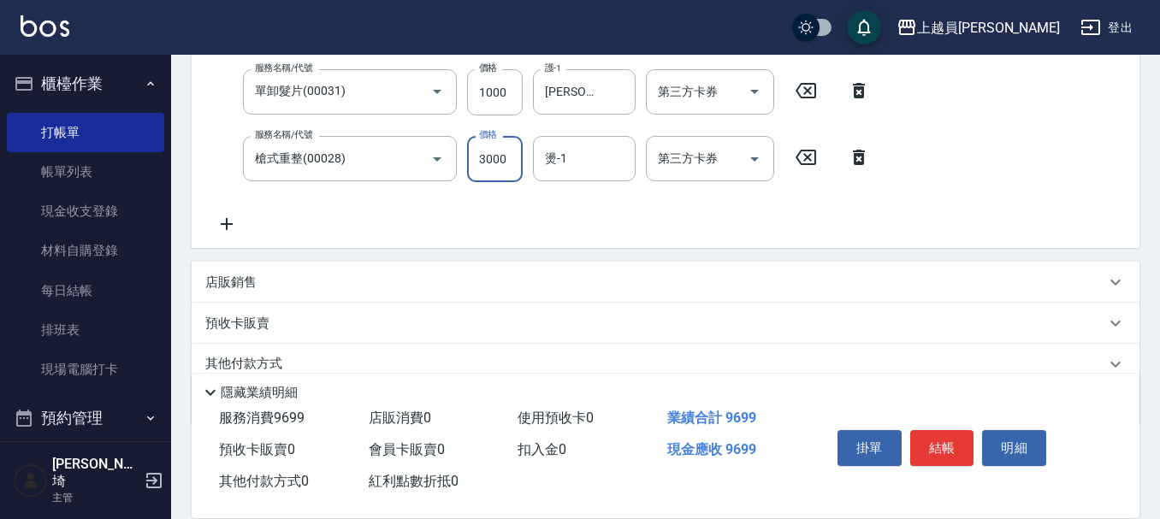
scroll to position [696, 0]
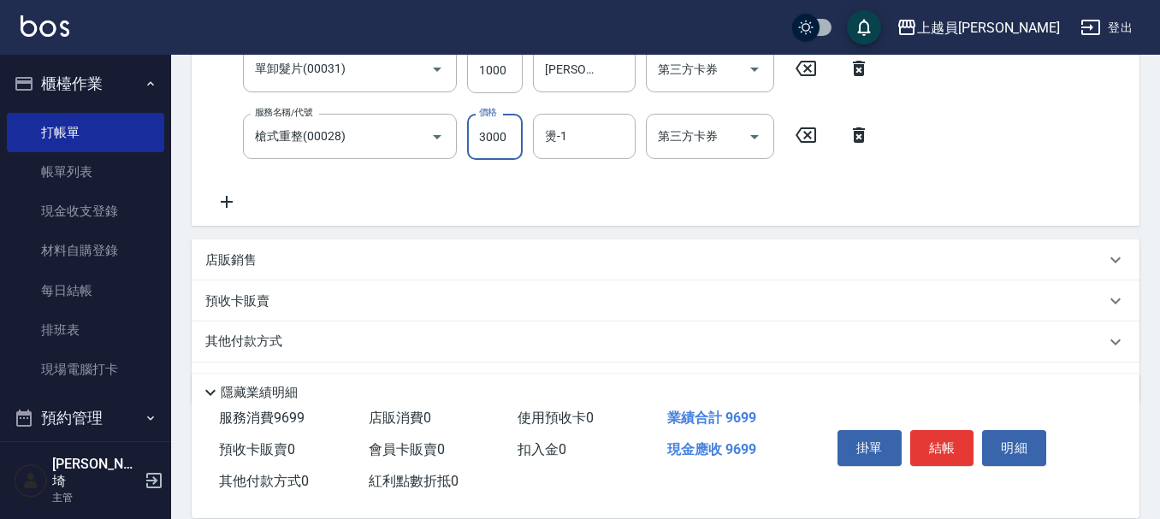
type input "3000"
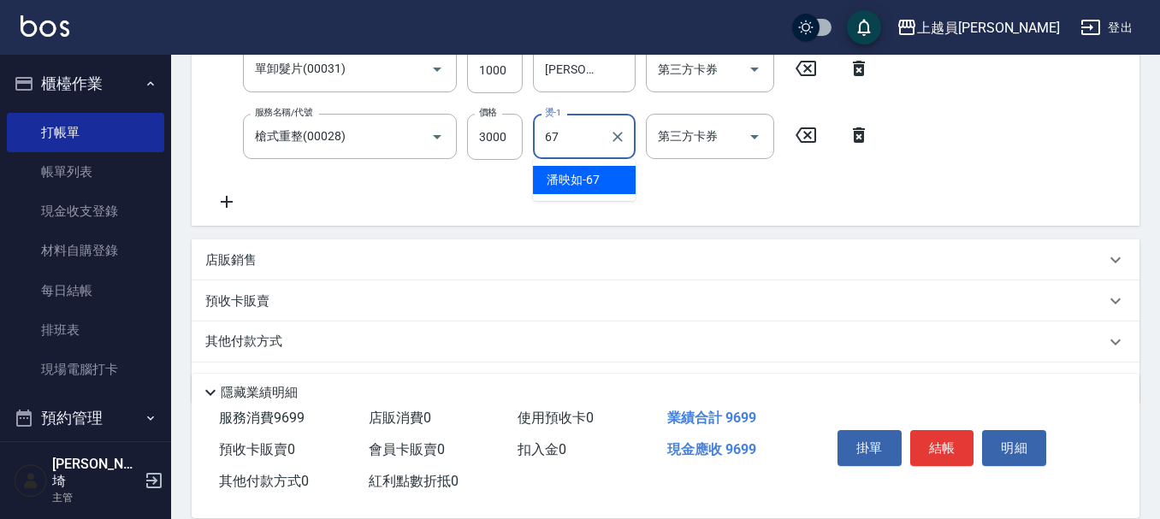
type input "[PERSON_NAME]-67"
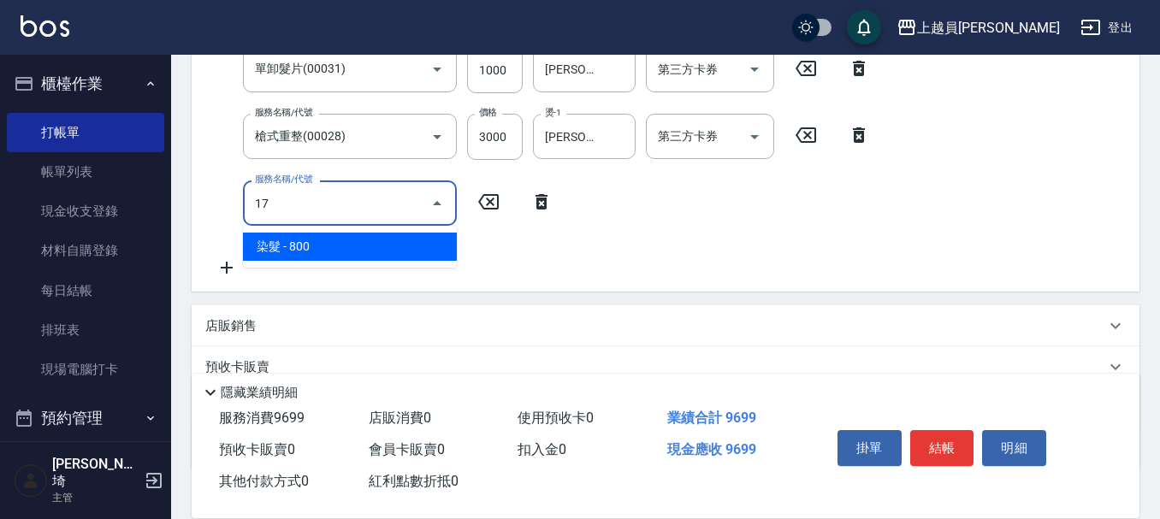
type input "染髮(17)"
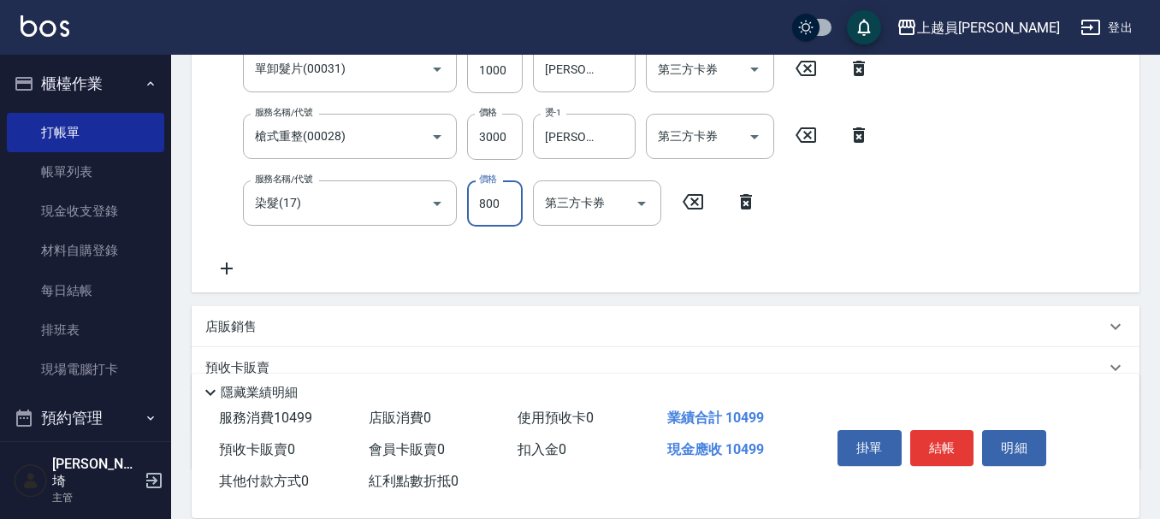
scroll to position [440, 0]
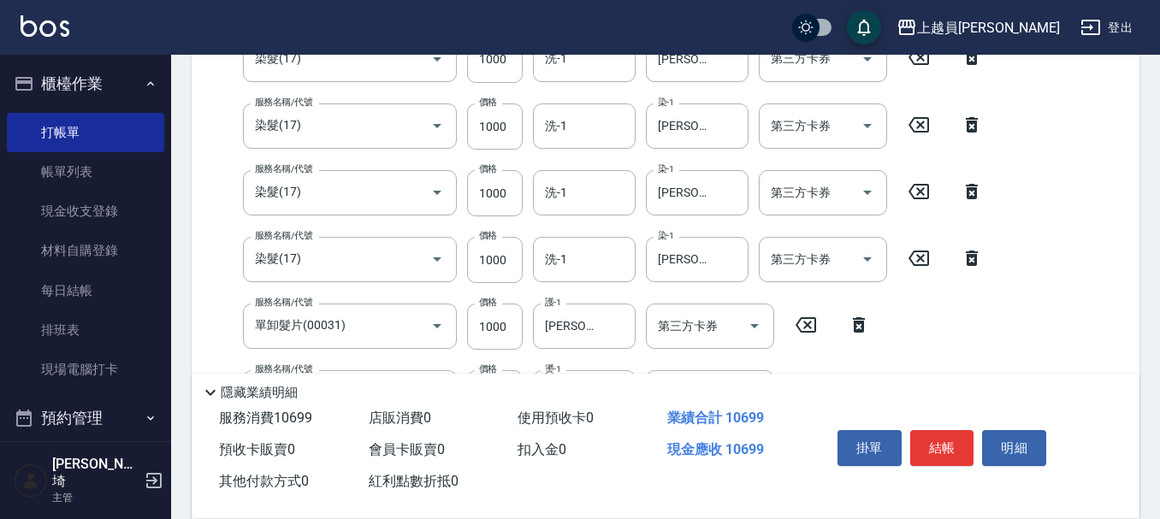
type input "1000"
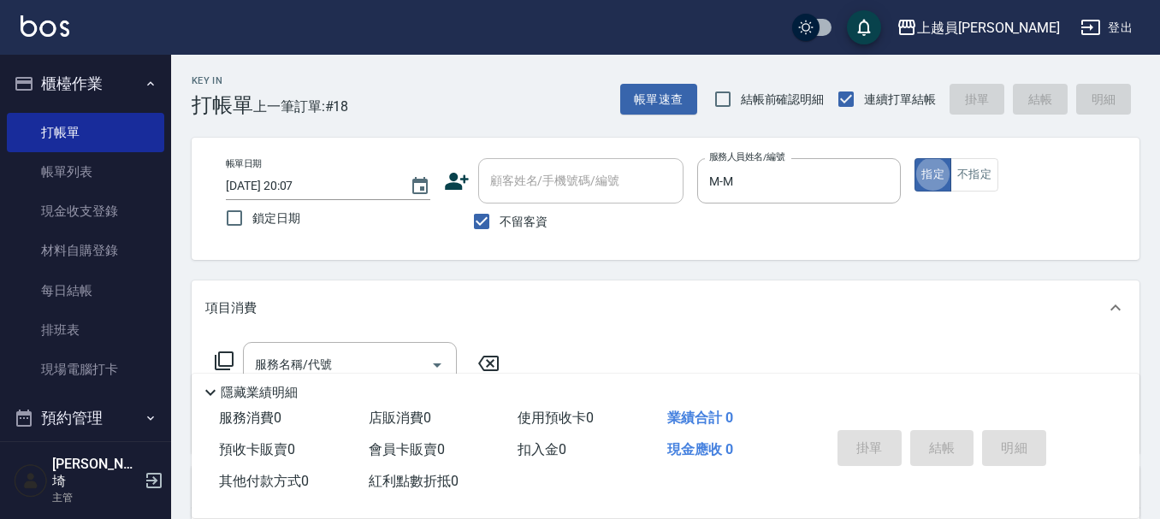
scroll to position [171, 0]
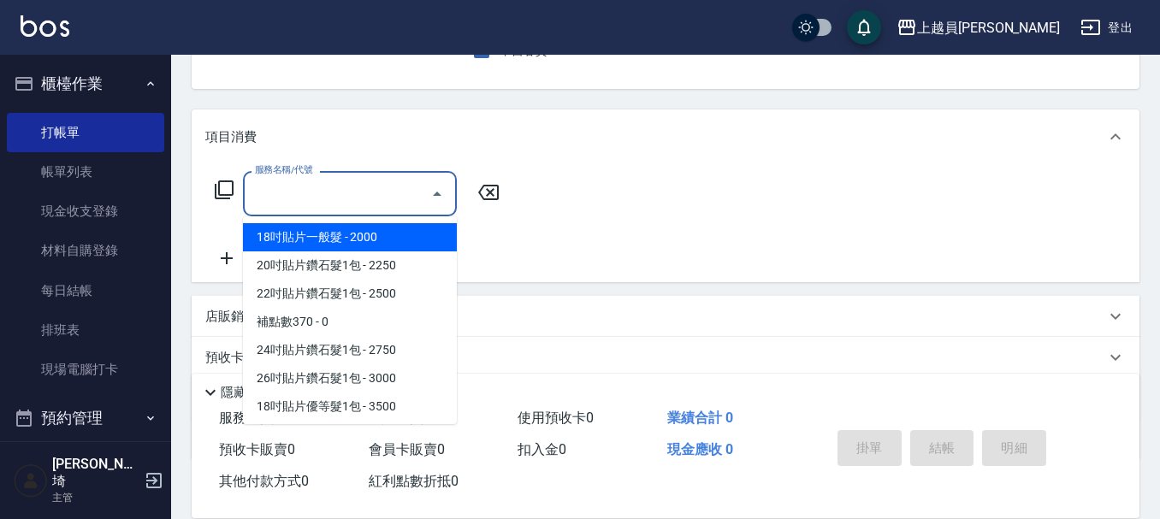
click at [422, 179] on input "服務名稱/代號" at bounding box center [337, 194] width 173 height 30
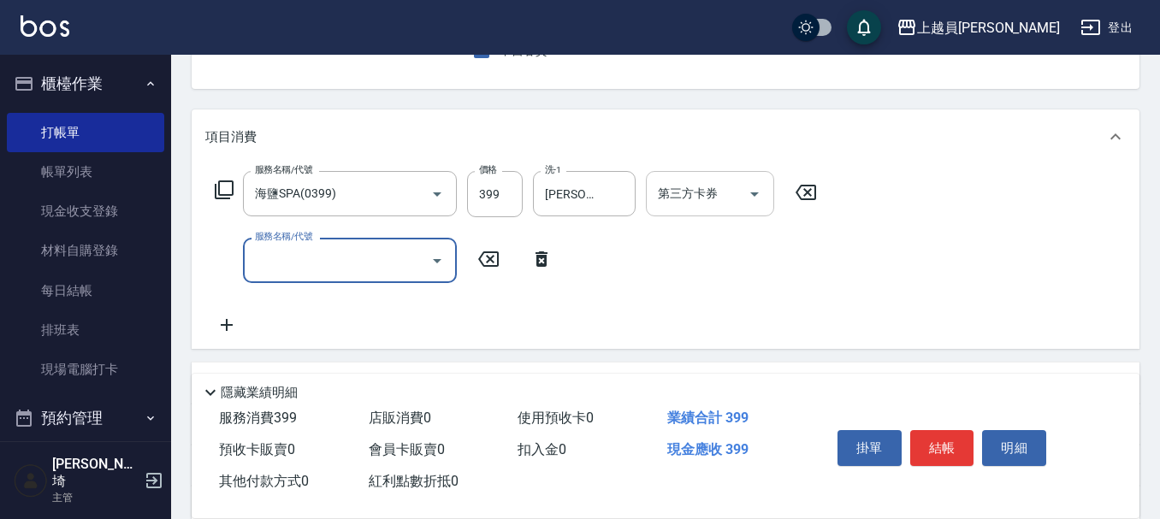
click at [697, 193] on div "第三方卡券 第三方卡券" at bounding box center [710, 193] width 128 height 45
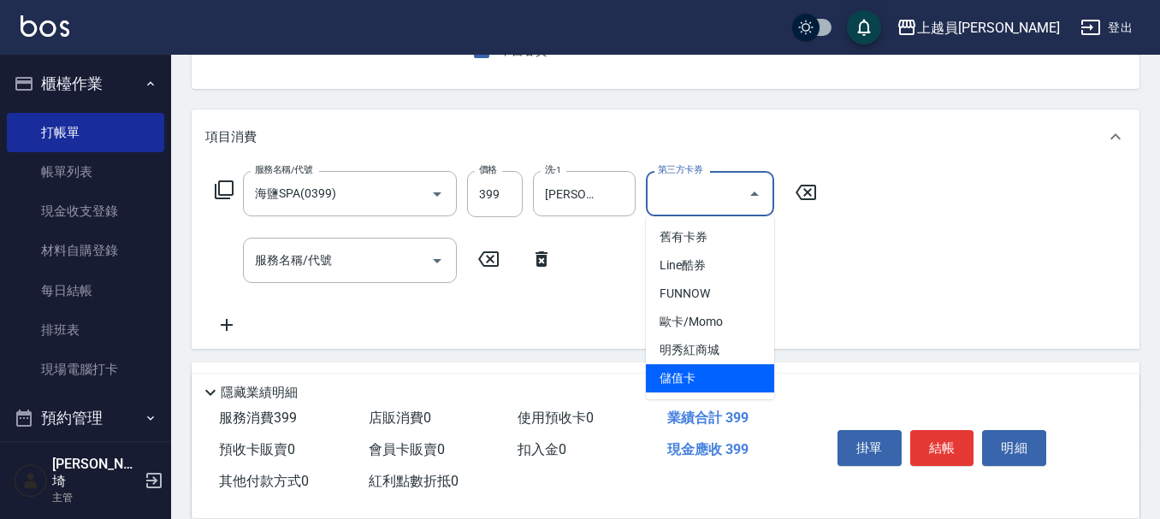
click at [700, 385] on span "儲值卡" at bounding box center [710, 378] width 128 height 28
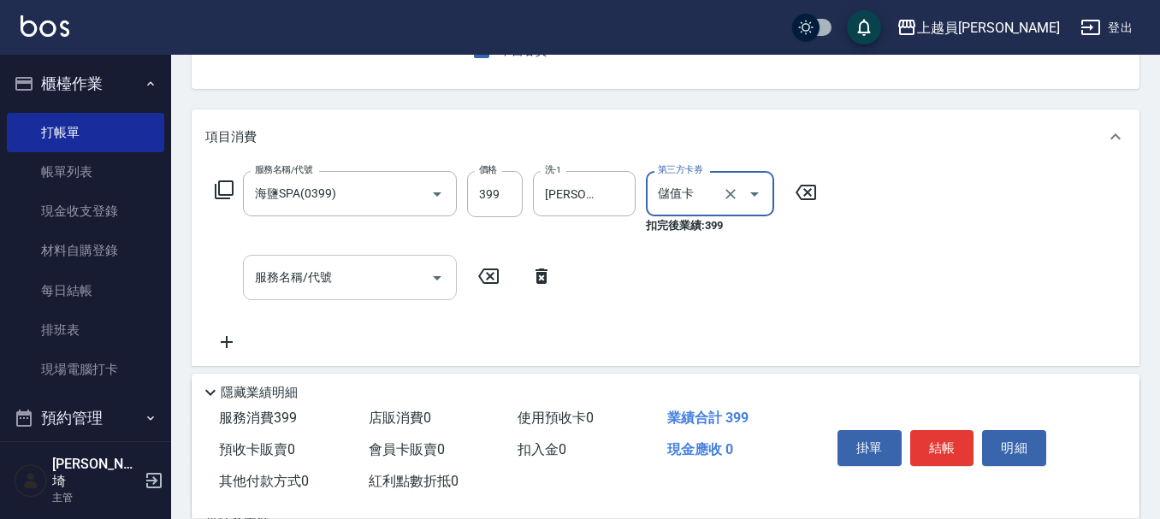
click at [385, 292] on input "服務名稱/代號" at bounding box center [337, 278] width 173 height 30
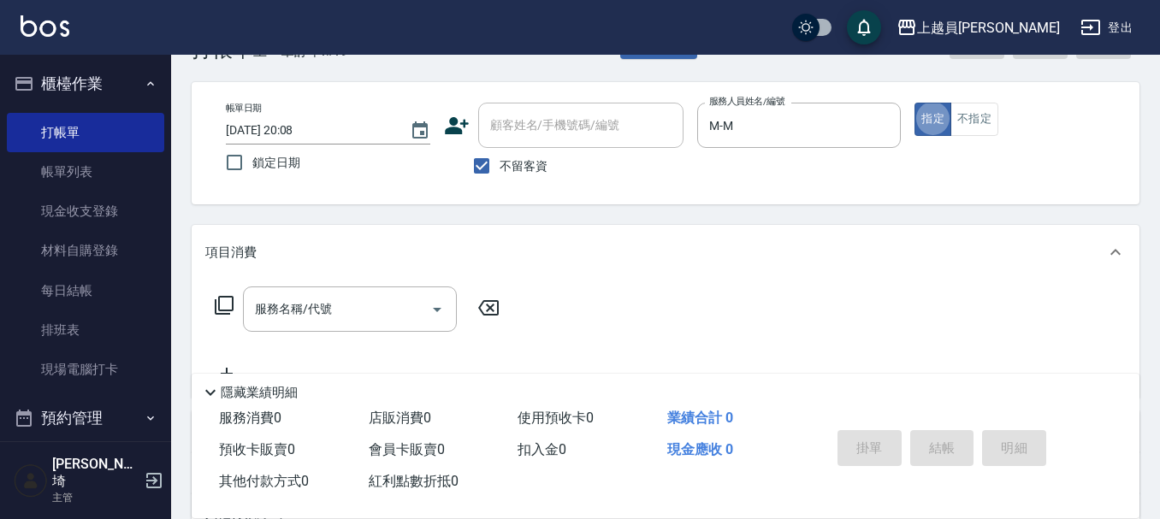
scroll to position [86, 0]
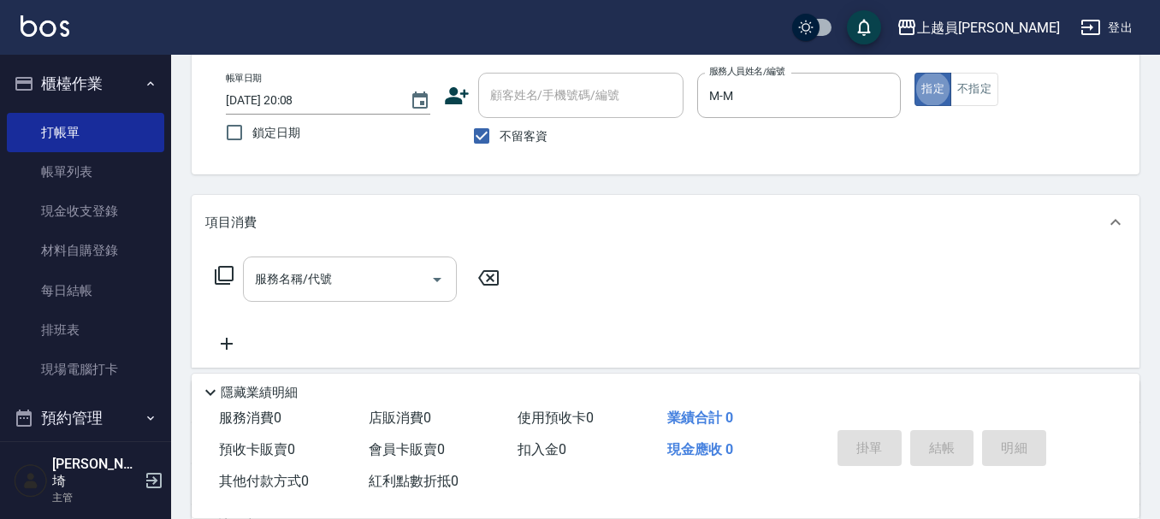
click at [375, 282] on input "服務名稱/代號" at bounding box center [337, 279] width 173 height 30
click at [550, 258] on div "服務名稱/代號 服務名稱/代號" at bounding box center [665, 309] width 947 height 118
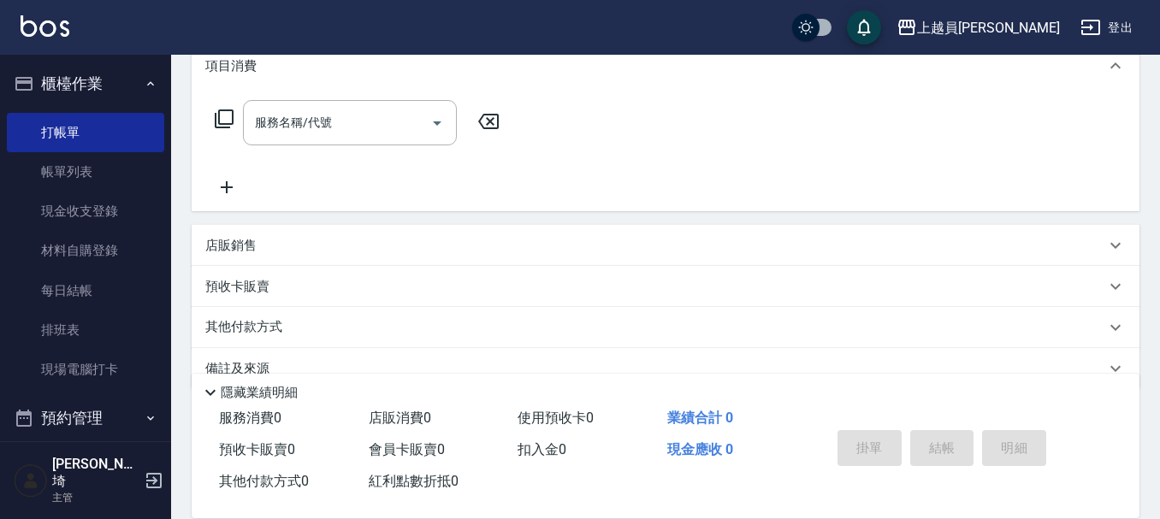
scroll to position [257, 0]
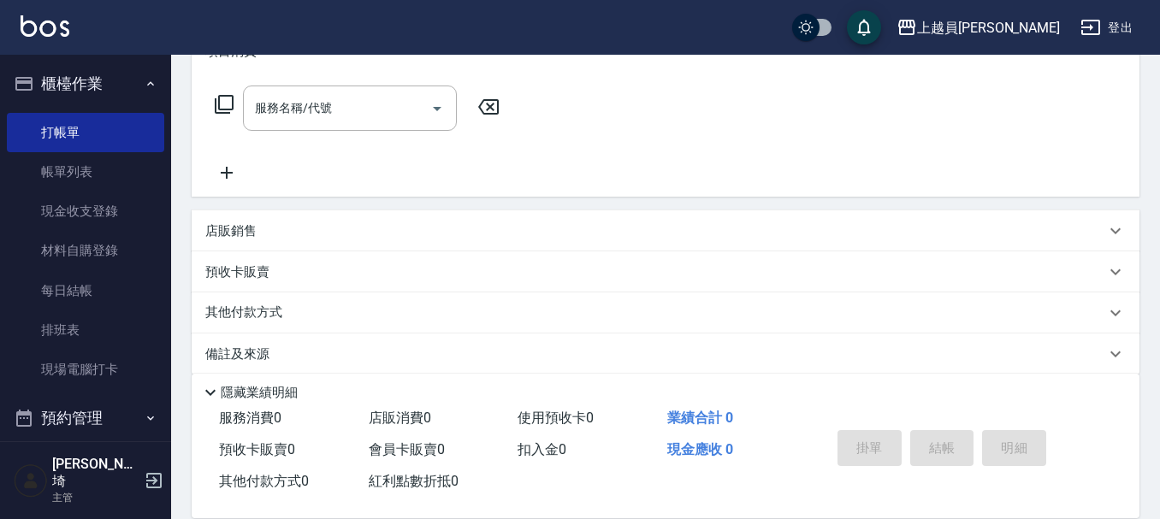
click at [407, 230] on div "店販銷售" at bounding box center [655, 231] width 900 height 18
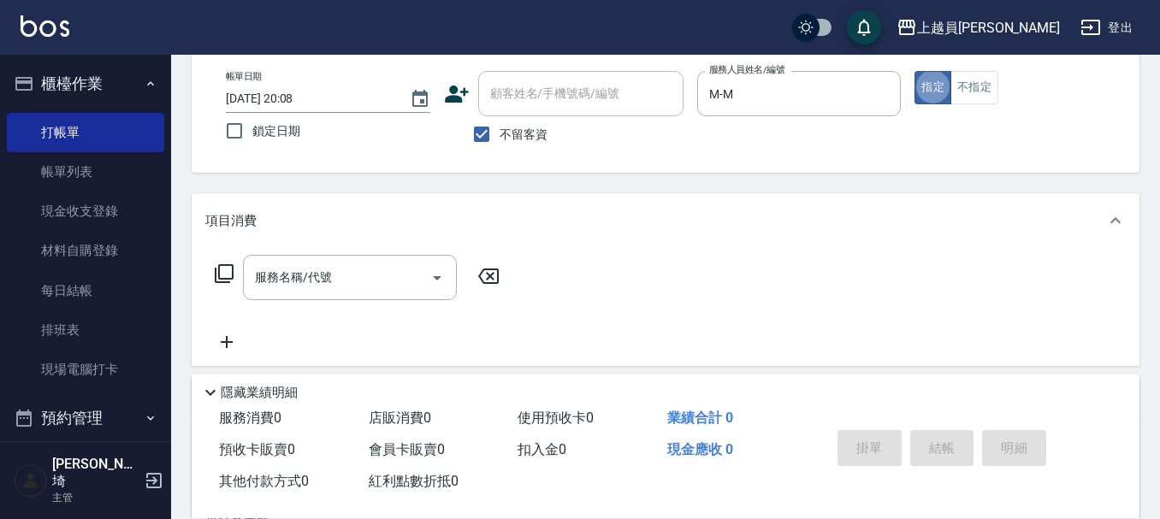
scroll to position [171, 0]
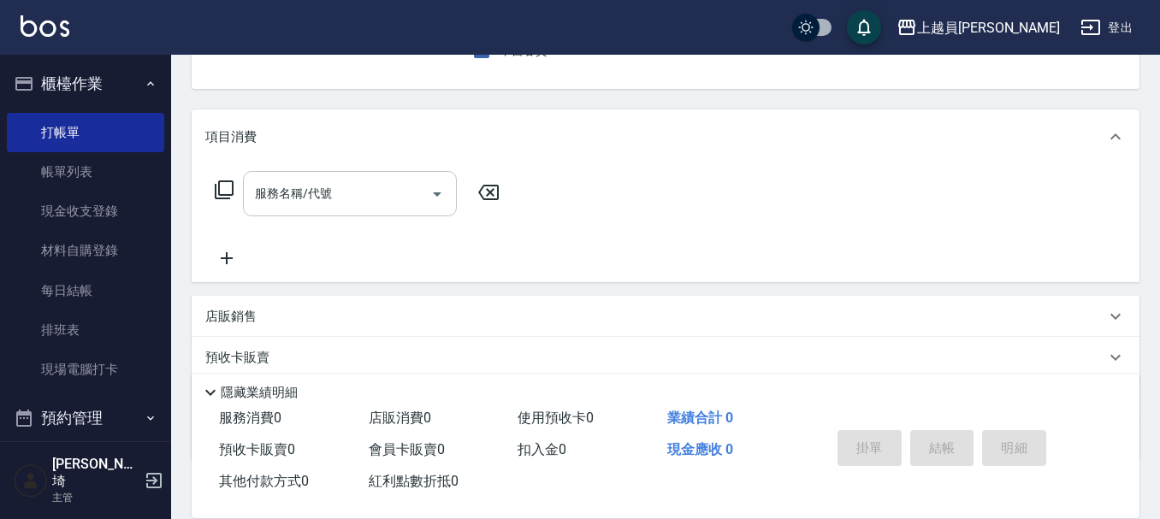
drag, startPoint x: 329, startPoint y: 225, endPoint x: 341, endPoint y: 202, distance: 26.0
click at [332, 219] on div "服務名稱/代號 服務名稱/代號" at bounding box center [357, 219] width 304 height 97
click at [341, 202] on input "服務名稱/代號" at bounding box center [337, 194] width 173 height 30
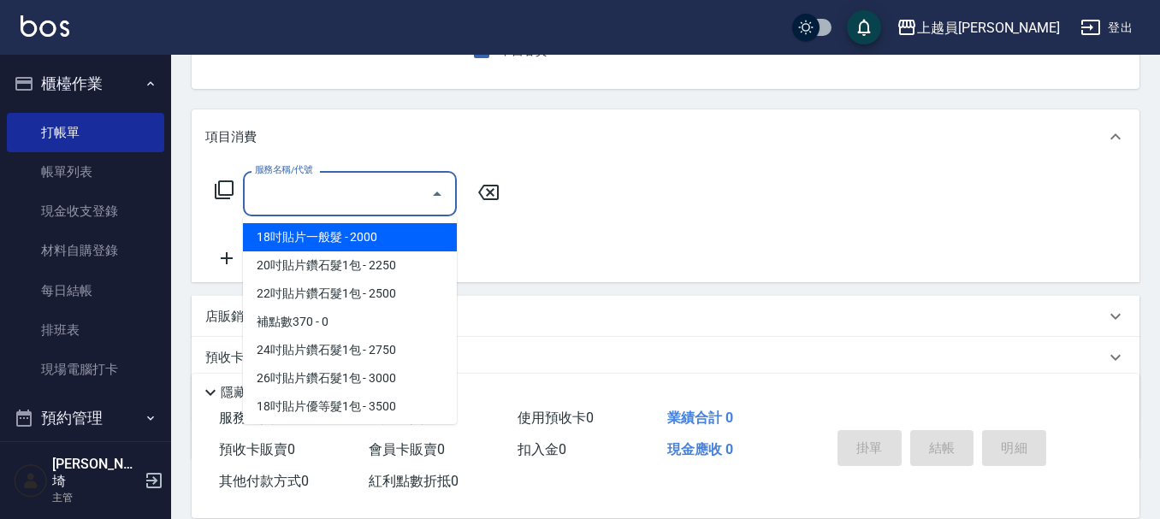
click at [310, 195] on input "服務名稱/代號" at bounding box center [337, 194] width 173 height 30
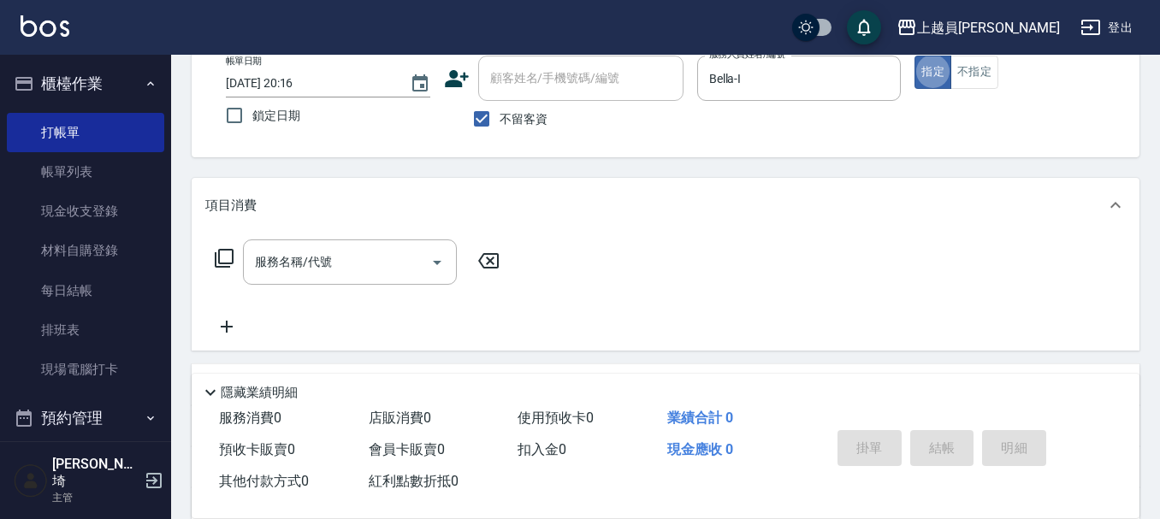
scroll to position [73, 0]
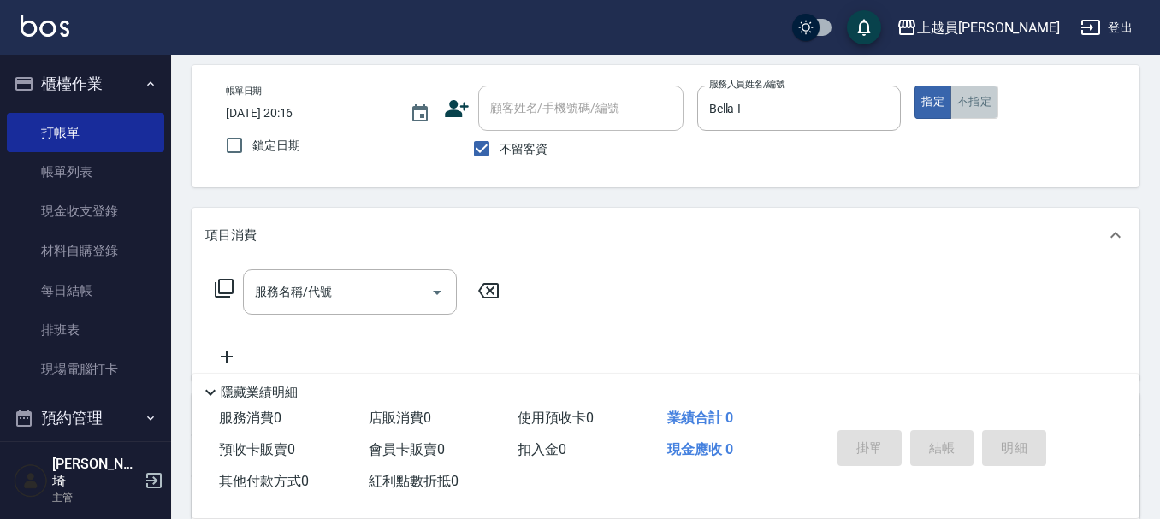
click at [951, 93] on button "不指定" at bounding box center [974, 102] width 48 height 33
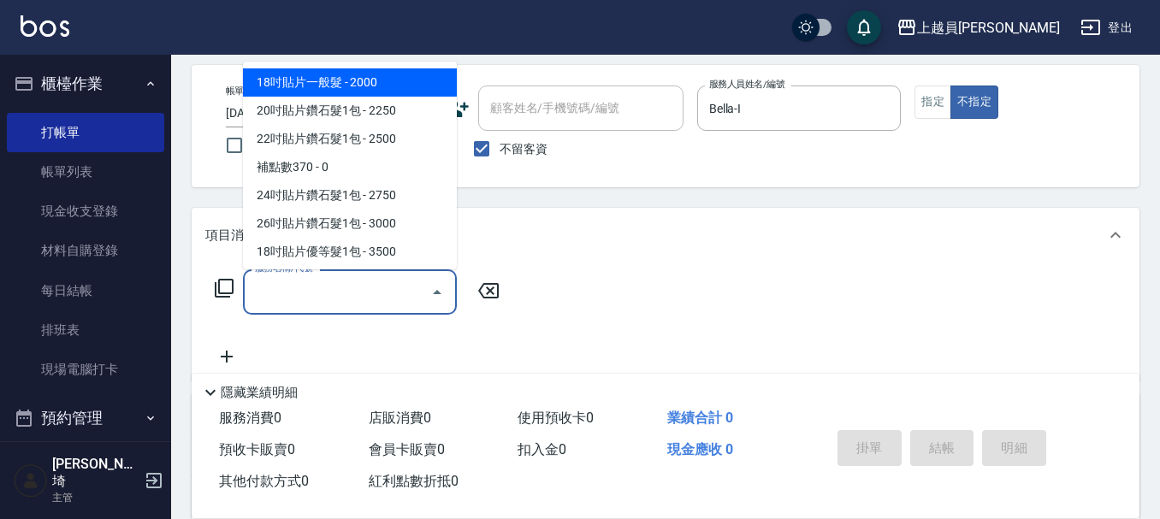
click at [383, 302] on input "服務名稱/代號" at bounding box center [337, 292] width 173 height 30
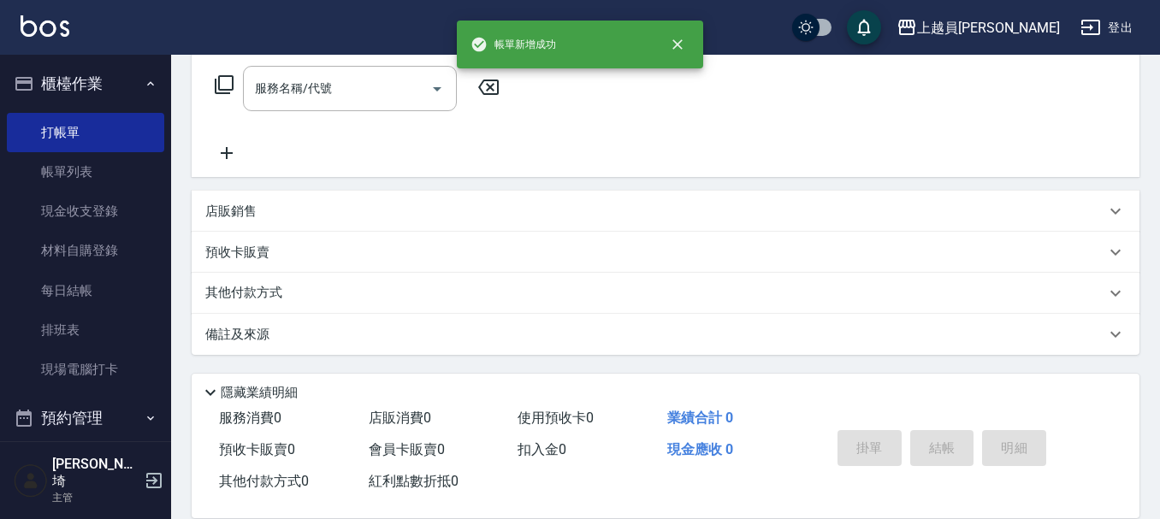
scroll to position [0, 0]
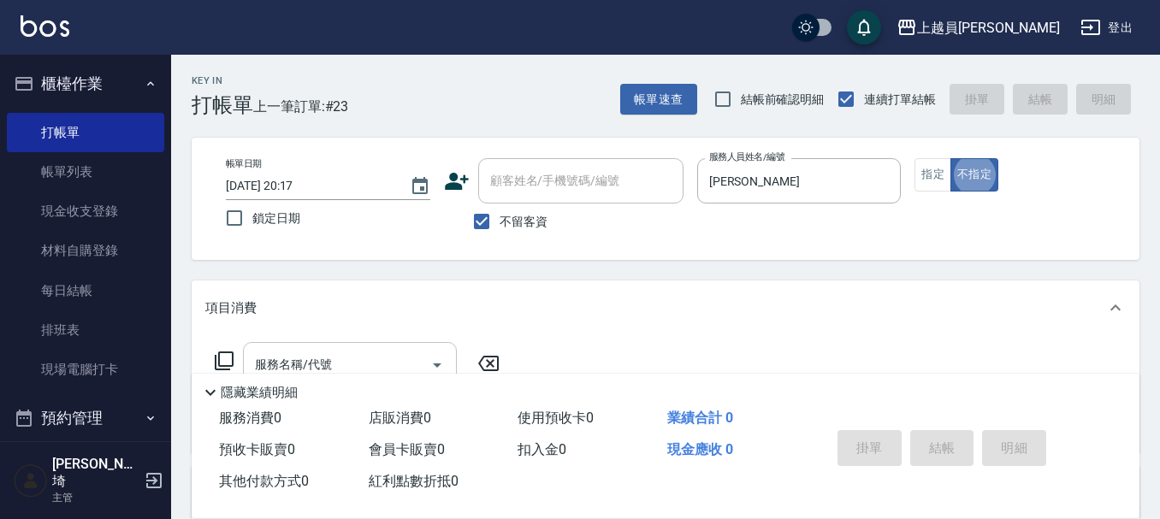
click at [304, 342] on div "服務名稱/代號" at bounding box center [350, 364] width 214 height 45
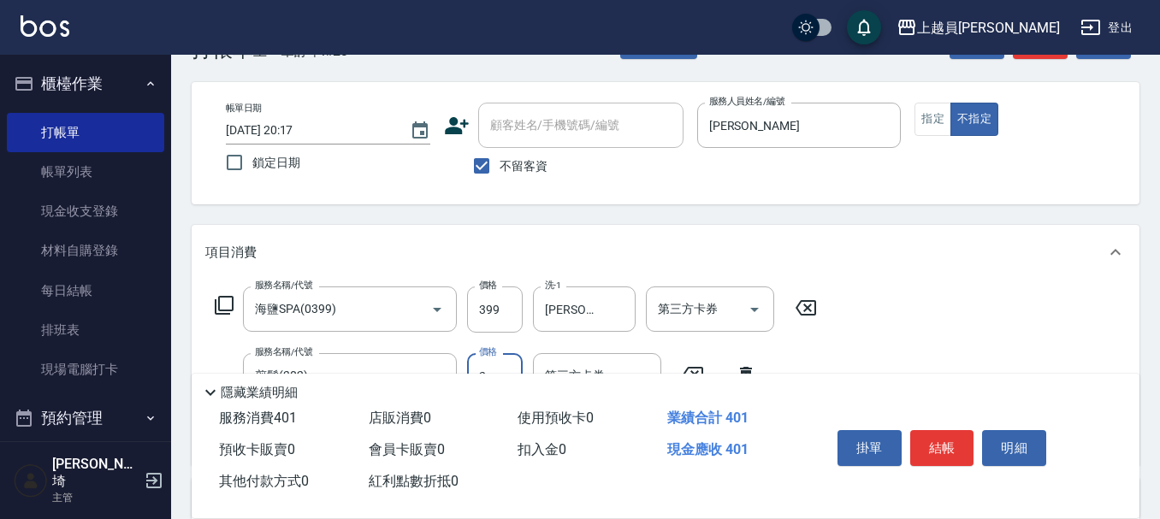
scroll to position [86, 0]
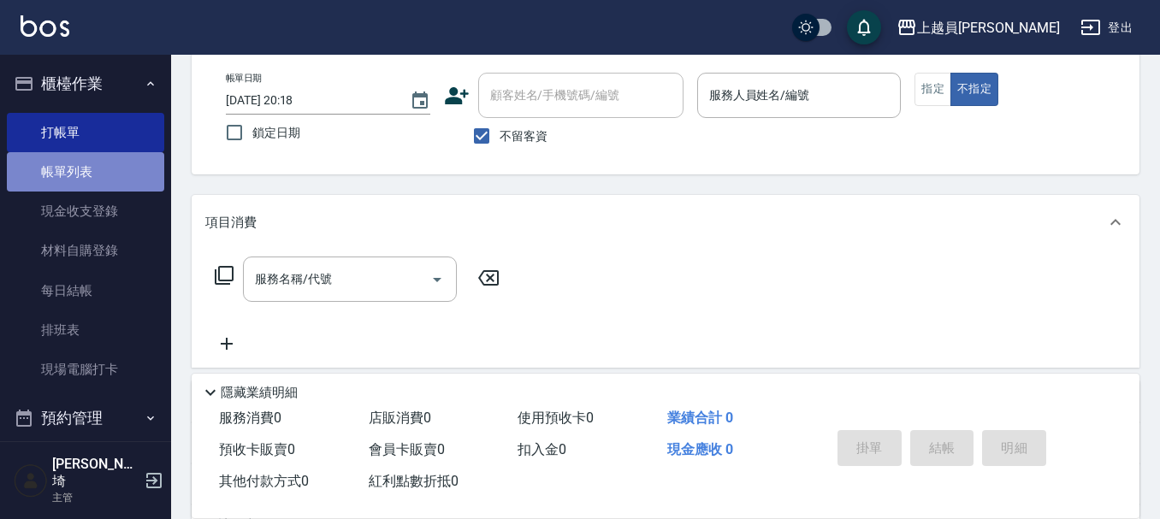
click at [138, 174] on link "帳單列表" at bounding box center [85, 171] width 157 height 39
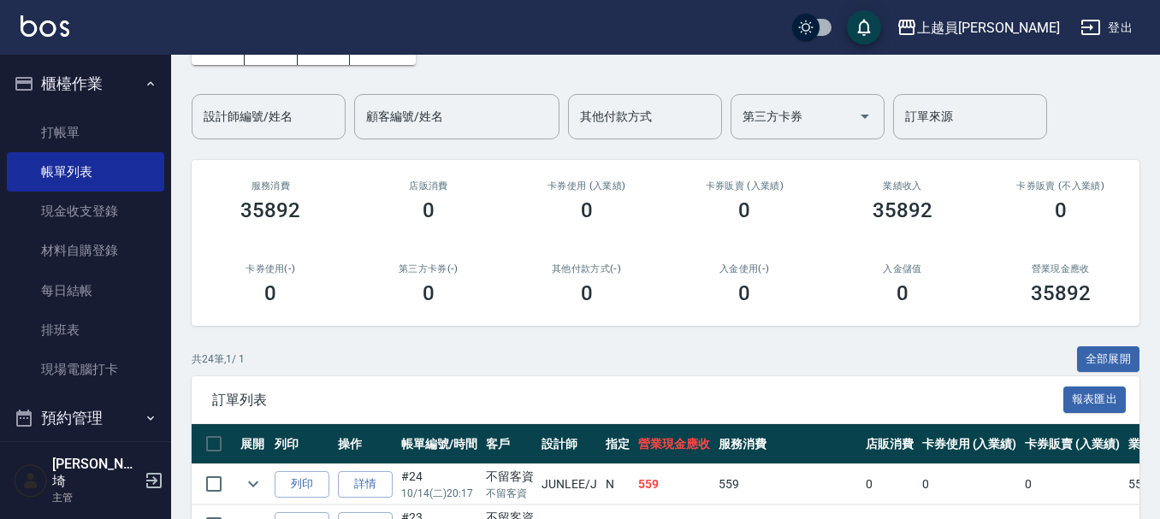
scroll to position [86, 0]
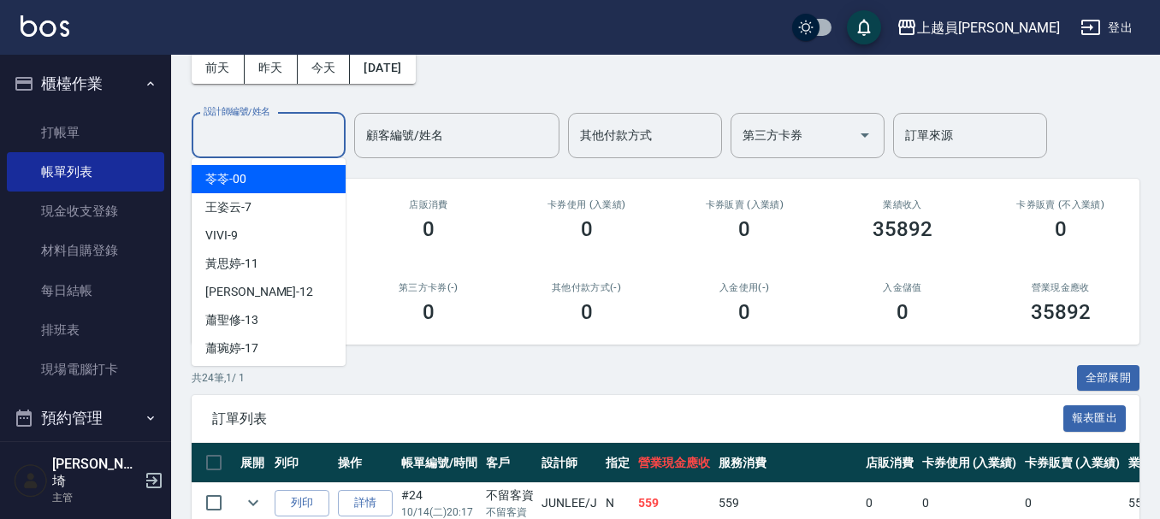
click at [301, 135] on input "設計師編號/姓名" at bounding box center [268, 136] width 139 height 30
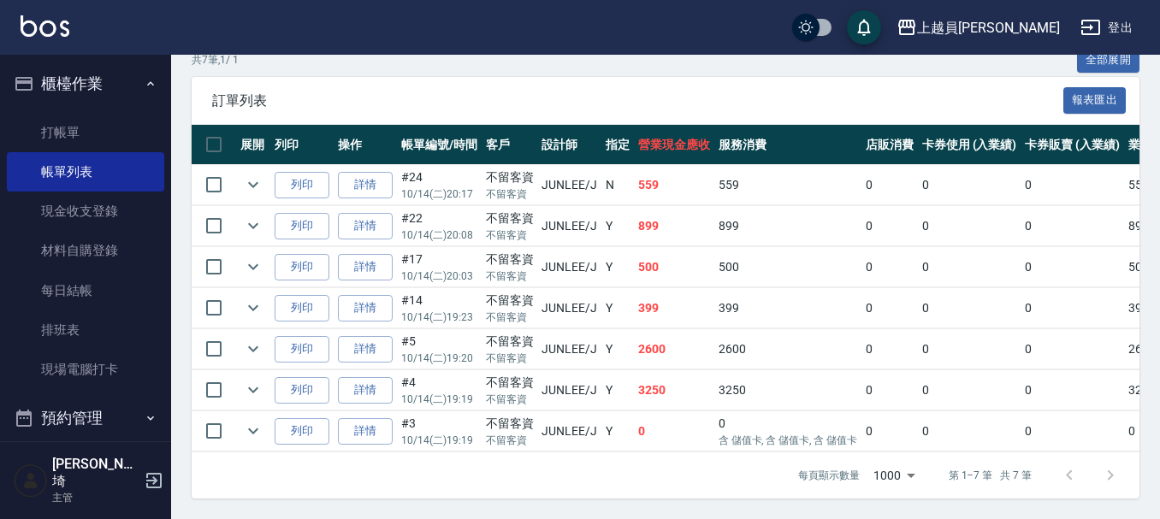
scroll to position [416, 0]
click at [371, 418] on link "詳情" at bounding box center [365, 431] width 55 height 27
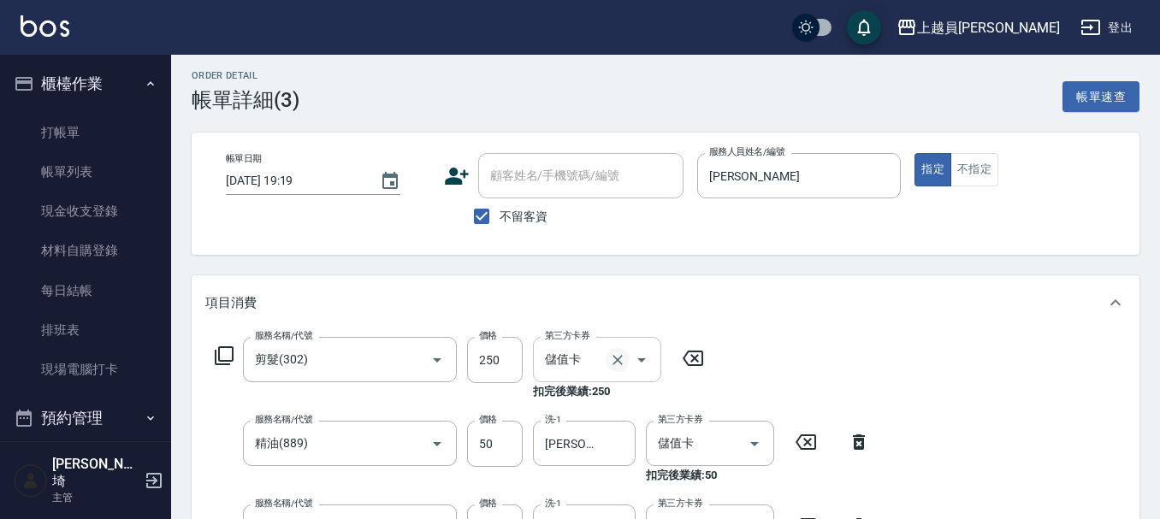
scroll to position [86, 0]
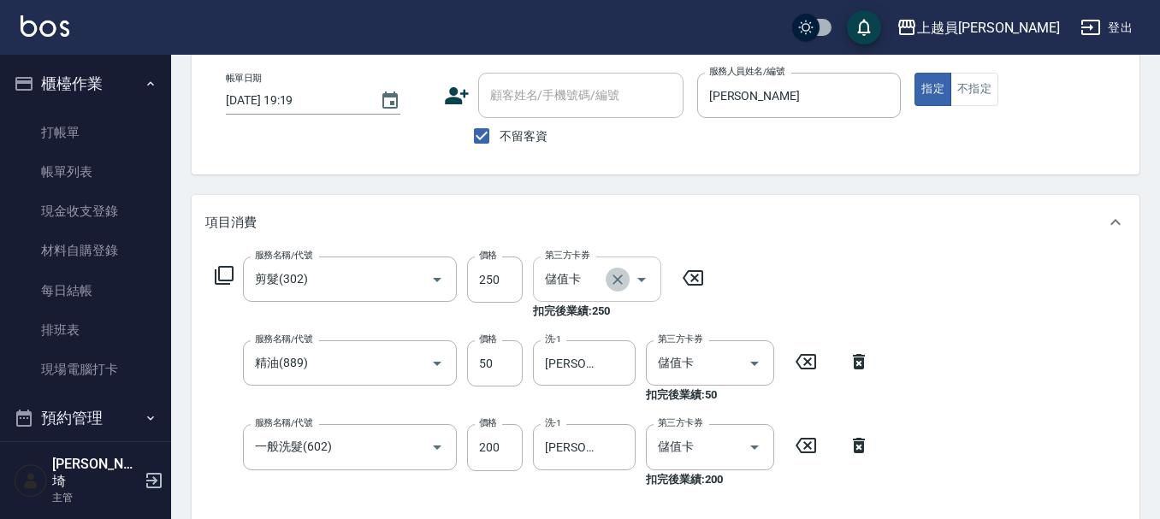
click at [622, 283] on icon "Clear" at bounding box center [617, 280] width 10 height 10
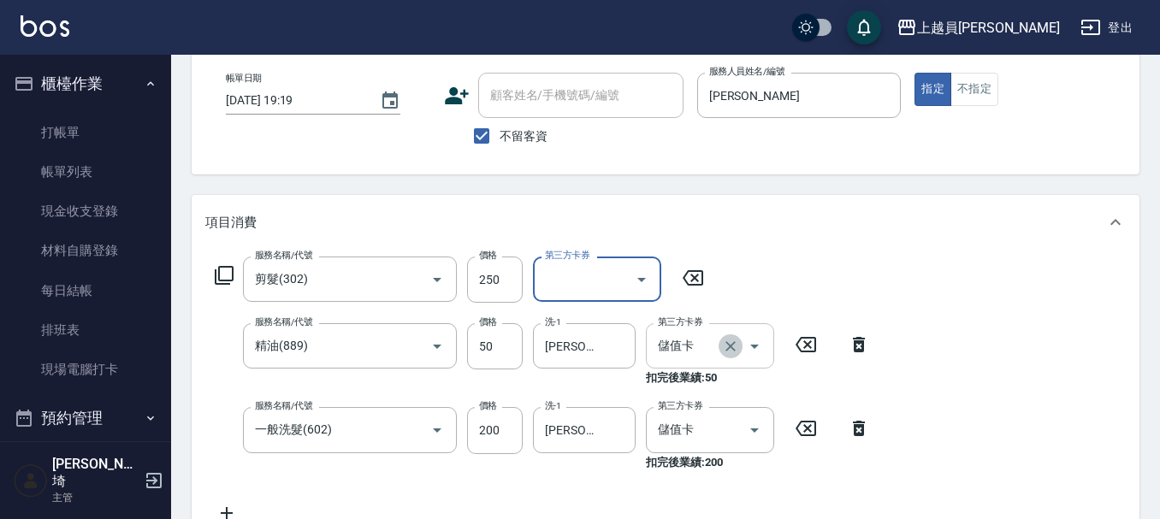
click at [733, 352] on icon "Clear" at bounding box center [730, 346] width 17 height 17
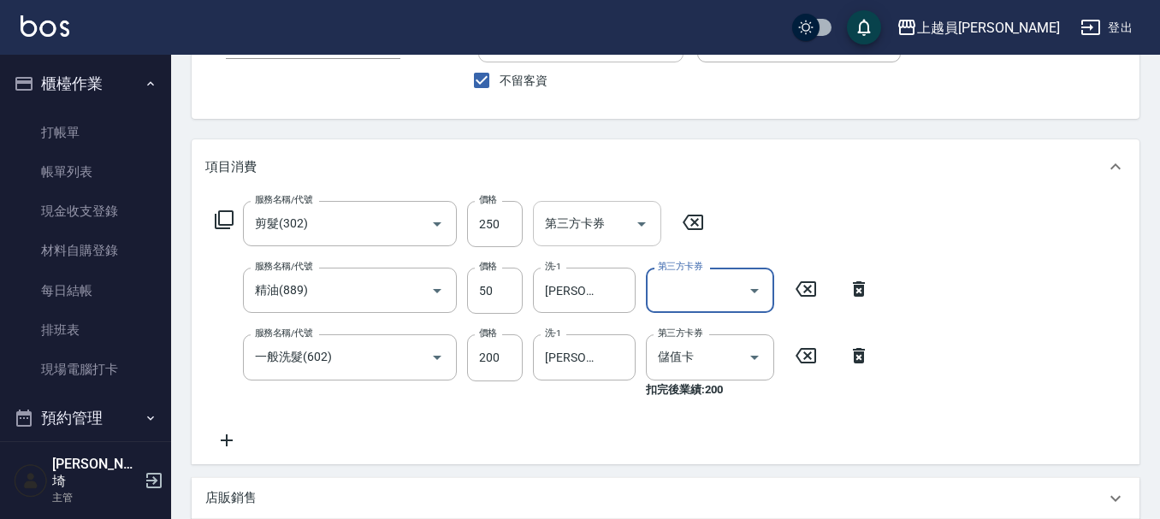
scroll to position [171, 0]
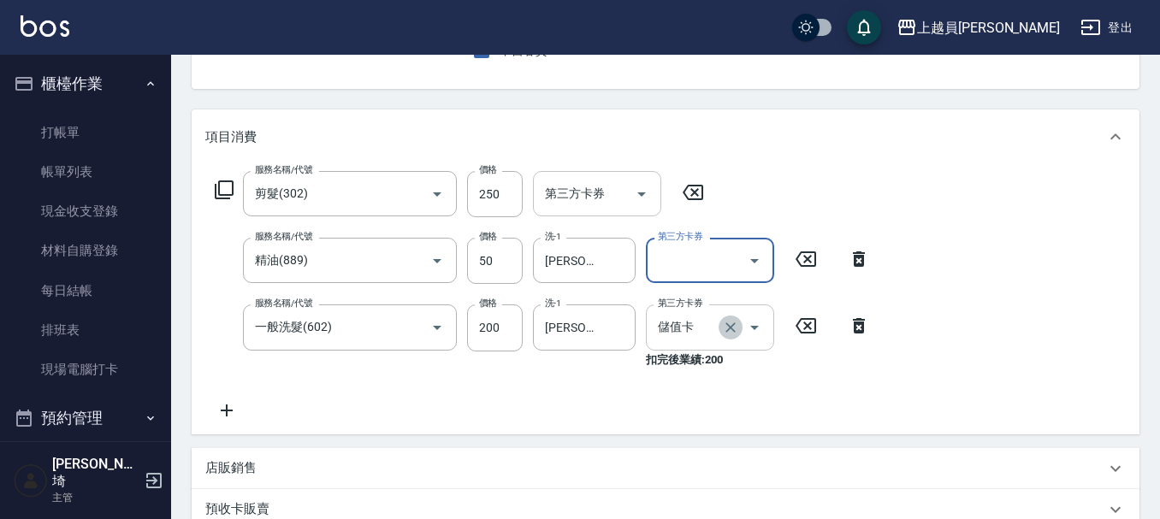
click at [736, 325] on icon "Clear" at bounding box center [730, 327] width 17 height 17
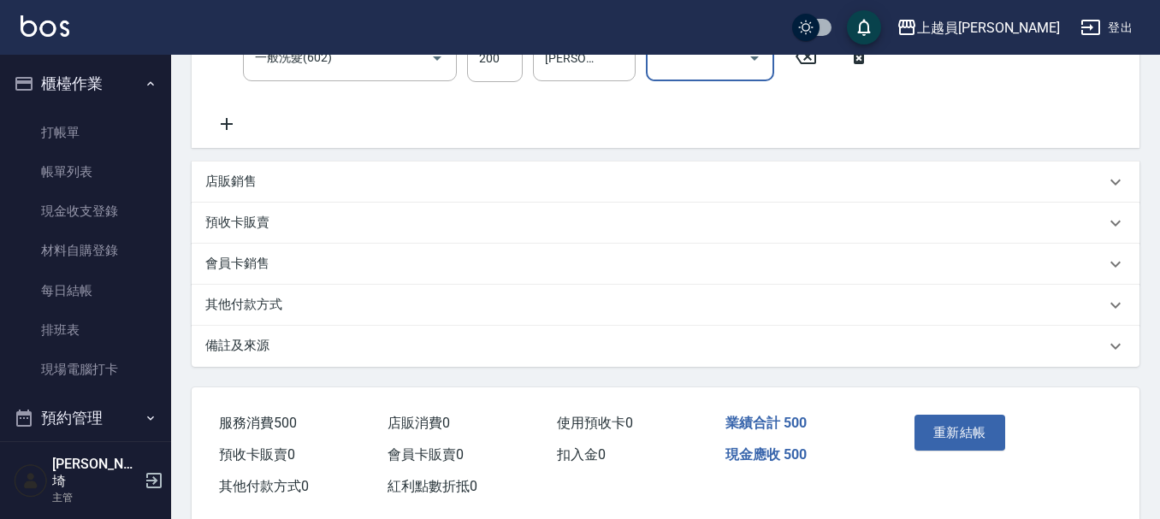
scroll to position [473, 0]
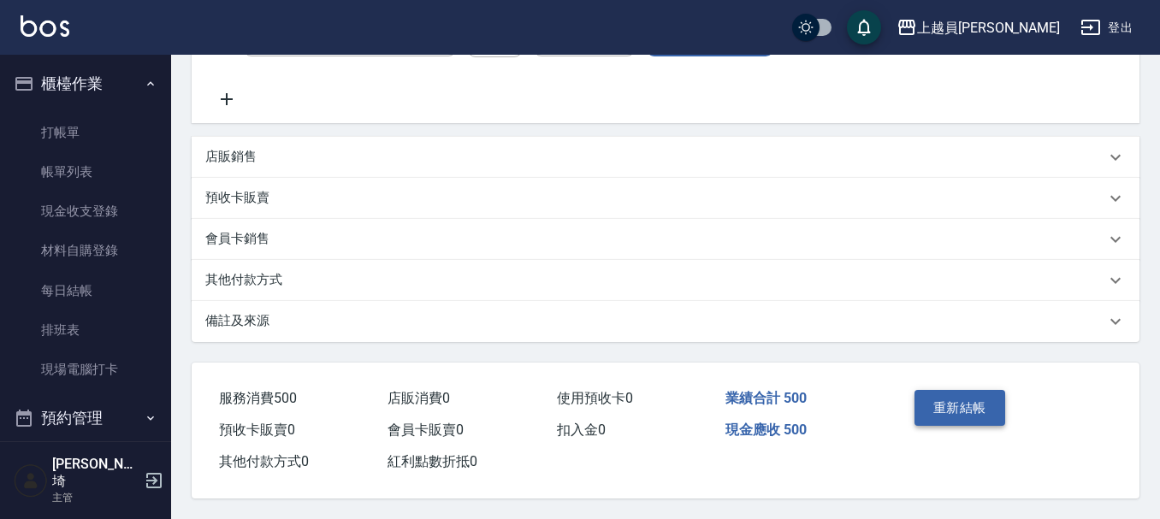
click at [956, 390] on button "重新結帳" at bounding box center [959, 408] width 91 height 36
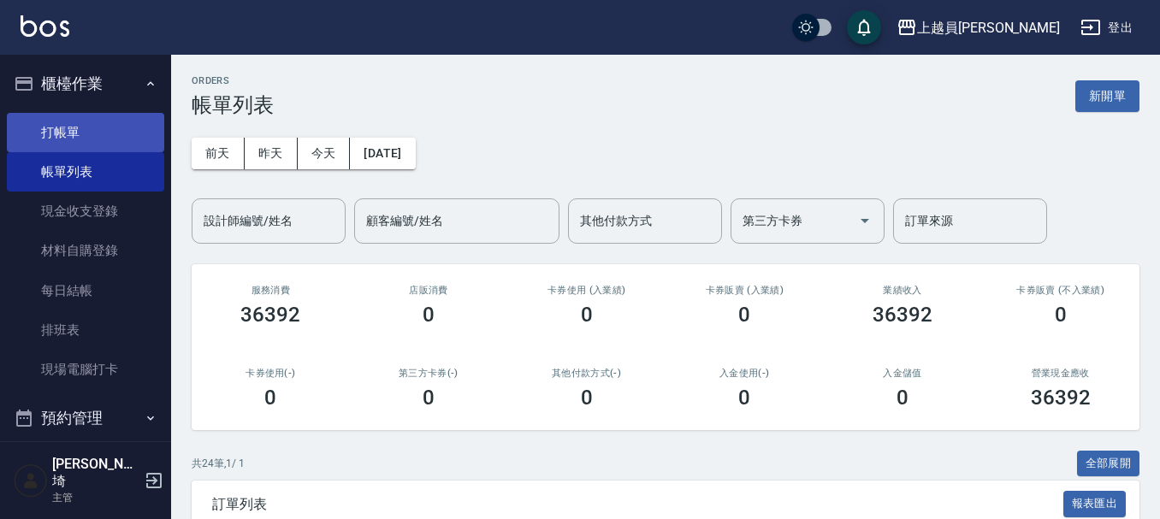
click at [121, 127] on link "打帳單" at bounding box center [85, 132] width 157 height 39
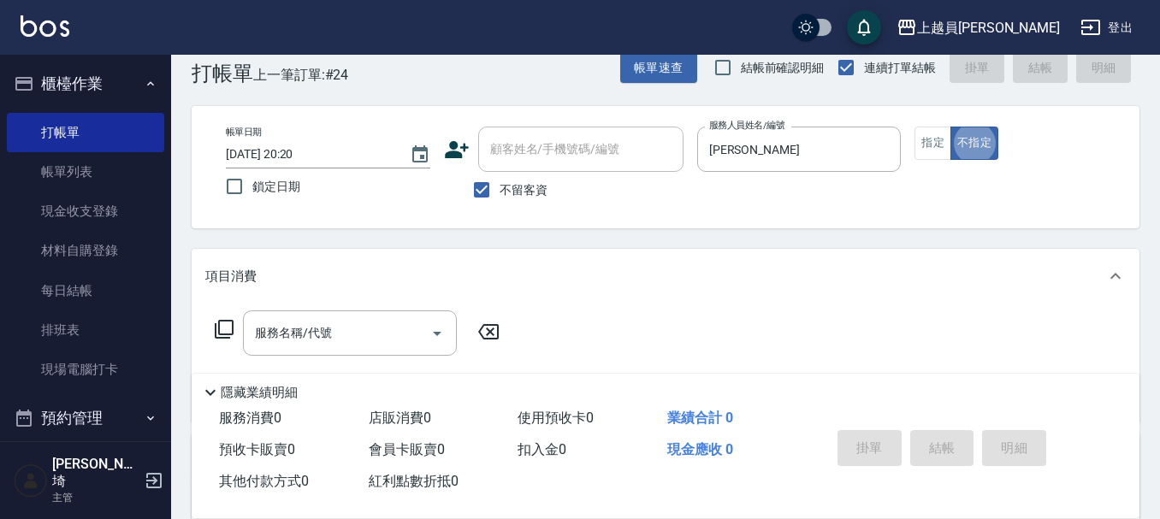
scroll to position [86, 0]
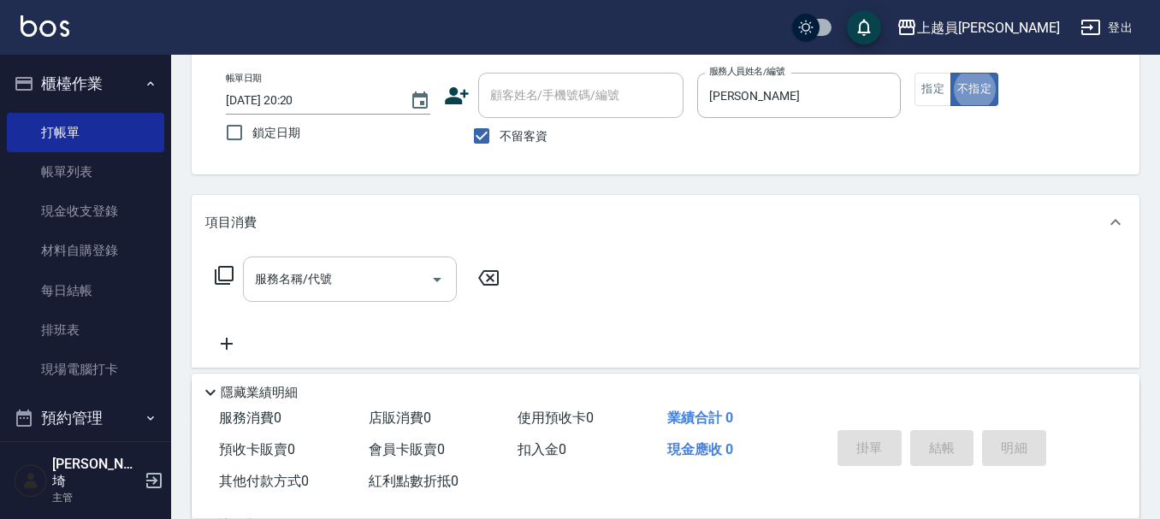
click at [329, 278] on div "服務名稱/代號 服務名稱/代號" at bounding box center [350, 279] width 214 height 45
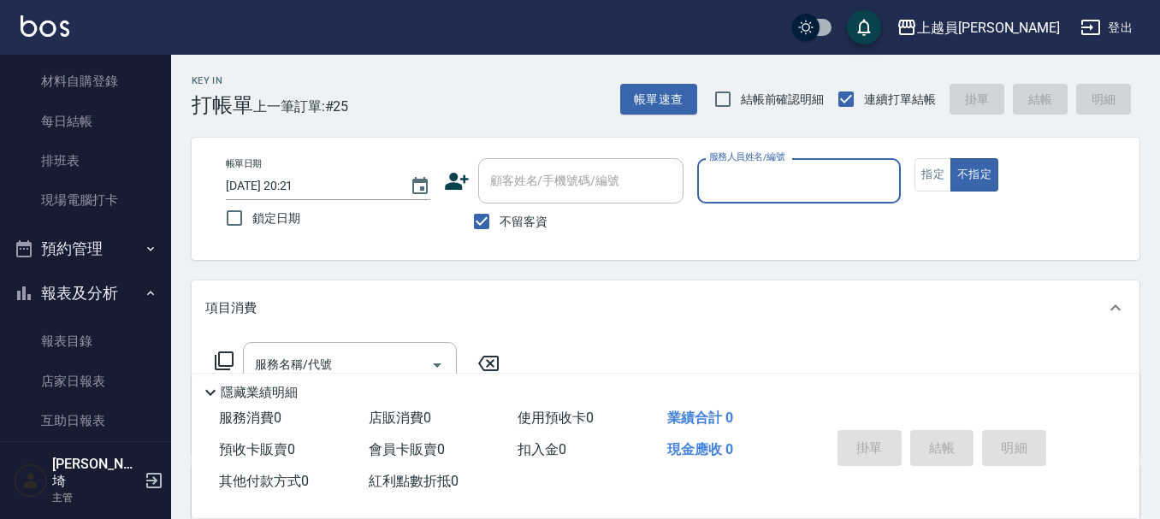
scroll to position [171, 0]
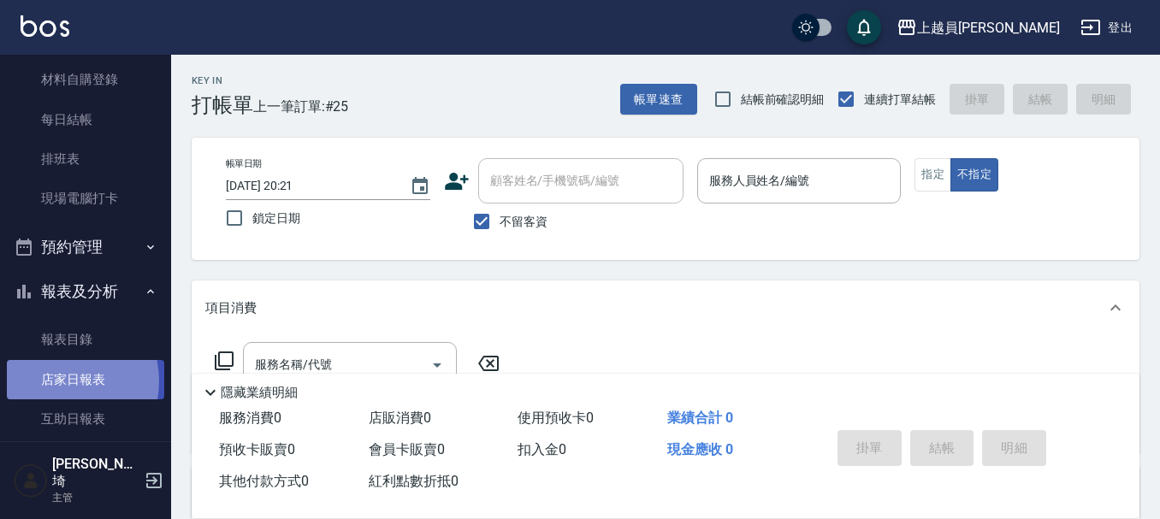
drag, startPoint x: 62, startPoint y: 381, endPoint x: 82, endPoint y: 355, distance: 32.3
click at [63, 381] on link "店家日報表" at bounding box center [85, 379] width 157 height 39
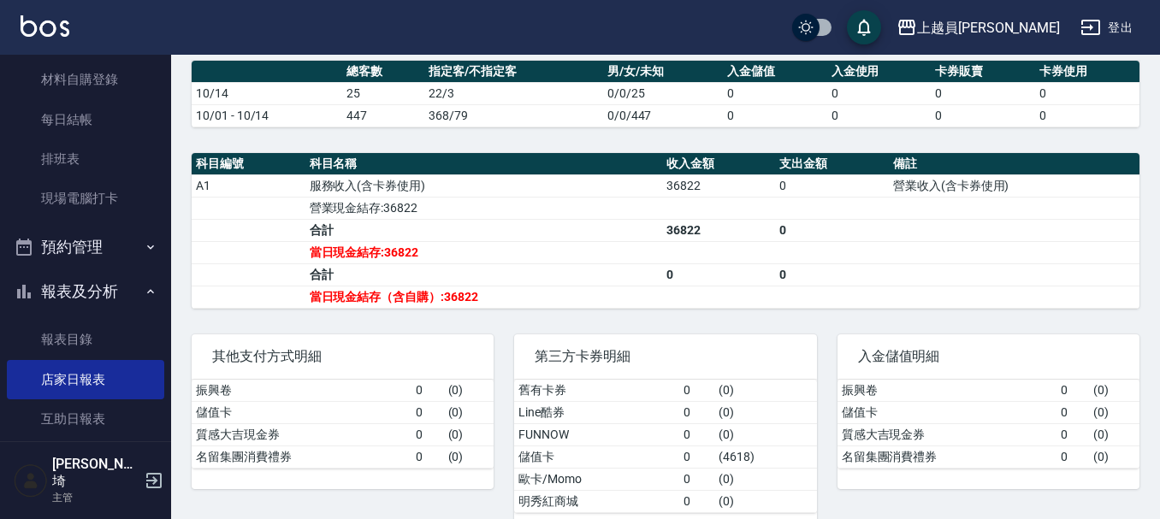
scroll to position [472, 0]
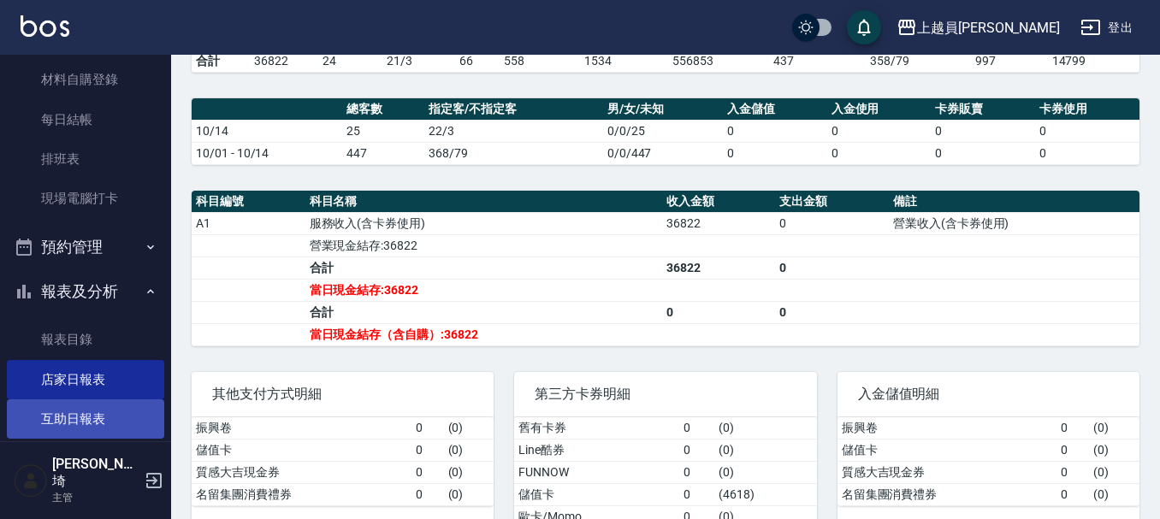
click at [91, 425] on link "互助日報表" at bounding box center [85, 418] width 157 height 39
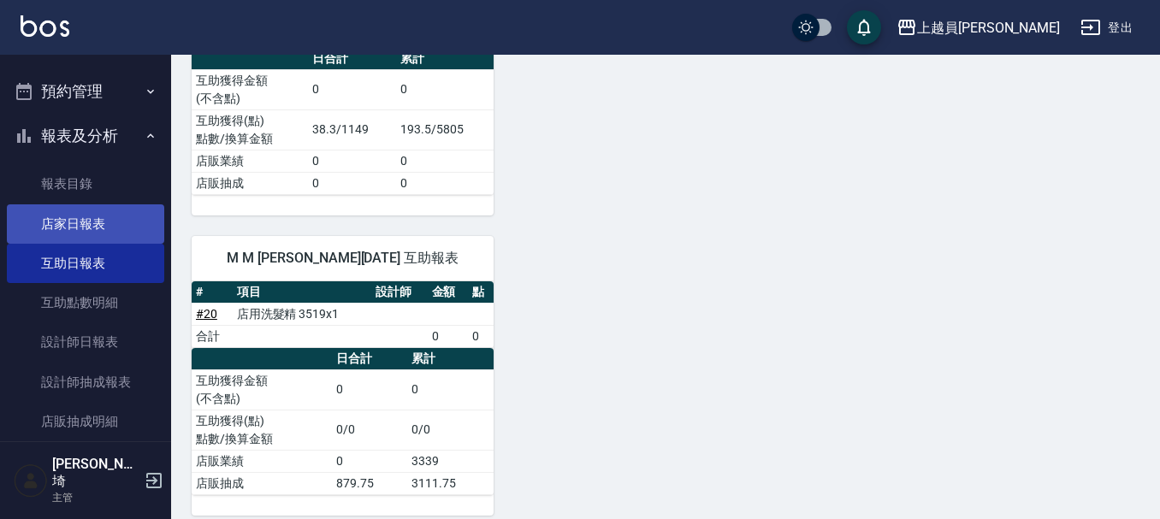
scroll to position [342, 0]
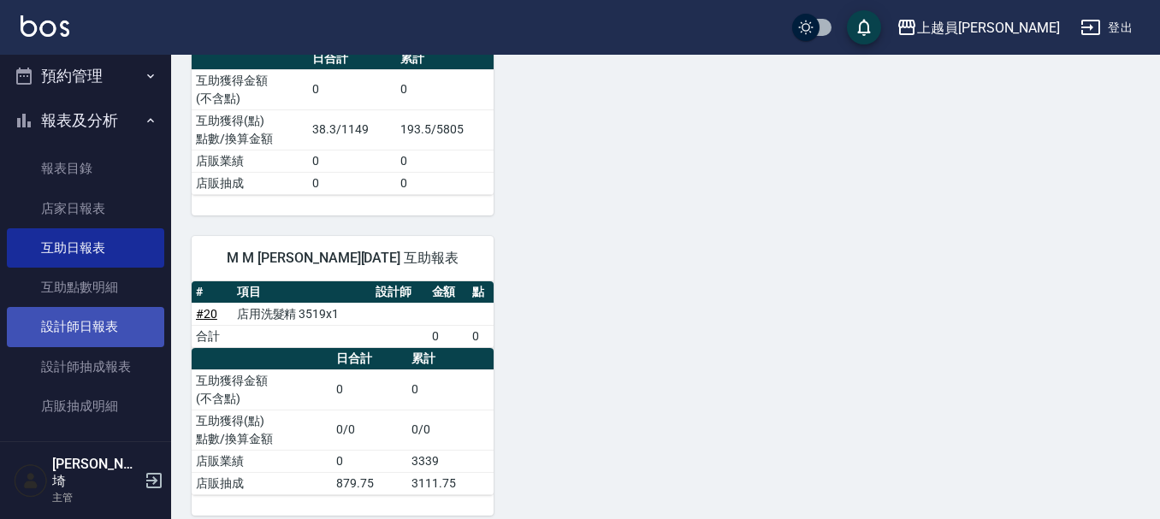
click at [90, 336] on link "設計師日報表" at bounding box center [85, 326] width 157 height 39
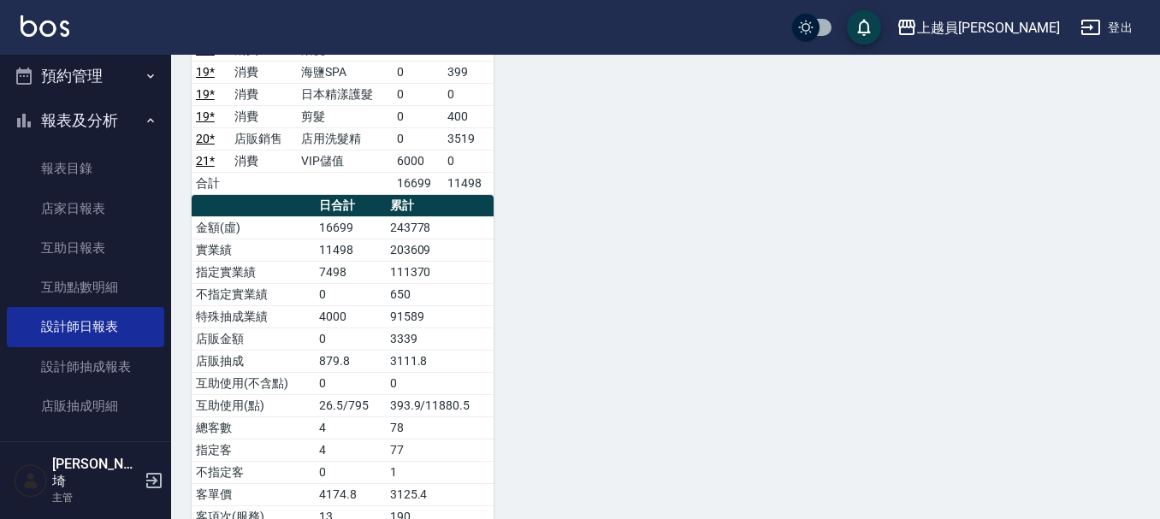
scroll to position [1403, 0]
